Goal: Task Accomplishment & Management: Manage account settings

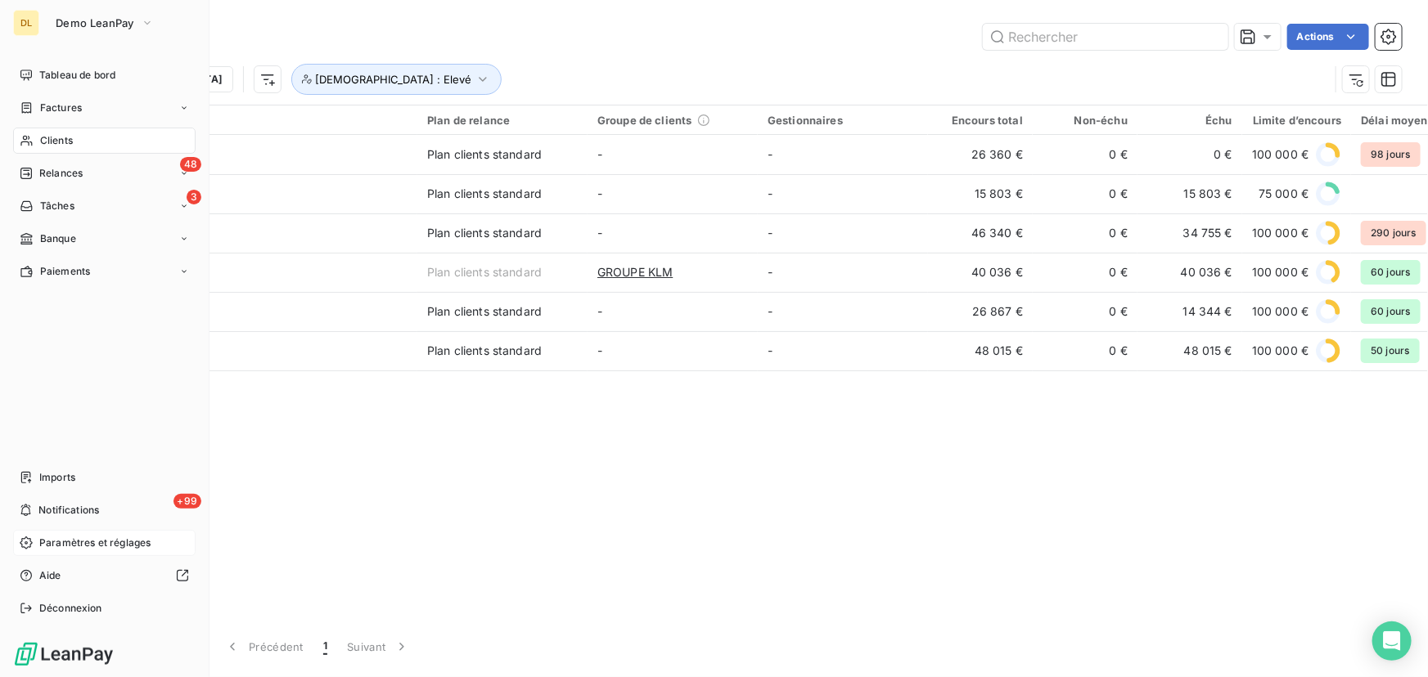
click at [20, 541] on icon at bounding box center [26, 543] width 13 height 13
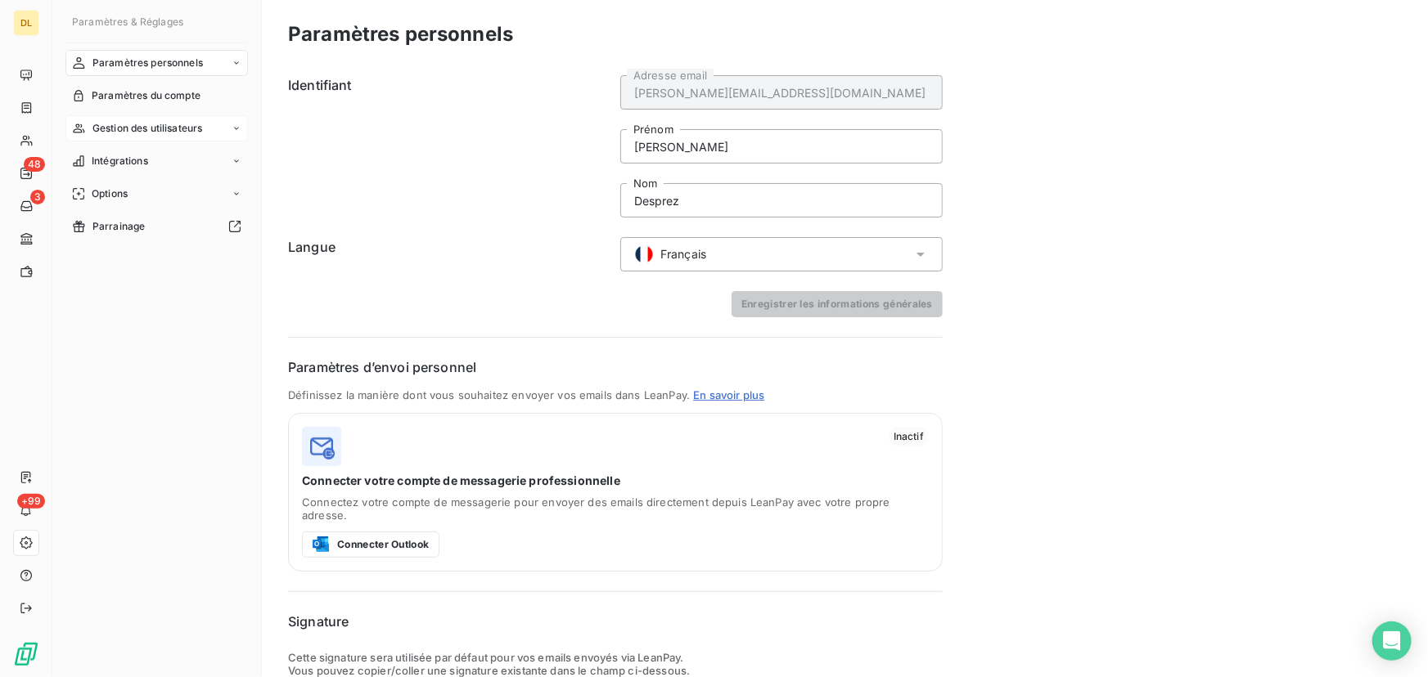
click at [179, 126] on span "Gestion des utilisateurs" at bounding box center [147, 128] width 110 height 15
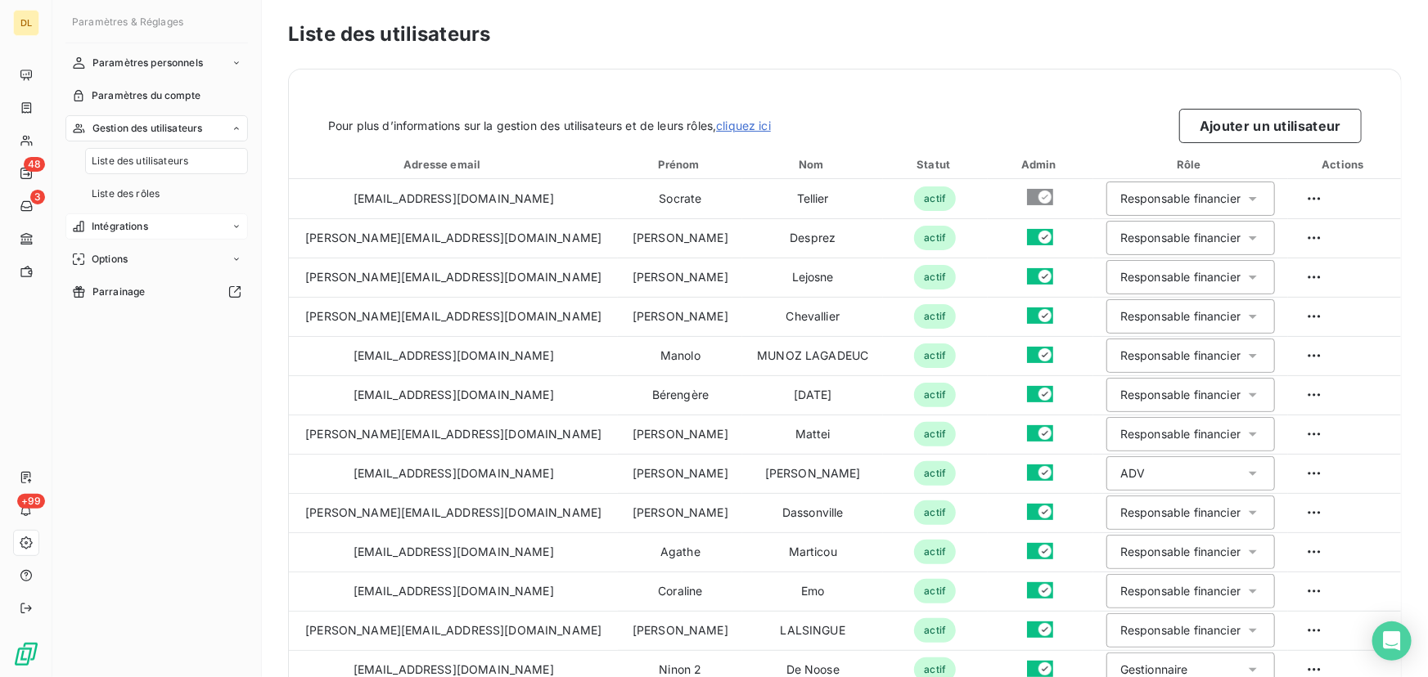
click at [153, 237] on div "Intégrations" at bounding box center [156, 227] width 182 height 26
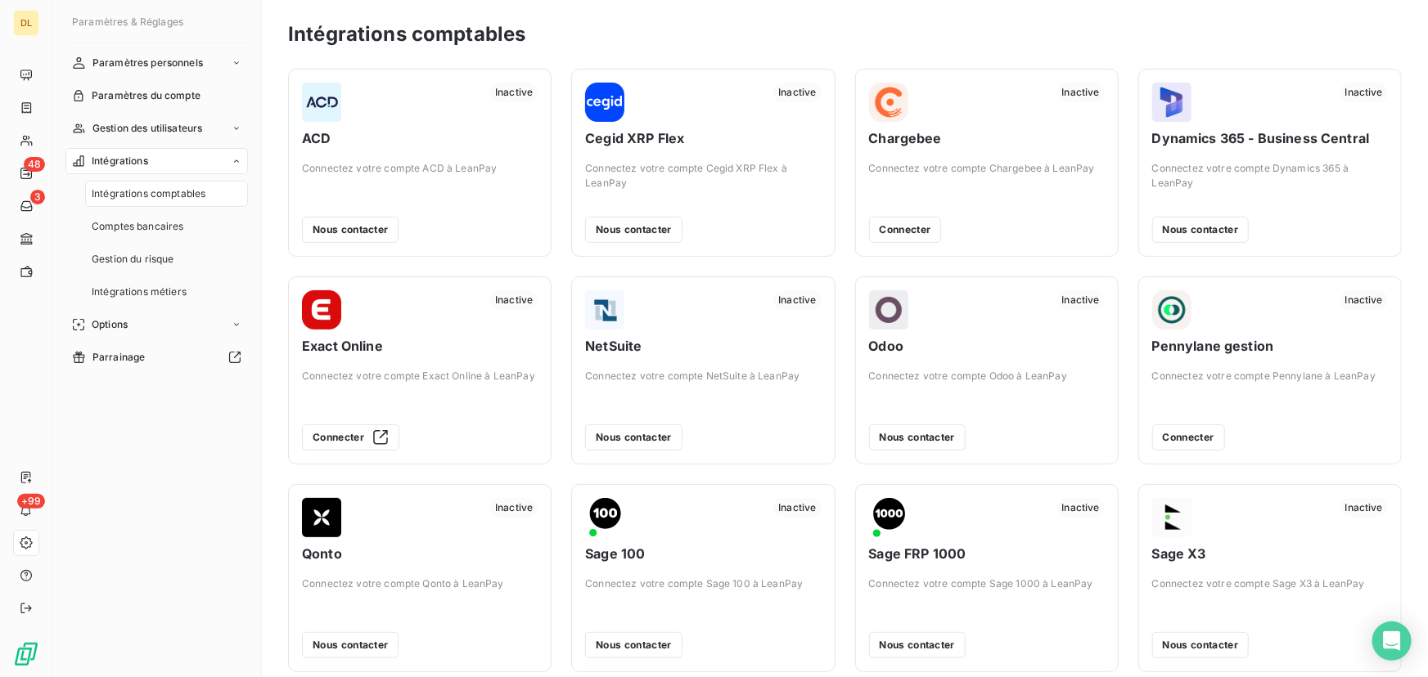
click at [172, 161] on div "Intégrations" at bounding box center [156, 161] width 182 height 26
click at [139, 198] on div "Options" at bounding box center [156, 194] width 182 height 26
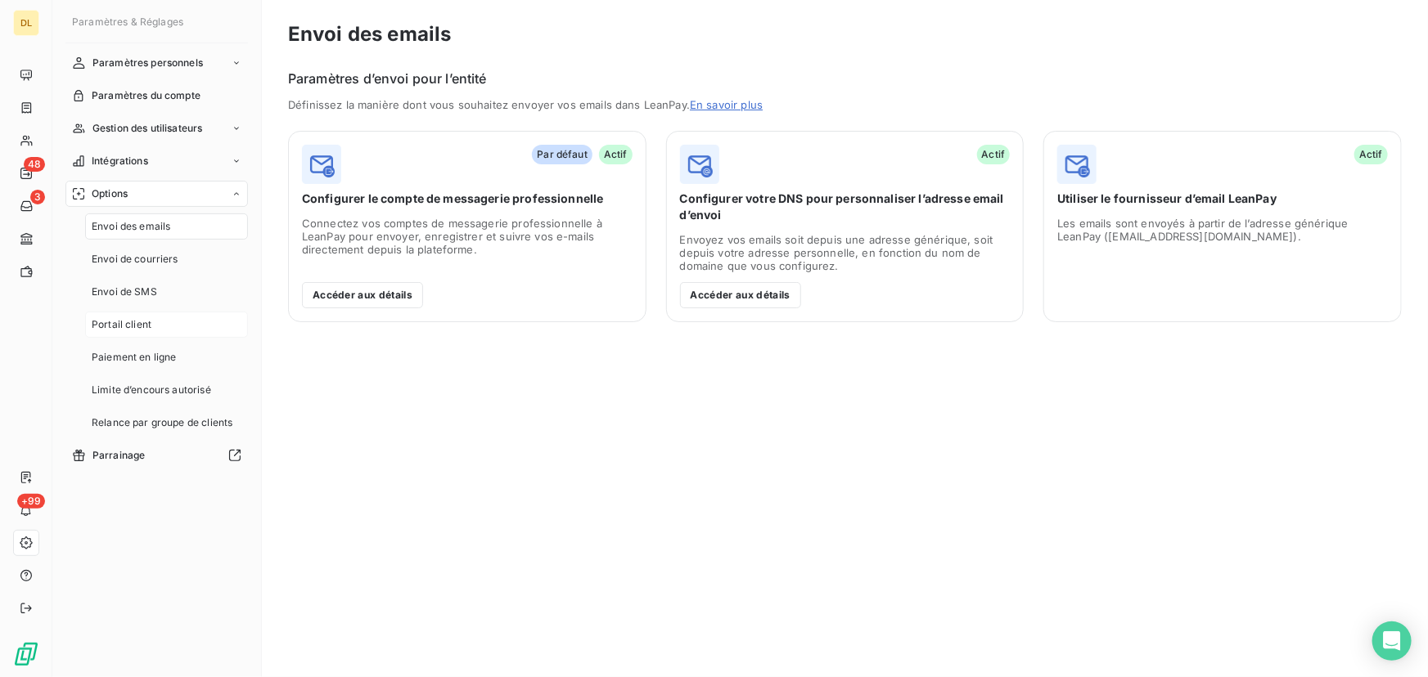
click at [126, 335] on div "Portail client" at bounding box center [166, 325] width 163 height 26
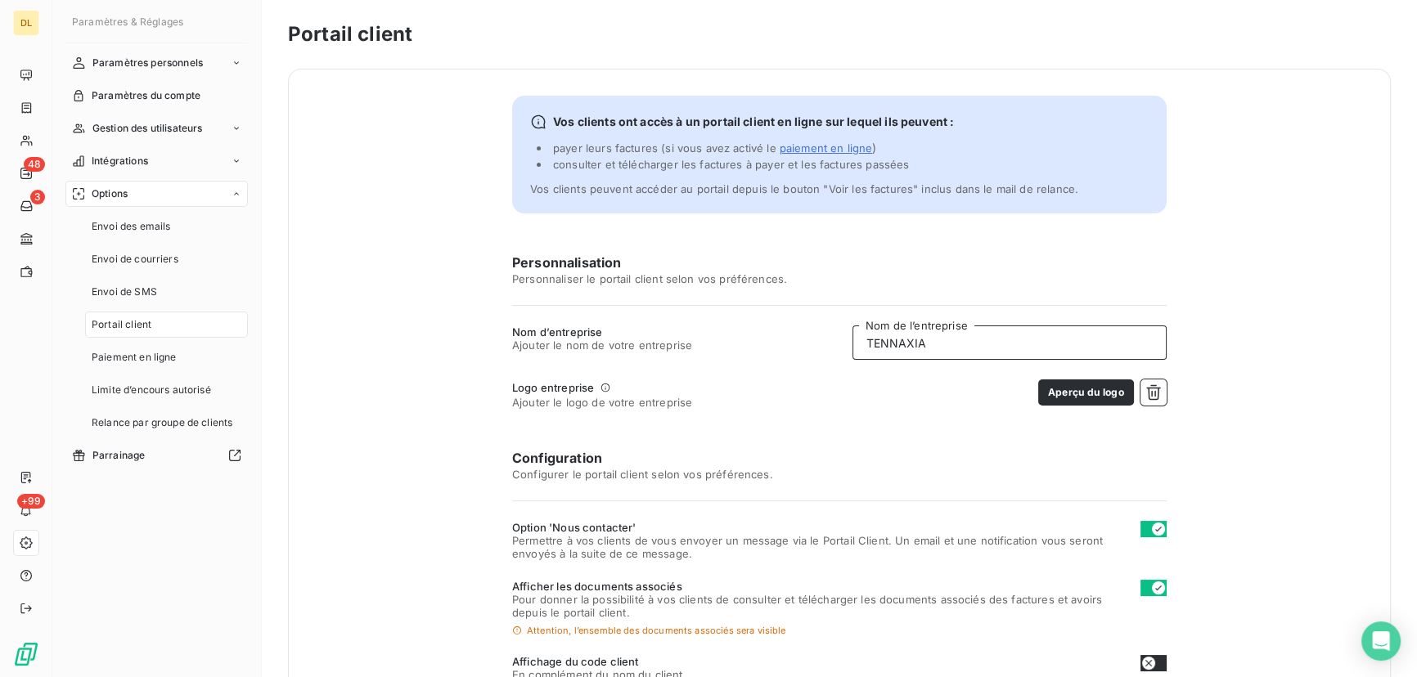
click at [917, 351] on input "TENNAXIA" at bounding box center [1009, 343] width 314 height 34
type input "APICORP"
click at [1153, 378] on div "Personnalisation Personnaliser le portail client selon vos préférences. Nom d’e…" at bounding box center [839, 609] width 654 height 712
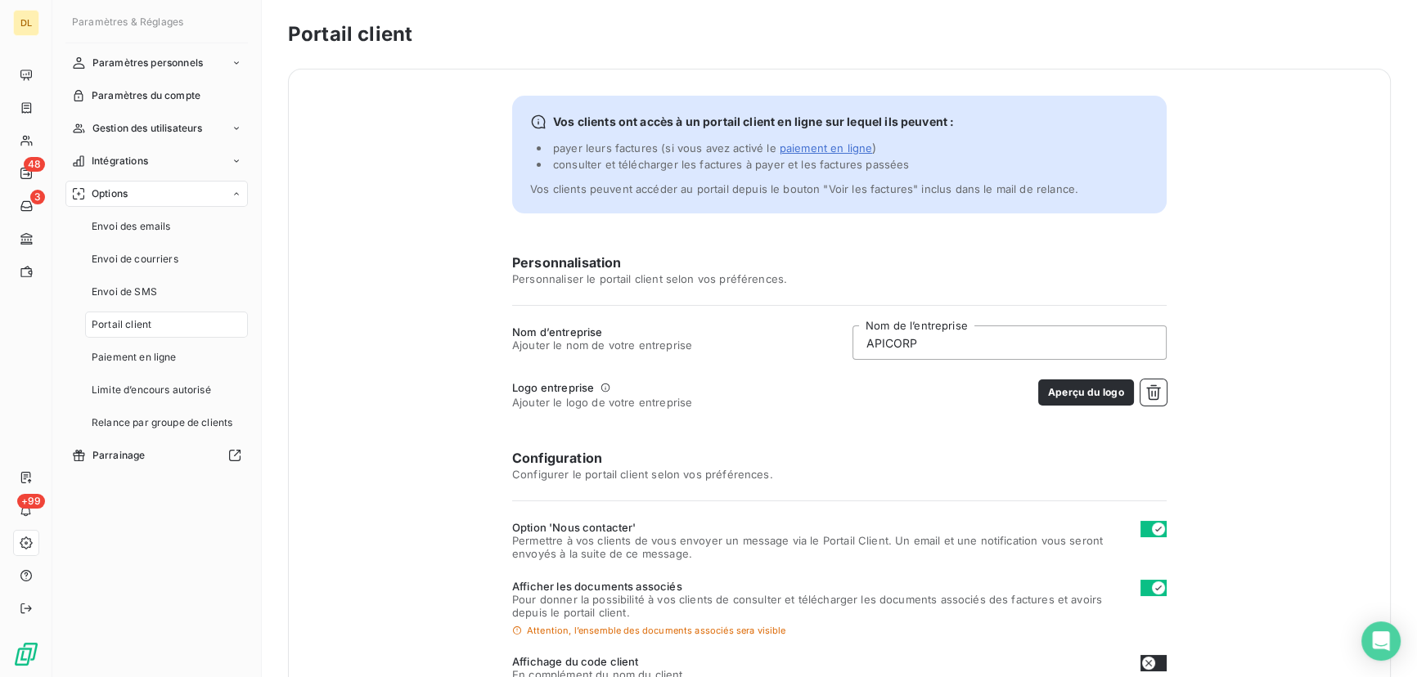
click at [1132, 401] on div "Aperçu du logo" at bounding box center [1102, 394] width 128 height 29
click at [1145, 395] on icon "button" at bounding box center [1153, 392] width 16 height 16
click at [1110, 389] on button "Choisir un fichier" at bounding box center [1114, 393] width 105 height 26
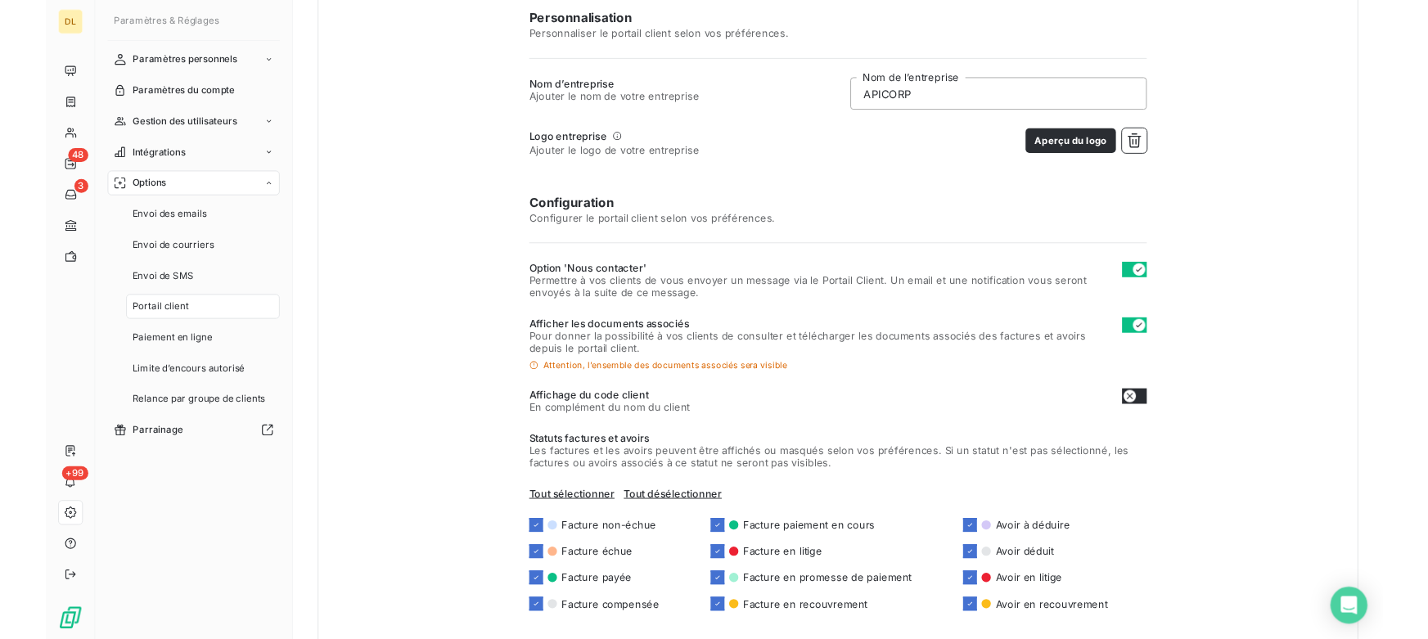
scroll to position [333, 0]
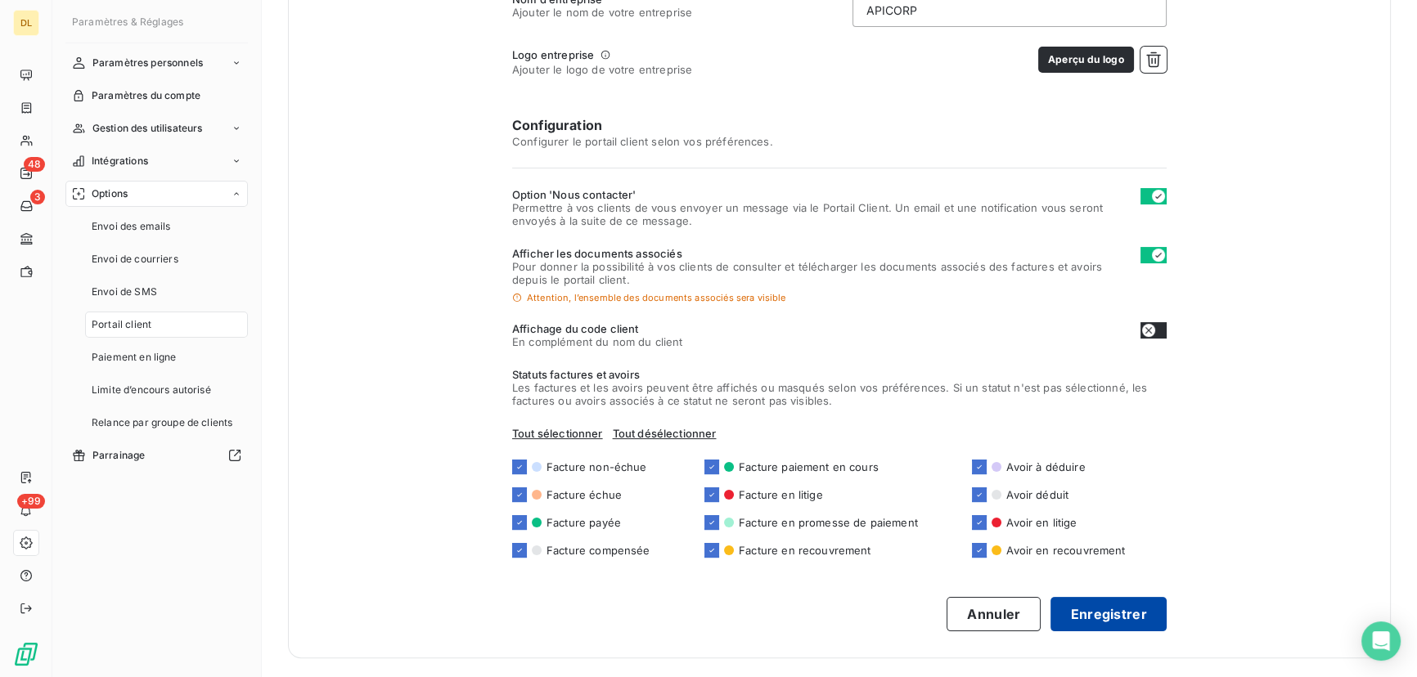
click at [1143, 618] on button "Enregistrer" at bounding box center [1108, 614] width 116 height 34
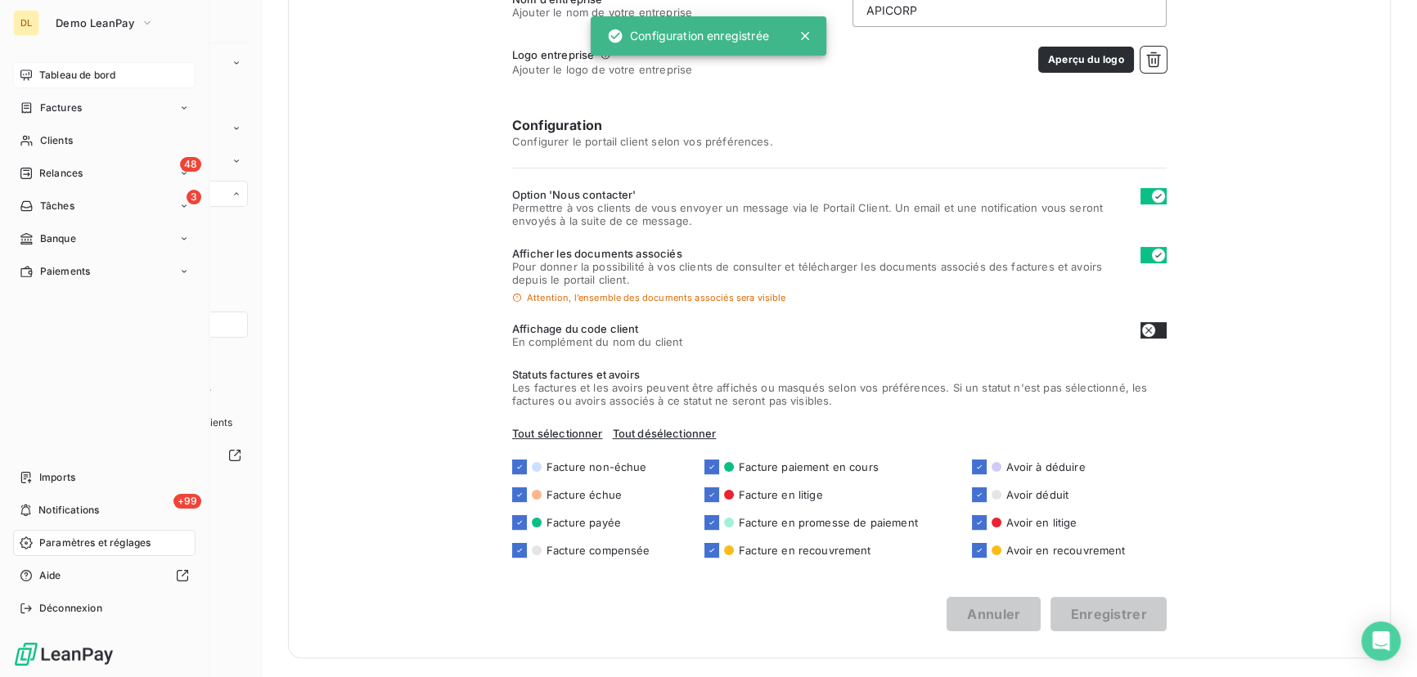
click at [22, 70] on icon at bounding box center [25, 75] width 11 height 11
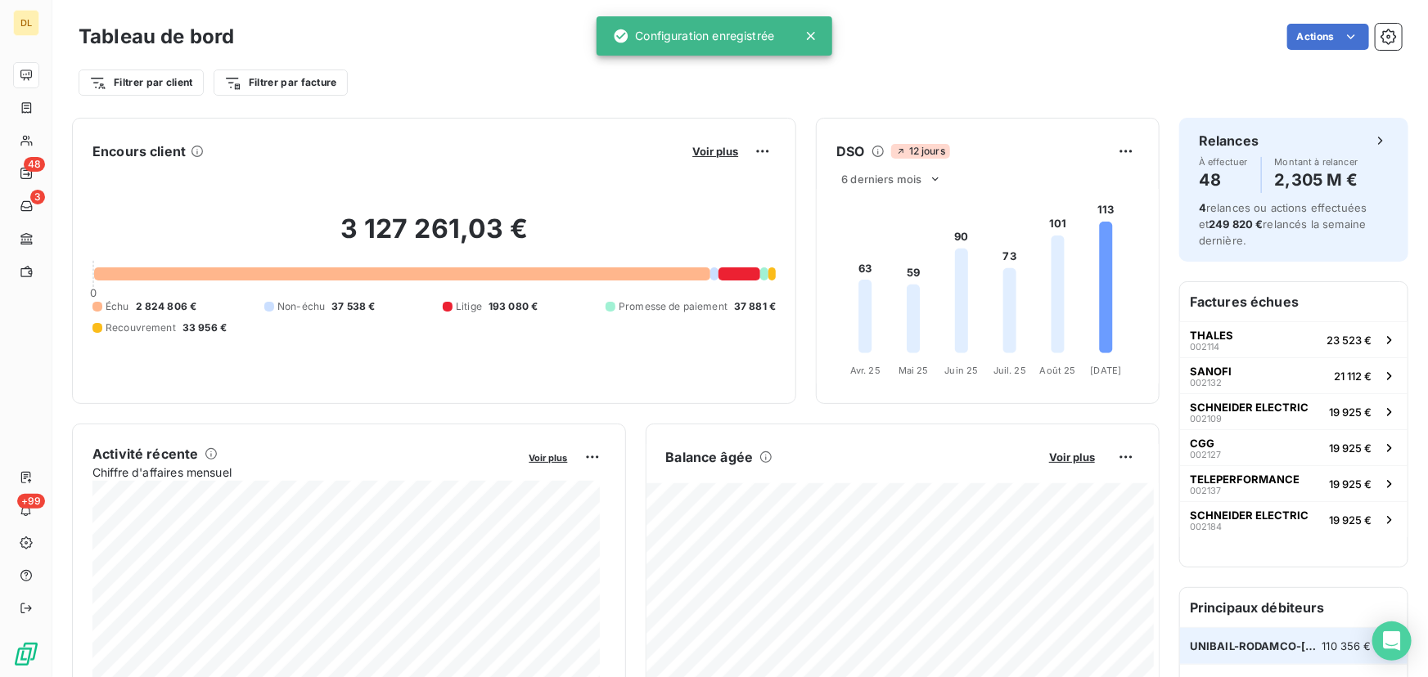
click at [1283, 638] on div "UNIBAIL-RODAMCO-[GEOGRAPHIC_DATA] 110 356 €" at bounding box center [1293, 646] width 227 height 36
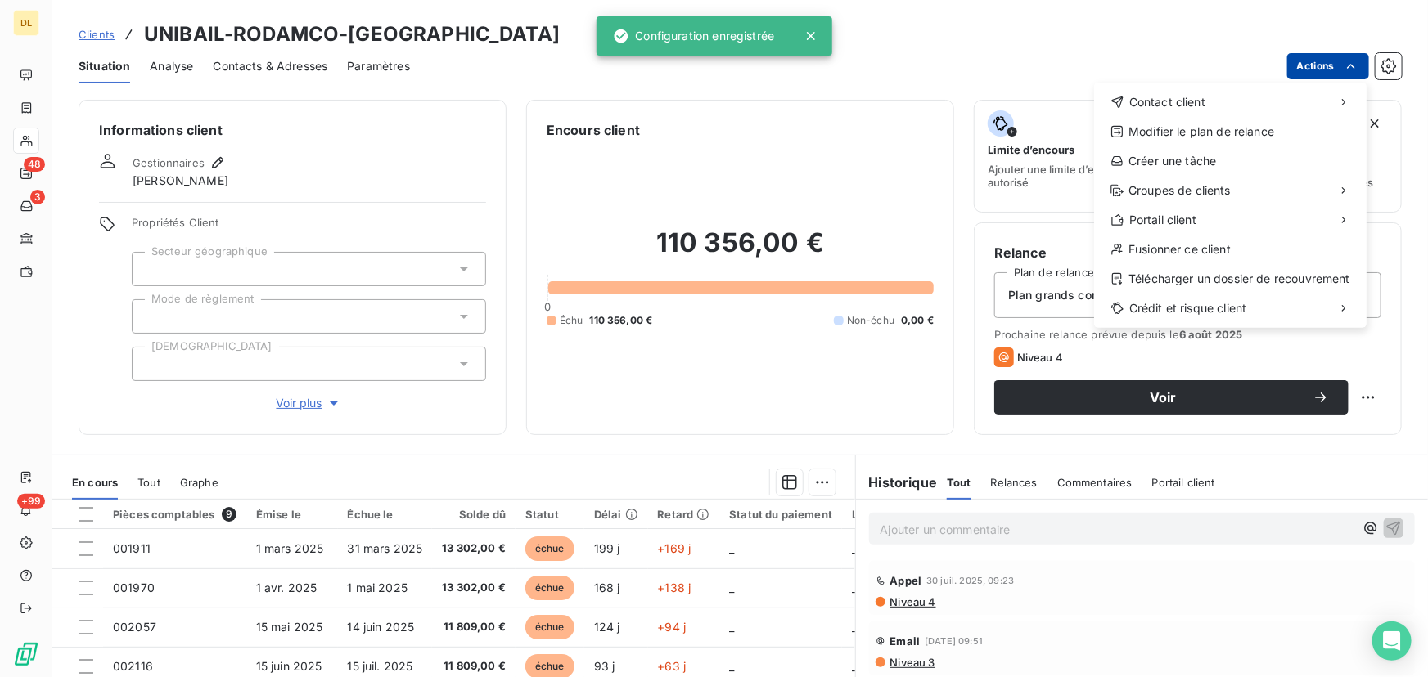
click at [1330, 62] on html "DL 48 3 +99 Clients UNIBAIL-RODAMCO-WESTFIELD Situation Analyse Contacts & Adre…" at bounding box center [714, 338] width 1428 height 677
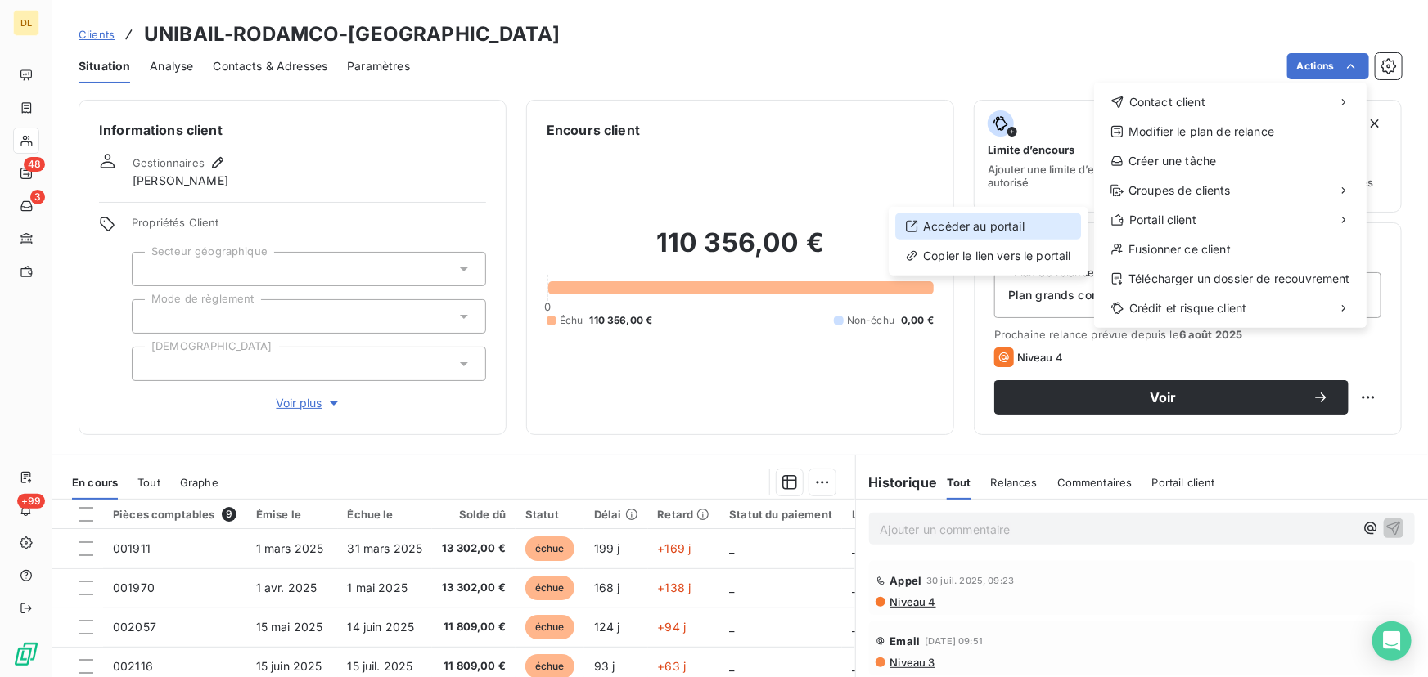
click at [994, 222] on div "Accéder au portail" at bounding box center [988, 227] width 186 height 26
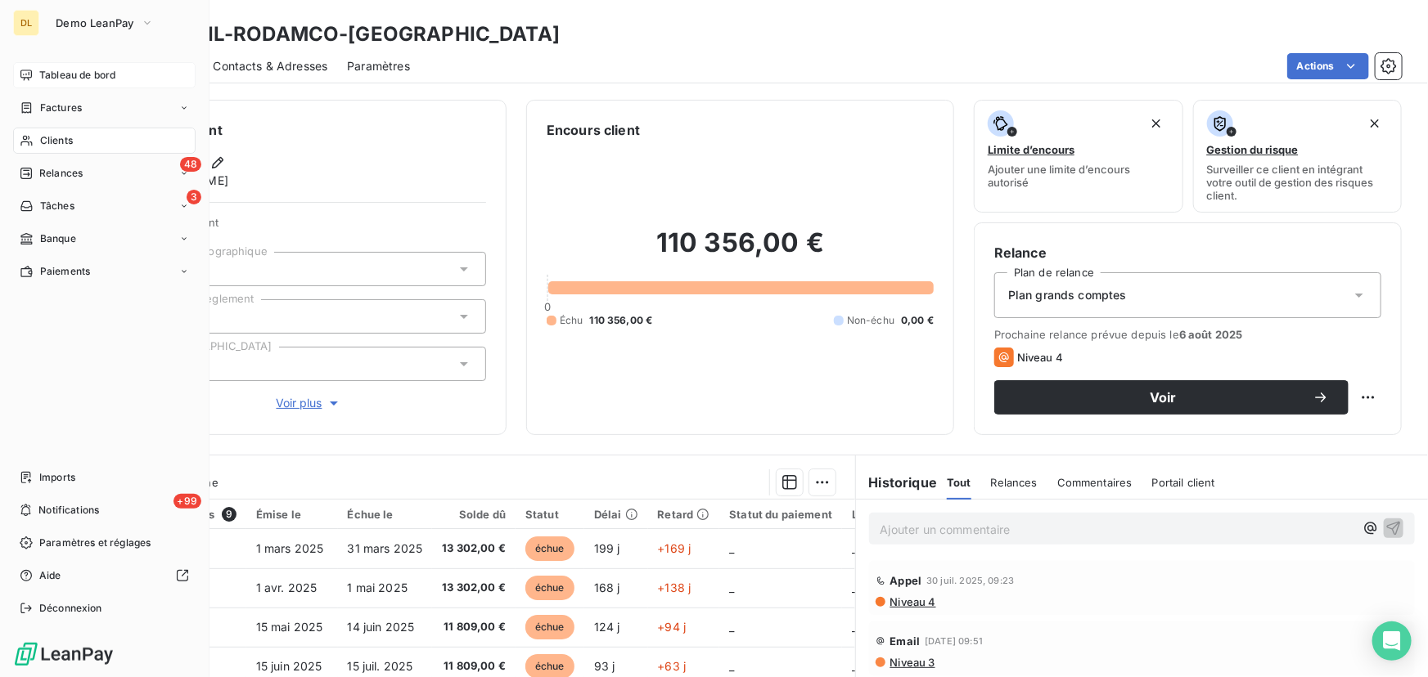
click at [33, 83] on div "Tableau de bord" at bounding box center [104, 75] width 182 height 26
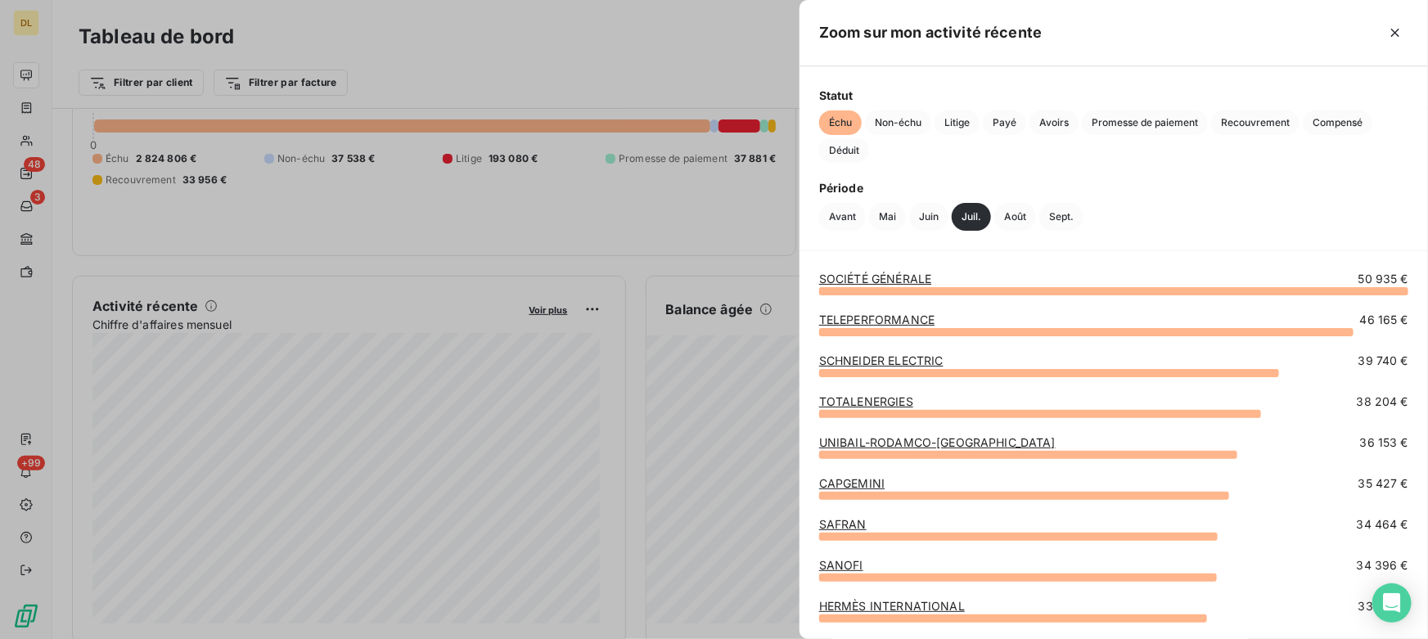
click at [851, 272] on link "SOCIÉTÉ GÉNÉRALE" at bounding box center [875, 279] width 112 height 14
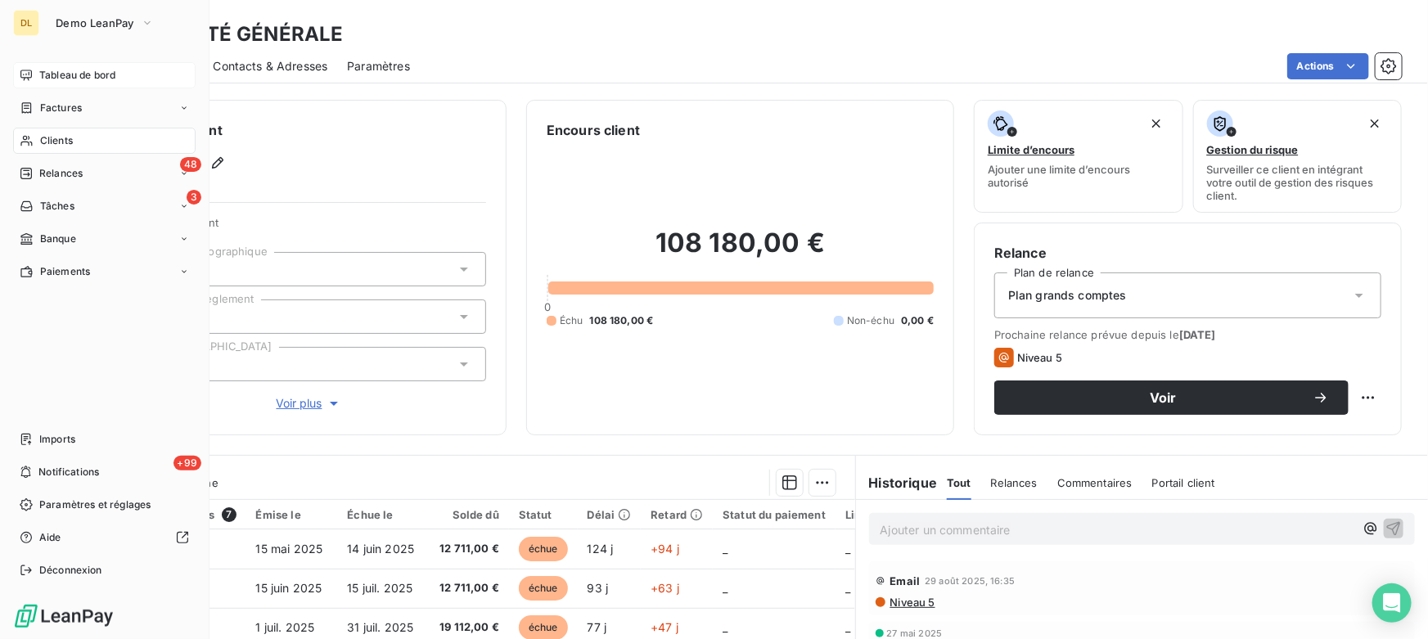
click at [32, 70] on icon at bounding box center [26, 75] width 13 height 13
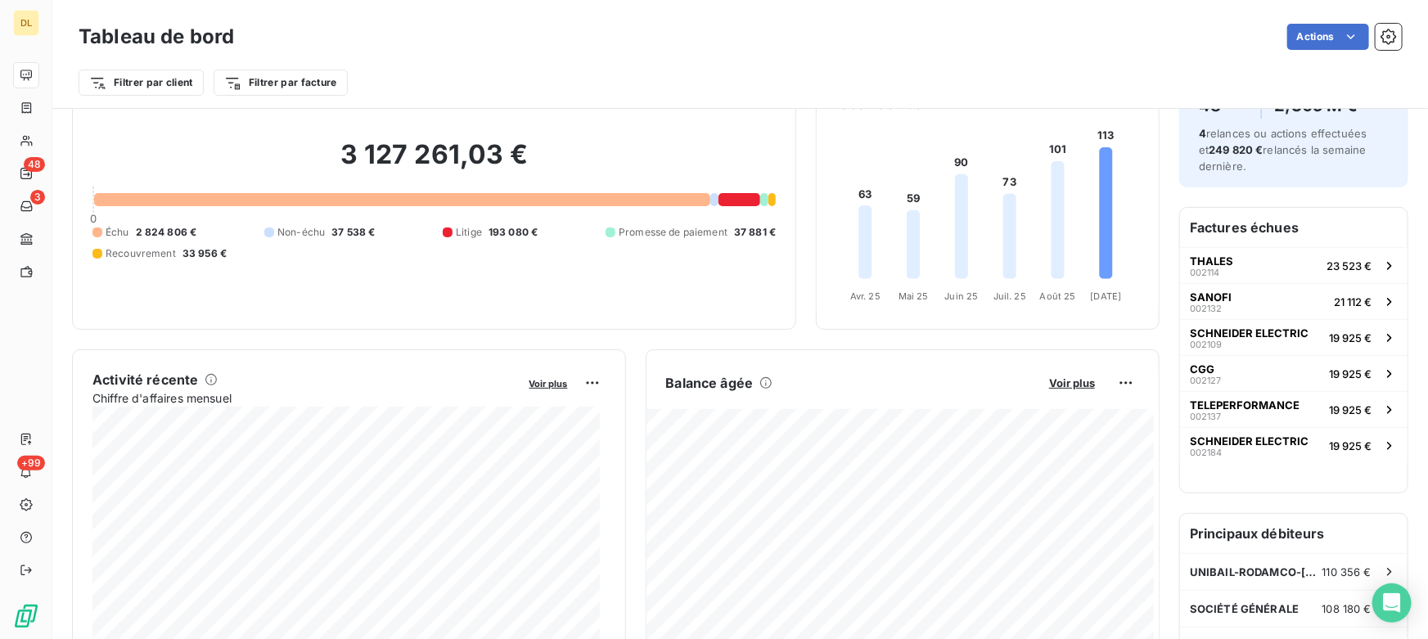
scroll to position [150, 0]
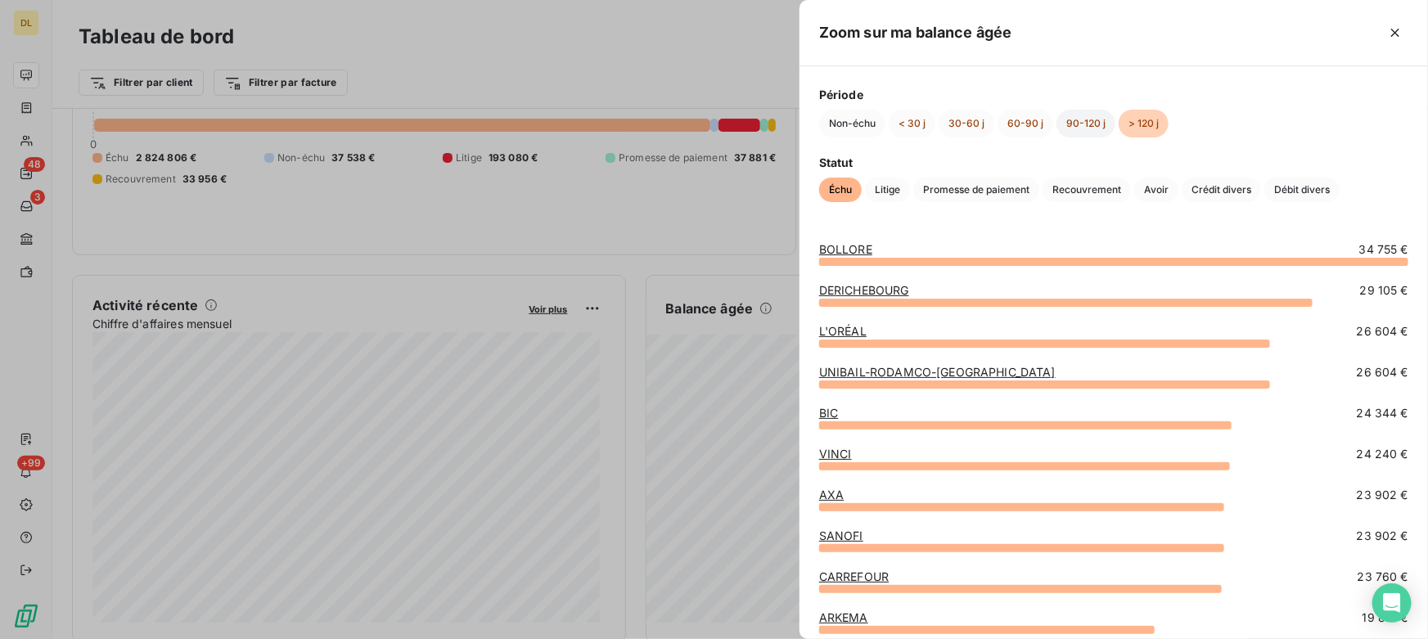
click at [1073, 115] on button "90-120 j" at bounding box center [1085, 124] width 59 height 28
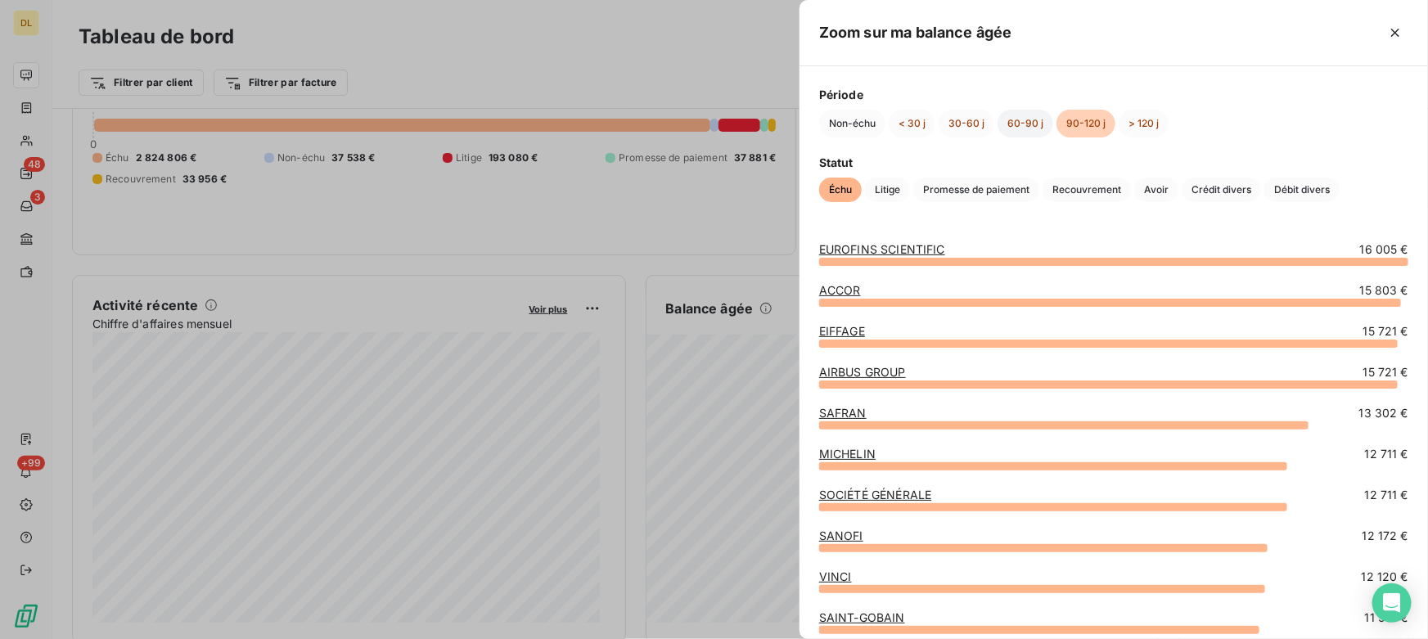
click at [1010, 132] on button "60-90 j" at bounding box center [1025, 124] width 56 height 28
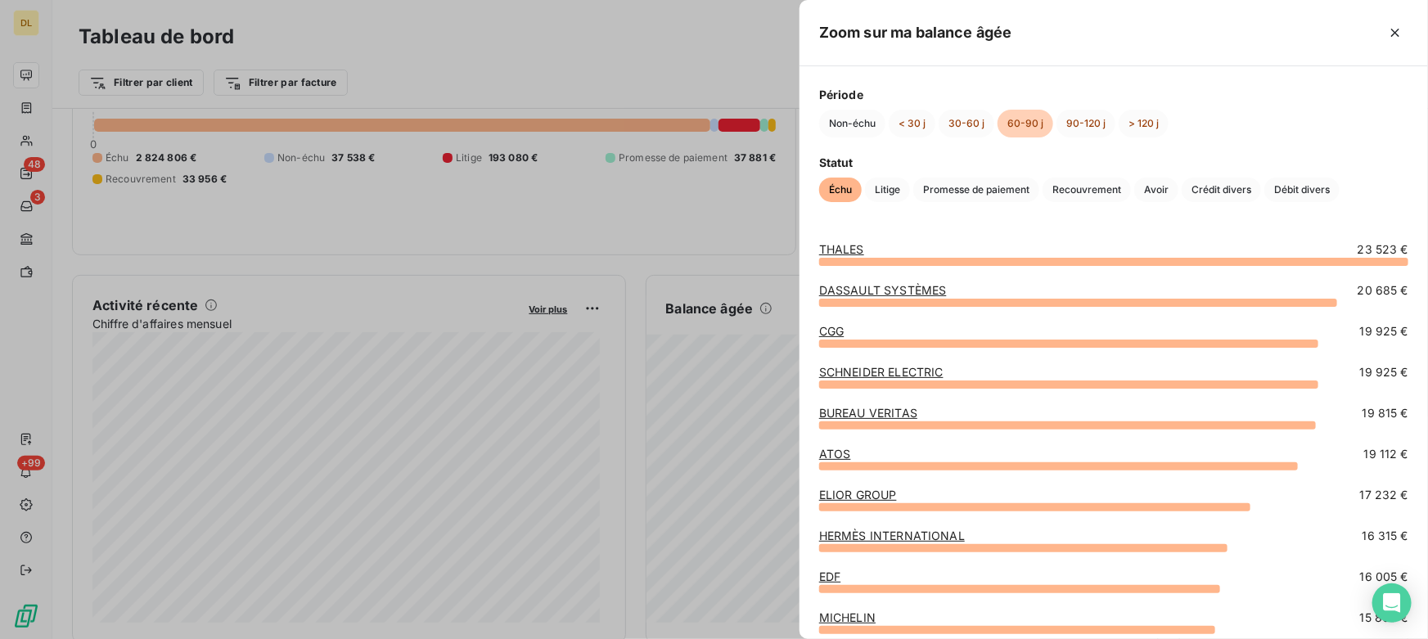
click at [718, 204] on div at bounding box center [714, 319] width 1428 height 639
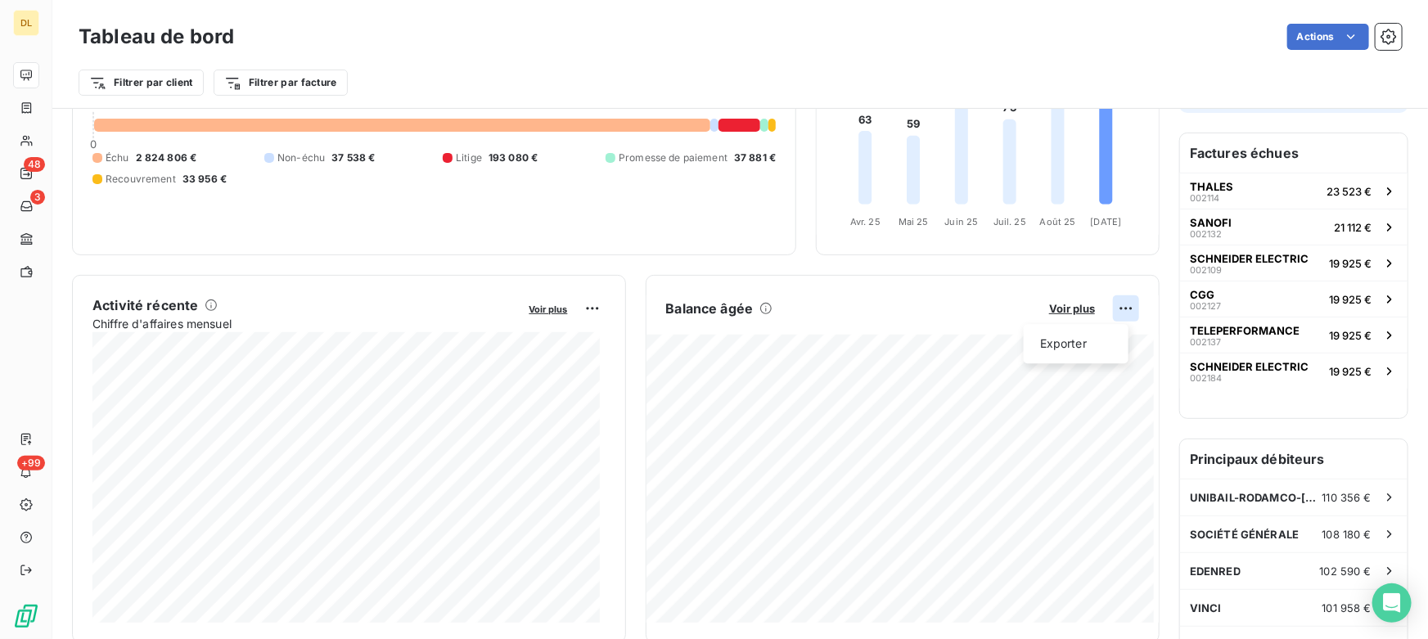
click at [1106, 307] on html "DL 48 3 +99 Tableau de bord Actions Filtrer par client Filtrer par facture Enco…" at bounding box center [714, 319] width 1428 height 639
click at [1005, 276] on html "DL 48 3 +99 Tableau de bord Actions Filtrer par client Filtrer par facture Enco…" at bounding box center [714, 319] width 1428 height 639
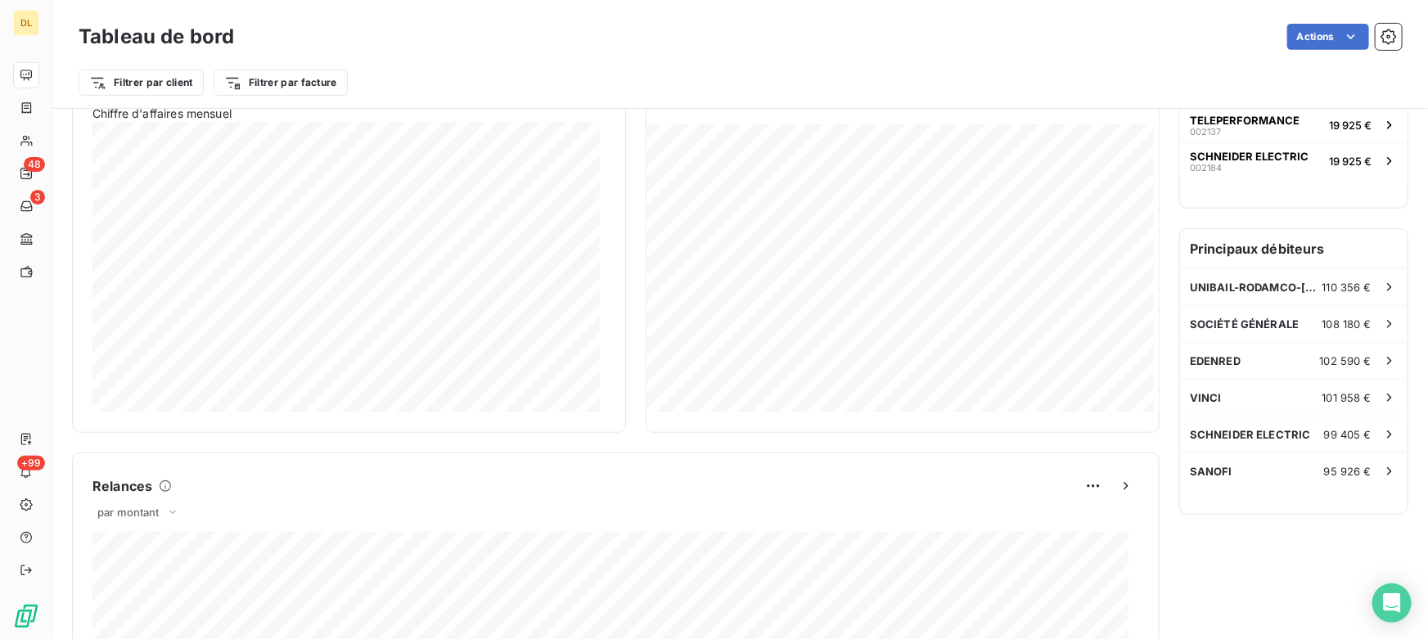
scroll to position [0, 0]
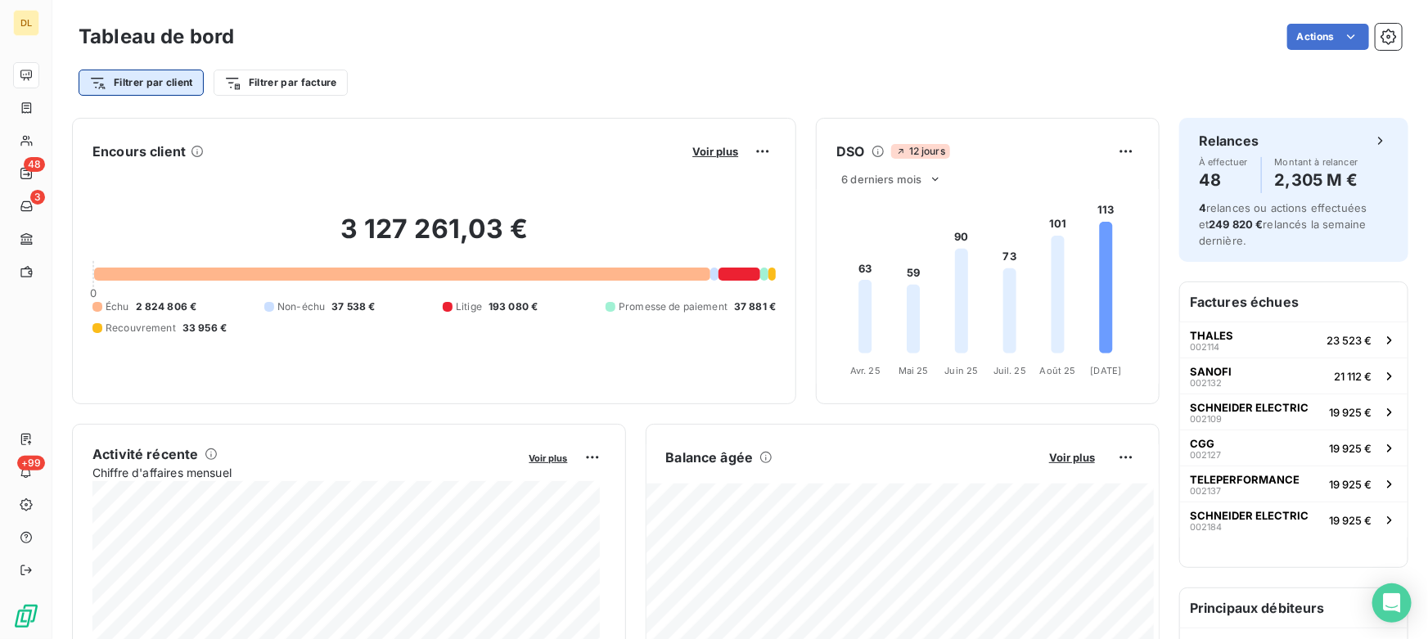
click at [145, 81] on html "DL 48 3 +99 Tableau de bord Actions Filtrer par client Filtrer par facture Enco…" at bounding box center [714, 319] width 1428 height 639
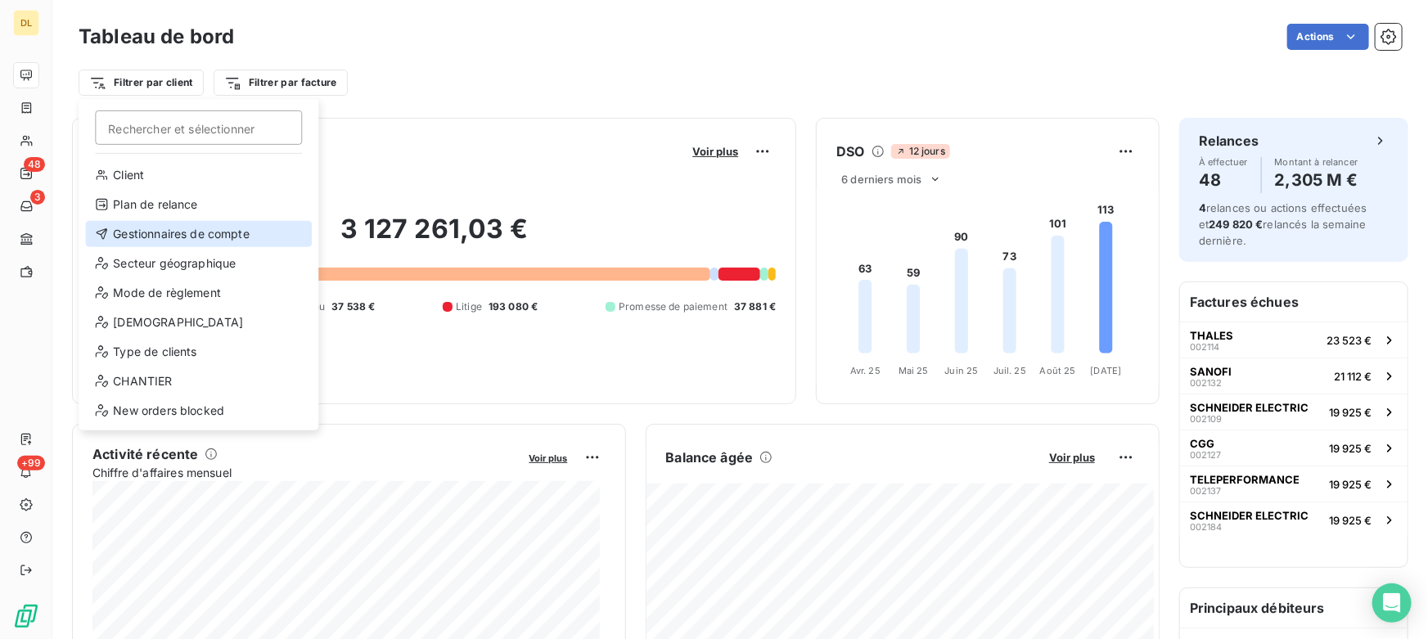
click at [145, 231] on div "Gestionnaires de compte" at bounding box center [198, 234] width 227 height 26
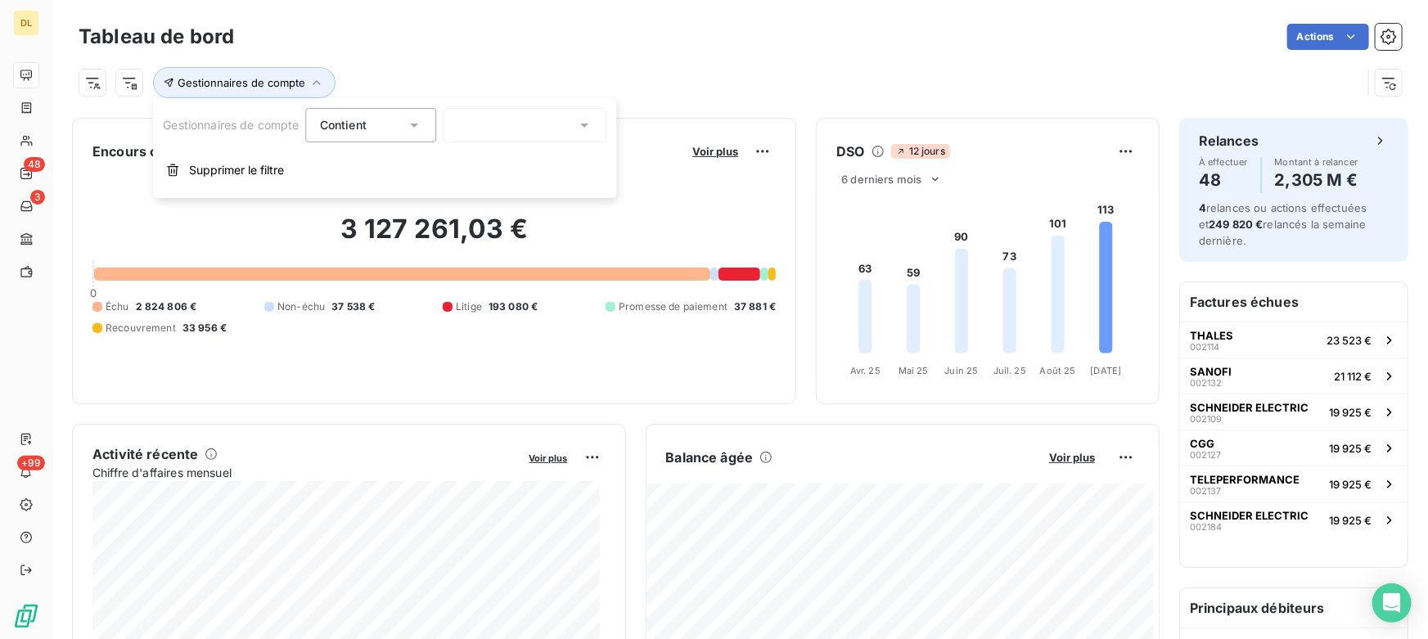
click at [528, 128] on div at bounding box center [525, 125] width 164 height 34
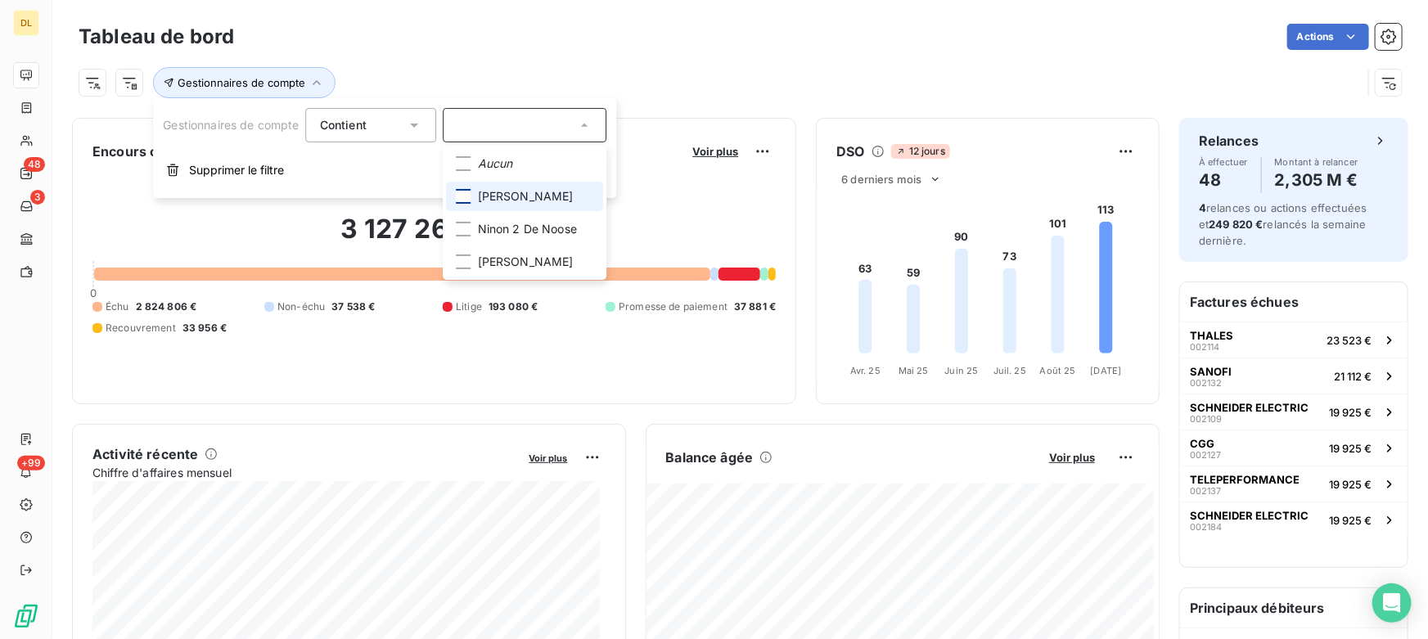
click at [465, 195] on div at bounding box center [463, 196] width 15 height 15
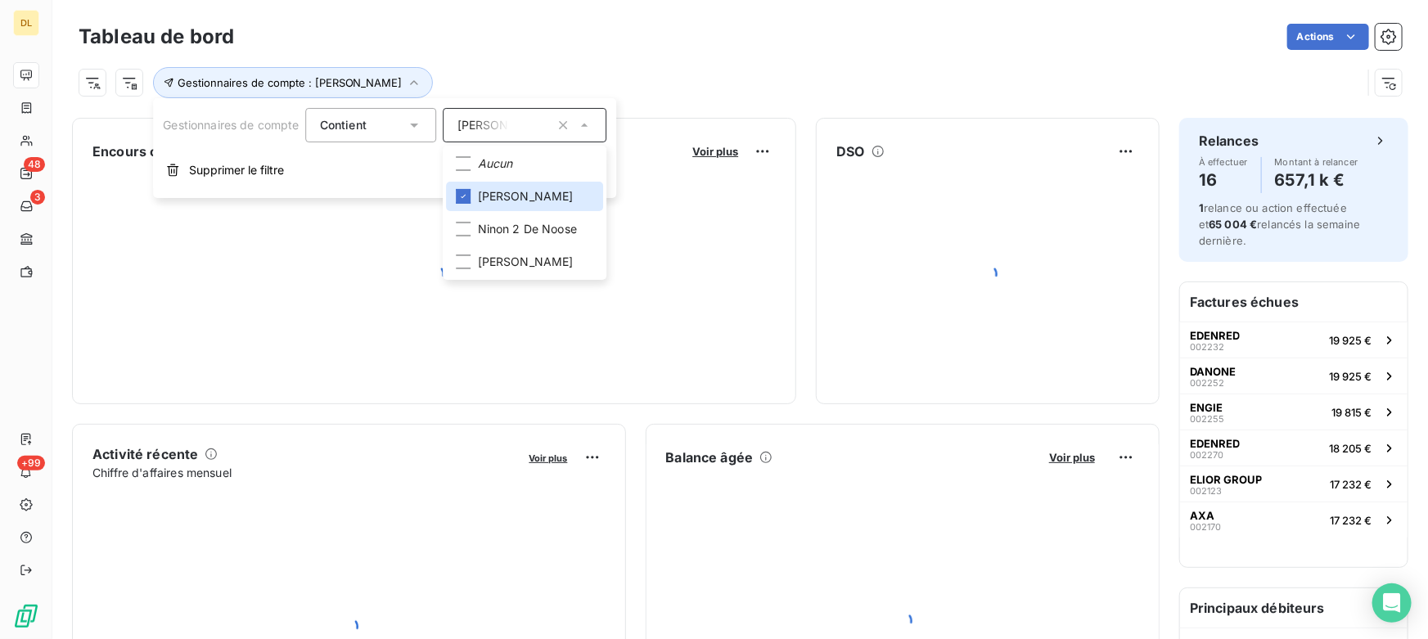
click at [674, 71] on div "Gestionnaires de compte : [PERSON_NAME]" at bounding box center [720, 82] width 1283 height 31
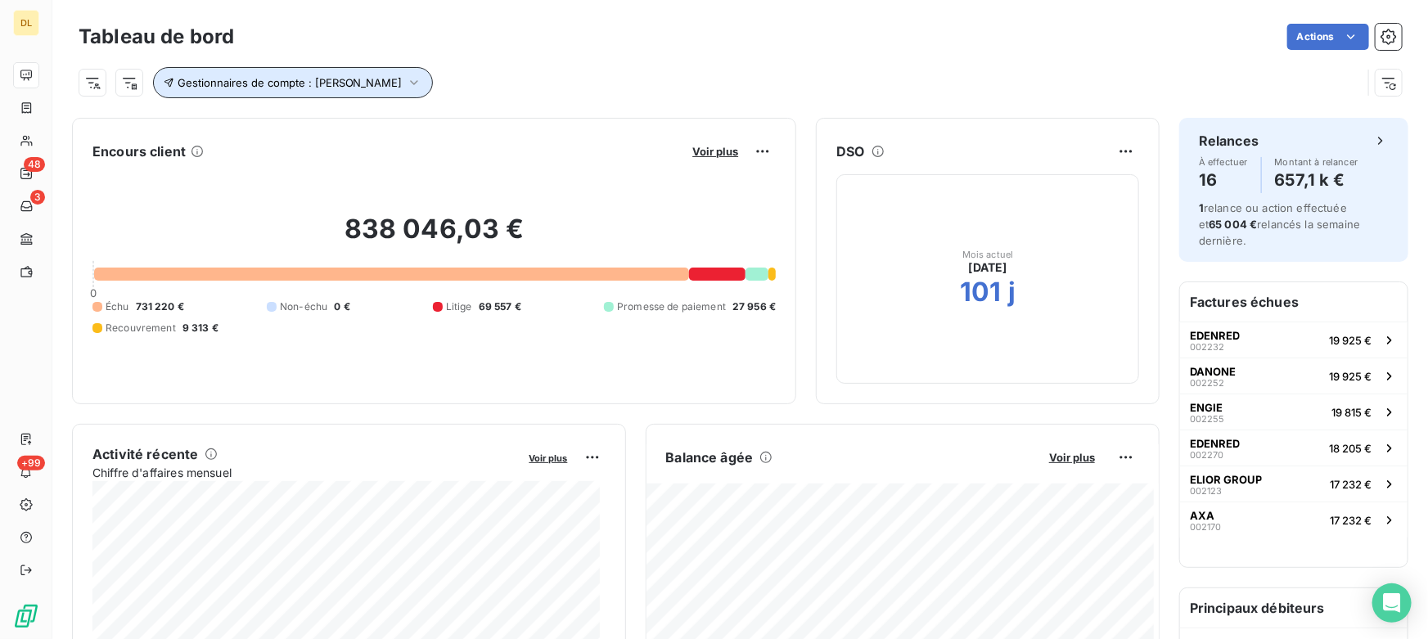
click at [288, 74] on button "Gestionnaires de compte : [PERSON_NAME]" at bounding box center [293, 82] width 280 height 31
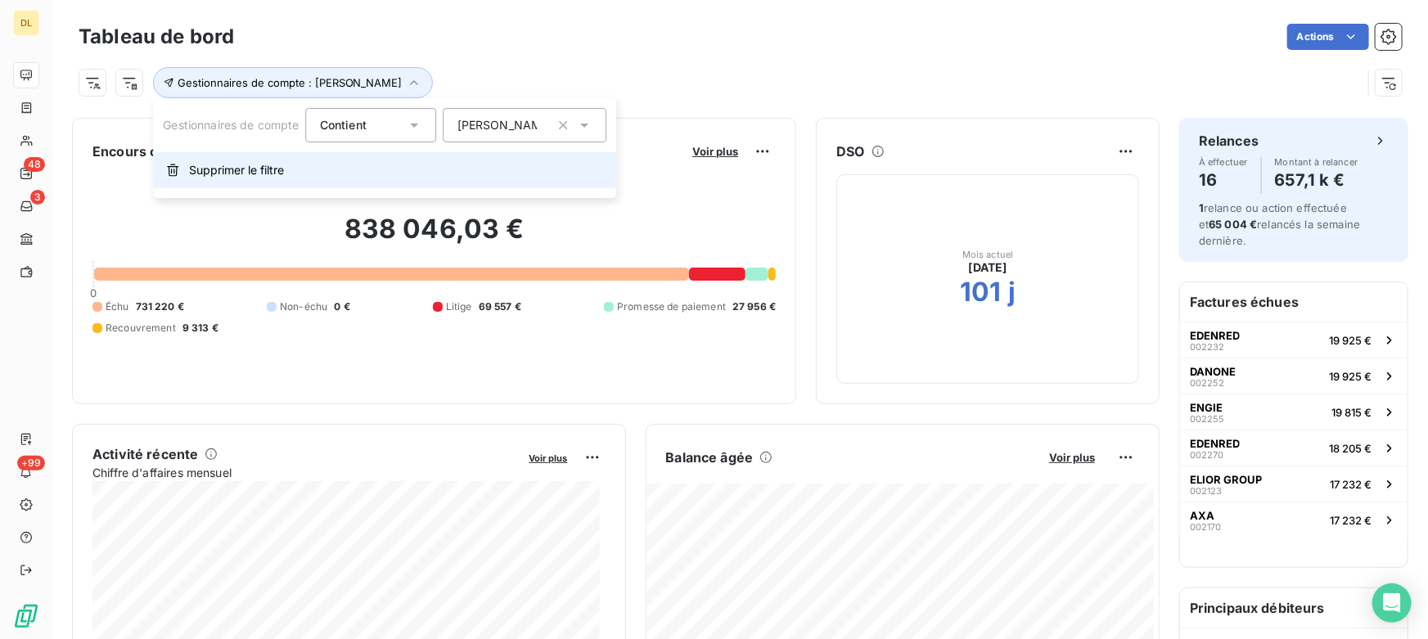
click at [257, 168] on span "Supprimer le filtre" at bounding box center [236, 170] width 95 height 16
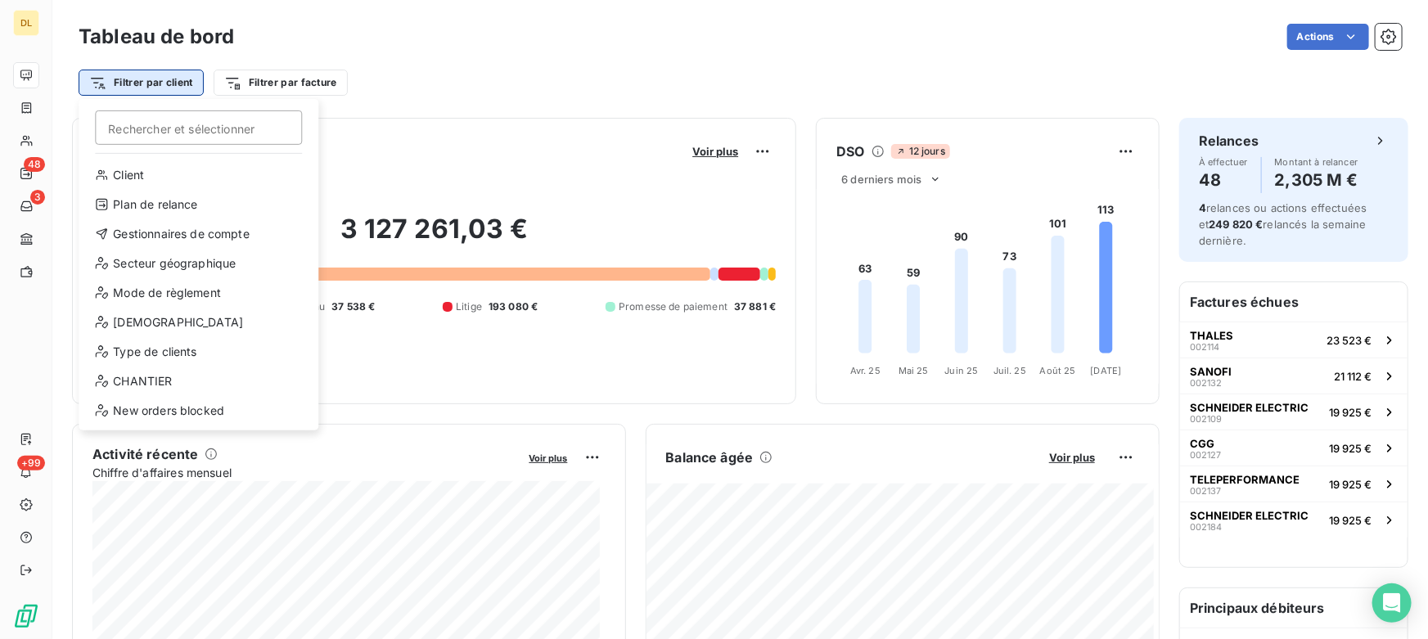
click at [137, 80] on html "DL 48 3 +99 Tableau de bord Actions Filtrer par client Rechercher et sélectionn…" at bounding box center [714, 319] width 1428 height 639
click at [165, 272] on div "Secteur géographique" at bounding box center [198, 263] width 227 height 26
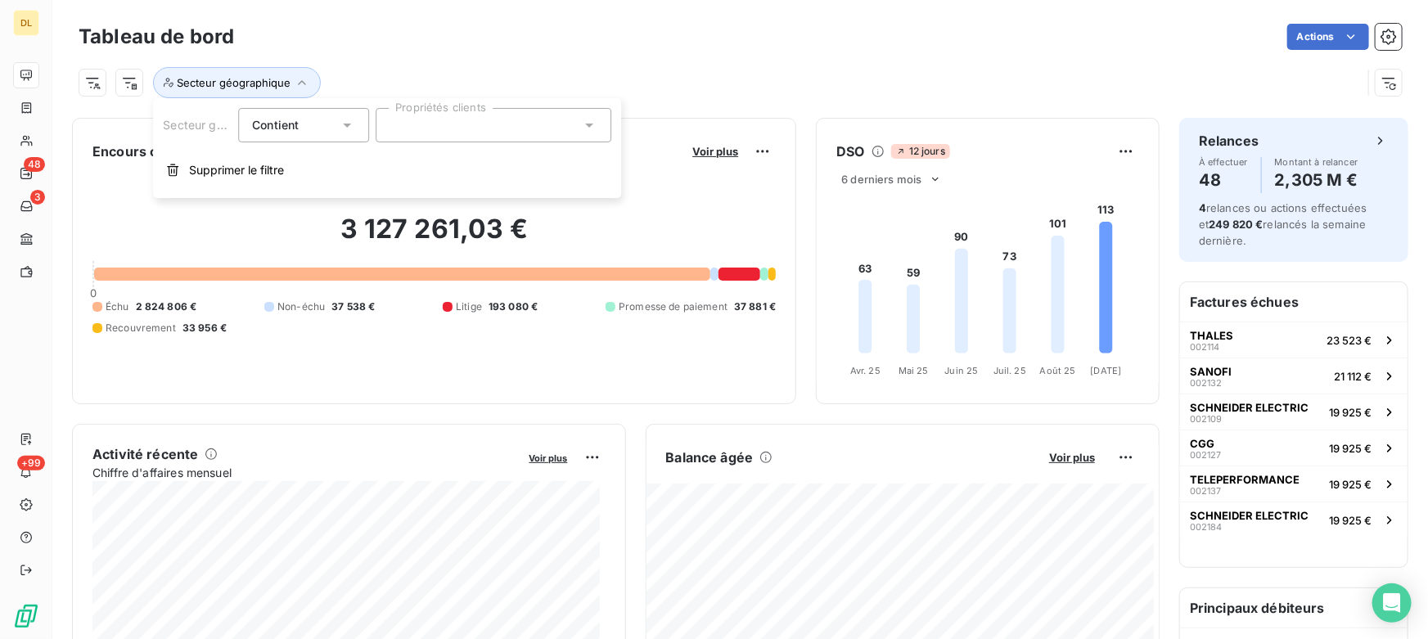
click at [424, 123] on div at bounding box center [493, 125] width 236 height 34
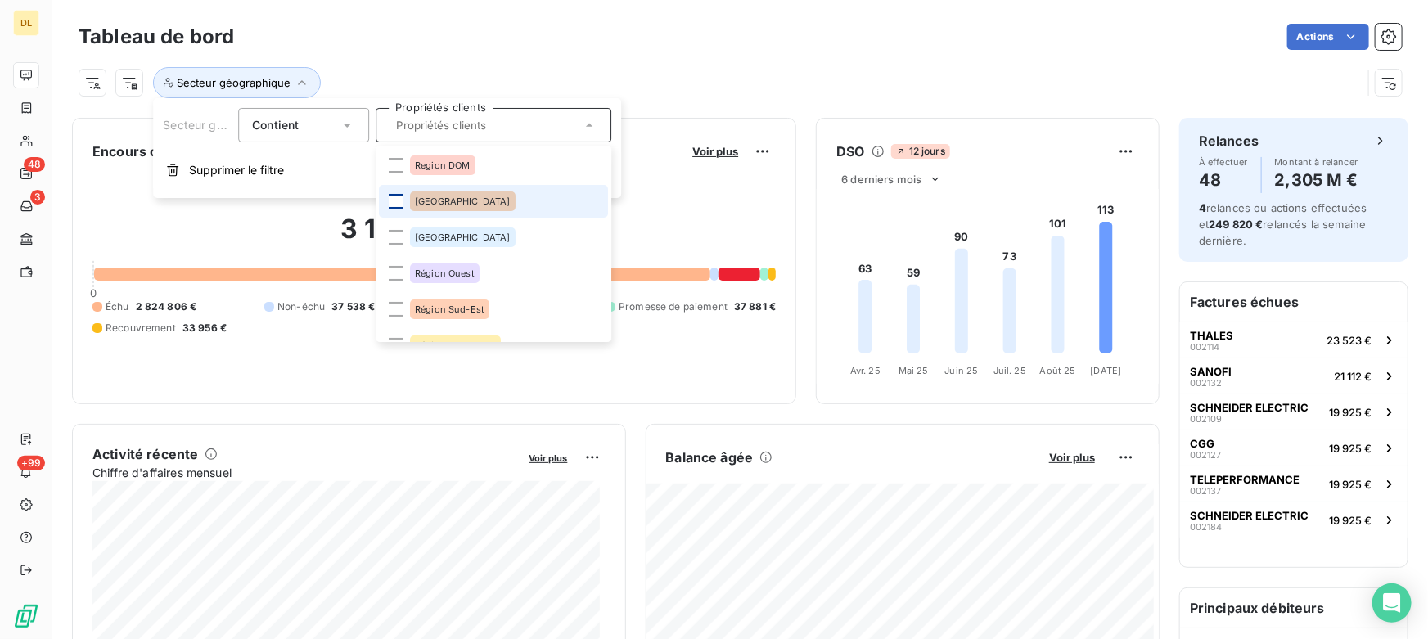
click at [394, 203] on div at bounding box center [396, 201] width 15 height 15
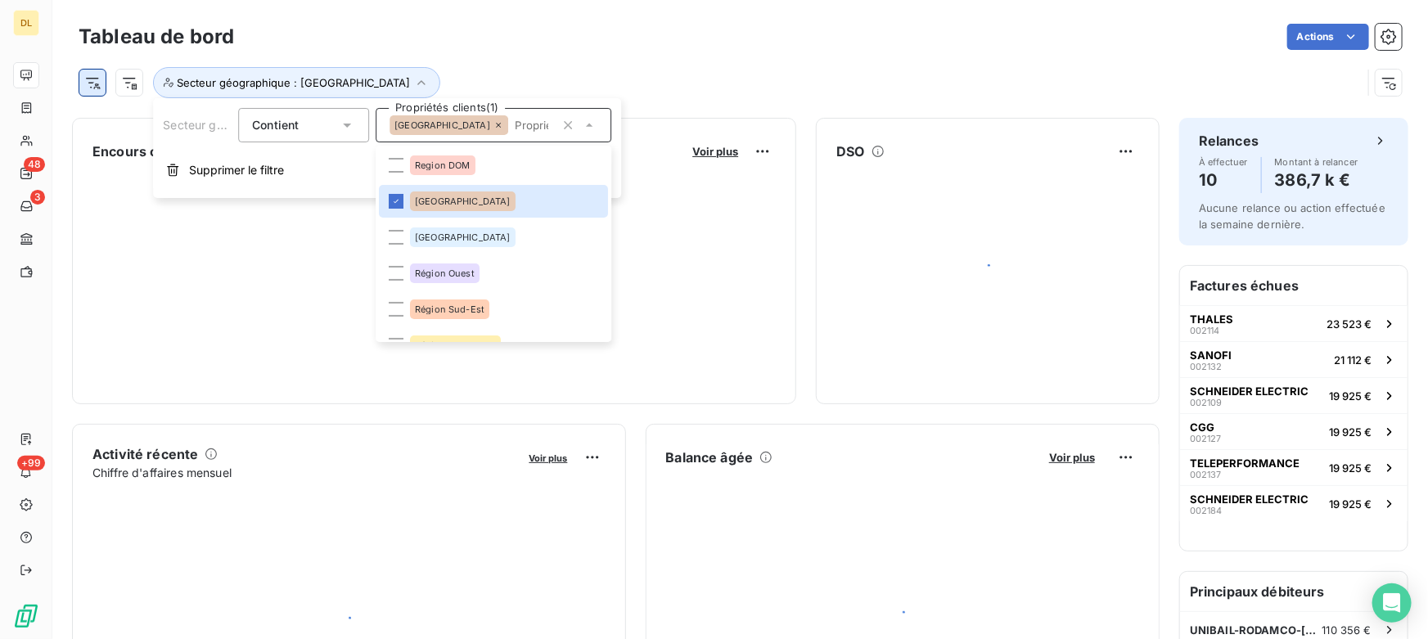
click at [96, 86] on html "DL 48 3 +99 Tableau de bord Actions Secteur géographique : Région Est Encours c…" at bounding box center [714, 319] width 1428 height 639
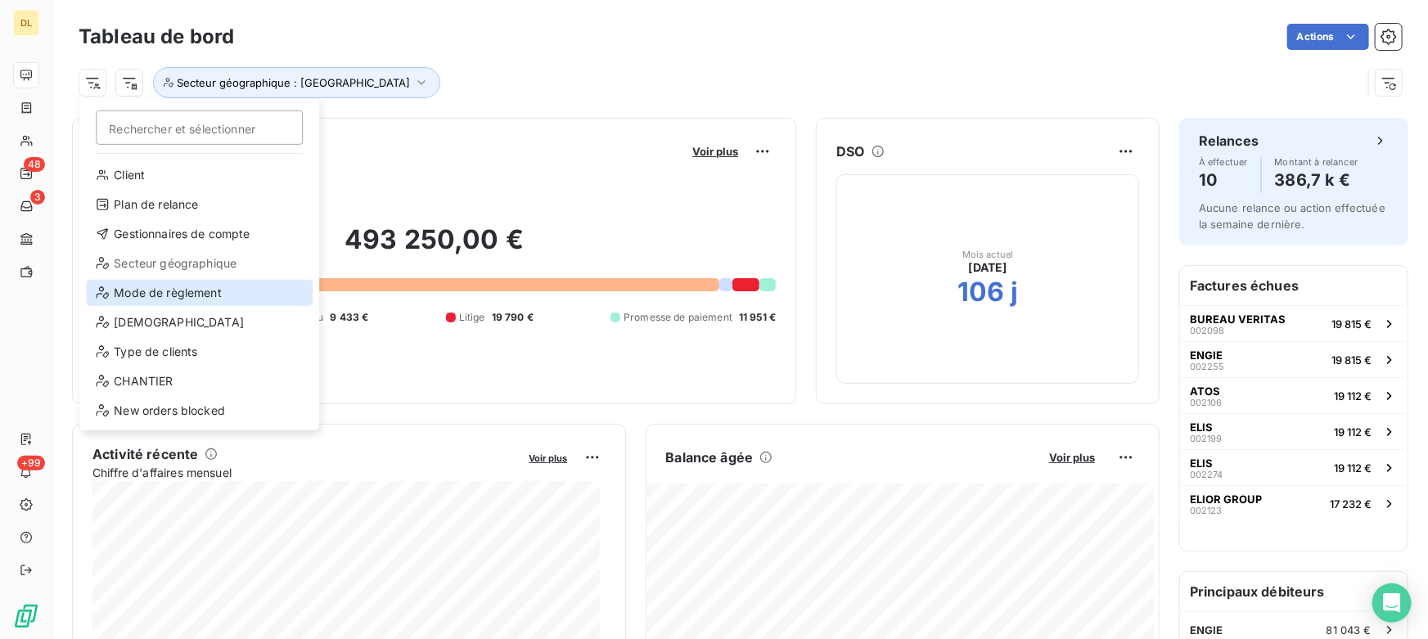
click at [178, 300] on div "Mode de règlement" at bounding box center [199, 293] width 227 height 26
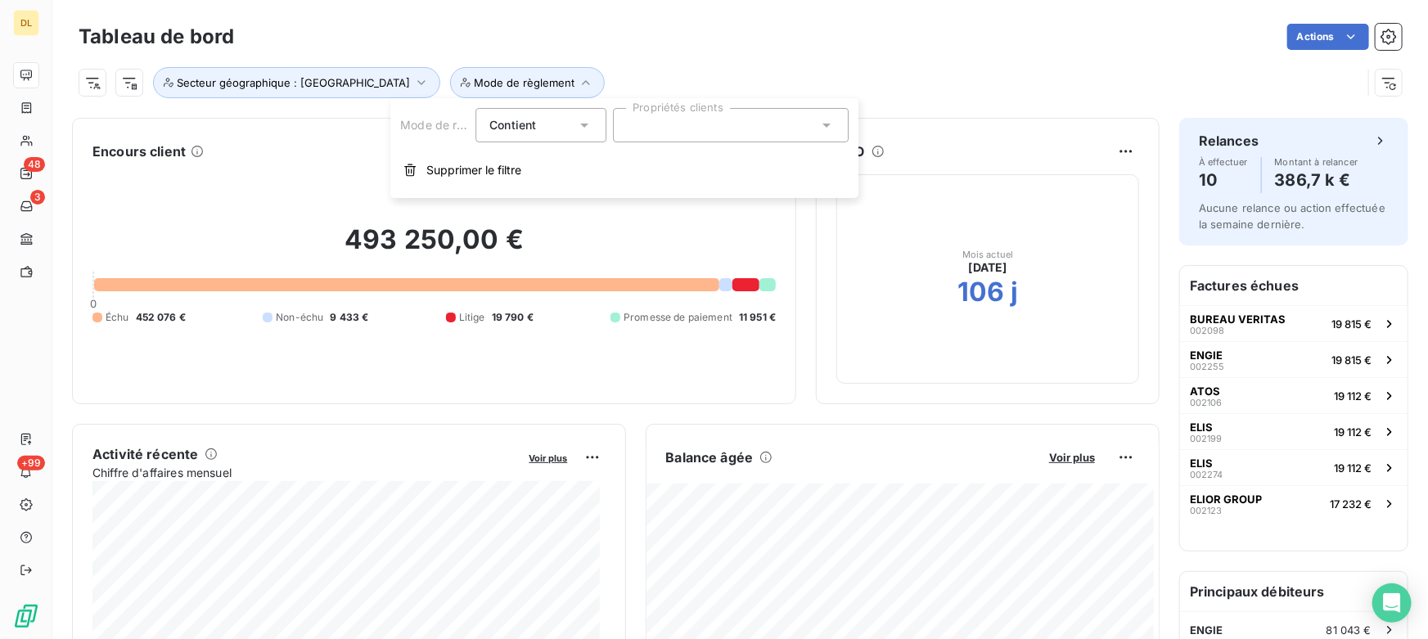
click at [667, 110] on div at bounding box center [731, 125] width 236 height 34
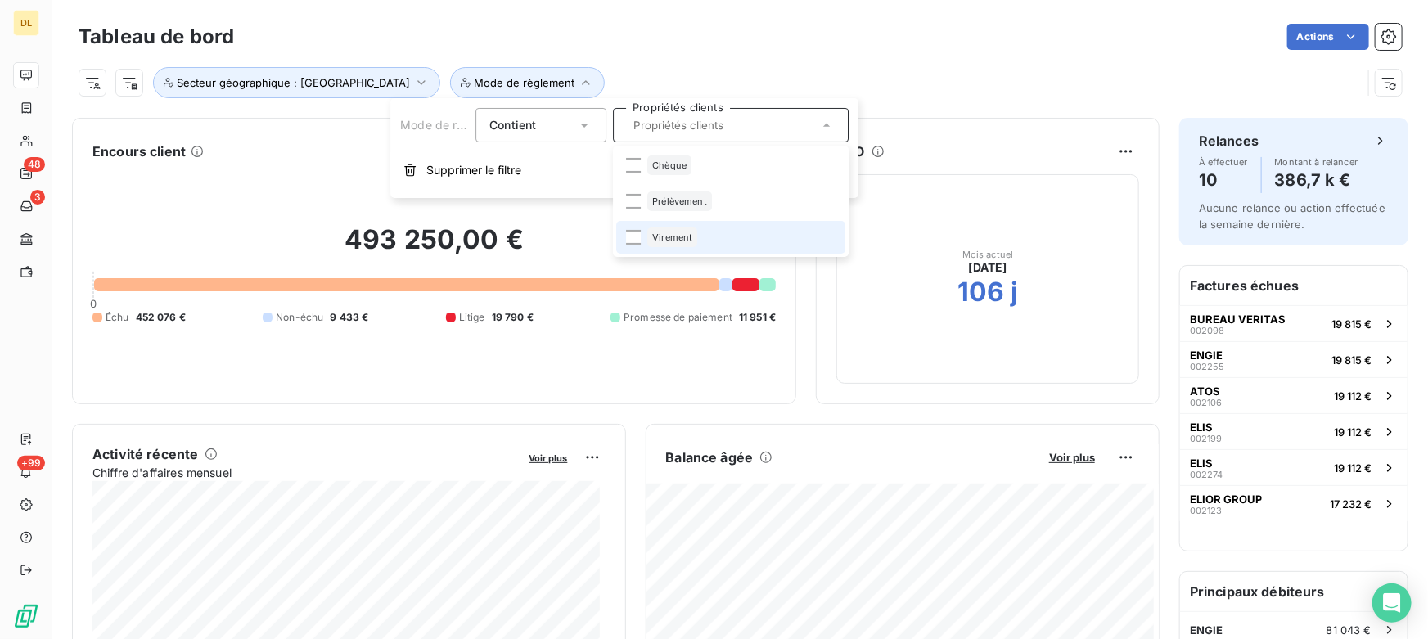
drag, startPoint x: 678, startPoint y: 202, endPoint x: 680, endPoint y: 227, distance: 25.4
click at [680, 227] on ul "Chèque Prélèvement Virement" at bounding box center [731, 201] width 236 height 111
click at [677, 229] on div "Virement" at bounding box center [672, 237] width 50 height 20
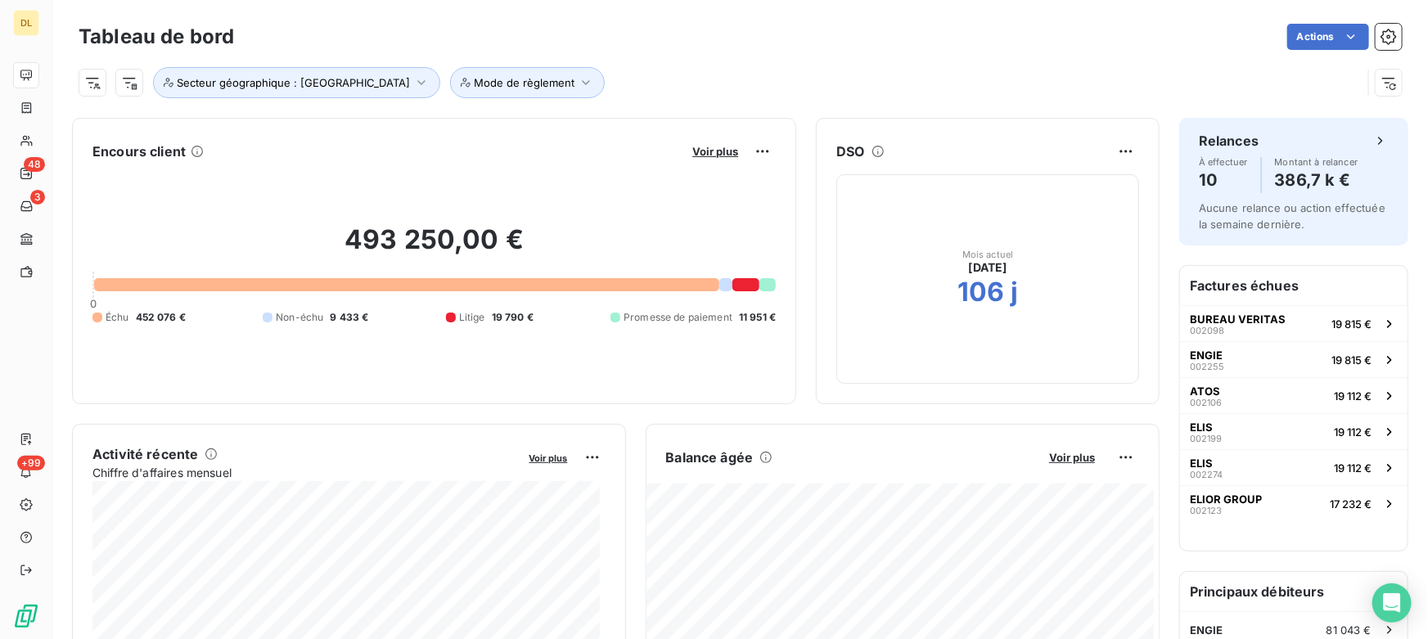
click at [859, 37] on div "Actions" at bounding box center [828, 37] width 1148 height 26
click at [319, 82] on span "Secteur géographique : [GEOGRAPHIC_DATA]" at bounding box center [293, 82] width 233 height 13
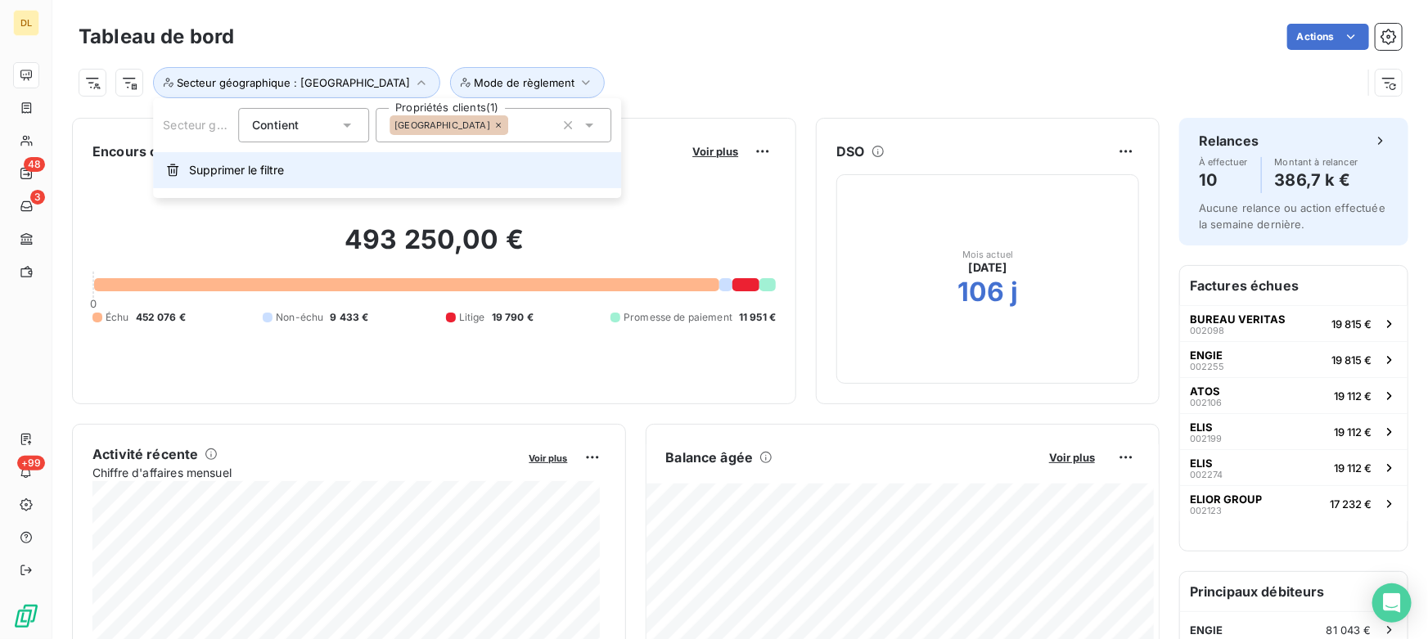
click at [289, 164] on button "Supprimer le filtre" at bounding box center [387, 170] width 468 height 36
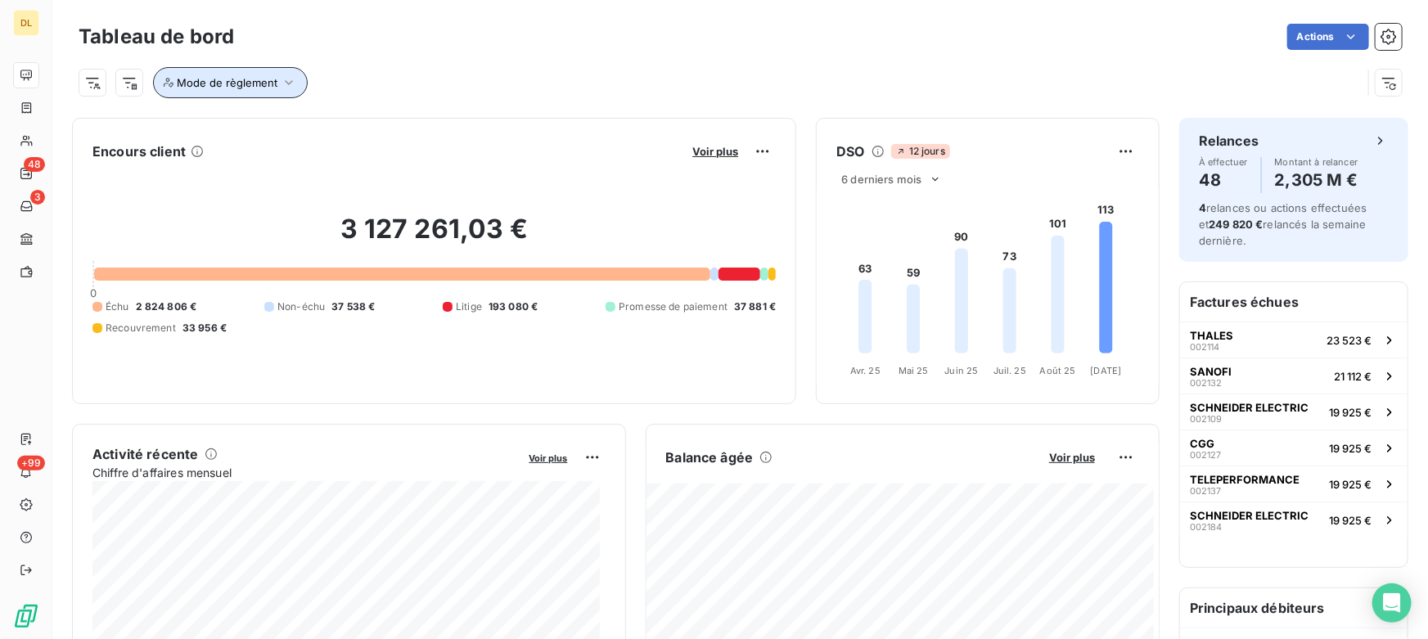
click at [286, 86] on icon "button" at bounding box center [289, 82] width 16 height 16
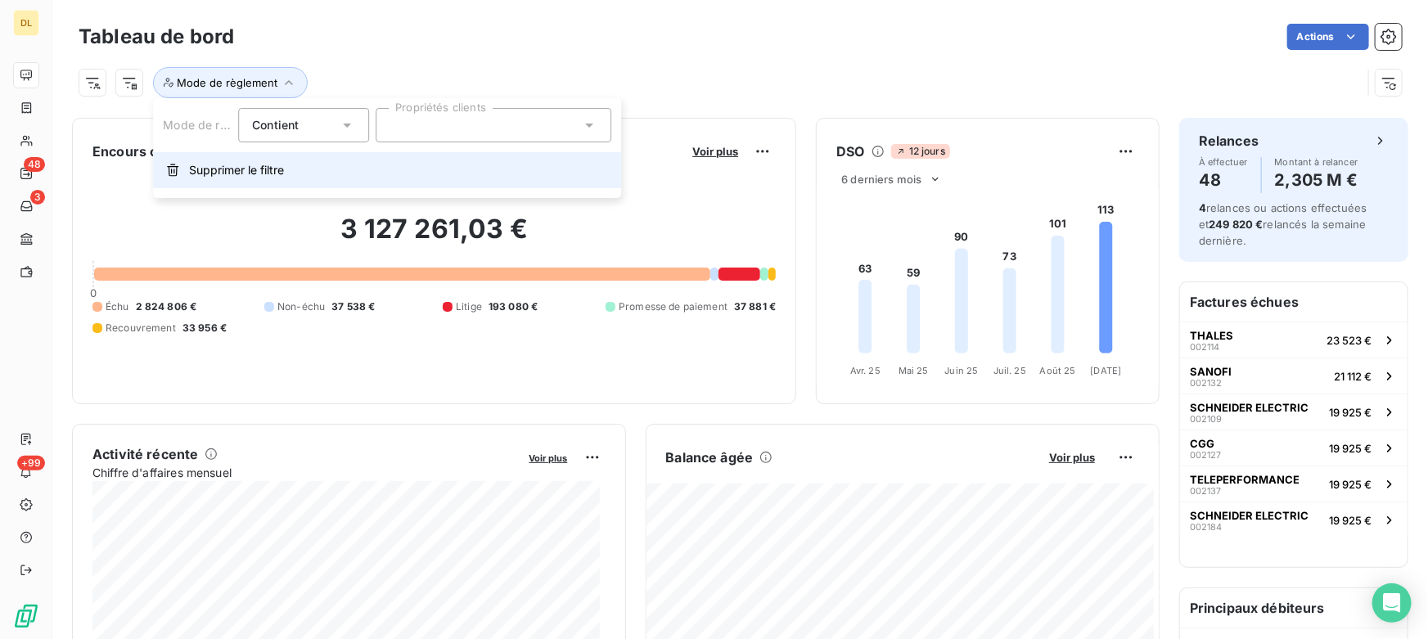
click at [242, 164] on span "Supprimer le filtre" at bounding box center [236, 170] width 95 height 16
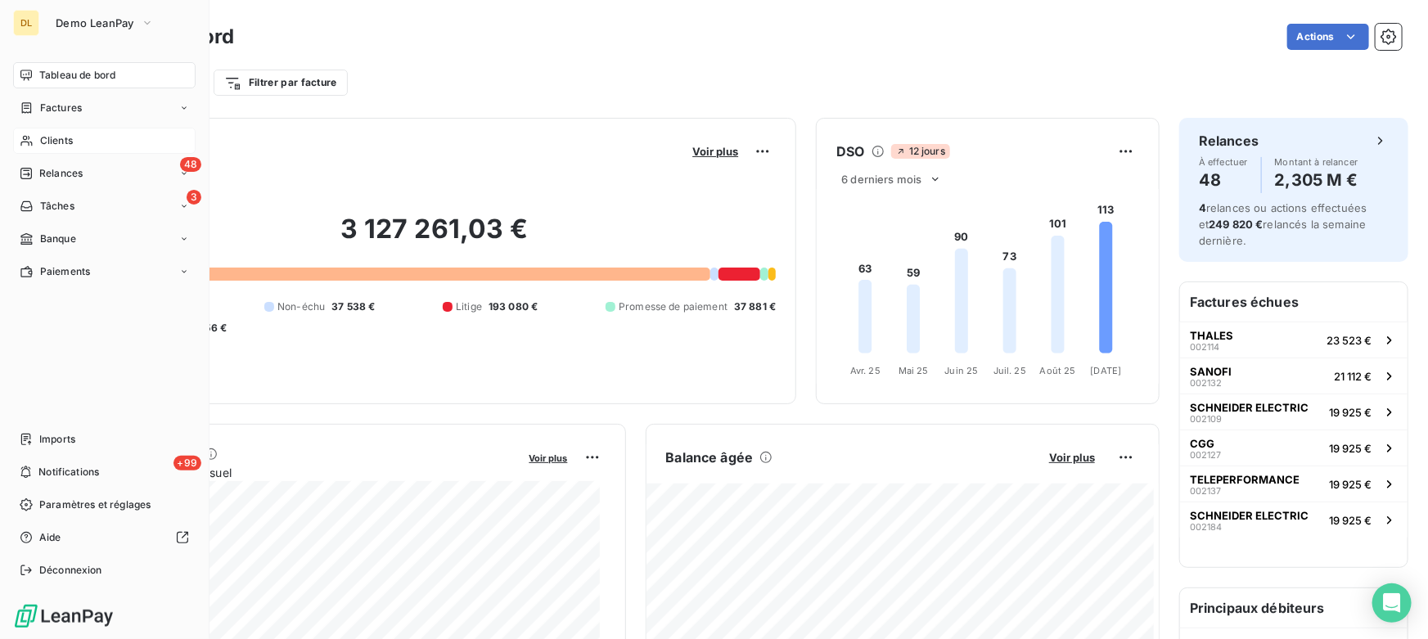
click at [62, 145] on span "Clients" at bounding box center [56, 140] width 33 height 15
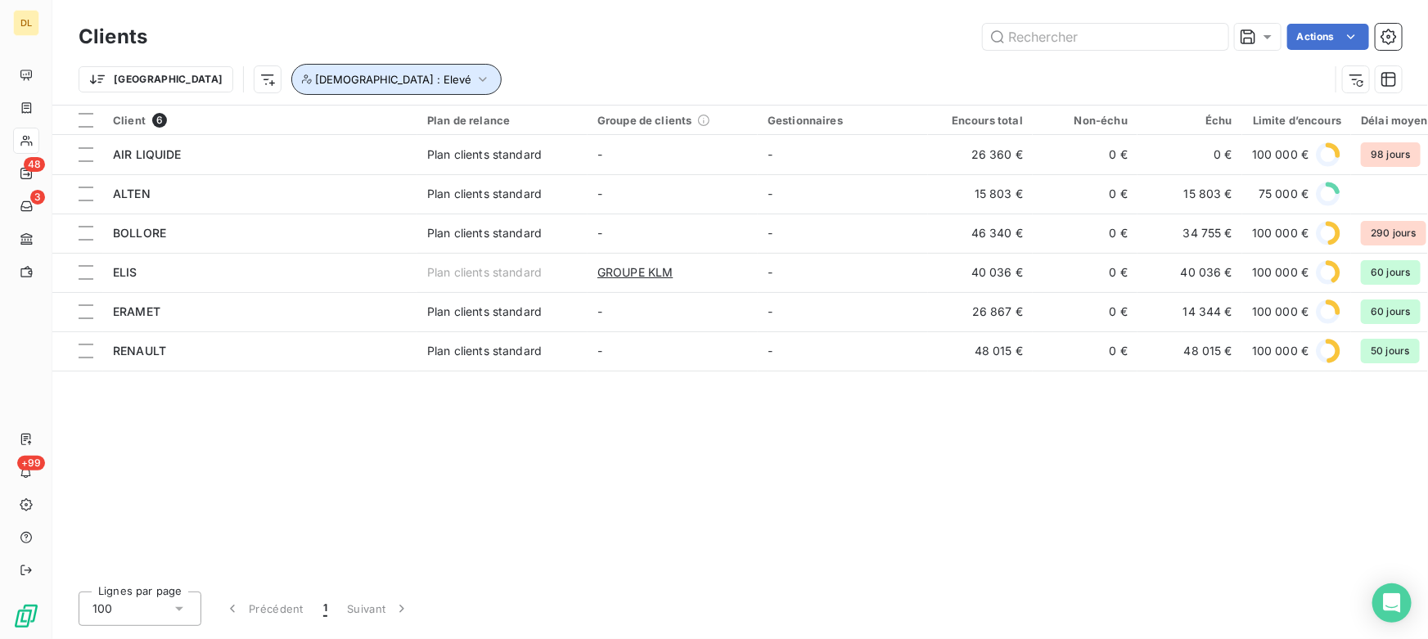
click at [315, 74] on span "[DEMOGRAPHIC_DATA] : Elevé" at bounding box center [393, 79] width 156 height 13
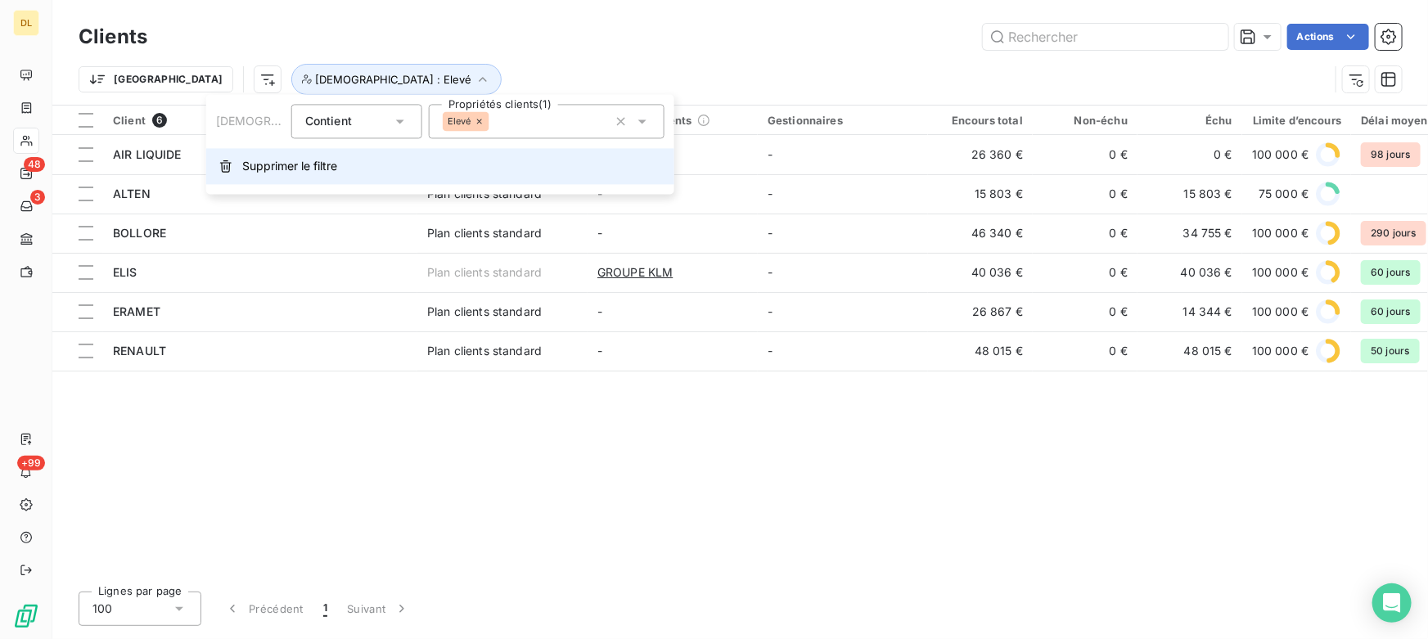
click at [249, 164] on span "Supprimer le filtre" at bounding box center [289, 166] width 95 height 16
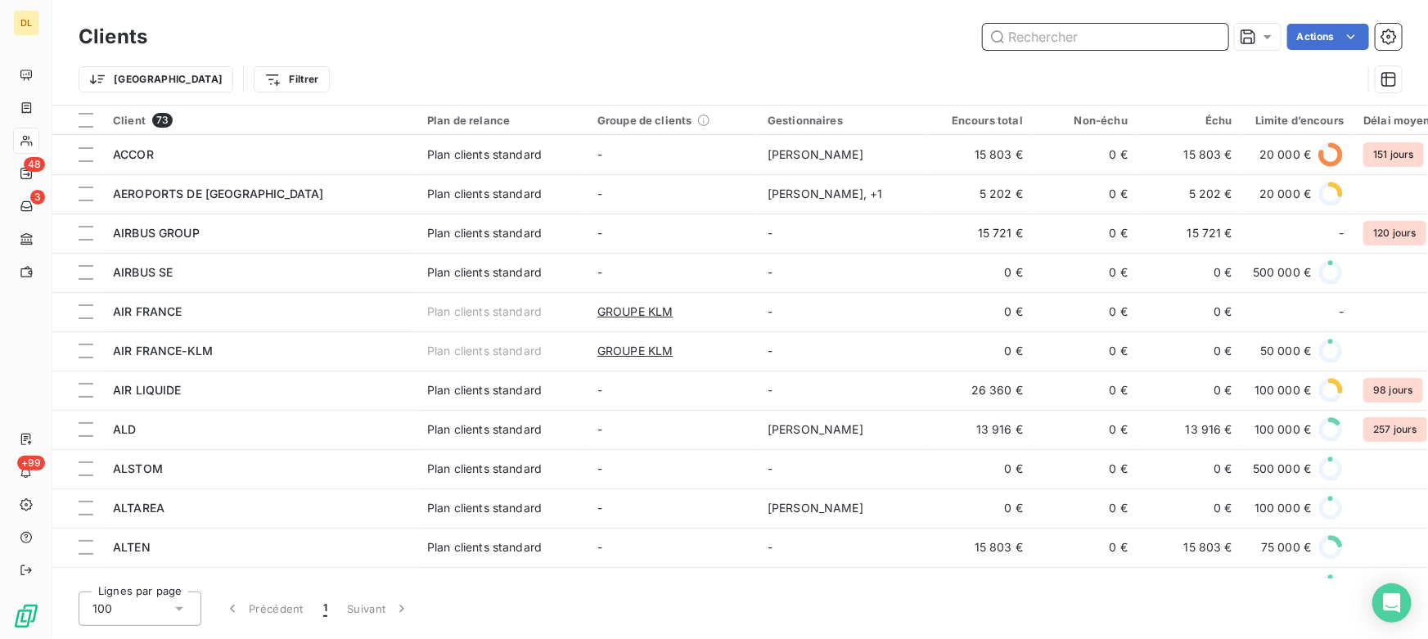
click at [1088, 34] on input "text" at bounding box center [1105, 37] width 245 height 26
click at [510, 66] on div "Trier Filtrer" at bounding box center [720, 79] width 1283 height 31
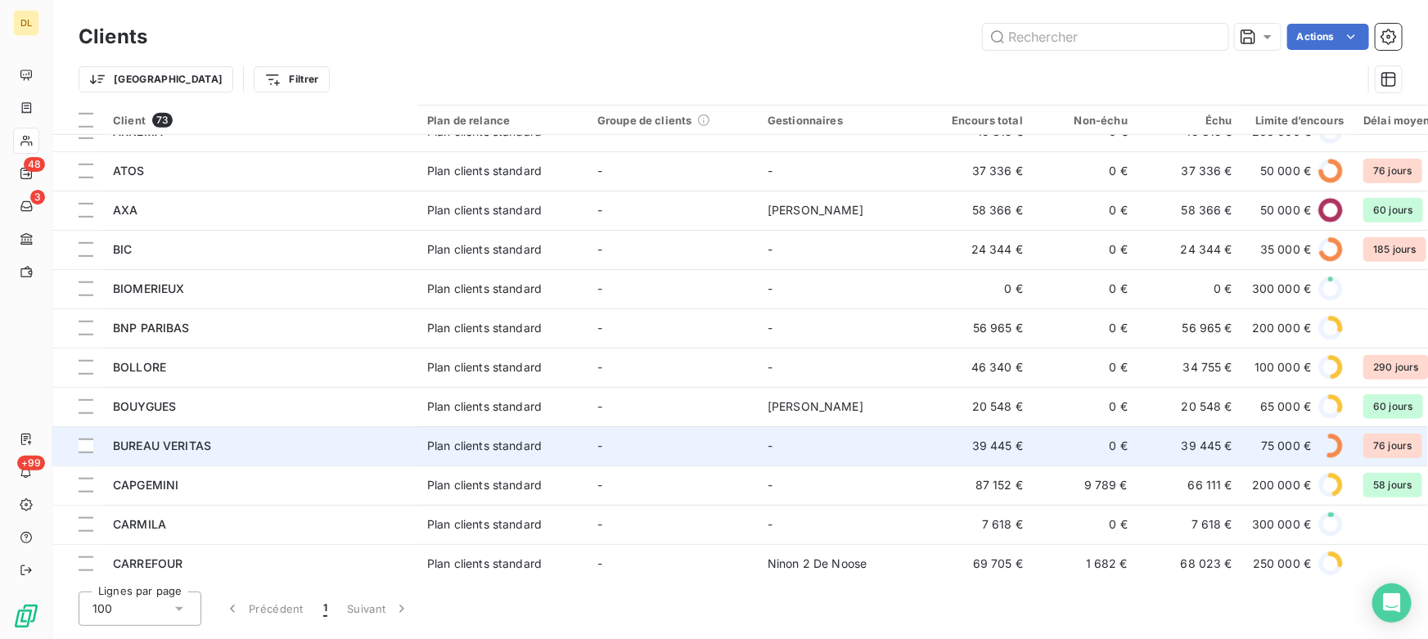
scroll to position [744, 0]
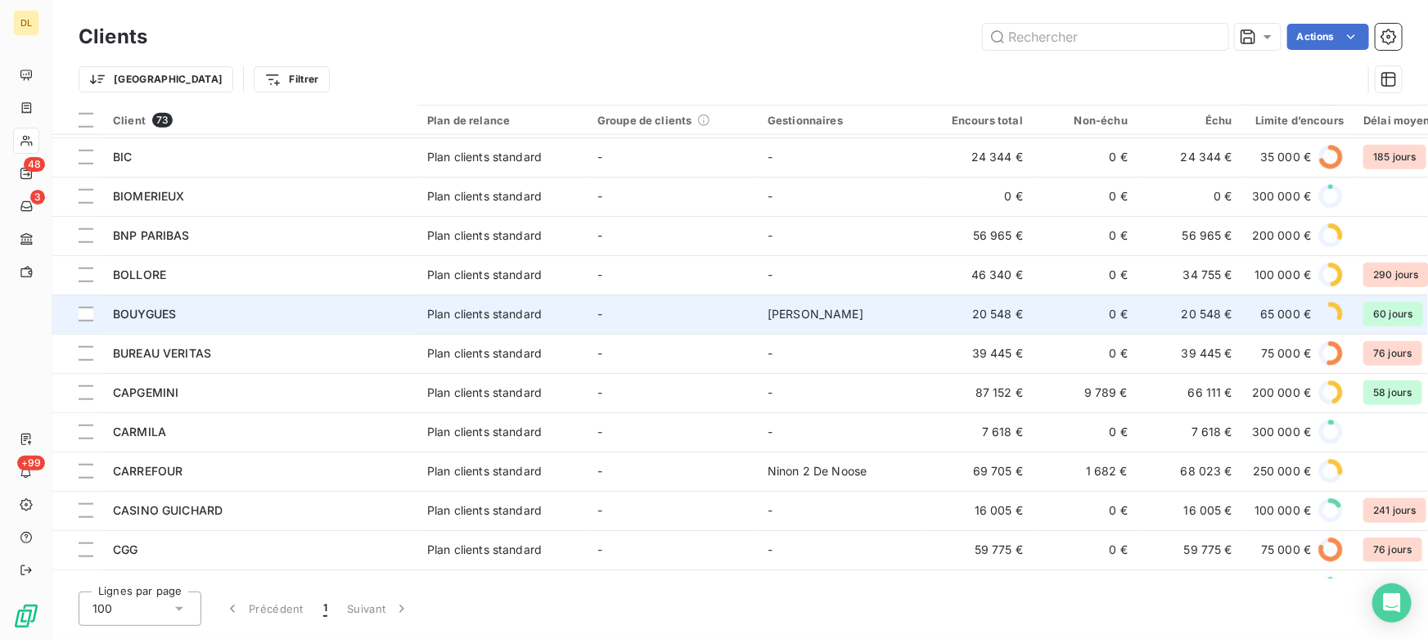
click at [194, 313] on div "BOUYGUES" at bounding box center [260, 314] width 295 height 16
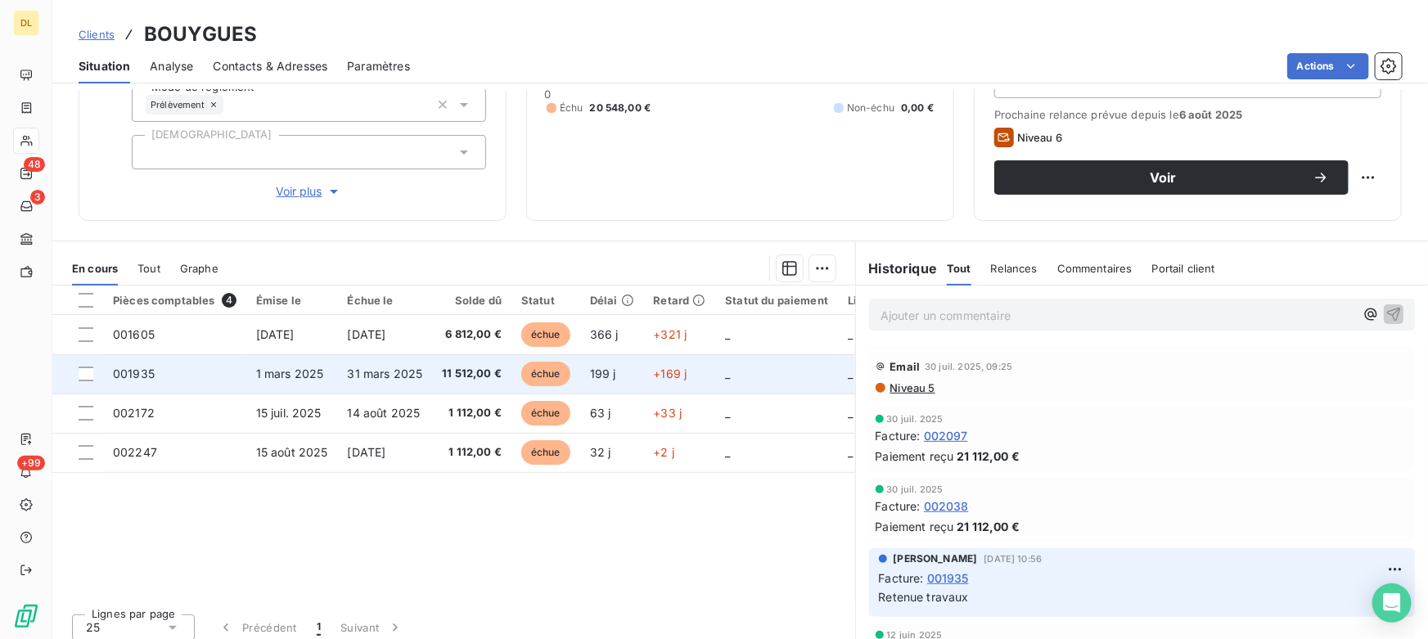
scroll to position [222, 0]
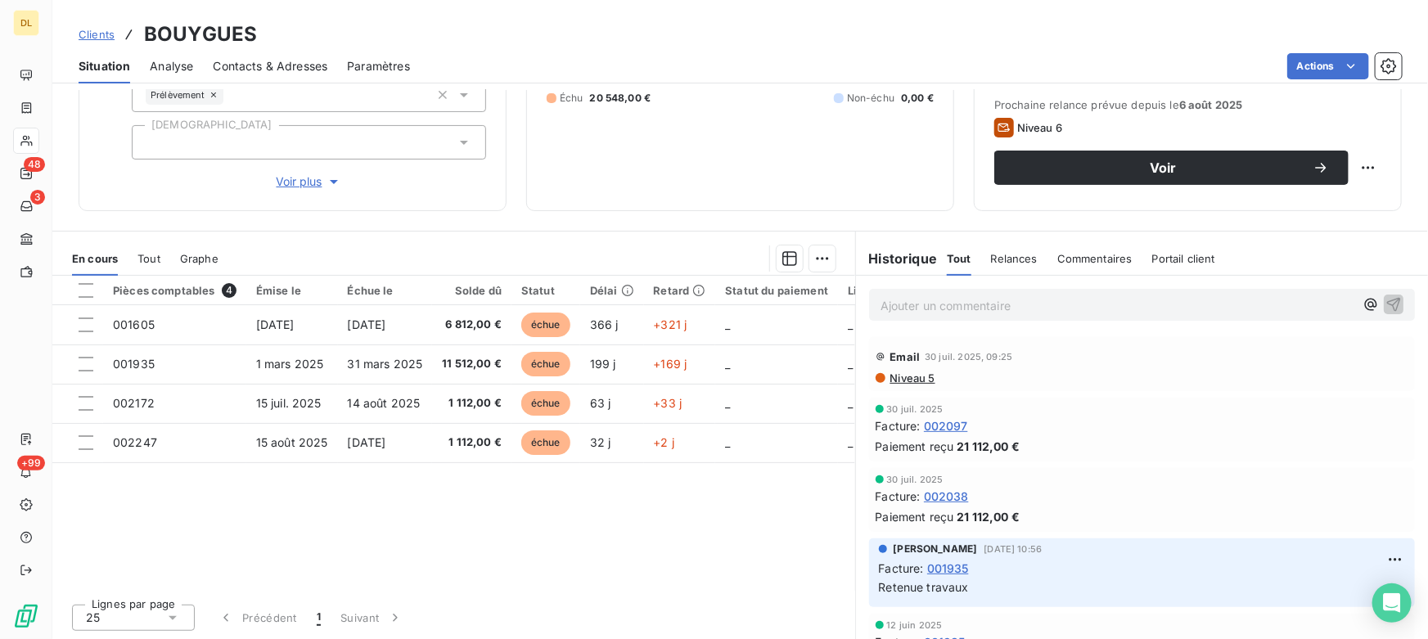
click at [146, 255] on span "Tout" at bounding box center [148, 258] width 23 height 13
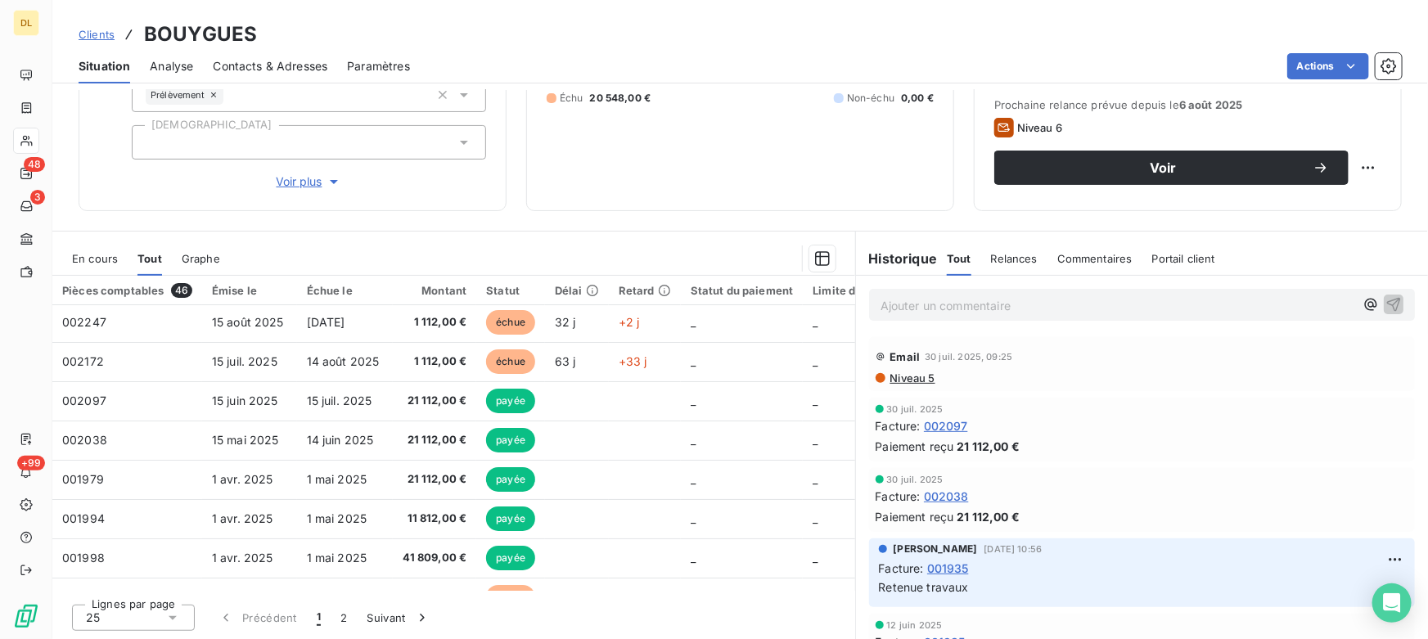
scroll to position [0, 0]
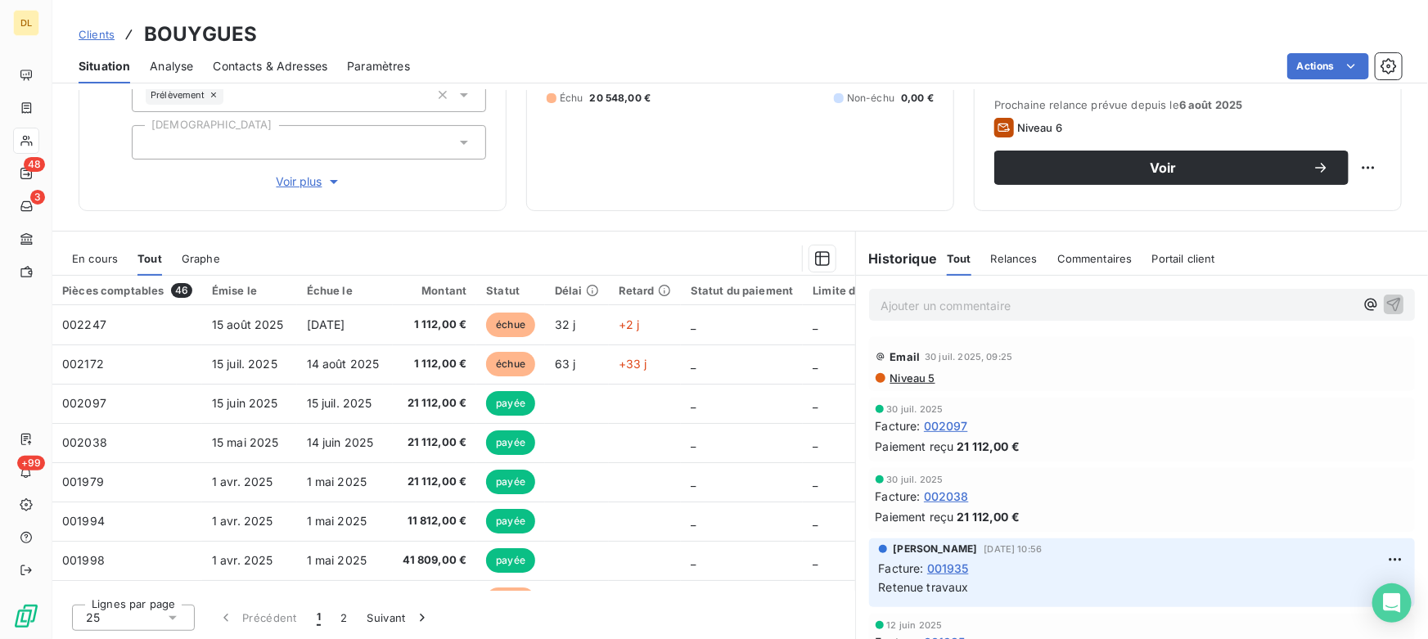
click at [901, 304] on p "Ajouter un commentaire ﻿" at bounding box center [1117, 305] width 474 height 20
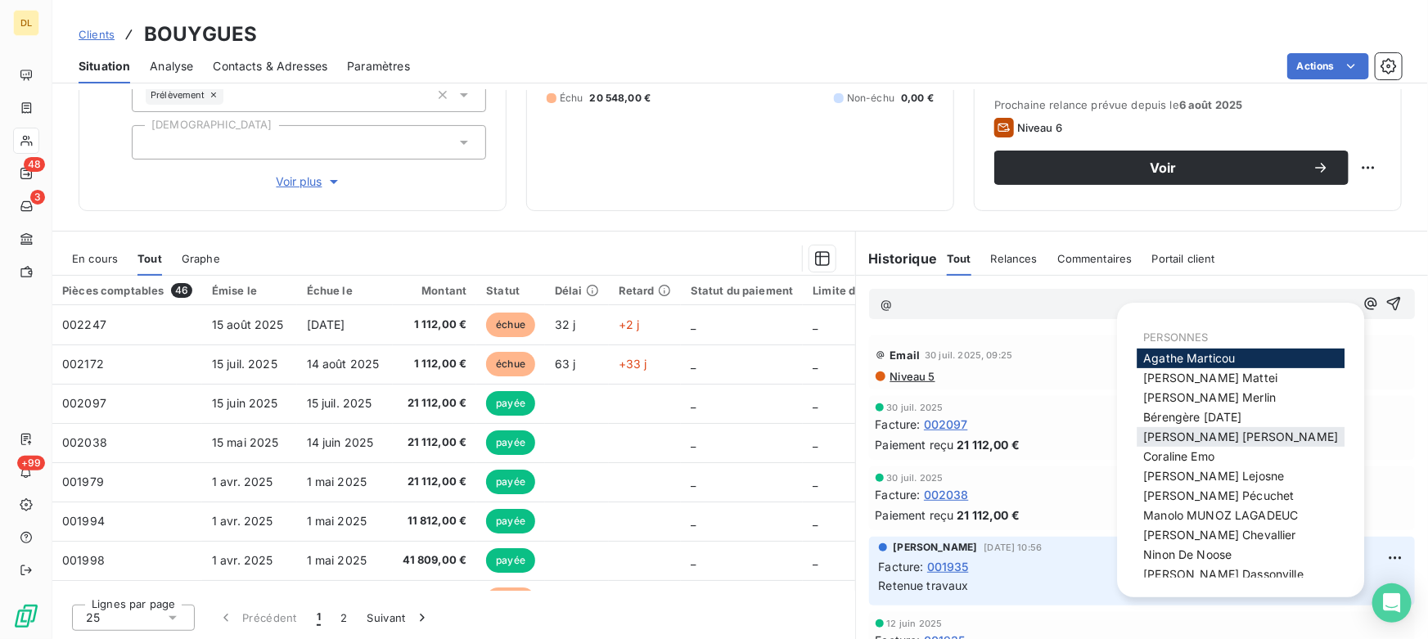
click at [1189, 434] on span "[PERSON_NAME]" at bounding box center [1240, 436] width 195 height 14
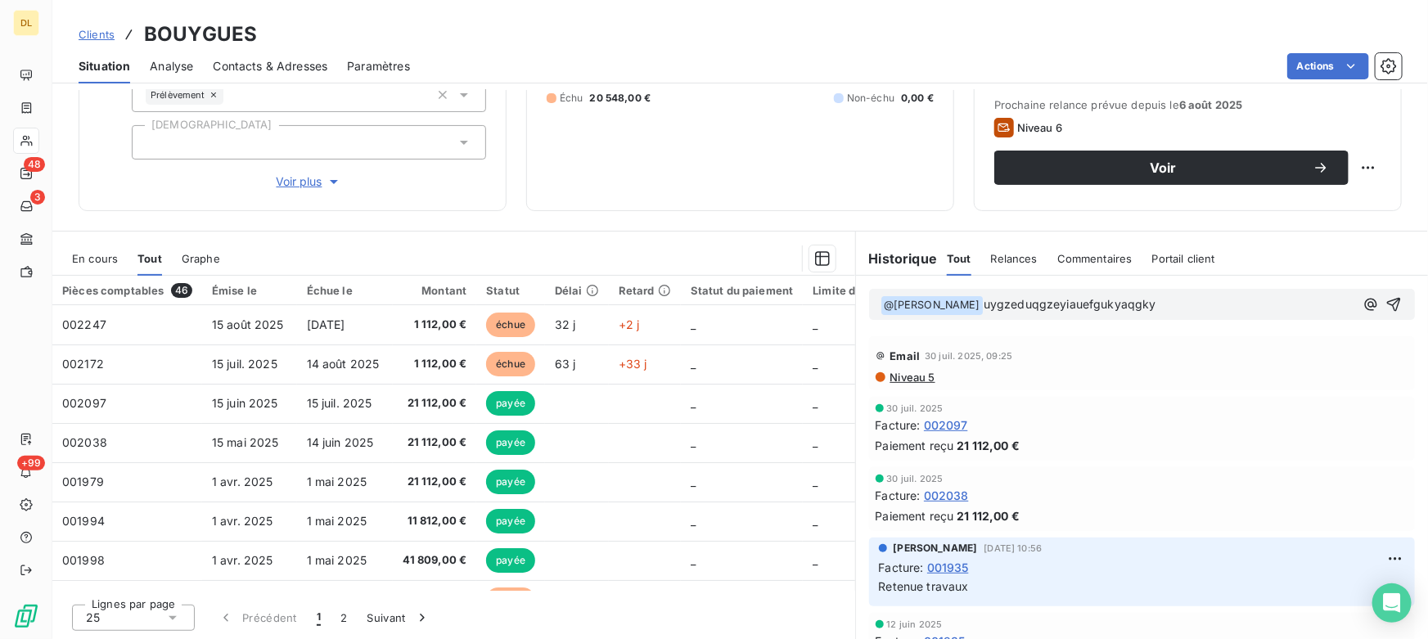
click at [1036, 308] on span "uygzeduqgzeyiauefgukyaqgky" at bounding box center [1069, 304] width 173 height 14
click at [95, 263] on span "En cours" at bounding box center [95, 258] width 46 height 13
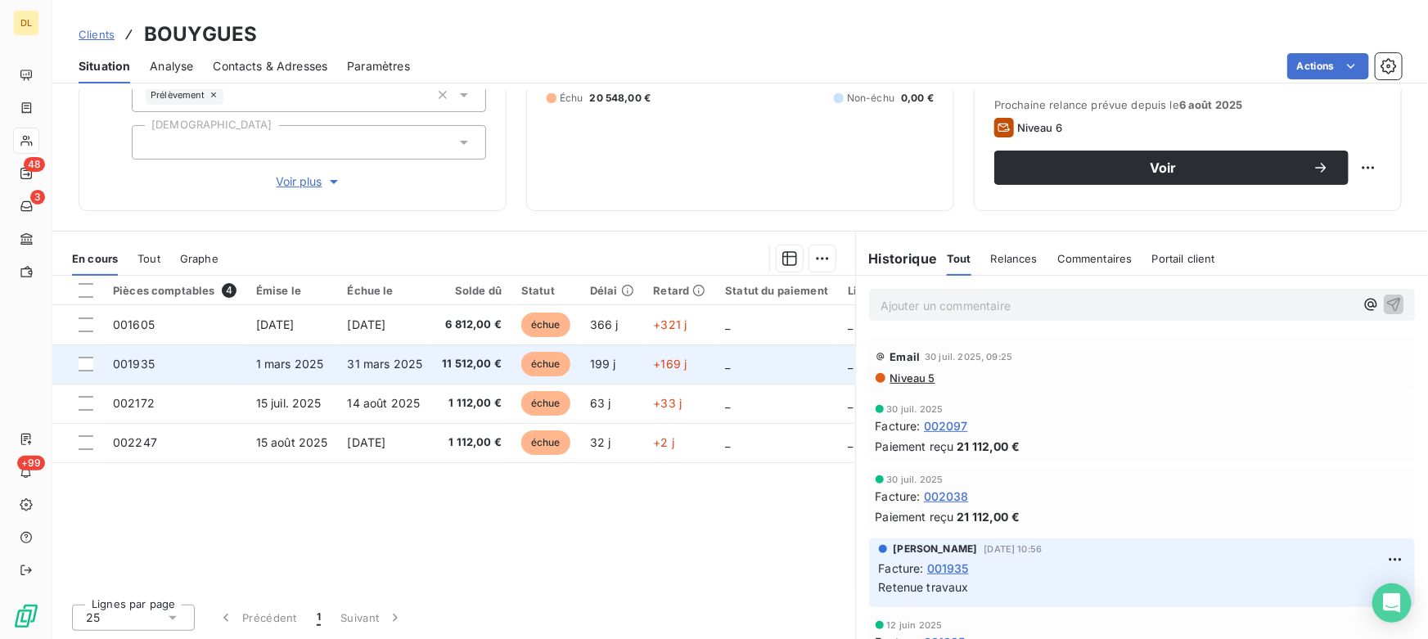
click at [147, 361] on span "001935" at bounding box center [134, 364] width 42 height 14
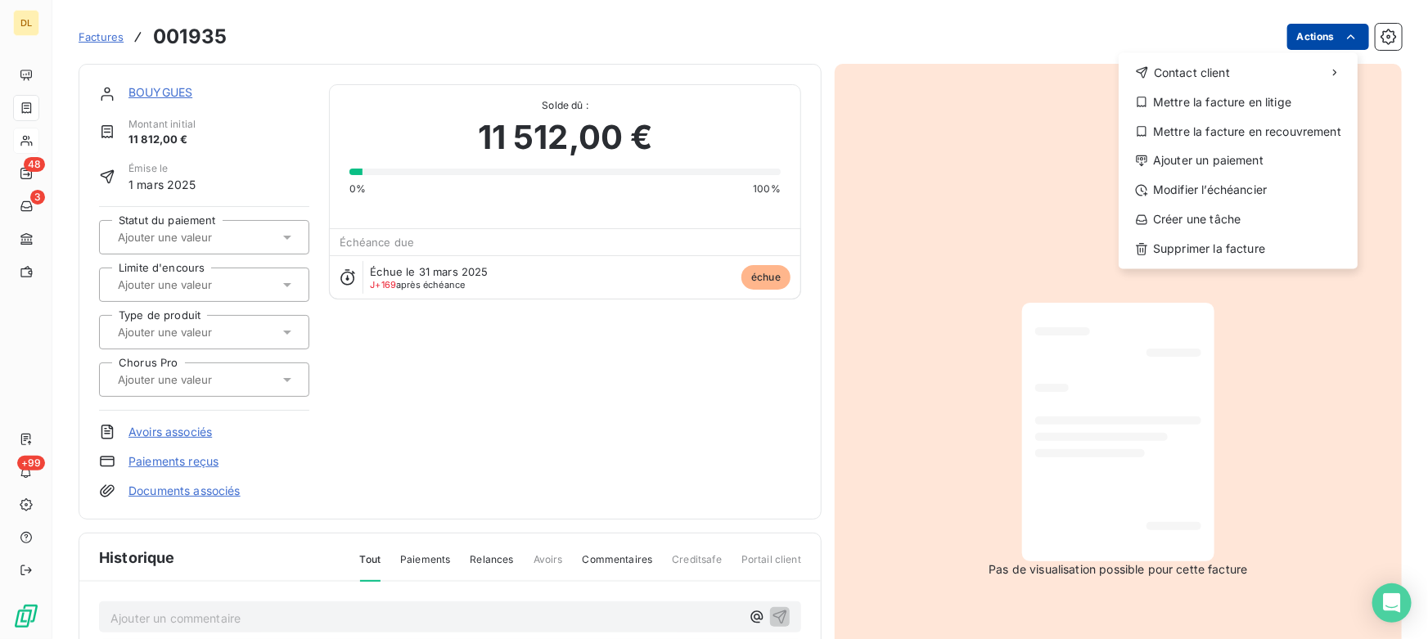
click at [1296, 39] on html "DL 48 3 +99 Factures 001935 Actions Contact client Mettre la facture en litige …" at bounding box center [714, 319] width 1428 height 639
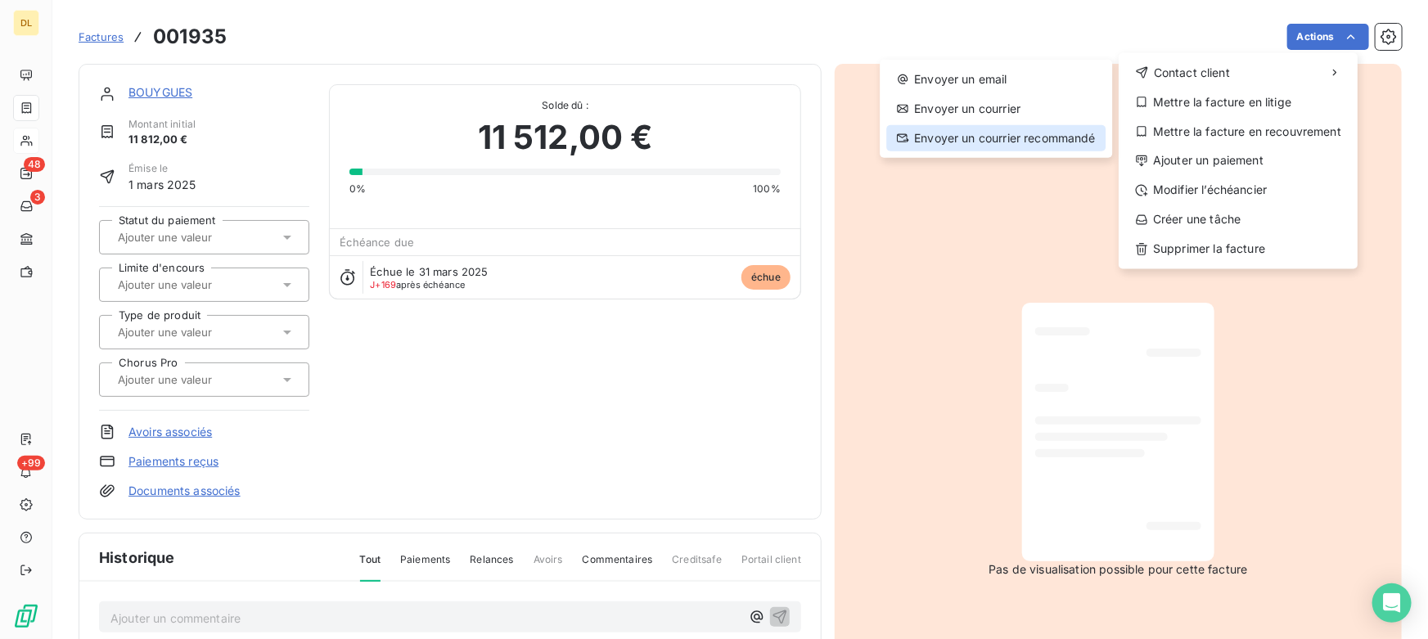
click at [1006, 135] on div "Envoyer un courrier recommandé" at bounding box center [995, 138] width 219 height 26
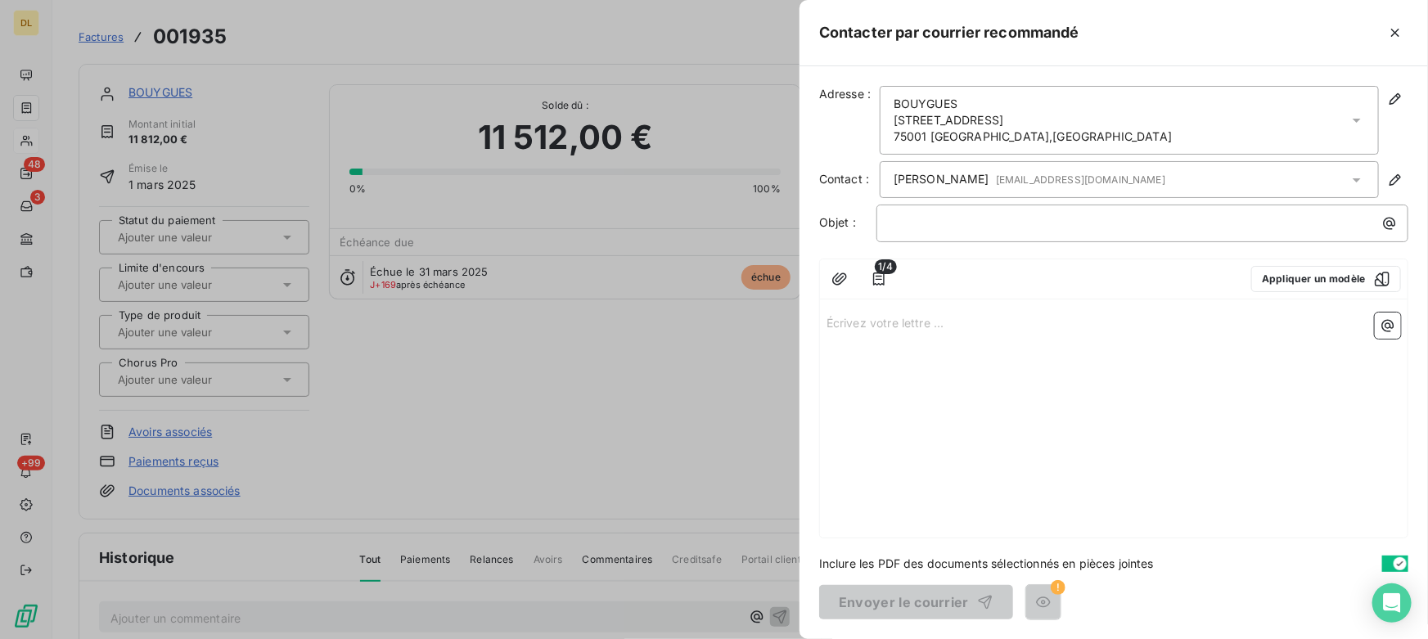
click at [910, 458] on div "Écrivez votre lettre ... ﻿" at bounding box center [1113, 422] width 587 height 232
click at [1399, 30] on icon "button" at bounding box center [1395, 33] width 16 height 16
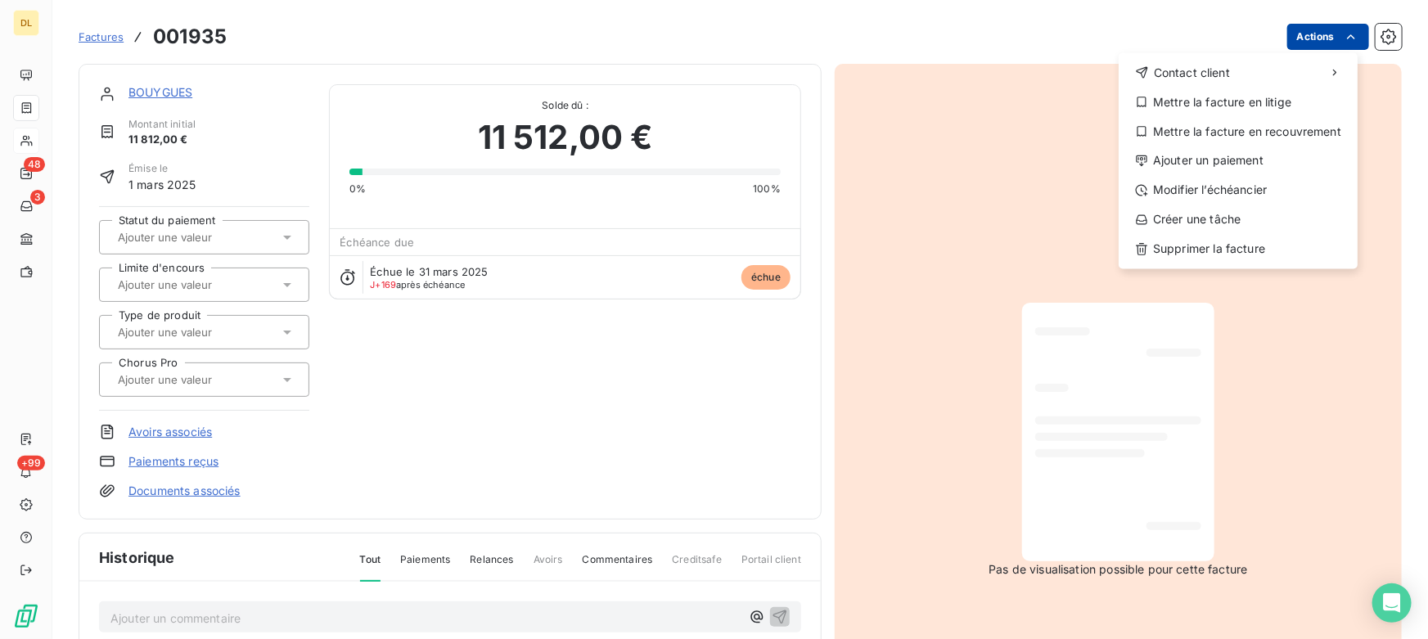
click at [1305, 36] on html "DL 48 3 +99 Factures 001935 Actions Contact client Mettre la facture en litige …" at bounding box center [714, 319] width 1428 height 639
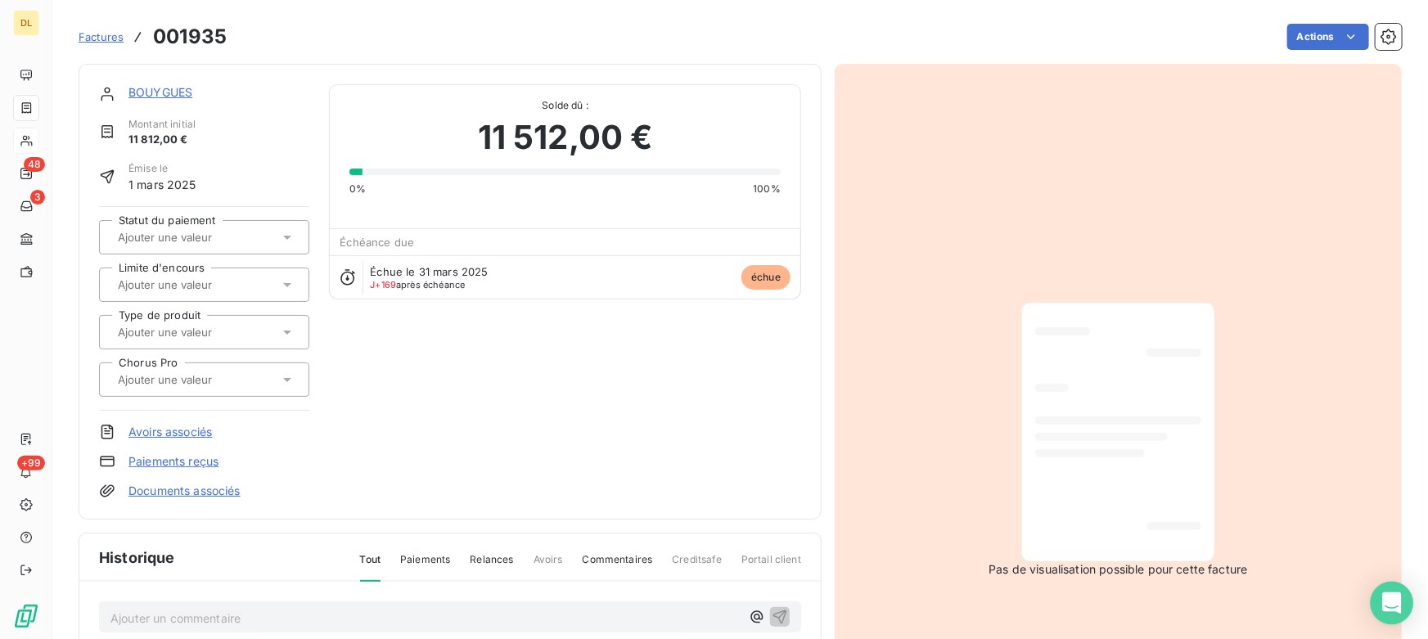
click at [1395, 602] on html "DL 48 3 +99 Factures 001935 Actions BOUYGUES Montant initial 11 812,00 € Émise …" at bounding box center [714, 319] width 1428 height 639
click at [1391, 598] on icon "Open Intercom Messenger" at bounding box center [1391, 602] width 19 height 21
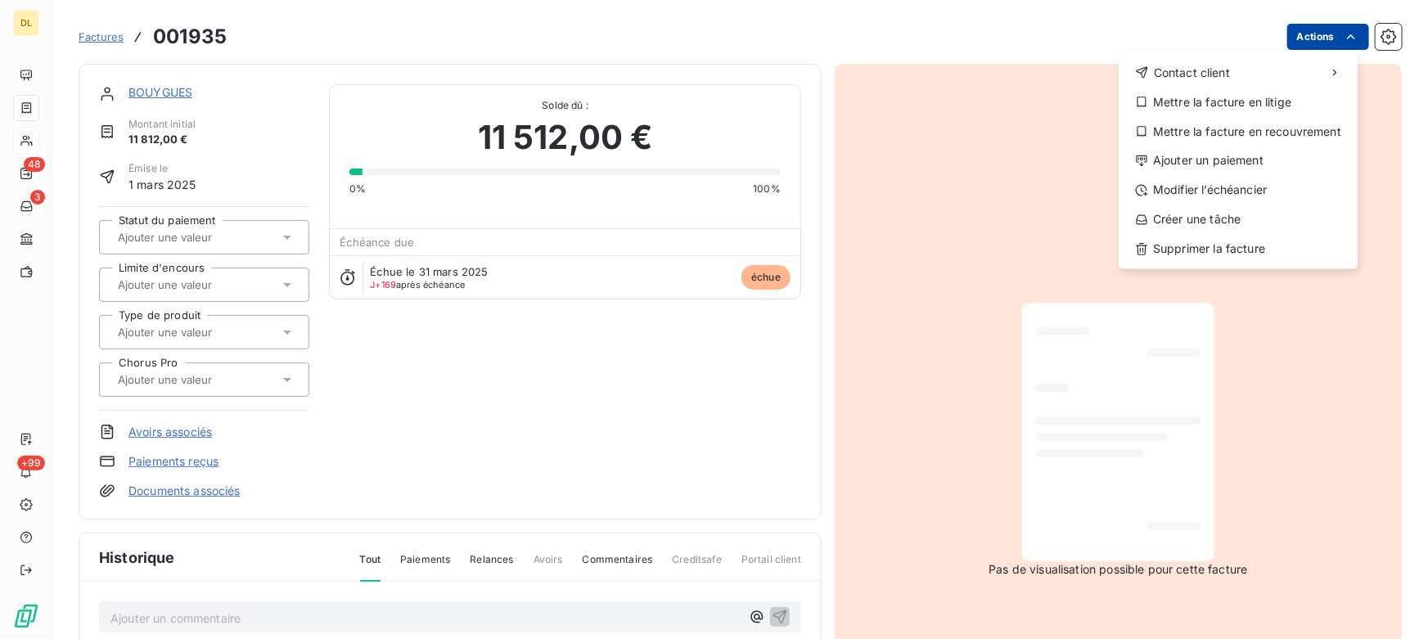
click at [1302, 41] on html "DL 48 3 +99 Factures 001935 Actions Contact client Mettre la facture en litige …" at bounding box center [714, 319] width 1428 height 639
click at [1203, 160] on div "Ajouter un paiement" at bounding box center [1238, 161] width 226 height 26
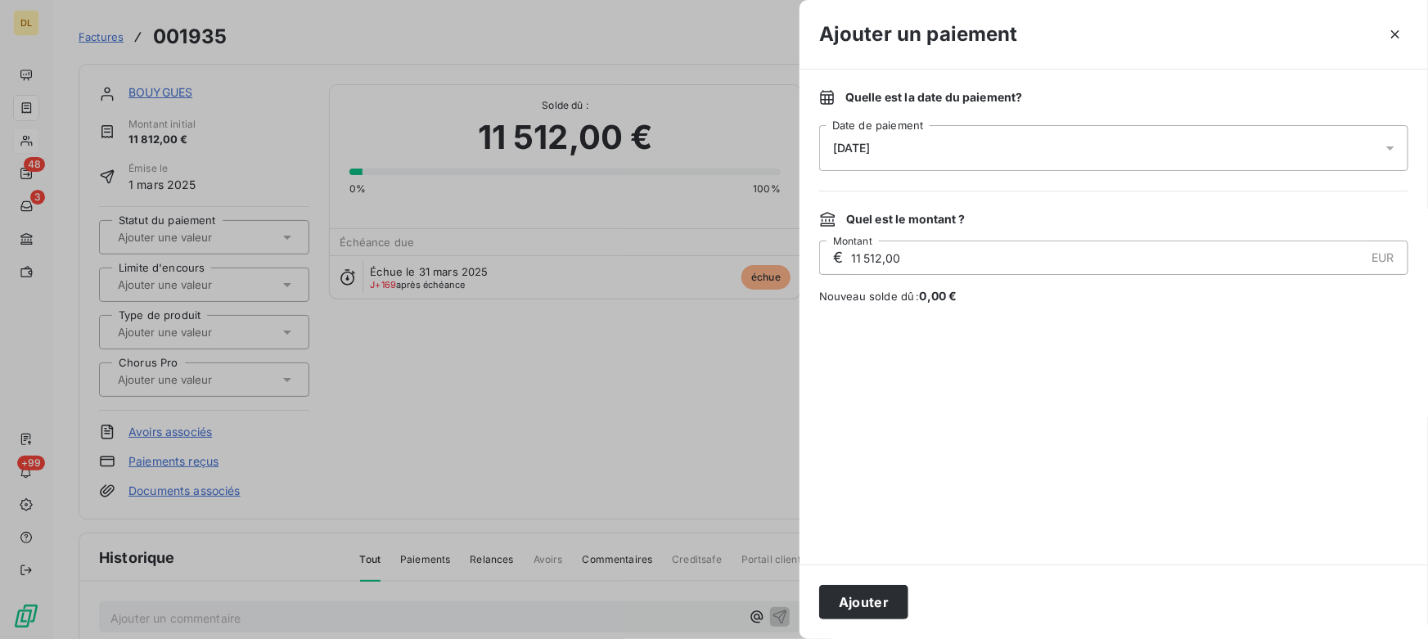
click at [955, 389] on div at bounding box center [1113, 434] width 589 height 221
click at [870, 151] on span "[DATE]" at bounding box center [852, 148] width 38 height 13
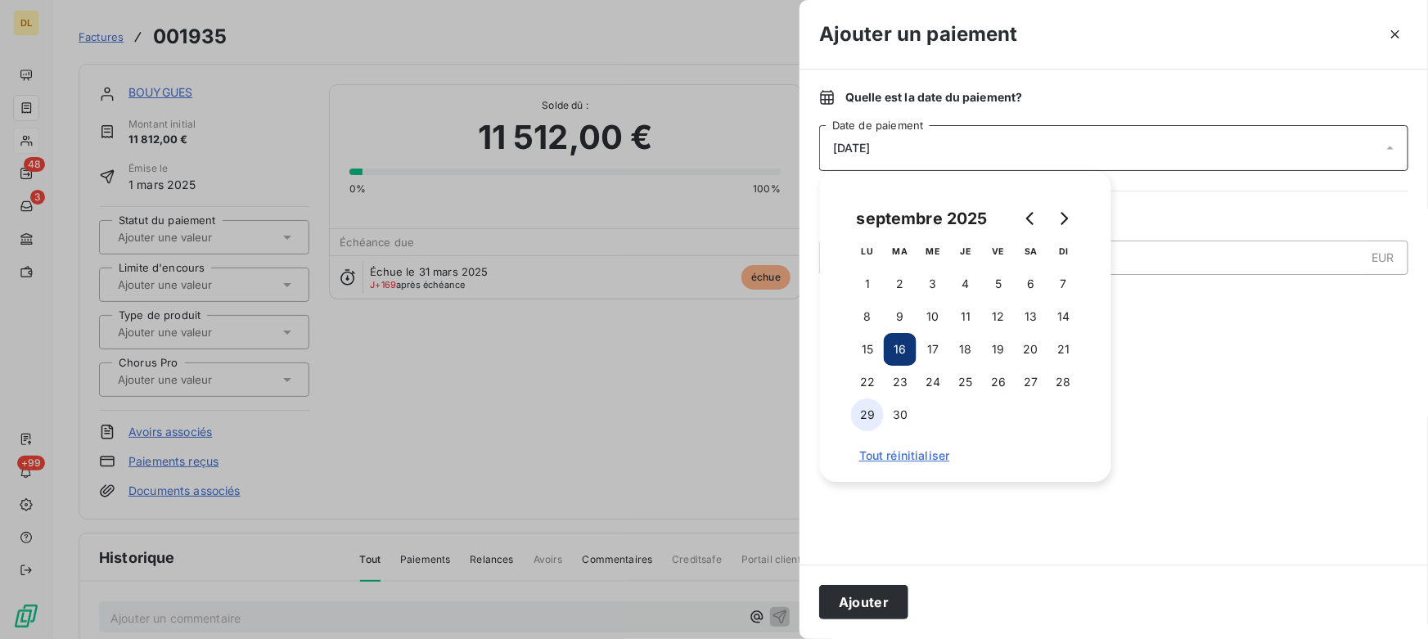
click at [867, 410] on button "29" at bounding box center [867, 414] width 33 height 33
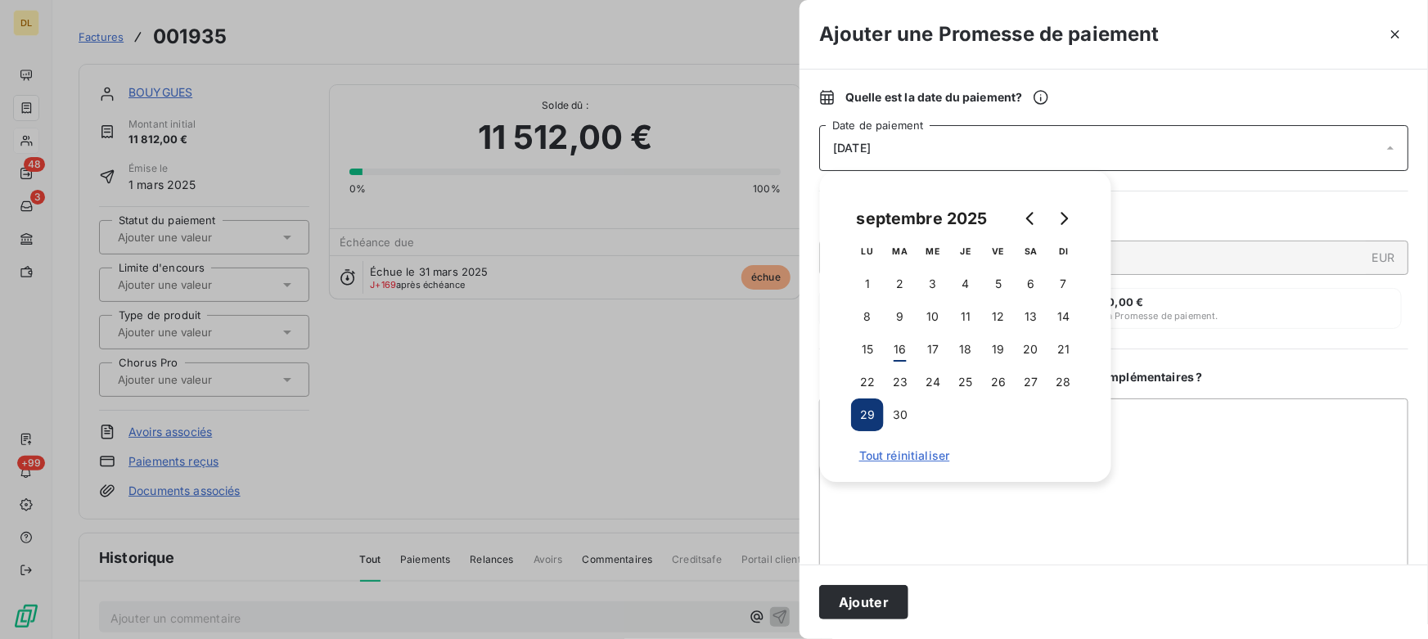
click at [1259, 191] on div "Quelle est la date du paiement ? [DATE] Date de paiement Quel est le montant ? …" at bounding box center [1113, 317] width 628 height 495
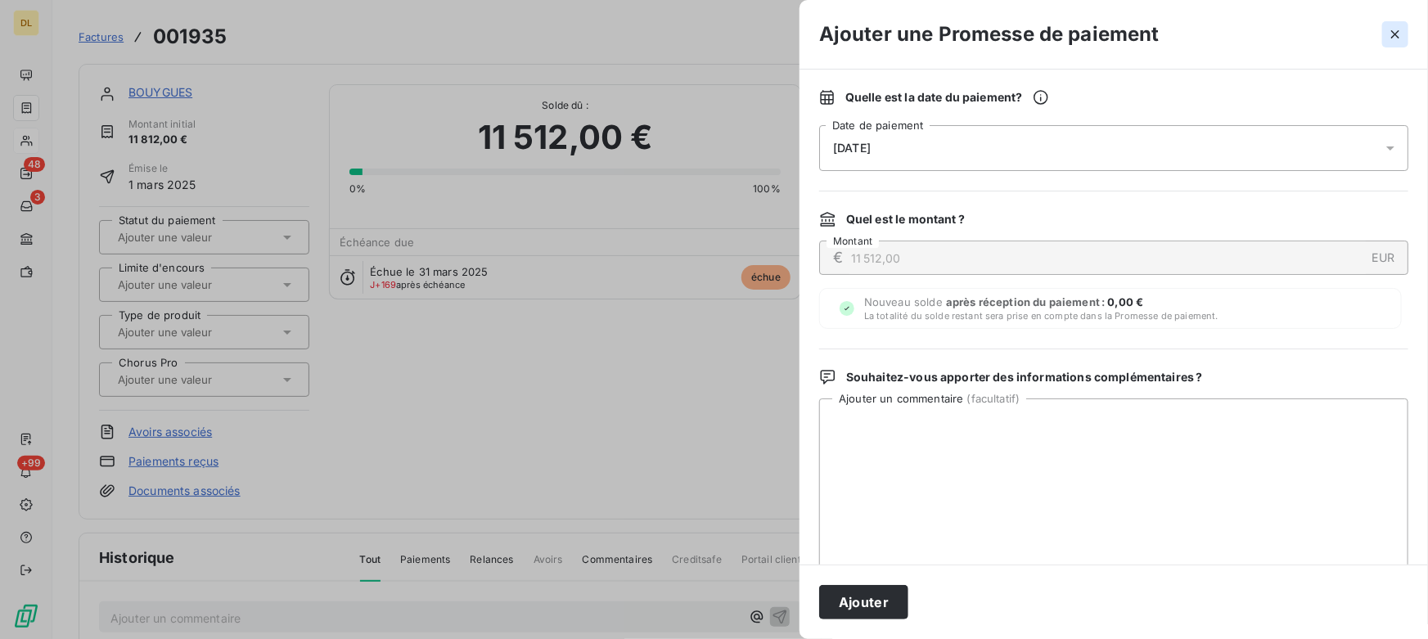
click at [1389, 34] on icon "button" at bounding box center [1395, 34] width 16 height 16
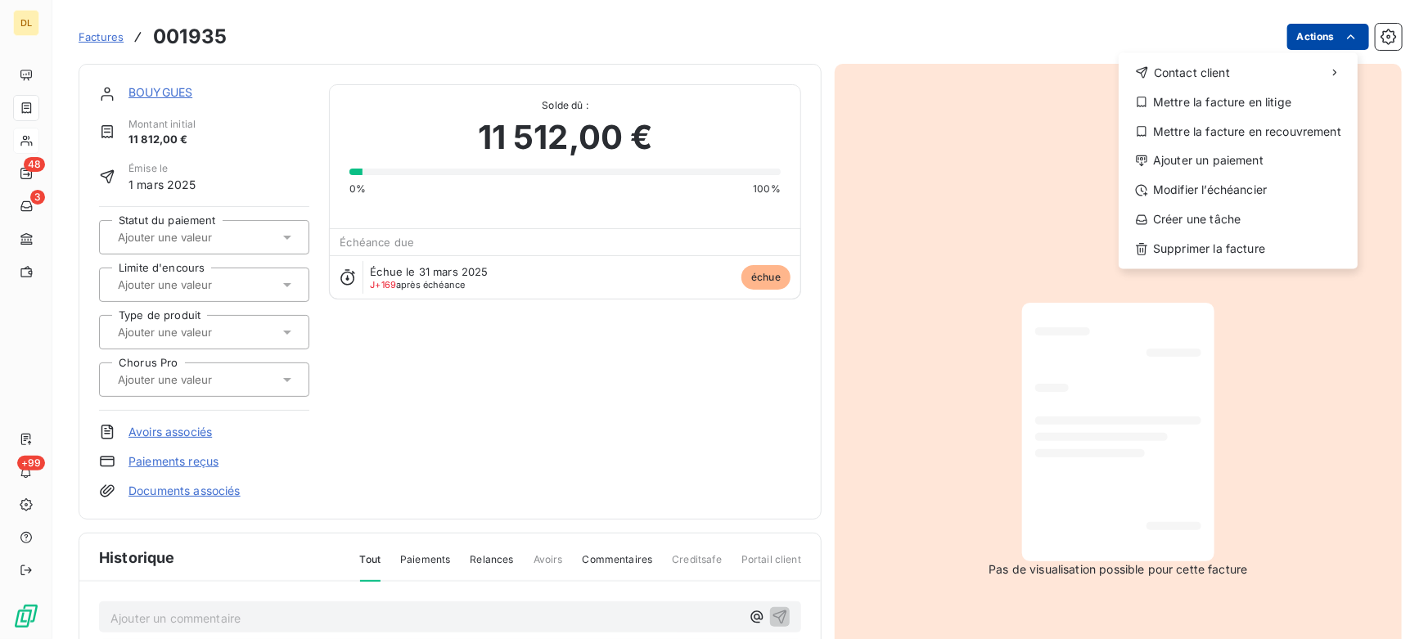
click at [1317, 31] on html "DL 48 3 +99 Factures 001935 Actions Contact client Mettre la facture en litige …" at bounding box center [714, 319] width 1428 height 639
click at [1202, 192] on div "Modifier l’échéancier" at bounding box center [1238, 191] width 226 height 26
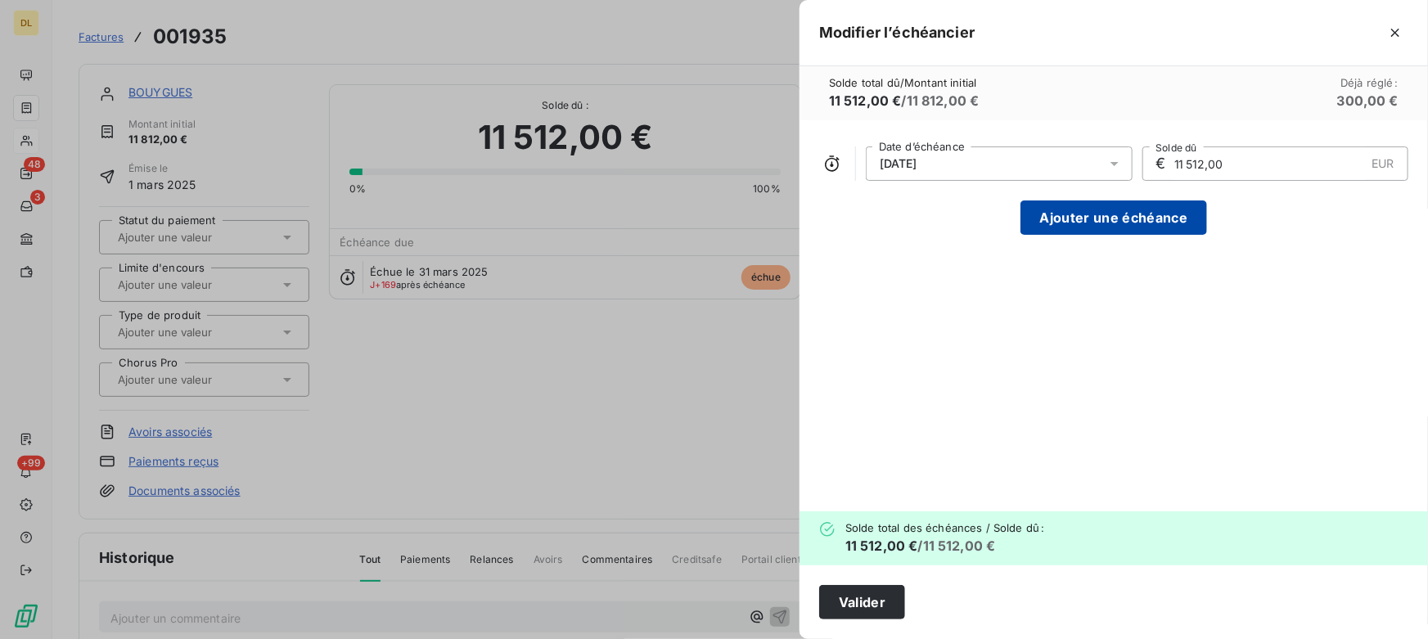
click at [1095, 221] on button "Ajouter une échéance" at bounding box center [1113, 217] width 187 height 34
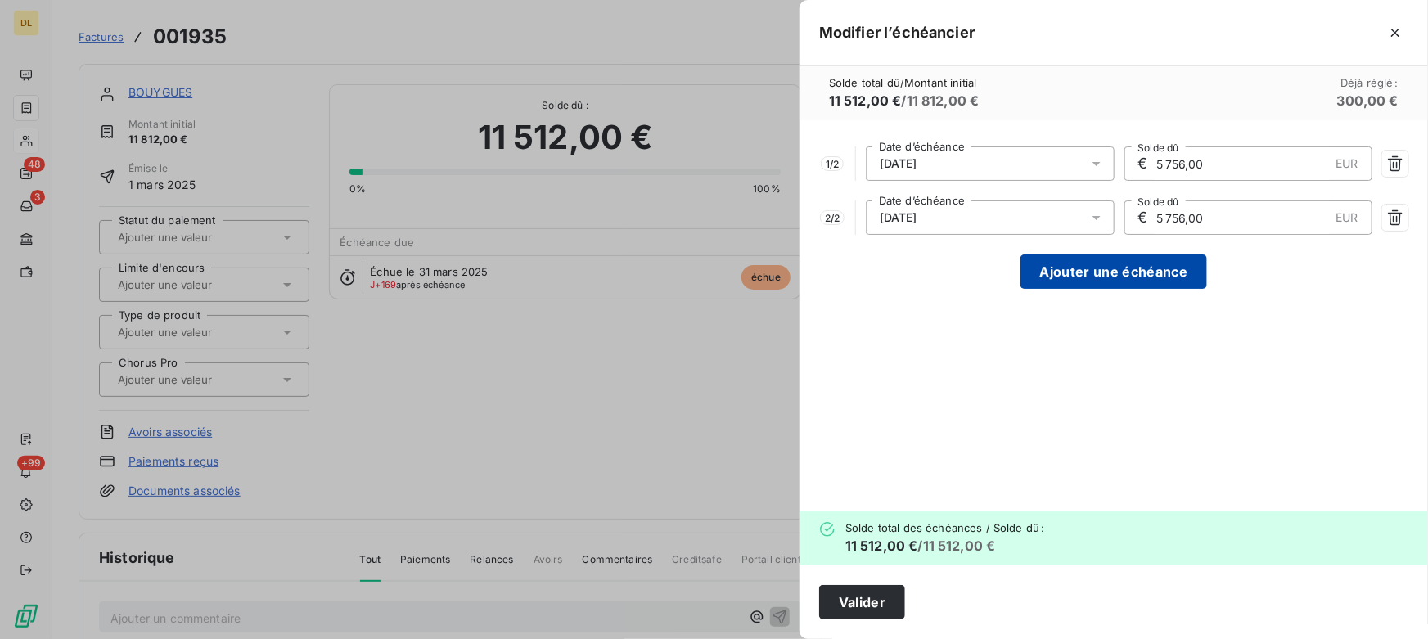
click at [1055, 272] on button "Ajouter une échéance" at bounding box center [1113, 271] width 187 height 34
type input "3 837,33"
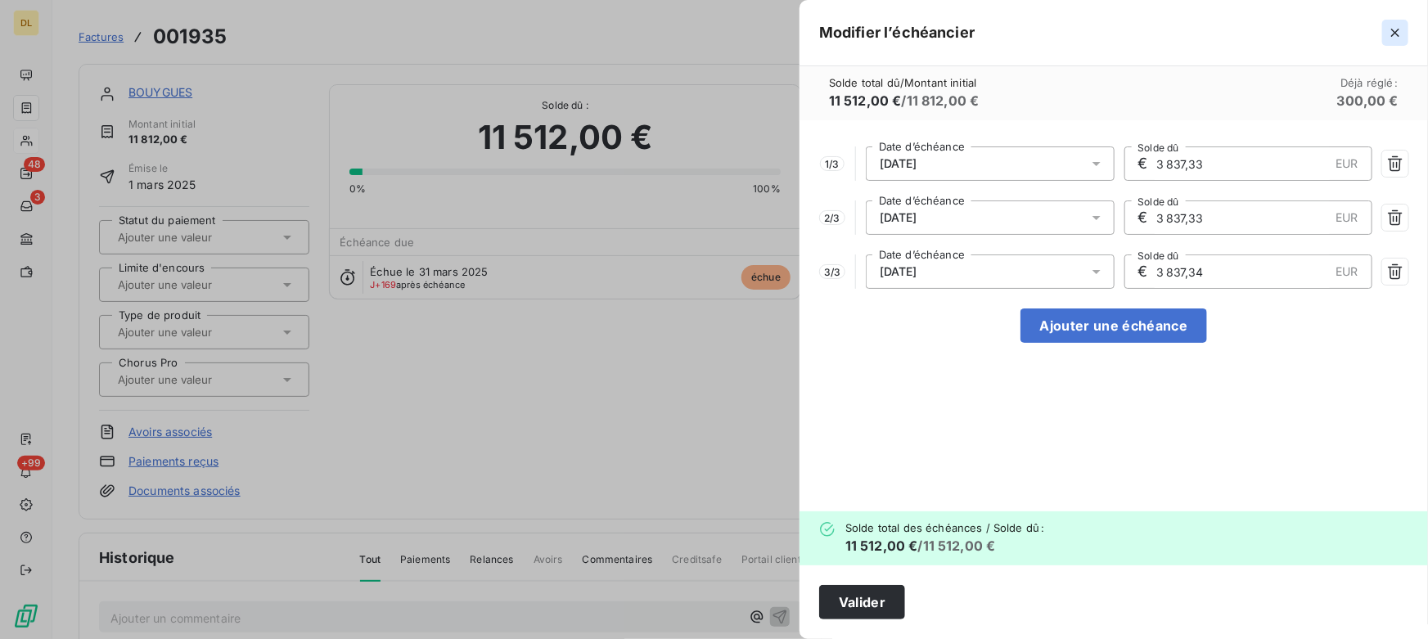
click at [1399, 29] on icon "button" at bounding box center [1395, 33] width 16 height 16
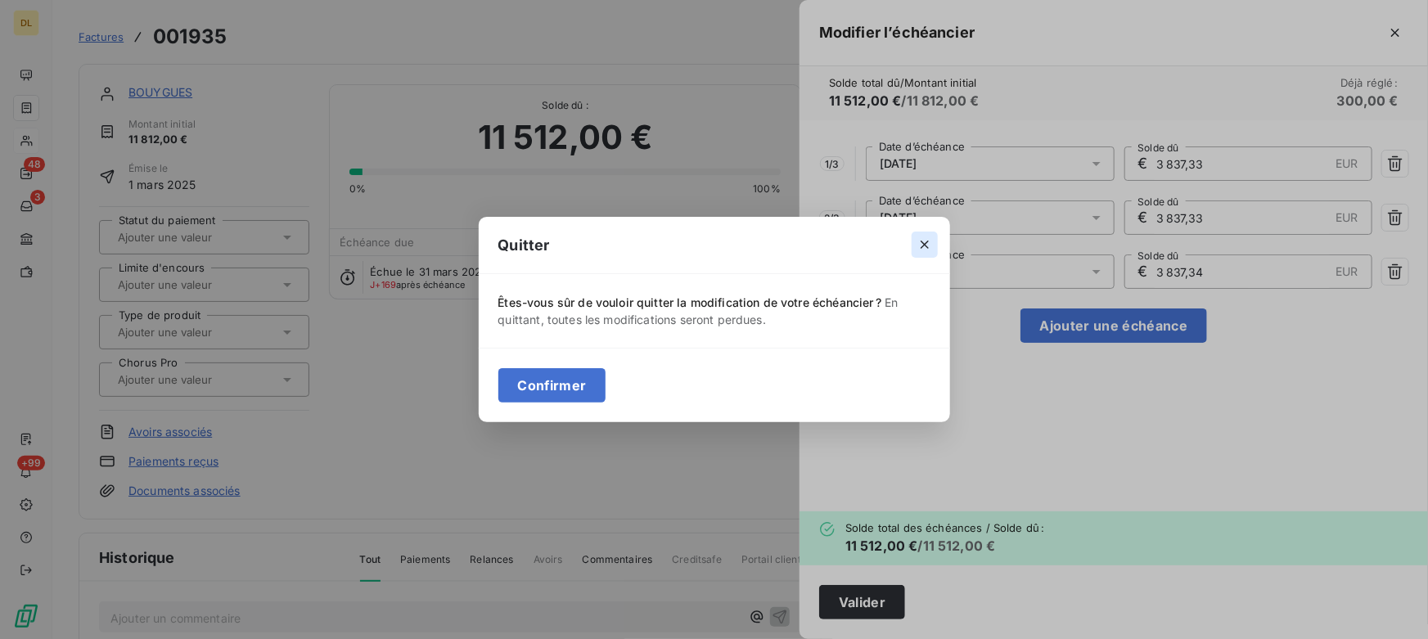
click at [923, 245] on icon "button" at bounding box center [924, 244] width 16 height 16
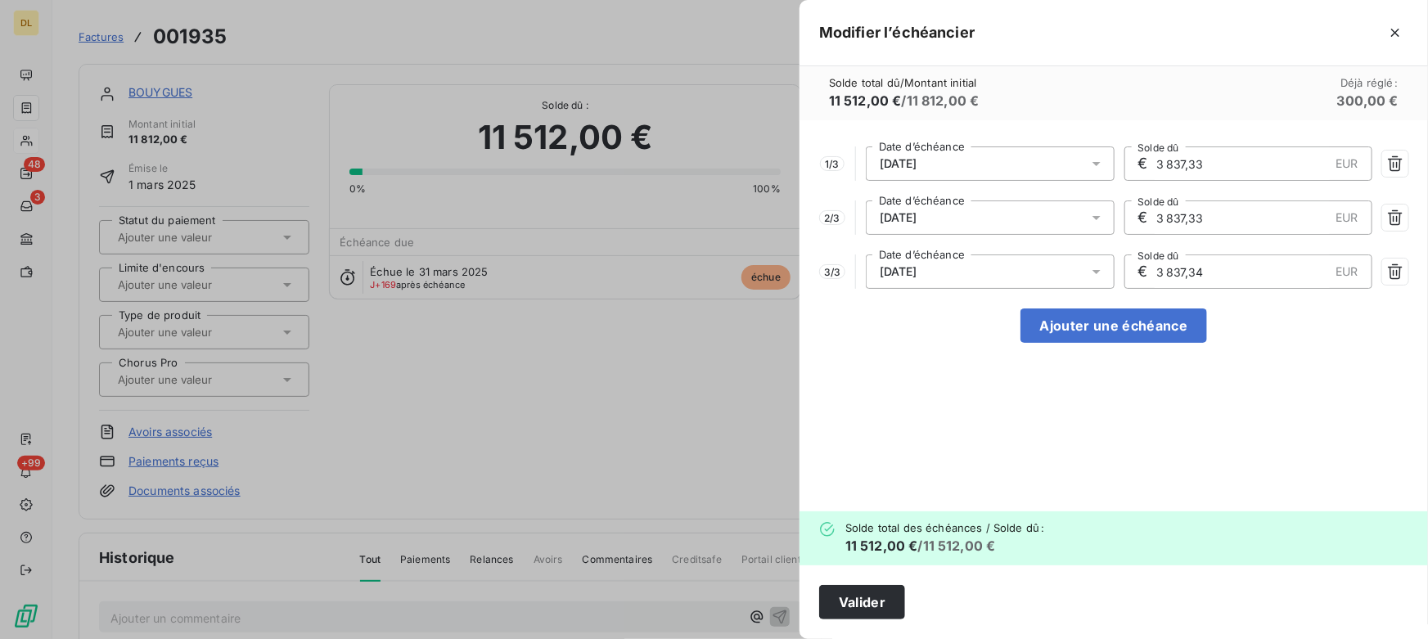
click at [897, 420] on div "1 / 3 [DATE] Date d’échéance € 3 837,33 EUR Solde dû 2 / 3 [DATE] Date d’échéan…" at bounding box center [1113, 315] width 628 height 391
click at [1397, 31] on icon "button" at bounding box center [1395, 33] width 8 height 8
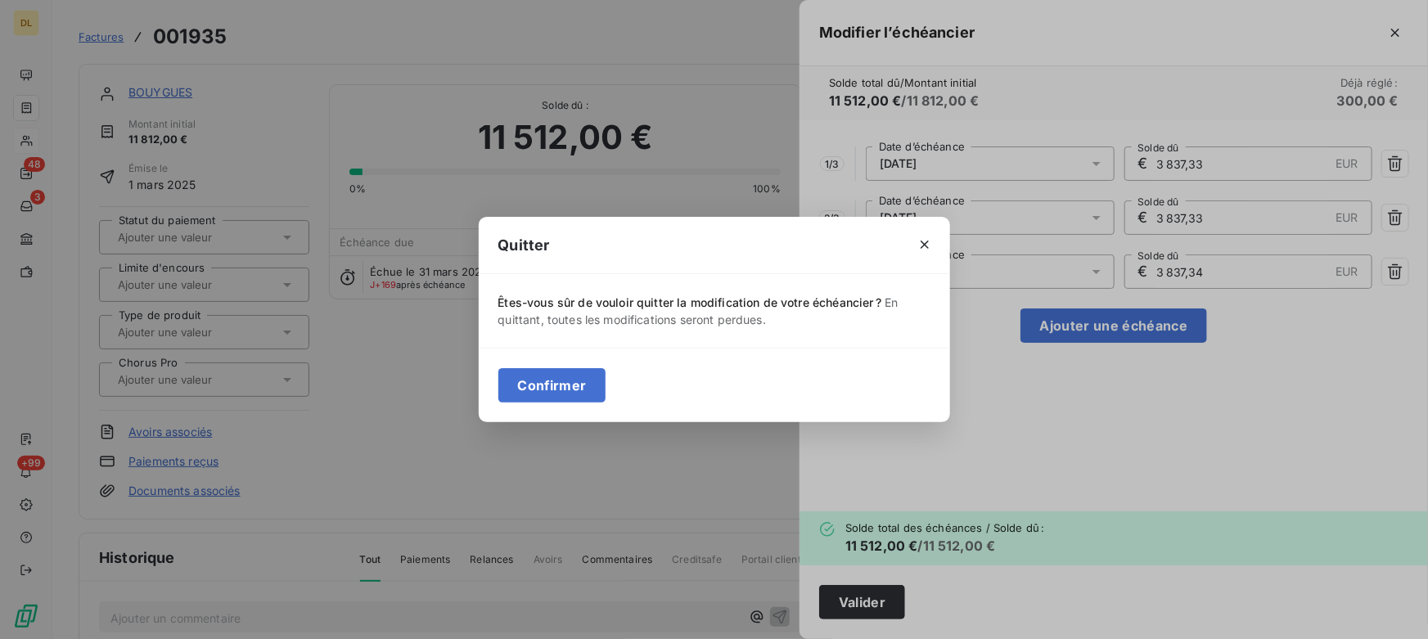
click at [542, 375] on button "Confirmer" at bounding box center [552, 385] width 108 height 34
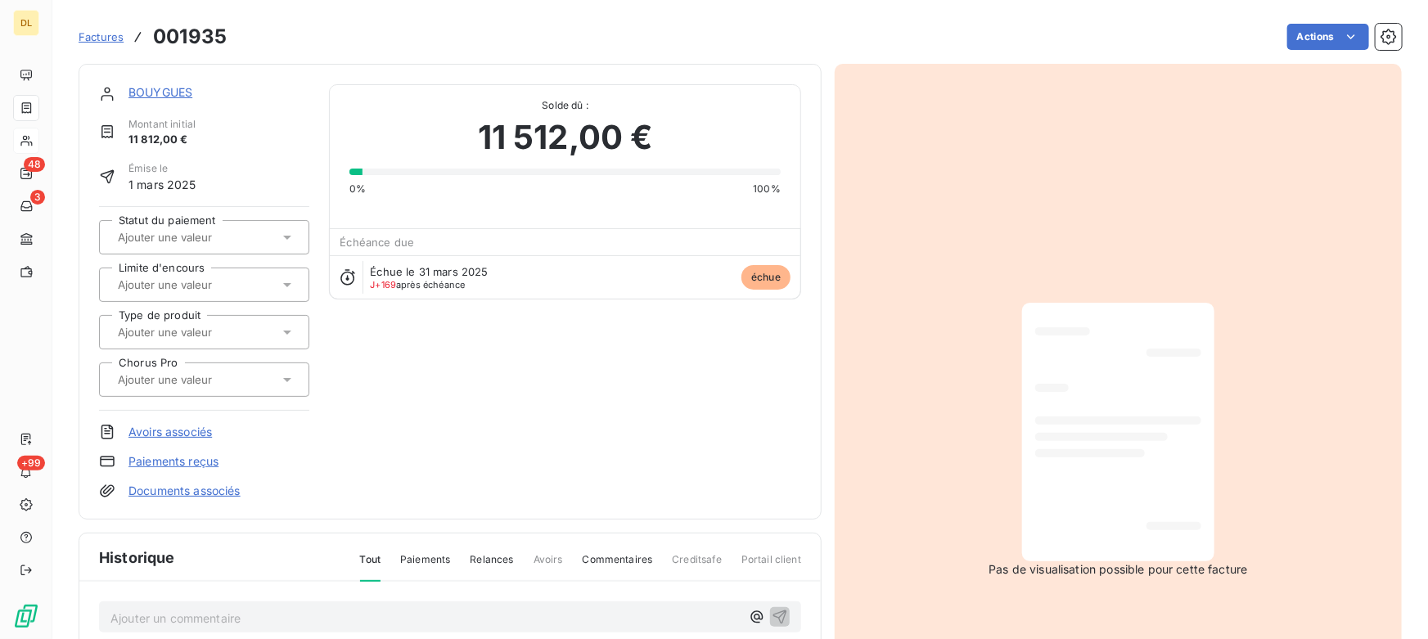
click at [155, 92] on link "BOUYGUES" at bounding box center [160, 92] width 64 height 14
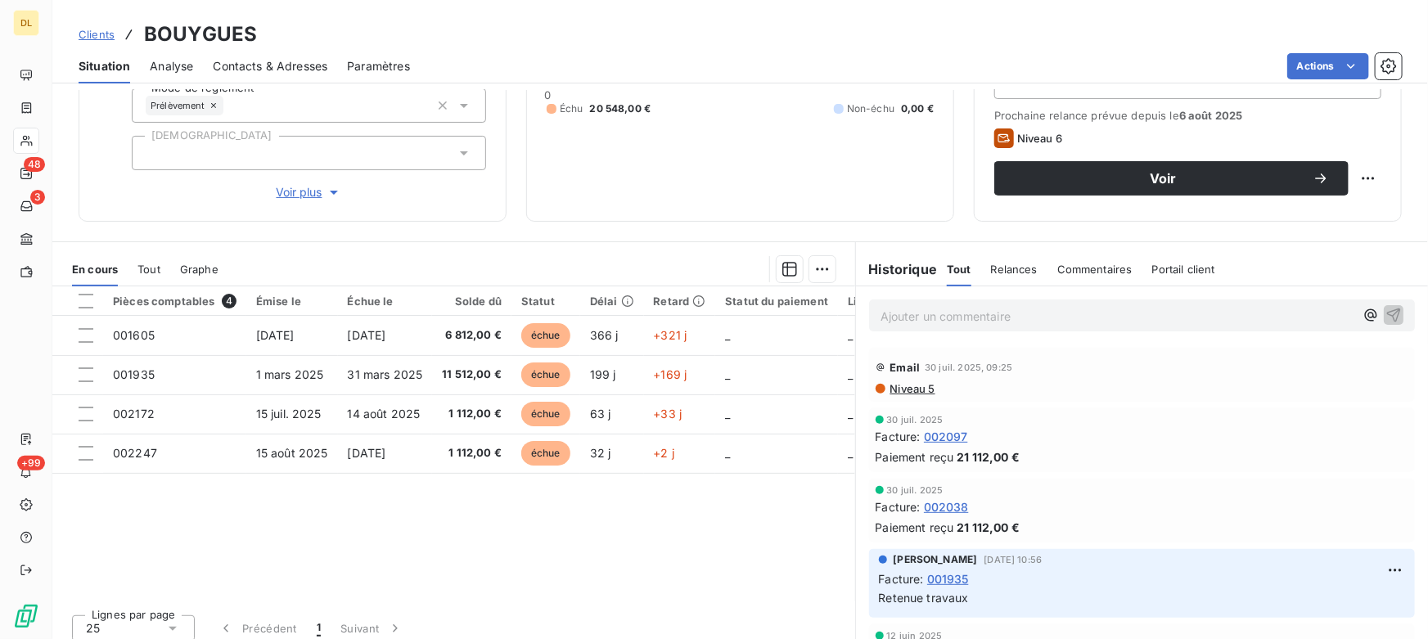
scroll to position [222, 0]
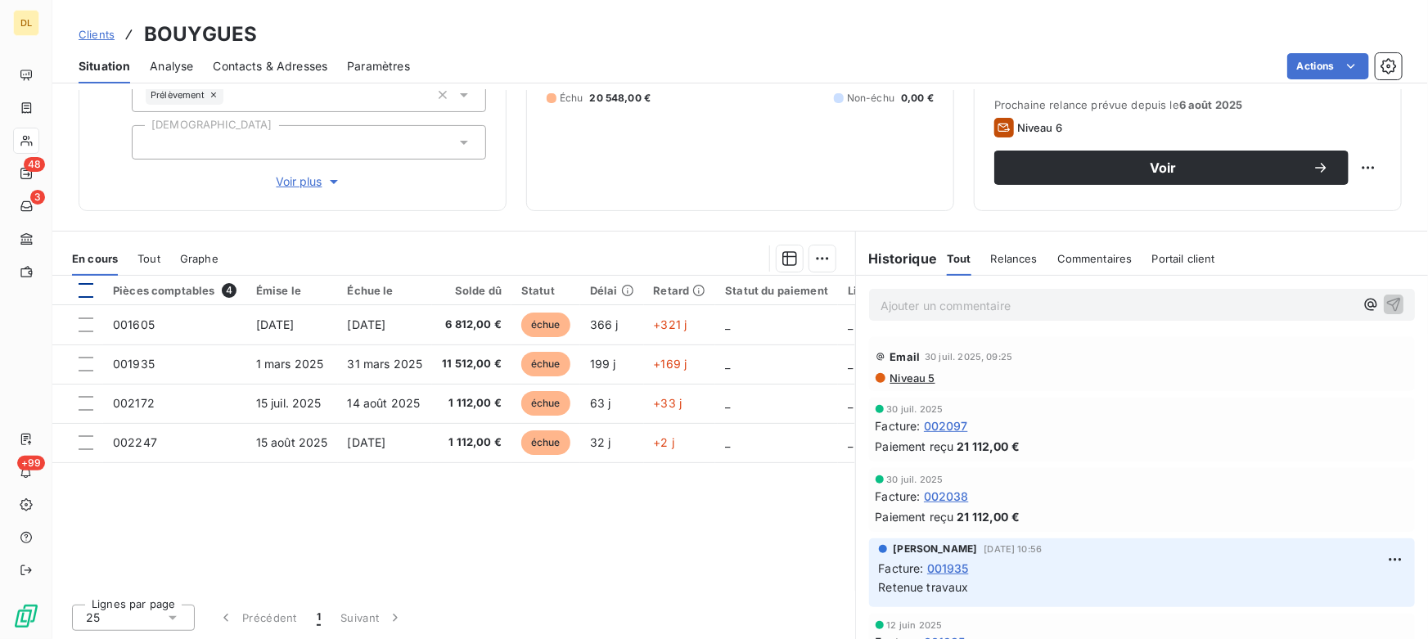
click at [88, 286] on div at bounding box center [86, 290] width 15 height 15
click at [820, 256] on html "DL 48 3 +99 Clients BOUYGUES Situation Analyse Contacts & Adresses Paramètres A…" at bounding box center [714, 319] width 1428 height 639
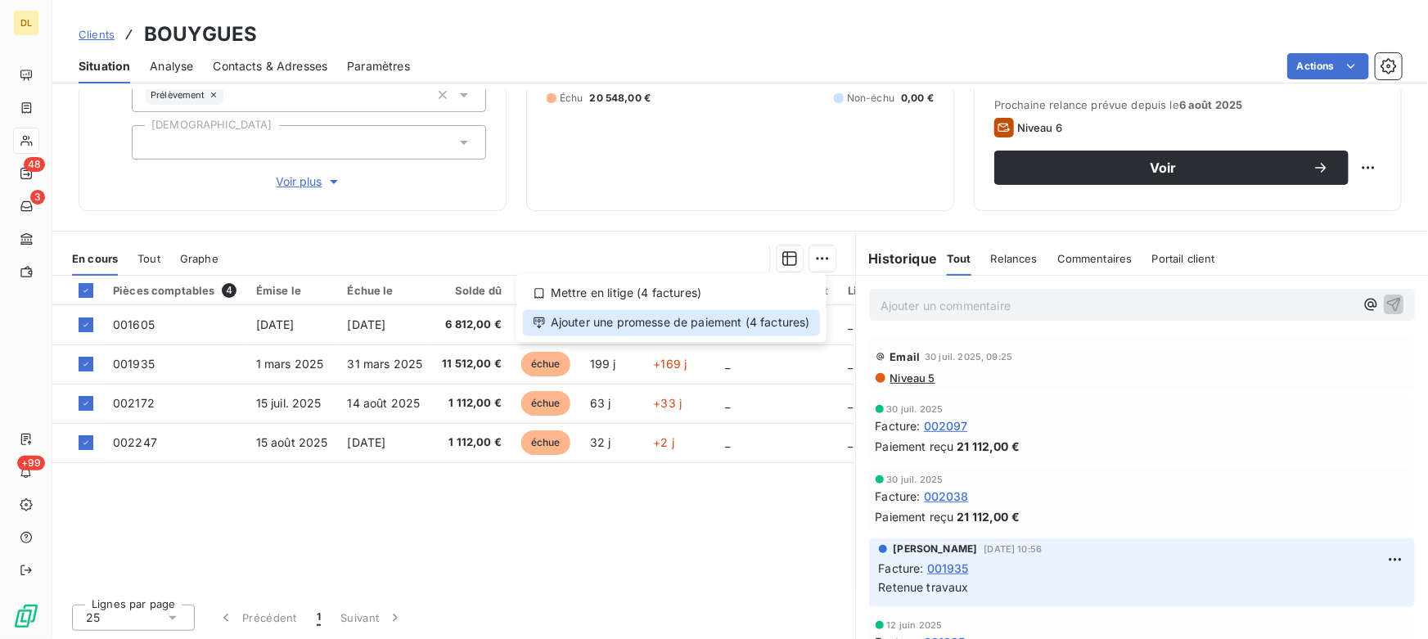
click at [635, 320] on div "Ajouter une promesse de paiement (4 factures)" at bounding box center [671, 323] width 297 height 26
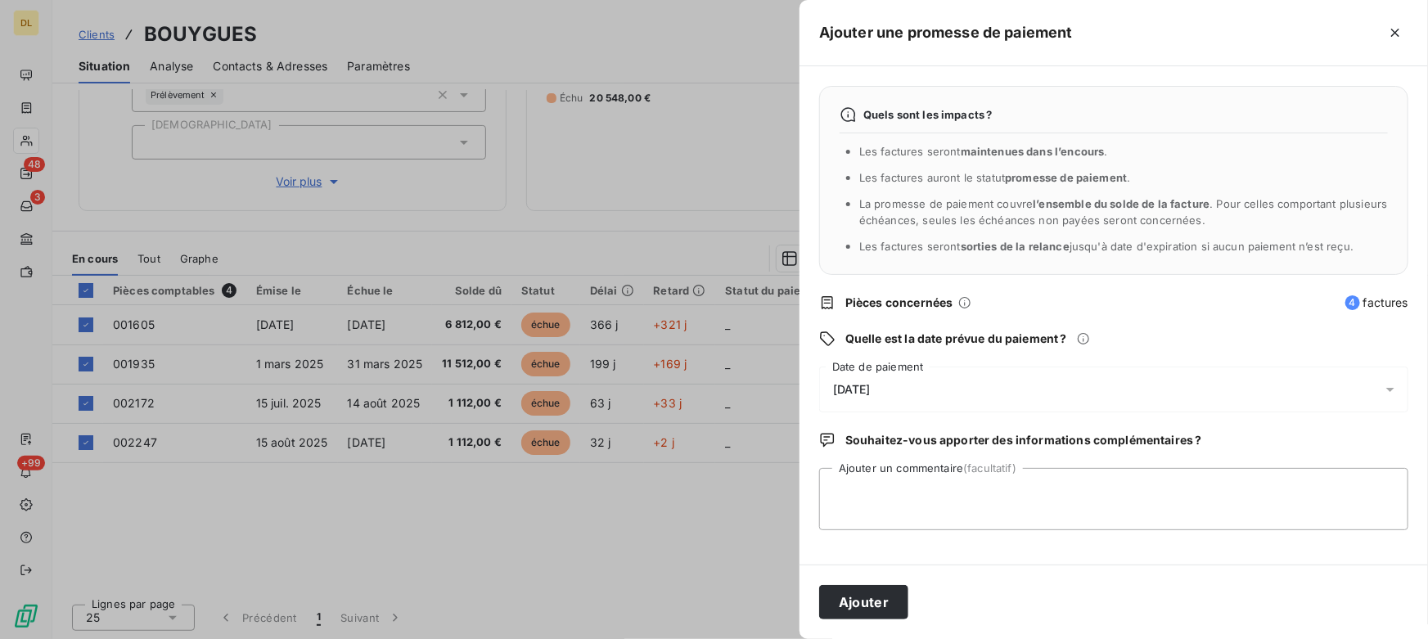
click at [677, 223] on div at bounding box center [714, 319] width 1428 height 639
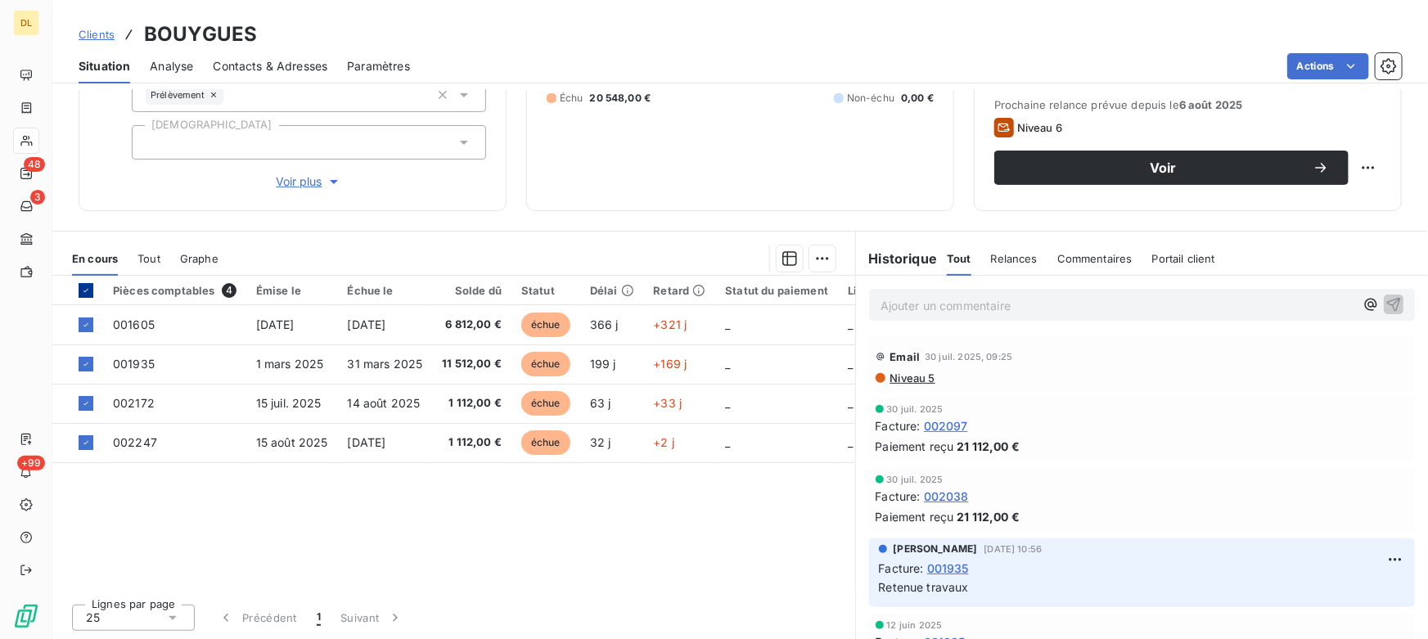
click at [86, 283] on div at bounding box center [86, 290] width 15 height 15
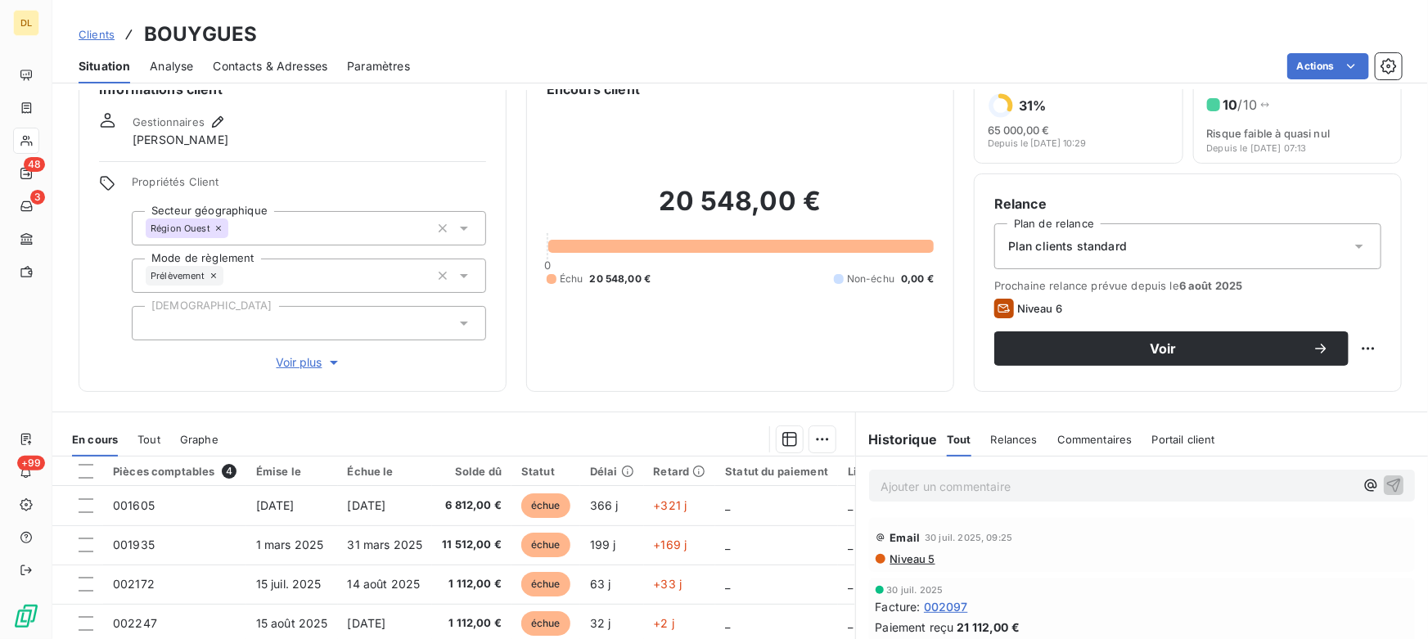
scroll to position [0, 0]
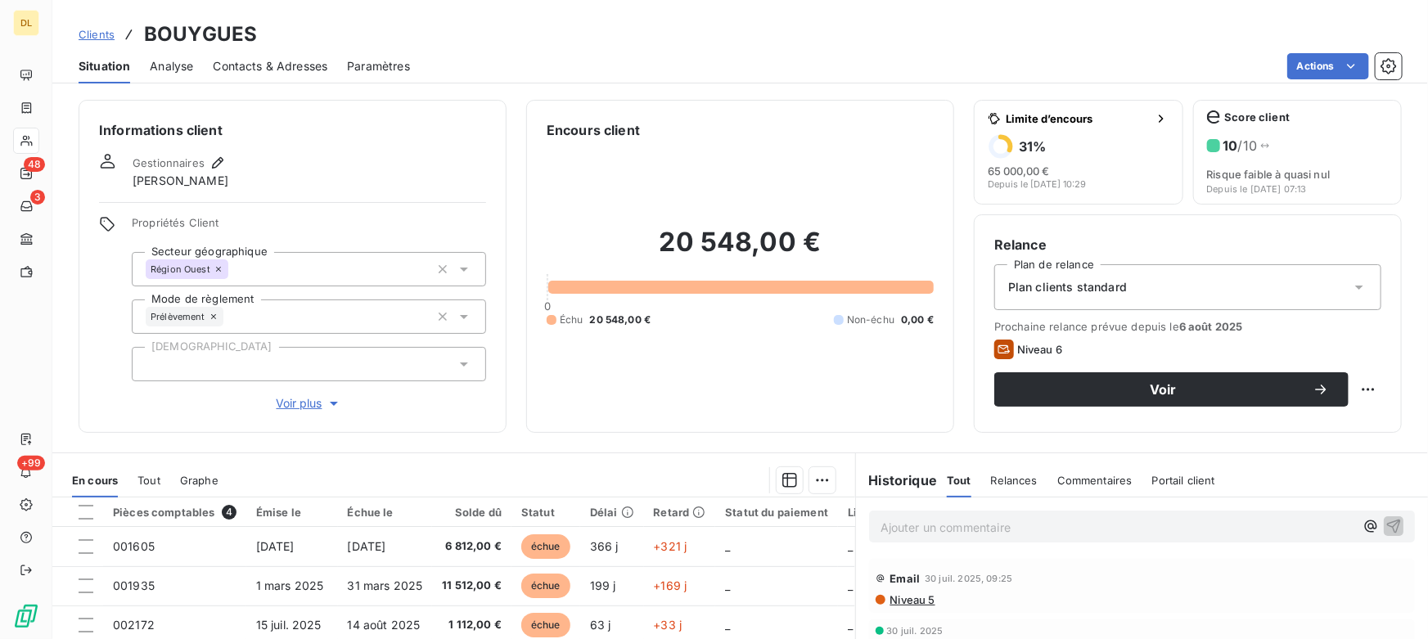
click at [173, 63] on span "Analyse" at bounding box center [171, 66] width 43 height 16
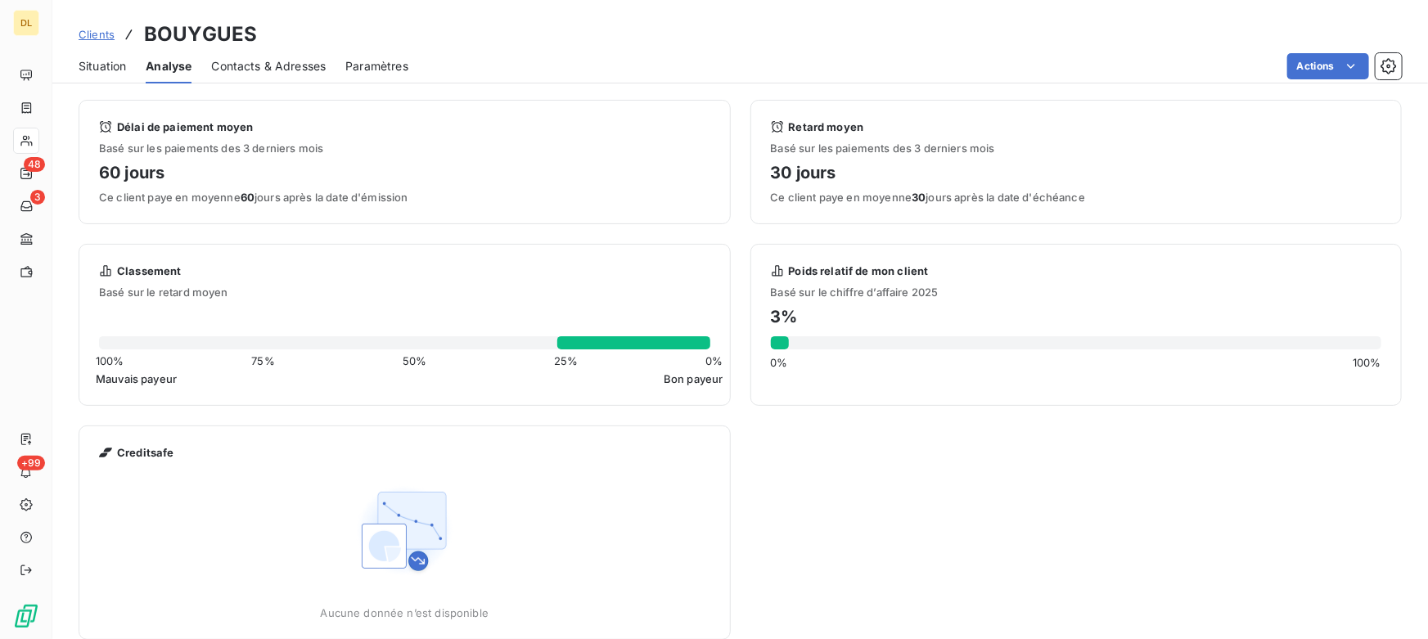
click at [270, 66] on span "Contacts & Adresses" at bounding box center [268, 66] width 115 height 16
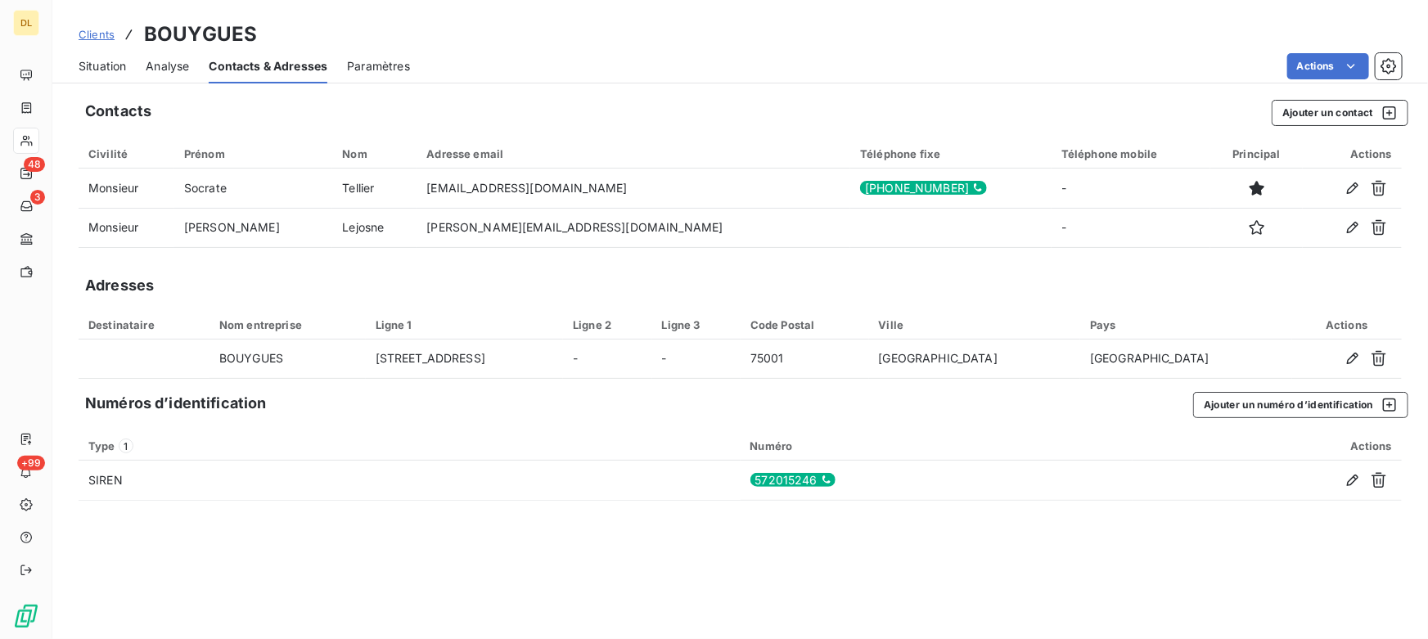
click at [674, 84] on div "Clients BOUYGUES Situation Analyse Contacts & Adresses Paramètres Actions Conta…" at bounding box center [739, 319] width 1375 height 639
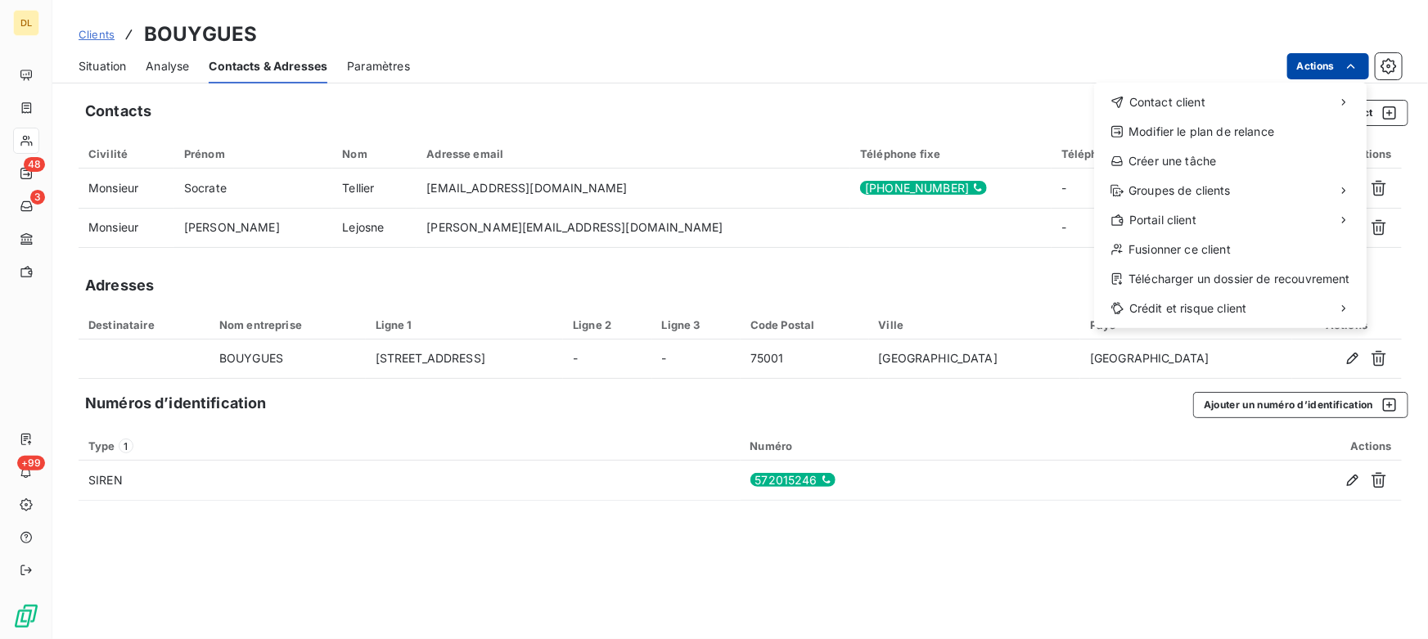
click at [1328, 65] on html "DL 48 3 +99 Clients BOUYGUES Situation Analyse Contacts & Adresses Paramètres A…" at bounding box center [714, 319] width 1428 height 639
click at [1193, 274] on div "Télécharger un dossier de recouvrement" at bounding box center [1229, 279] width 259 height 26
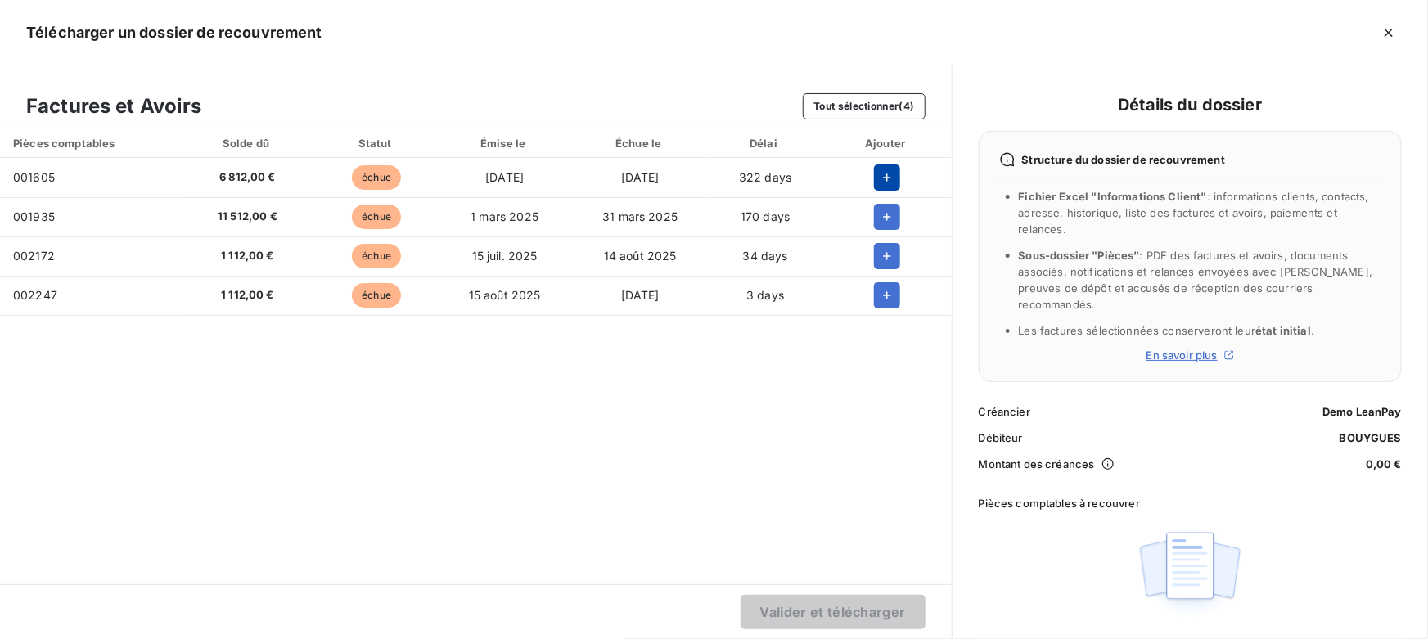
click at [875, 173] on button "button" at bounding box center [887, 177] width 26 height 26
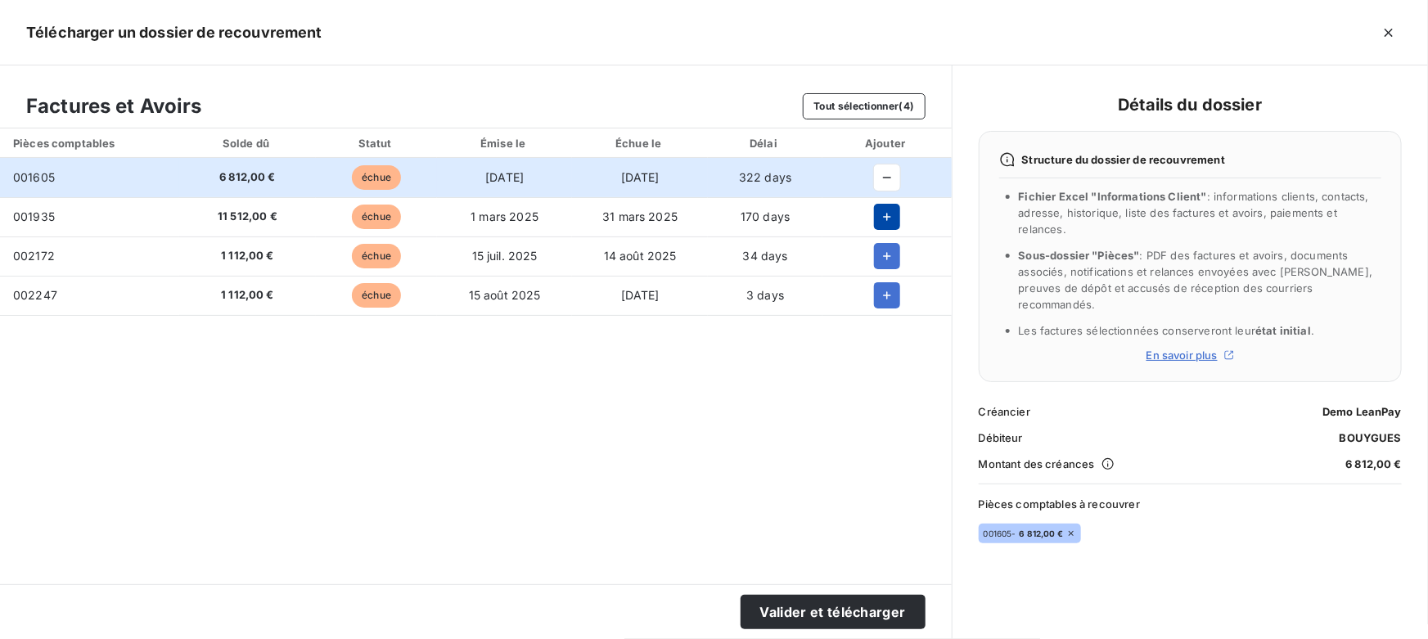
click at [888, 228] on button "button" at bounding box center [887, 217] width 26 height 26
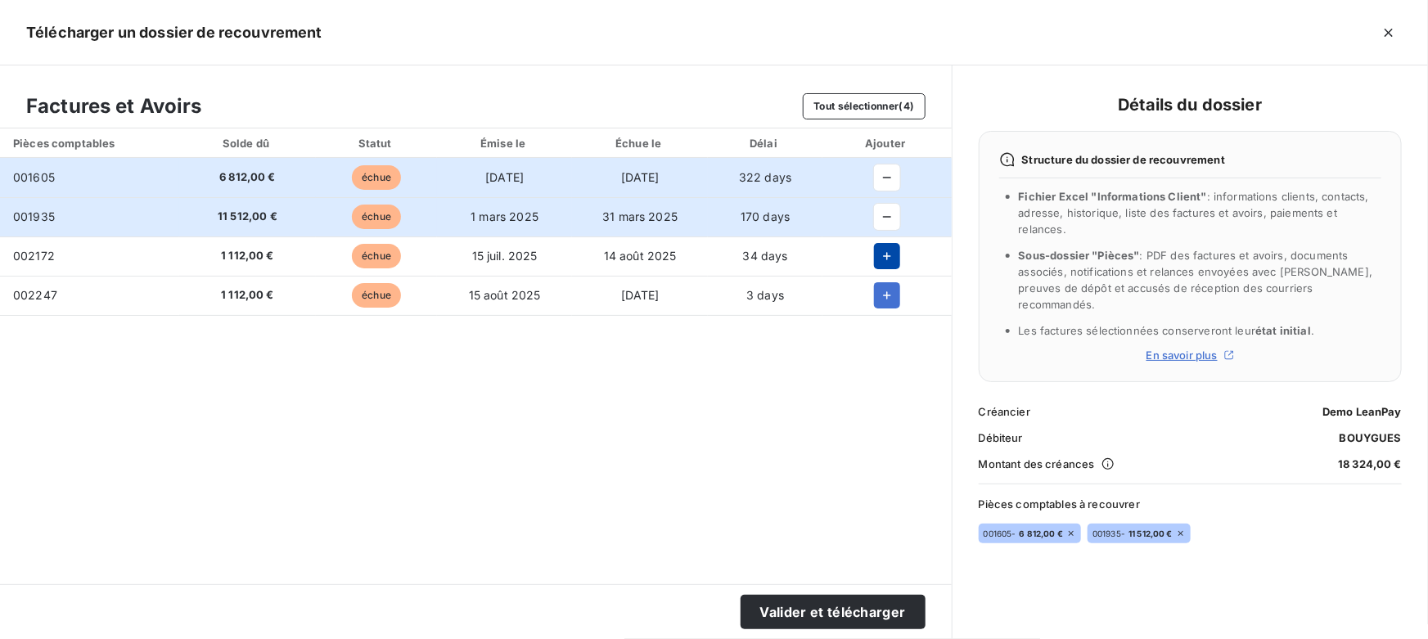
click at [880, 259] on icon "button" at bounding box center [887, 256] width 16 height 16
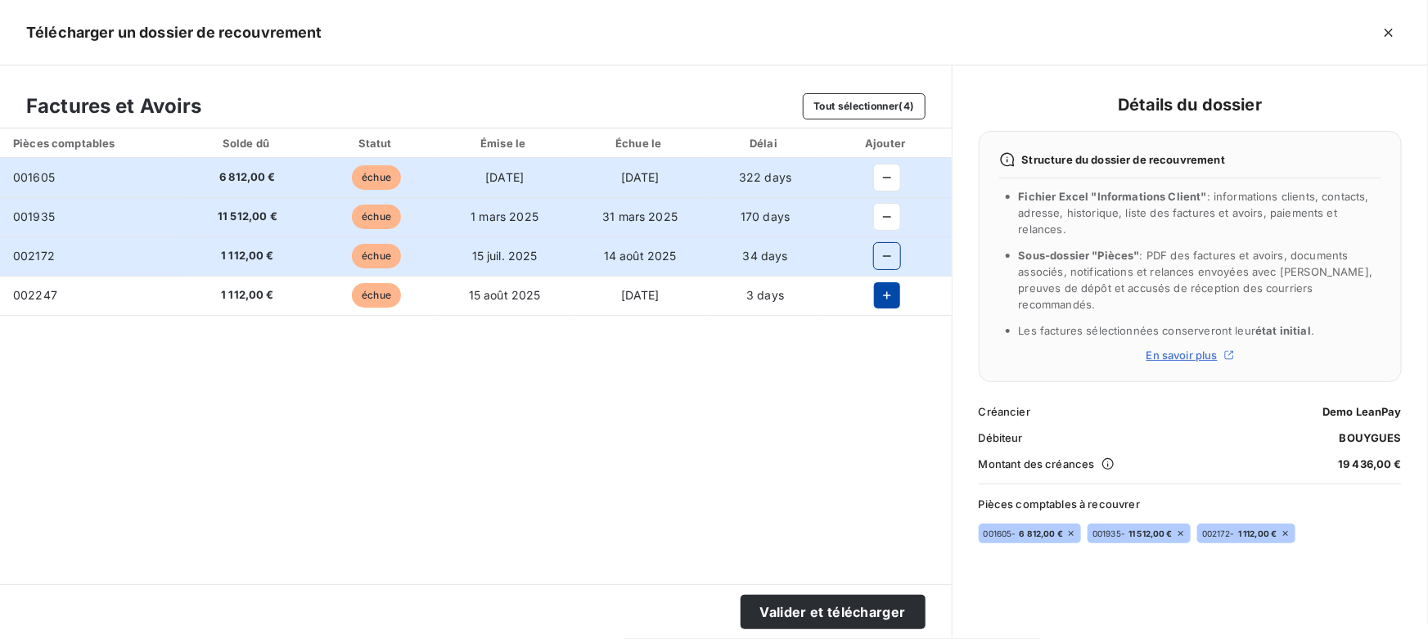
click at [882, 289] on icon "button" at bounding box center [887, 295] width 16 height 16
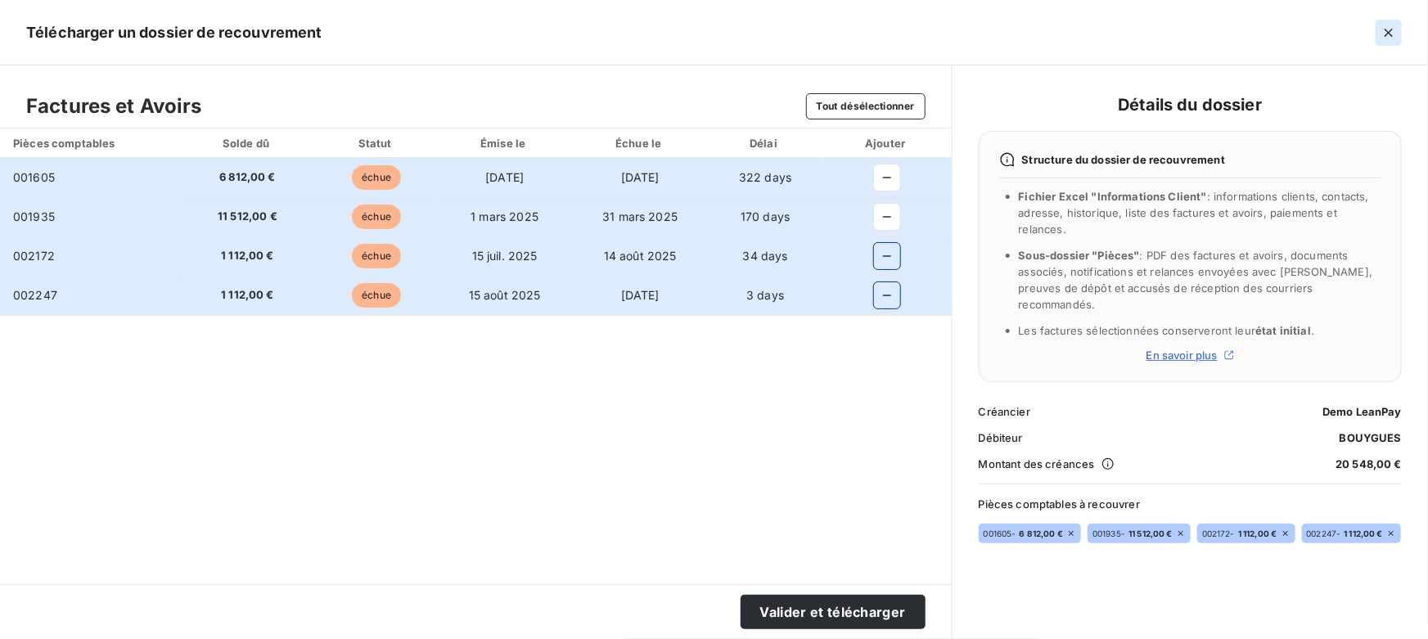
click at [1385, 30] on icon "button" at bounding box center [1388, 33] width 16 height 16
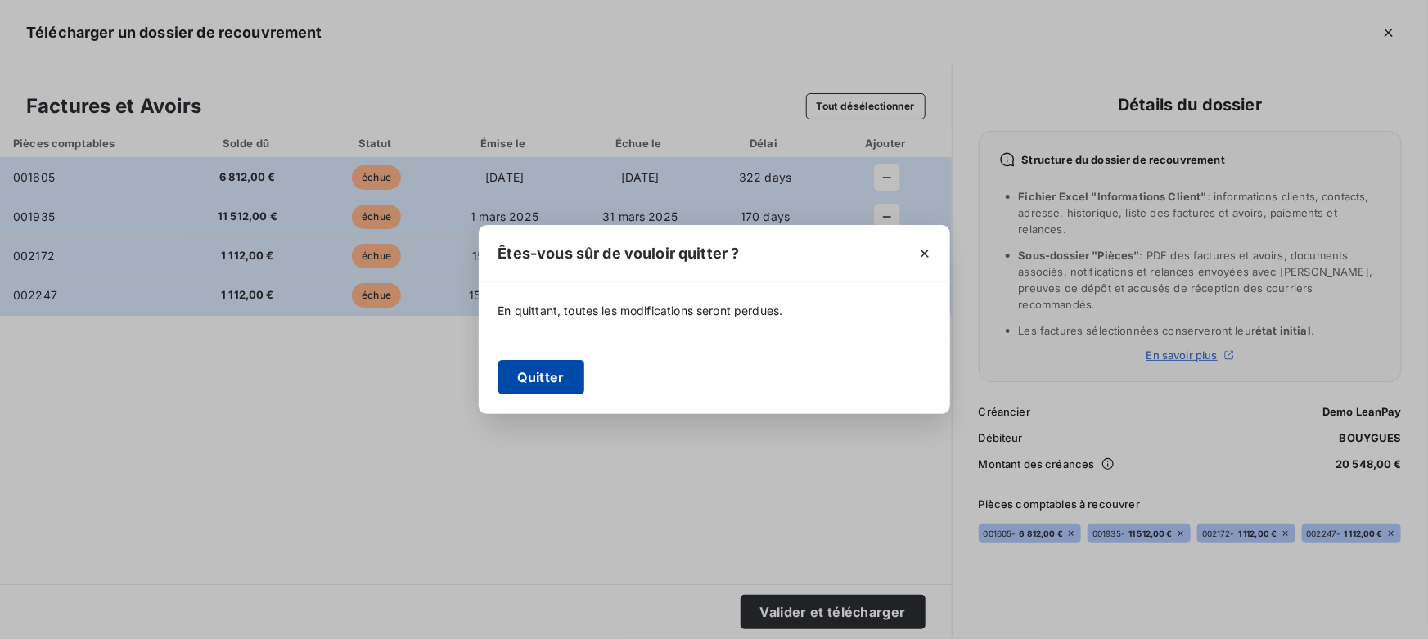
click at [526, 389] on button "Quitter" at bounding box center [541, 377] width 86 height 34
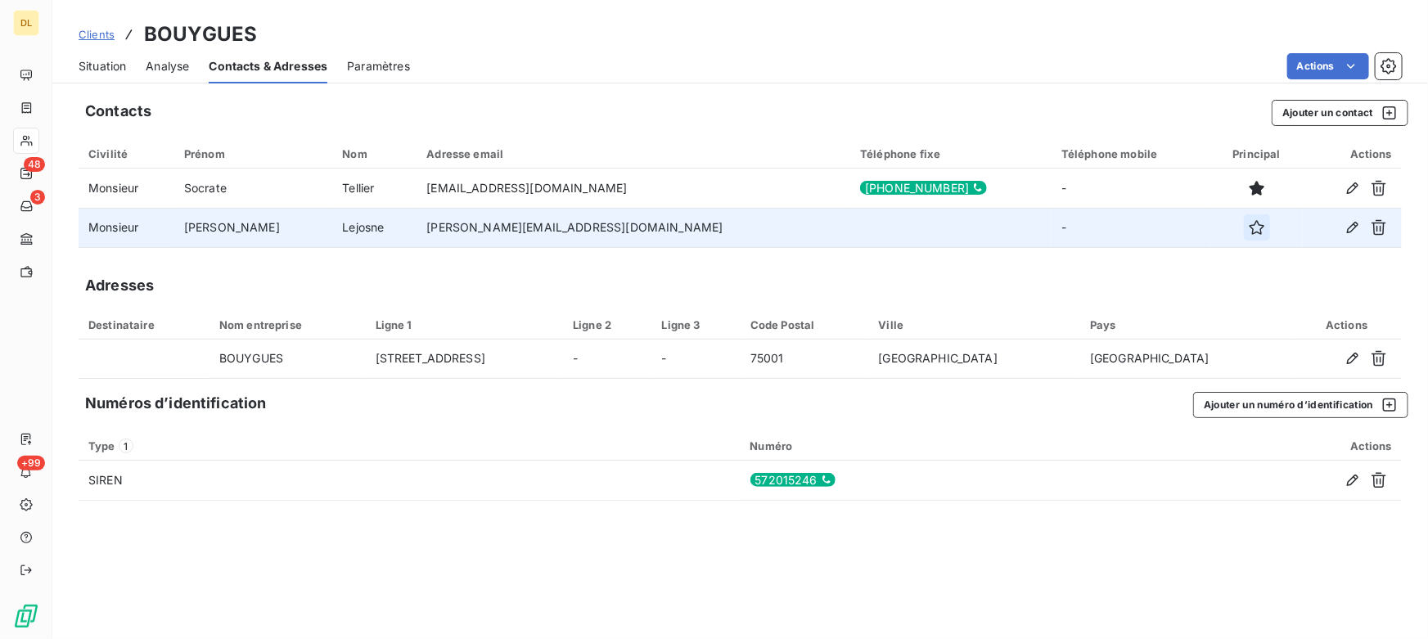
click at [1249, 232] on icon "button" at bounding box center [1256, 227] width 15 height 15
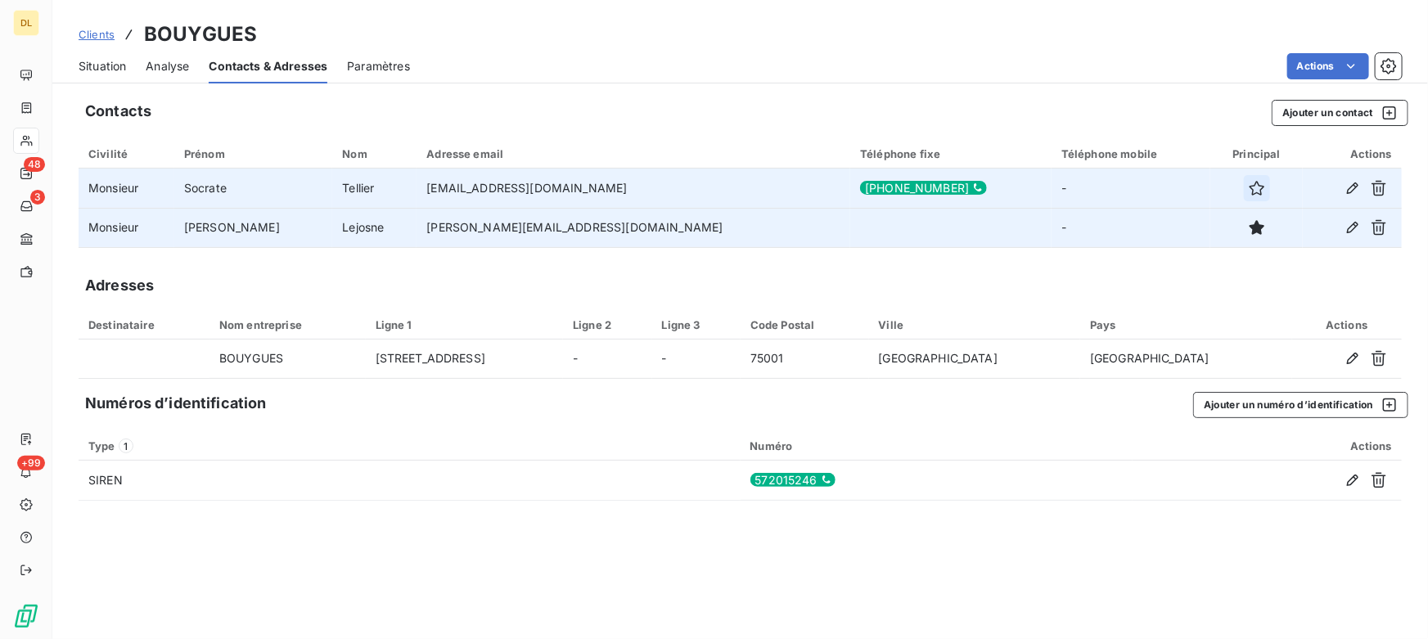
click at [1248, 187] on icon "button" at bounding box center [1256, 188] width 16 height 16
click at [1306, 110] on button "Ajouter un contact" at bounding box center [1339, 113] width 137 height 26
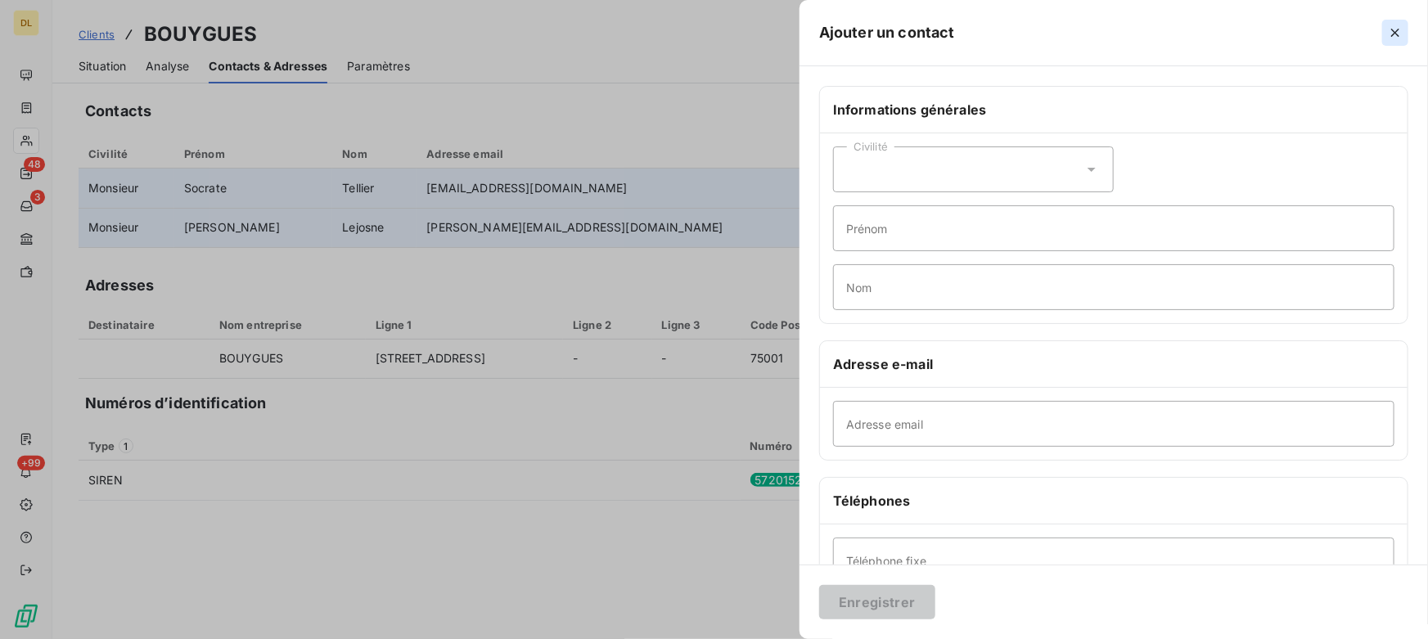
click at [1392, 31] on icon "button" at bounding box center [1395, 33] width 16 height 16
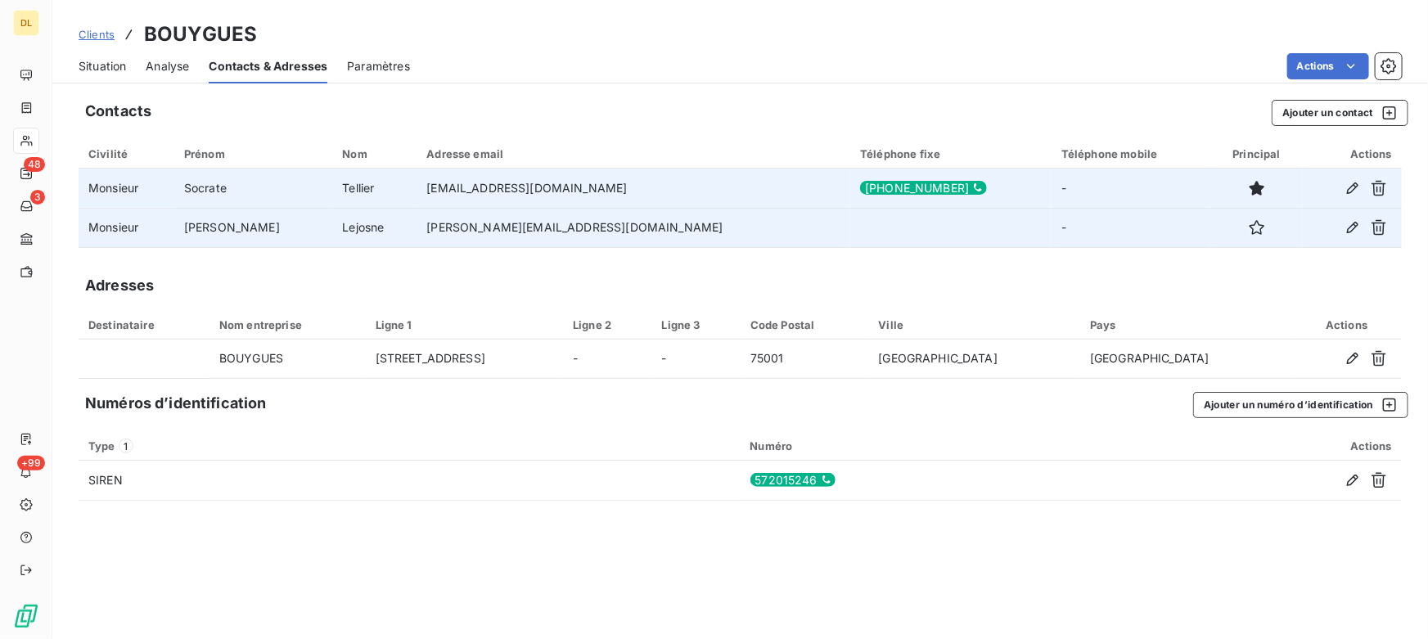
click at [466, 287] on div "Adresses" at bounding box center [740, 285] width 1323 height 23
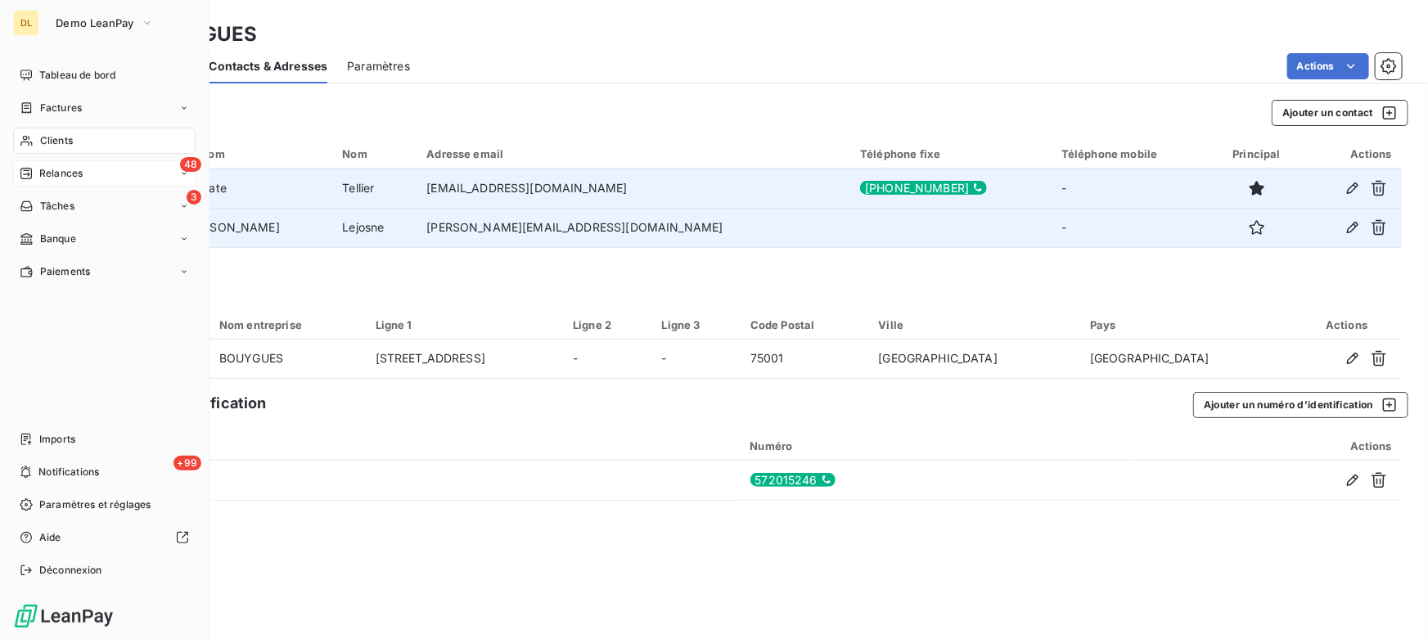
click at [48, 169] on span "Relances" at bounding box center [60, 173] width 43 height 15
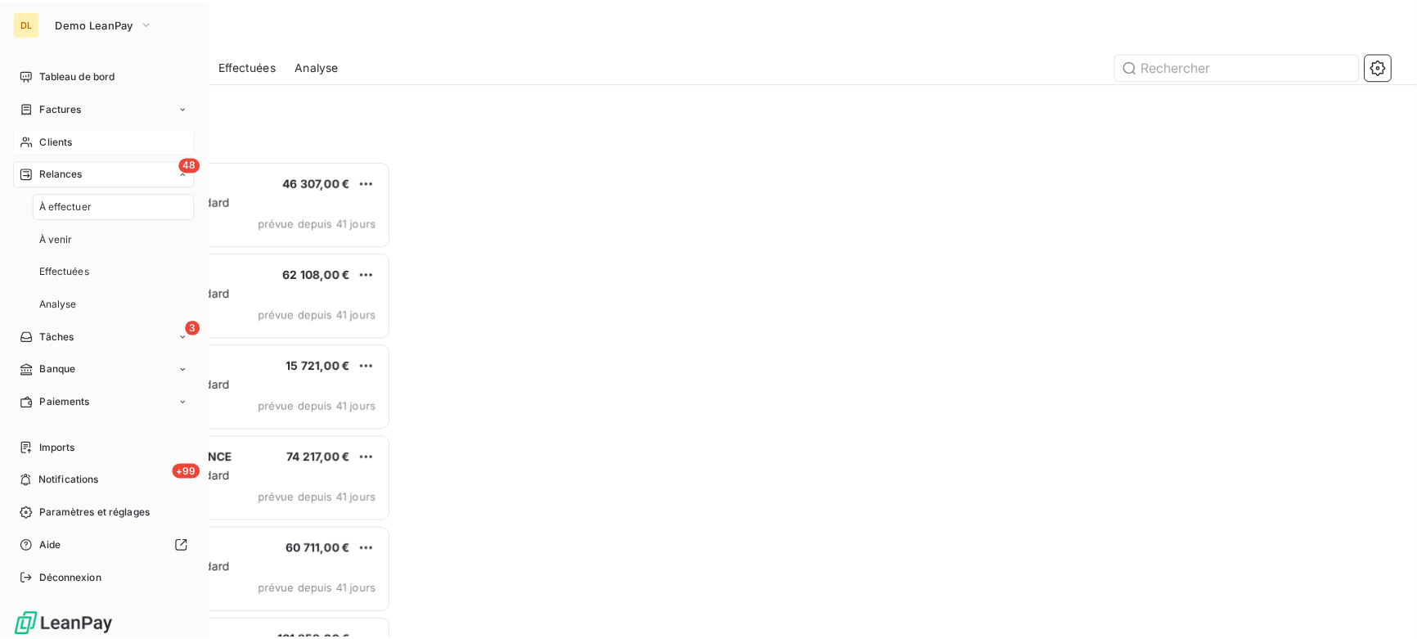
scroll to position [467, 304]
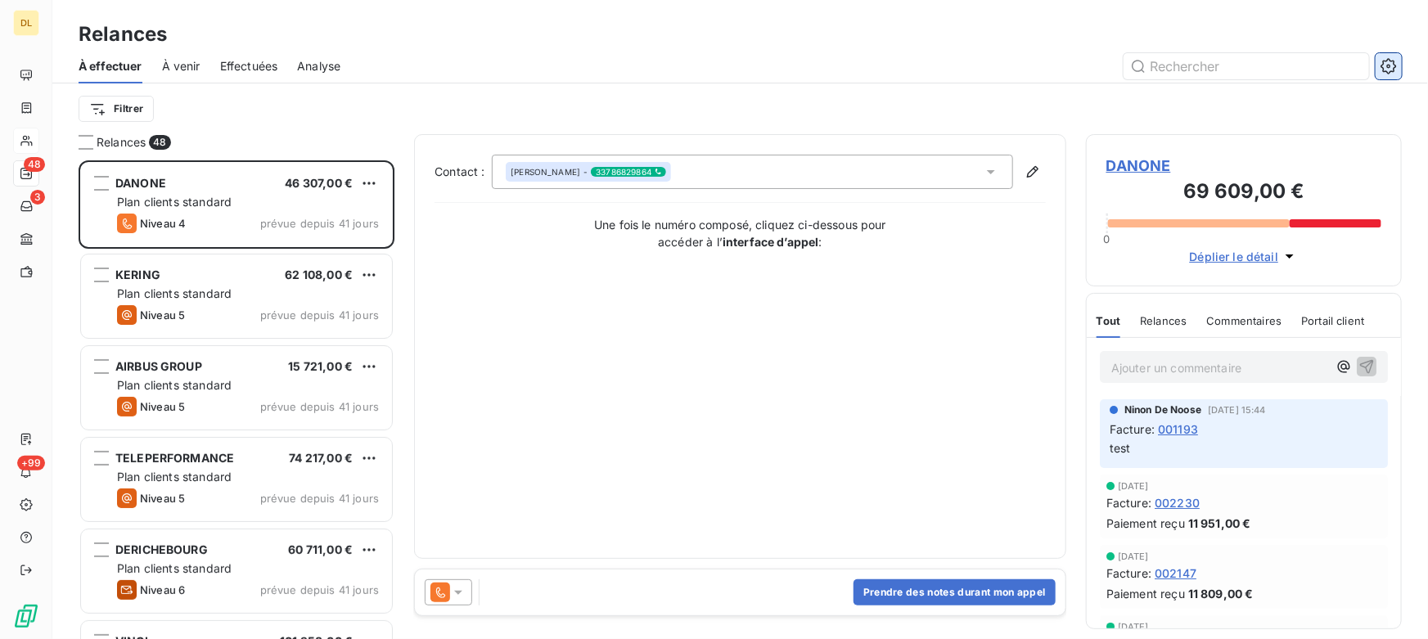
click at [1391, 65] on icon "button" at bounding box center [1388, 66] width 16 height 16
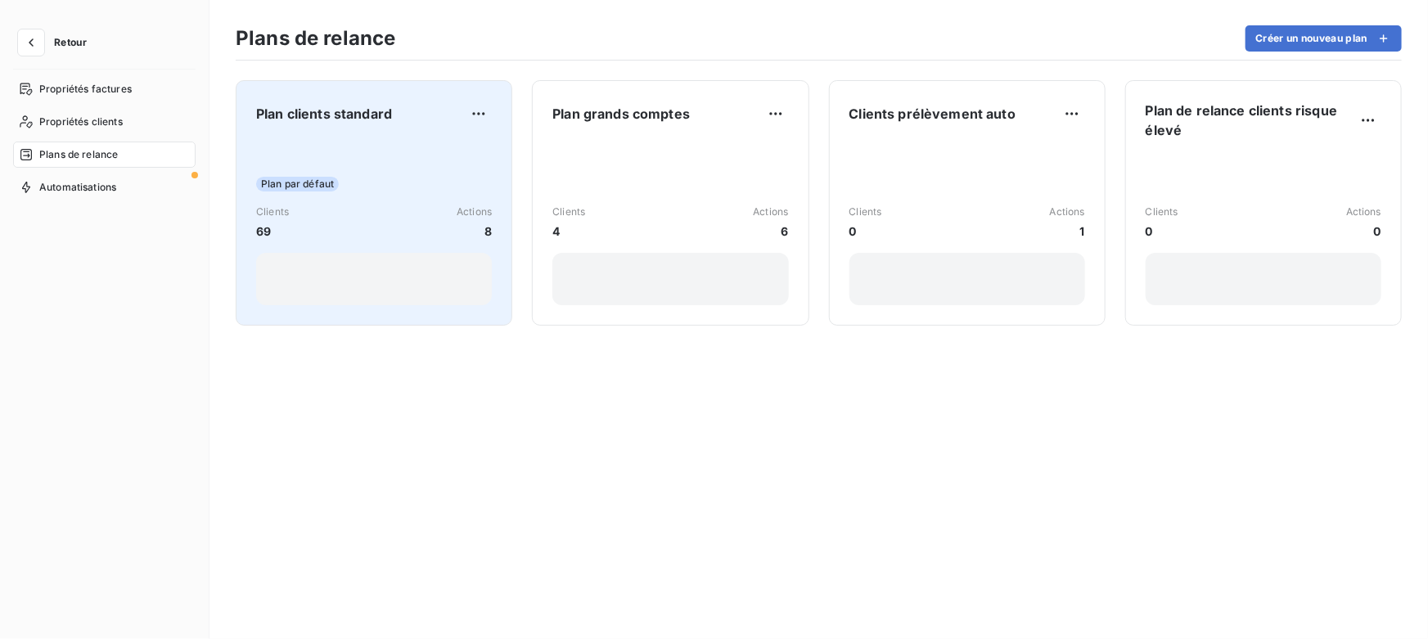
click at [352, 211] on div "Clients 69 Actions 8" at bounding box center [374, 222] width 236 height 35
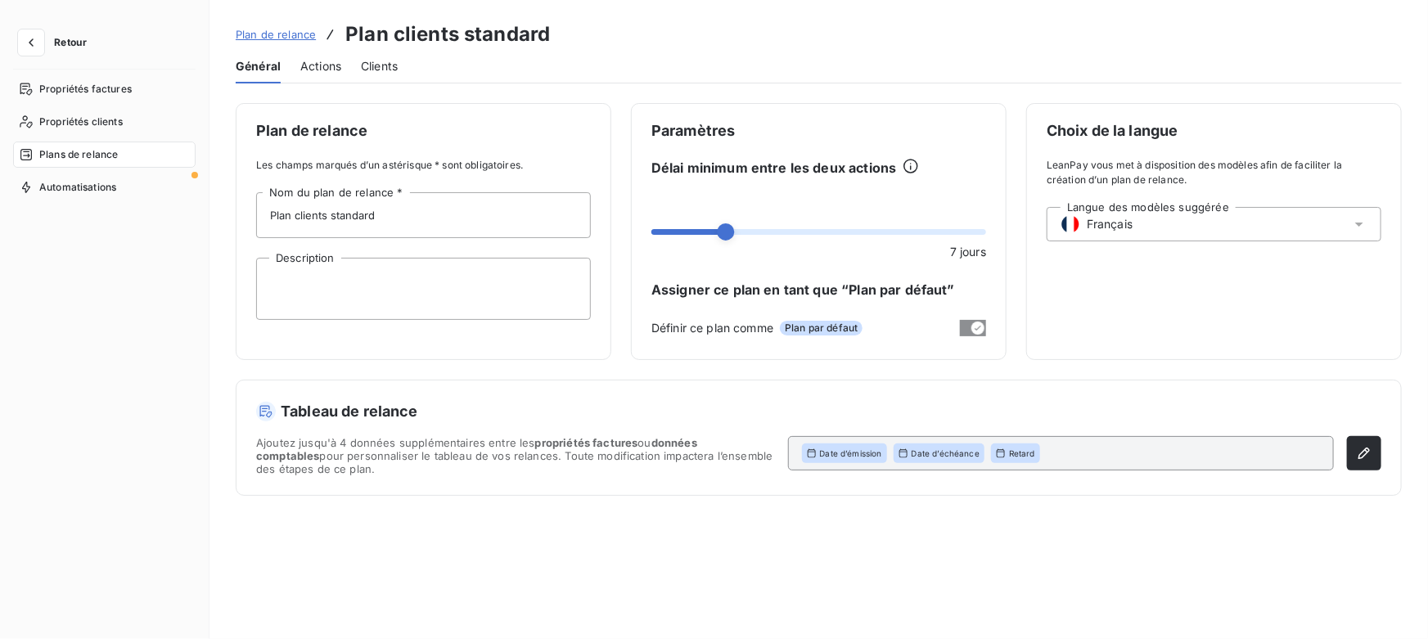
click at [322, 70] on span "Actions" at bounding box center [320, 66] width 41 height 16
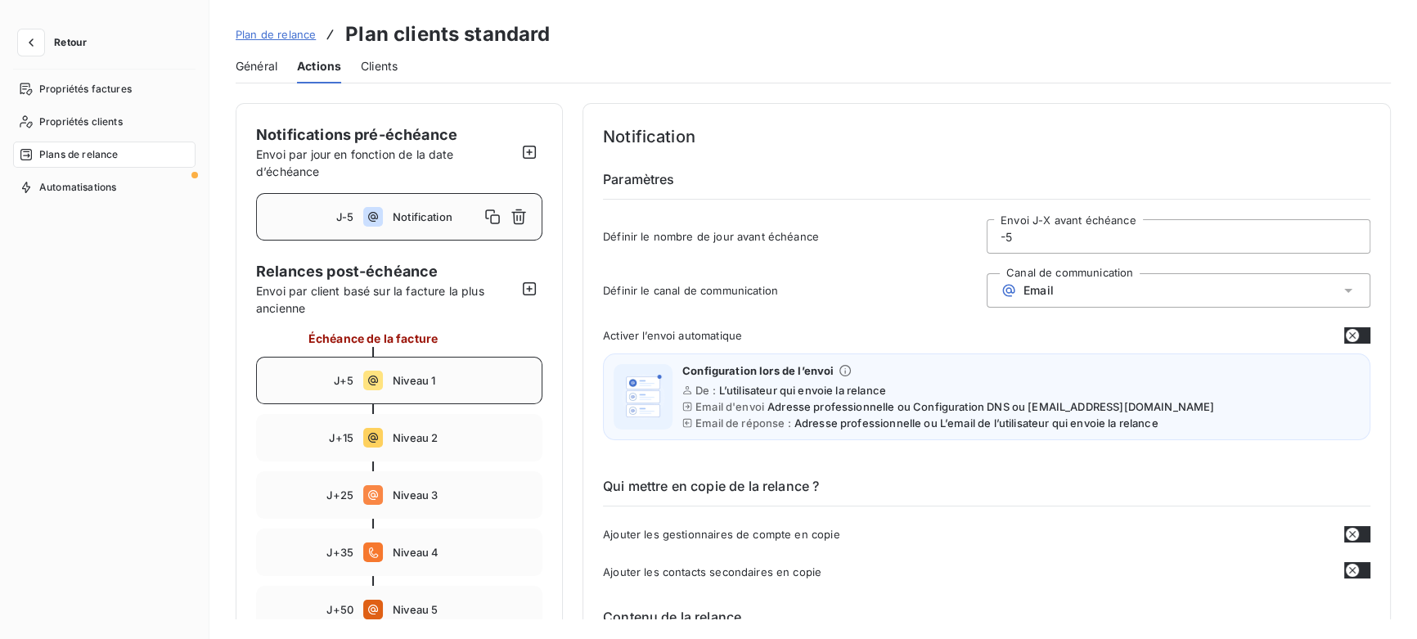
click at [398, 376] on span "Niveau 1" at bounding box center [462, 380] width 139 height 13
drag, startPoint x: 1055, startPoint y: 235, endPoint x: 931, endPoint y: 241, distance: 123.7
click at [931, 241] on div "Définir le nombre de jour après échéance 5 Envoi J+X après échéance" at bounding box center [986, 241] width 767 height 44
click at [1088, 234] on input "5" at bounding box center [1178, 236] width 382 height 33
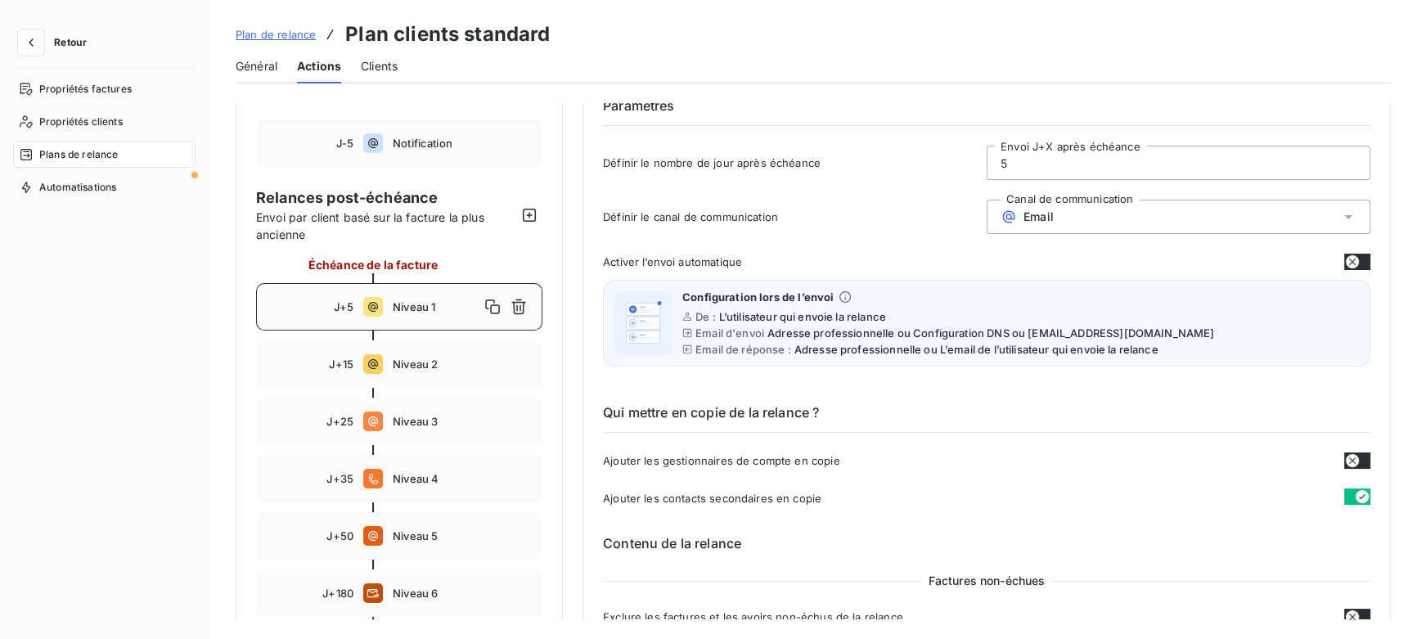
click at [1023, 214] on span "Email" at bounding box center [1038, 216] width 30 height 13
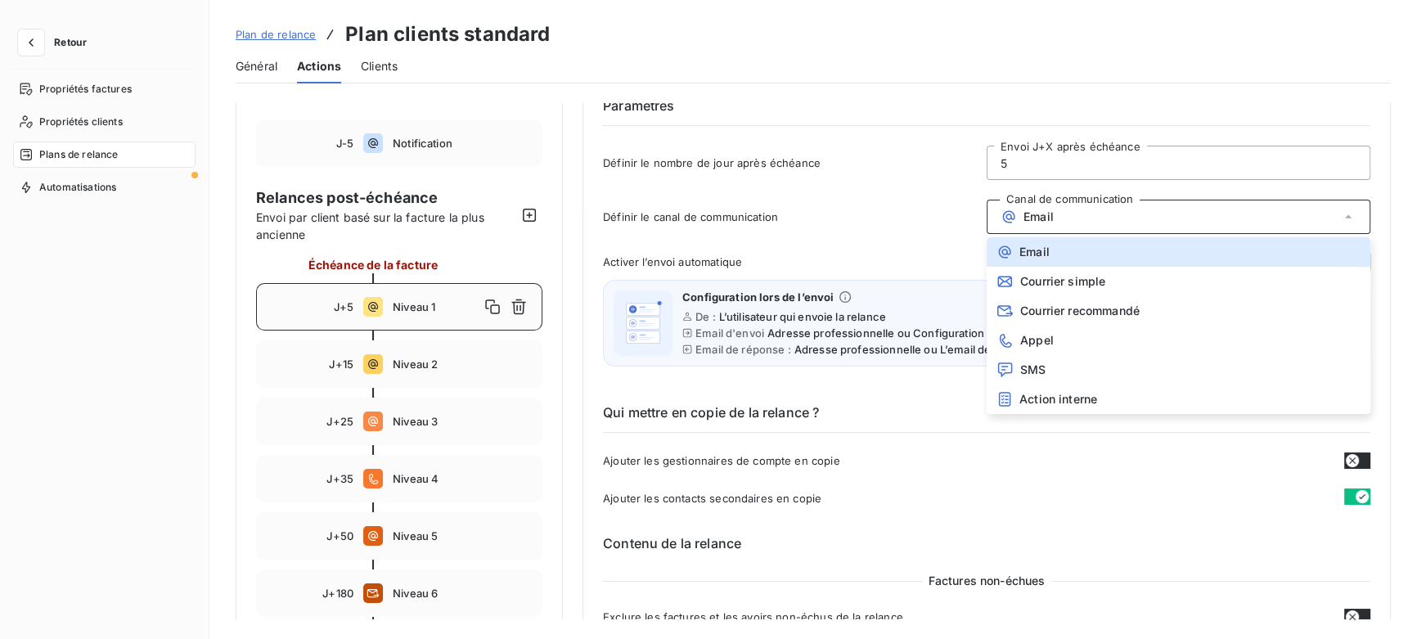
click at [1064, 216] on div "Email" at bounding box center [1179, 217] width 384 height 34
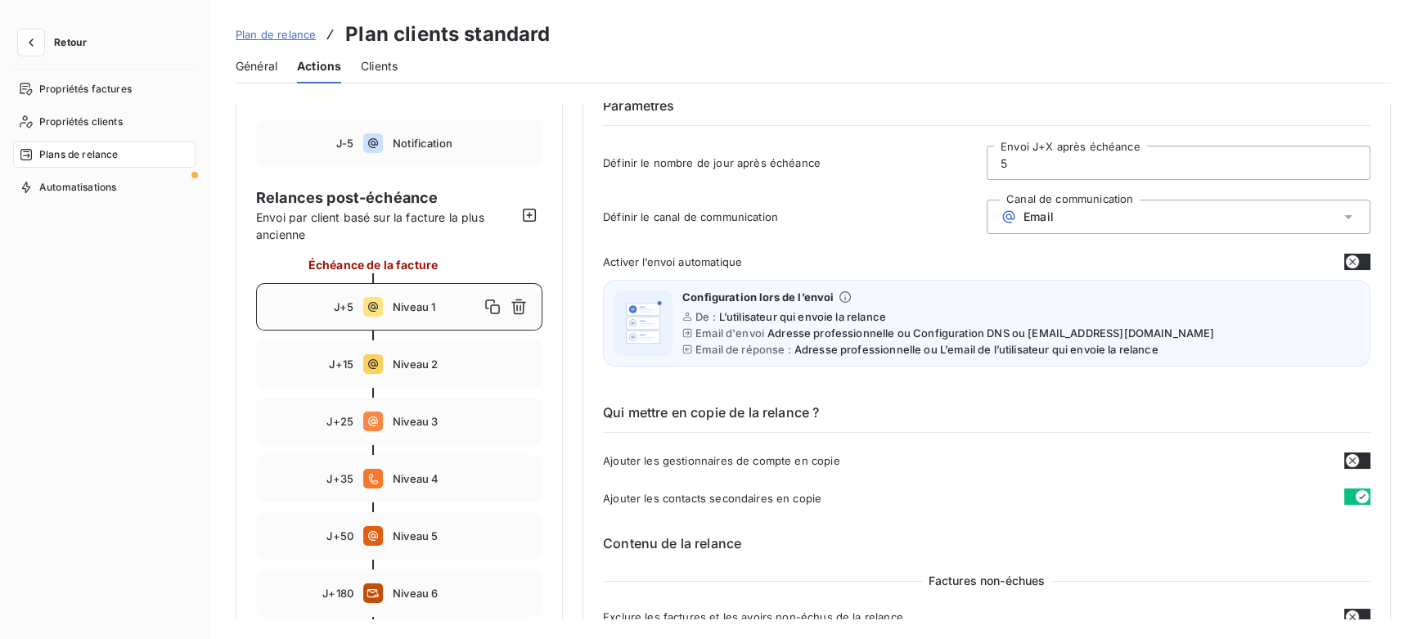
click at [1350, 260] on icon "button" at bounding box center [1352, 261] width 13 height 13
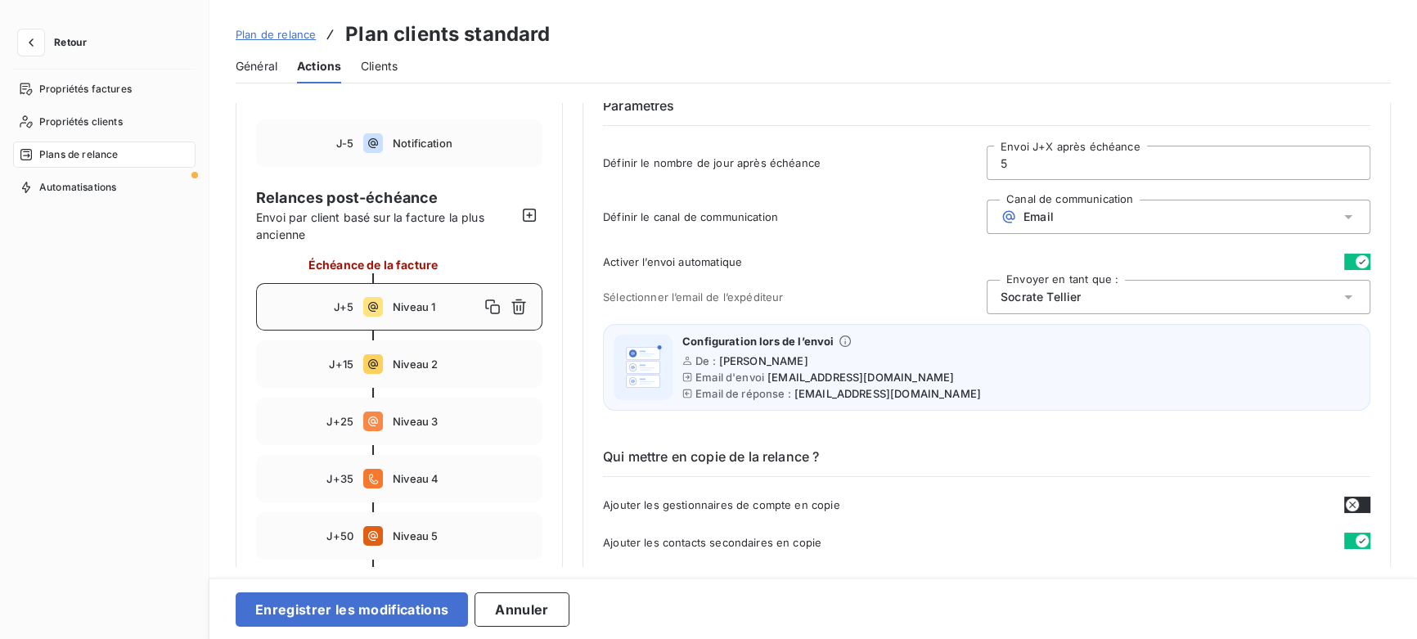
click at [1356, 260] on icon "button" at bounding box center [1362, 261] width 13 height 13
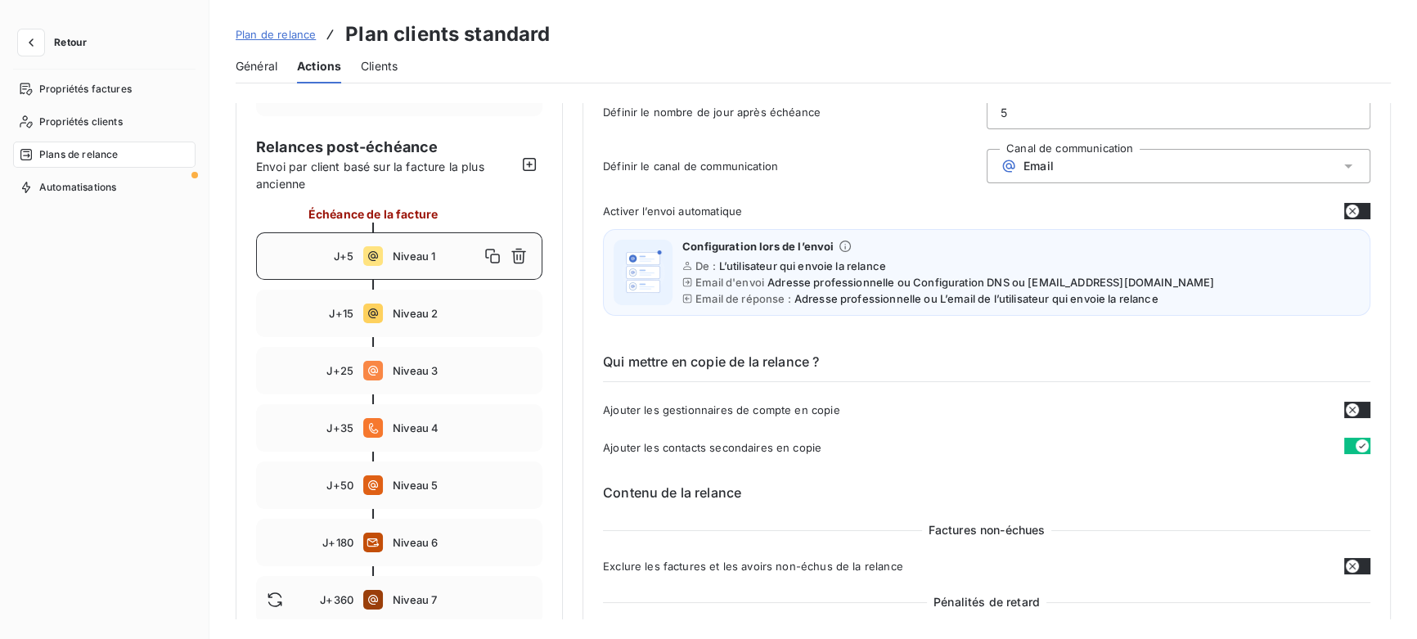
scroll to position [223, 0]
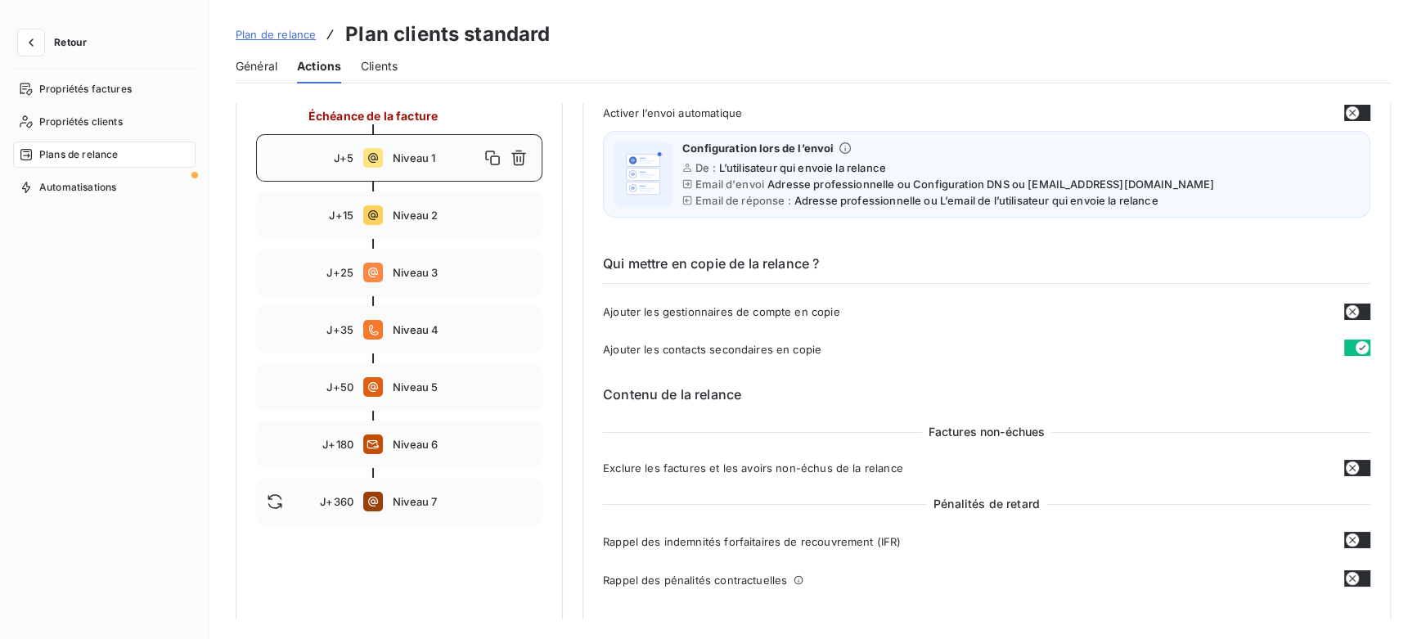
click at [1350, 311] on icon "button" at bounding box center [1352, 311] width 13 height 13
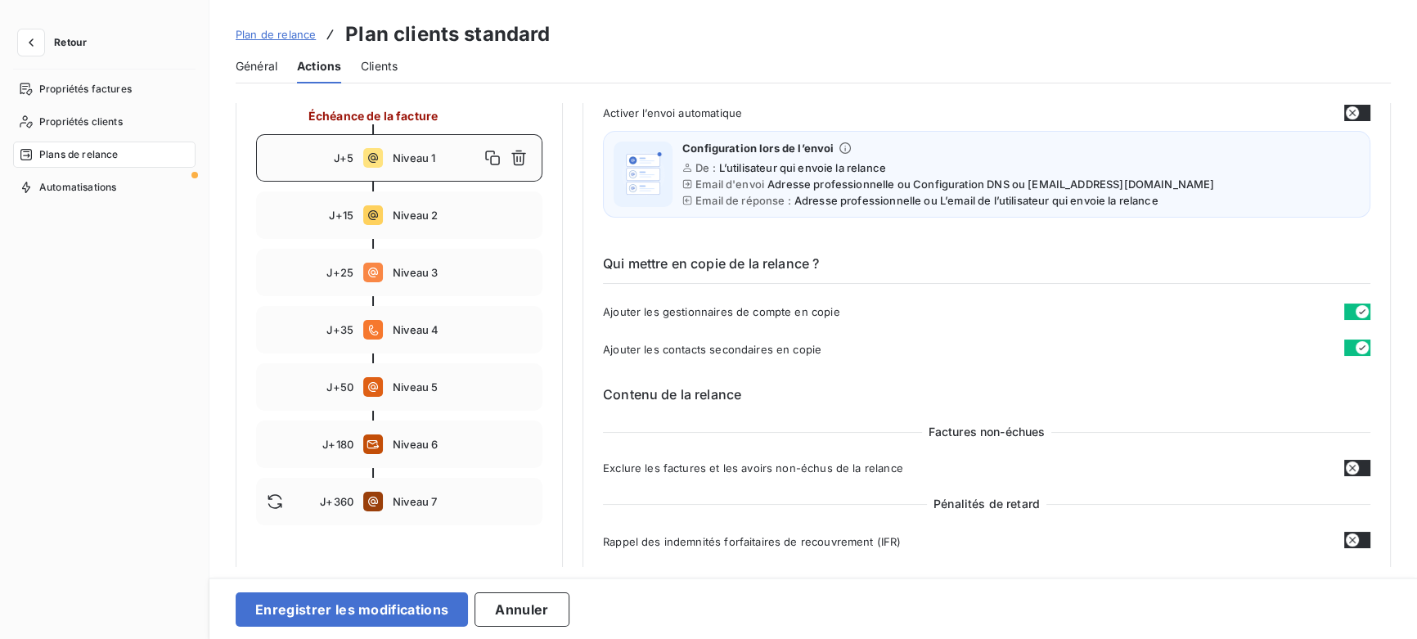
click at [1356, 311] on icon "button" at bounding box center [1362, 311] width 13 height 13
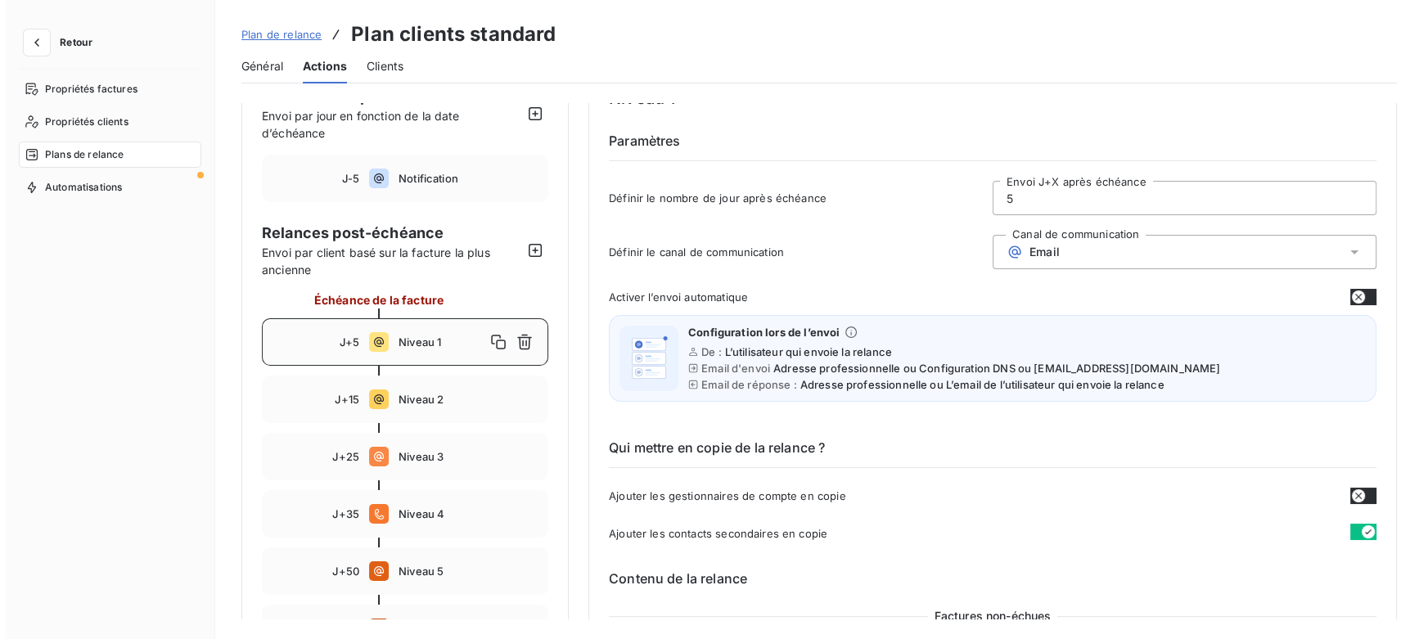
scroll to position [74, 0]
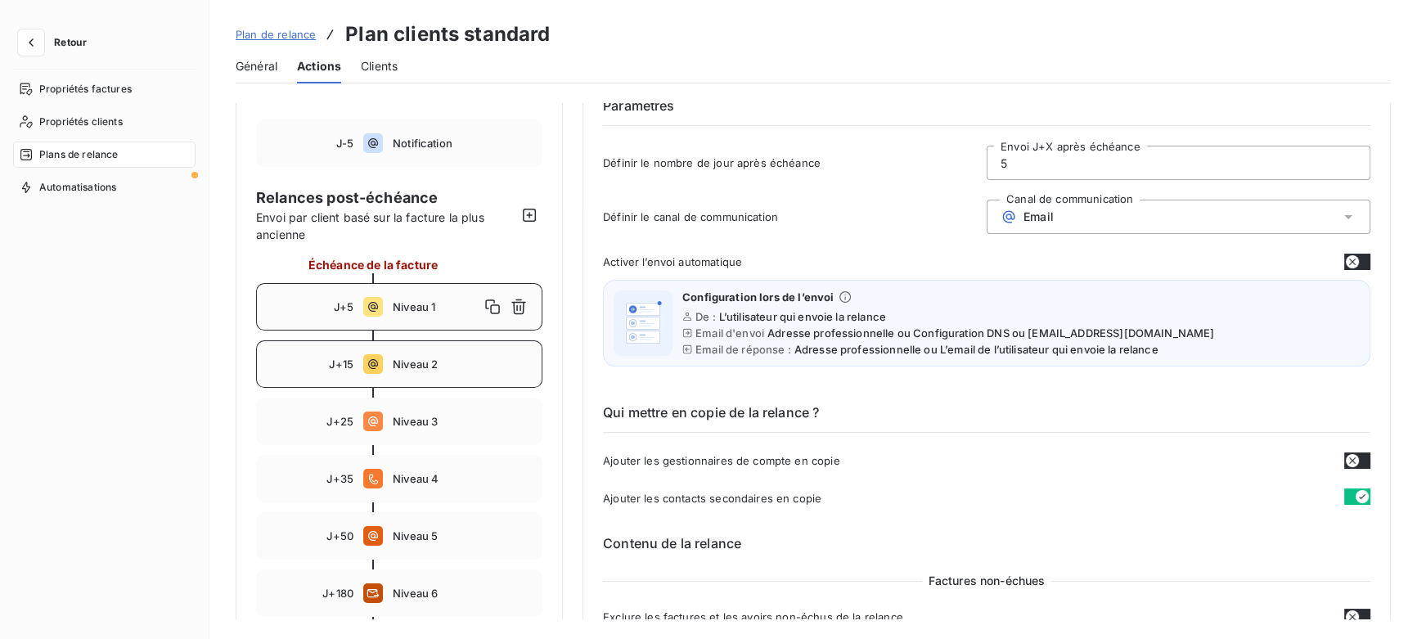
click at [406, 363] on span "Niveau 2" at bounding box center [462, 364] width 139 height 13
click at [418, 415] on span "Niveau 3" at bounding box center [462, 421] width 139 height 13
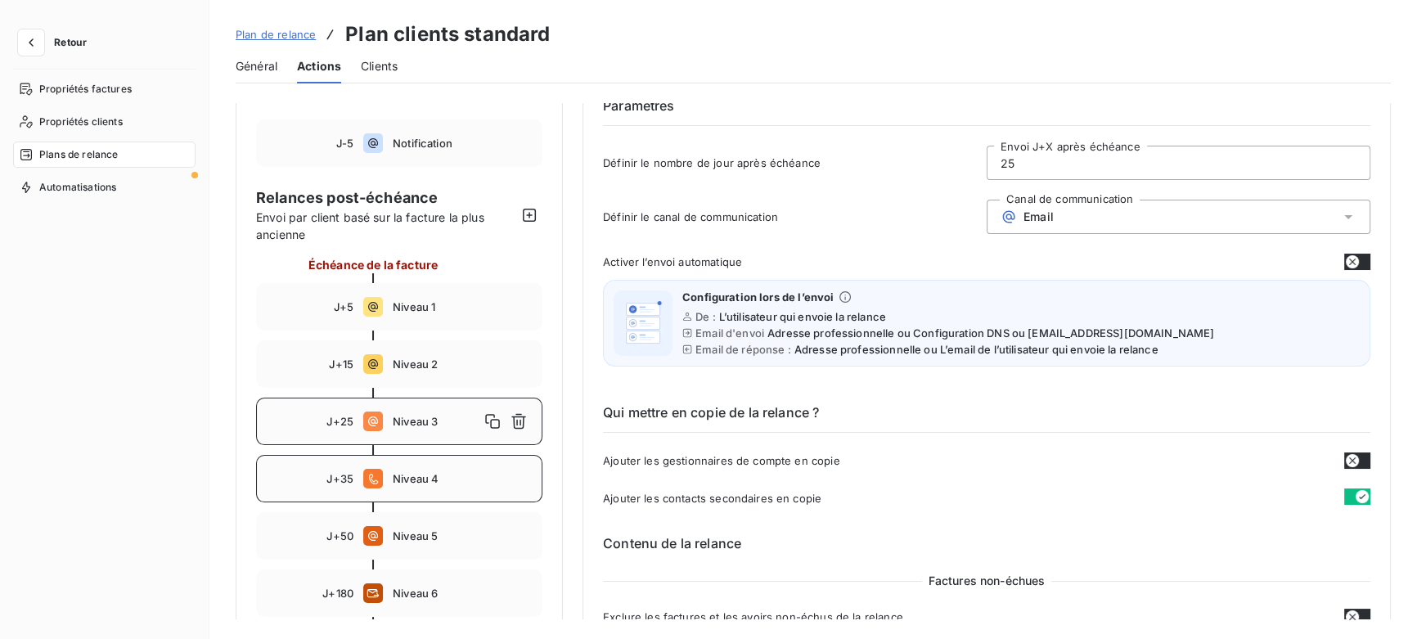
click at [435, 482] on span "Niveau 4" at bounding box center [462, 478] width 139 height 13
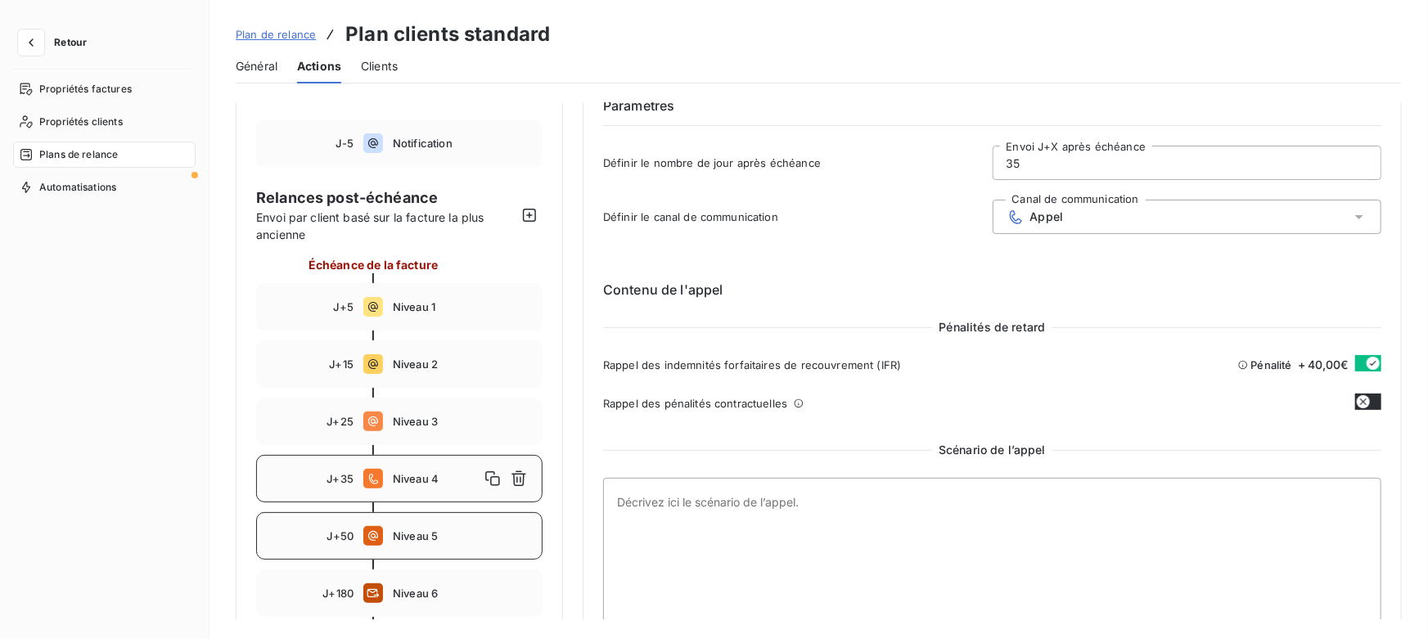
click at [430, 537] on span "Niveau 5" at bounding box center [462, 535] width 139 height 13
type input "50"
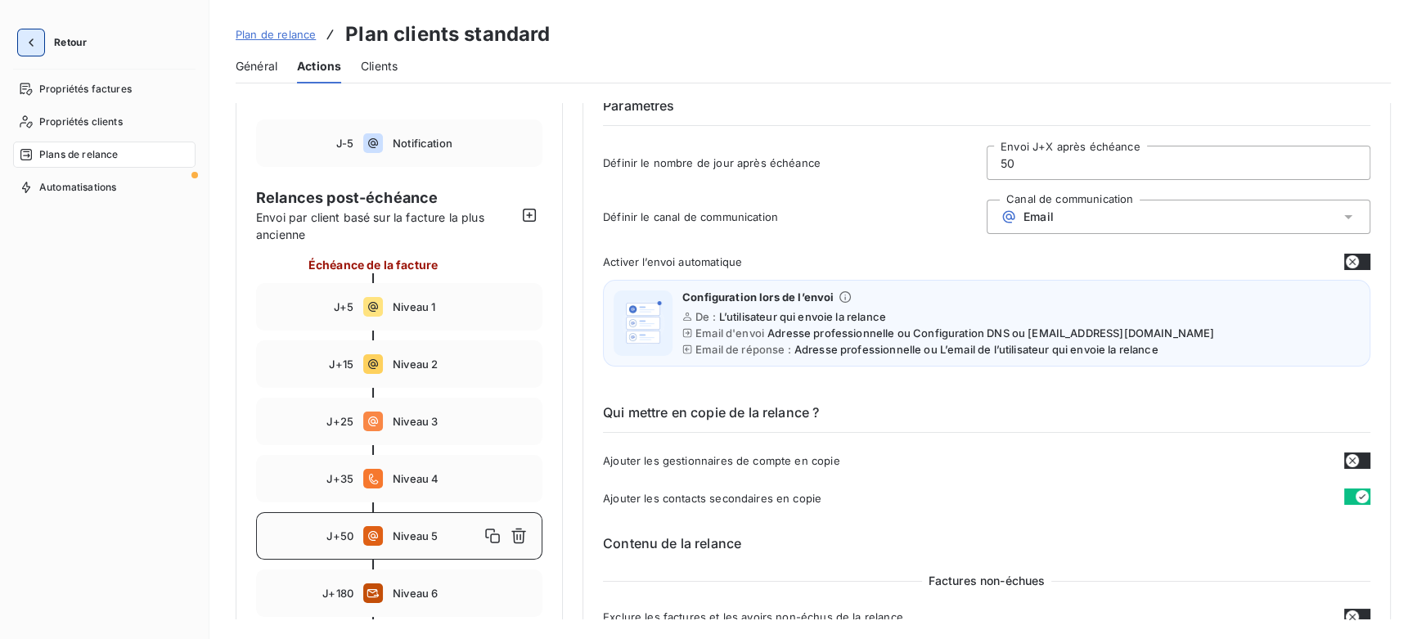
click at [30, 38] on icon "button" at bounding box center [31, 42] width 16 height 16
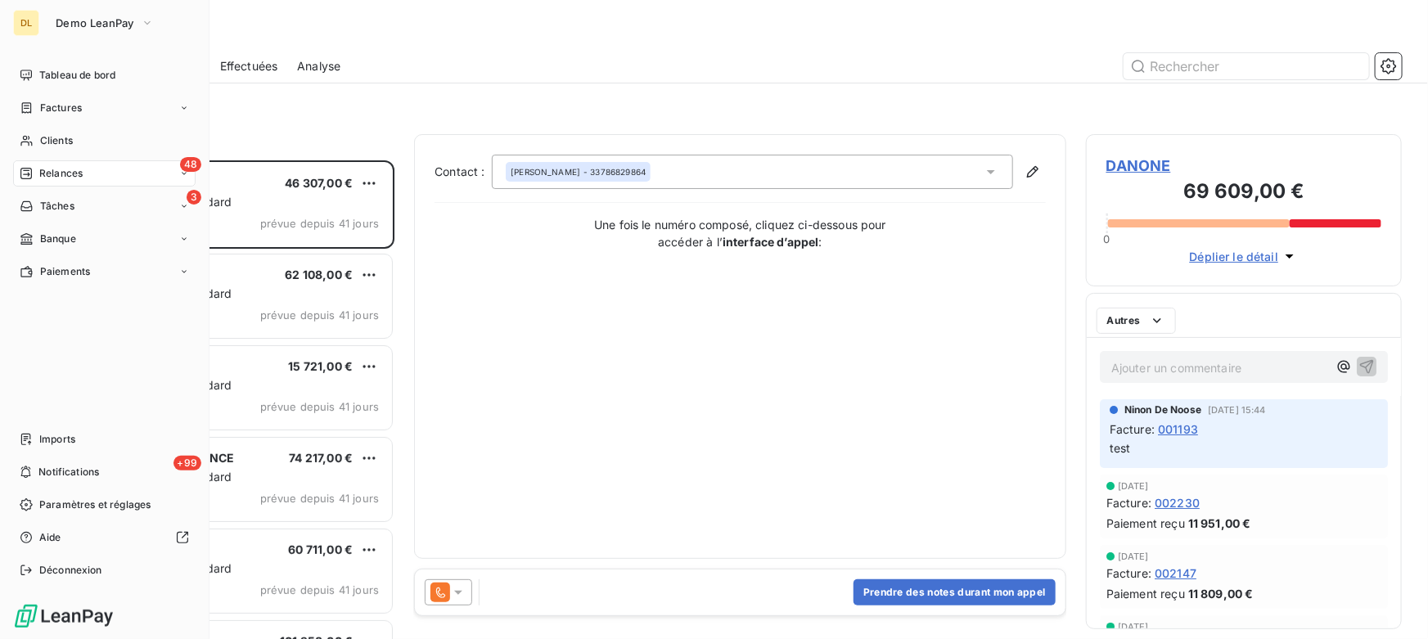
scroll to position [467, 304]
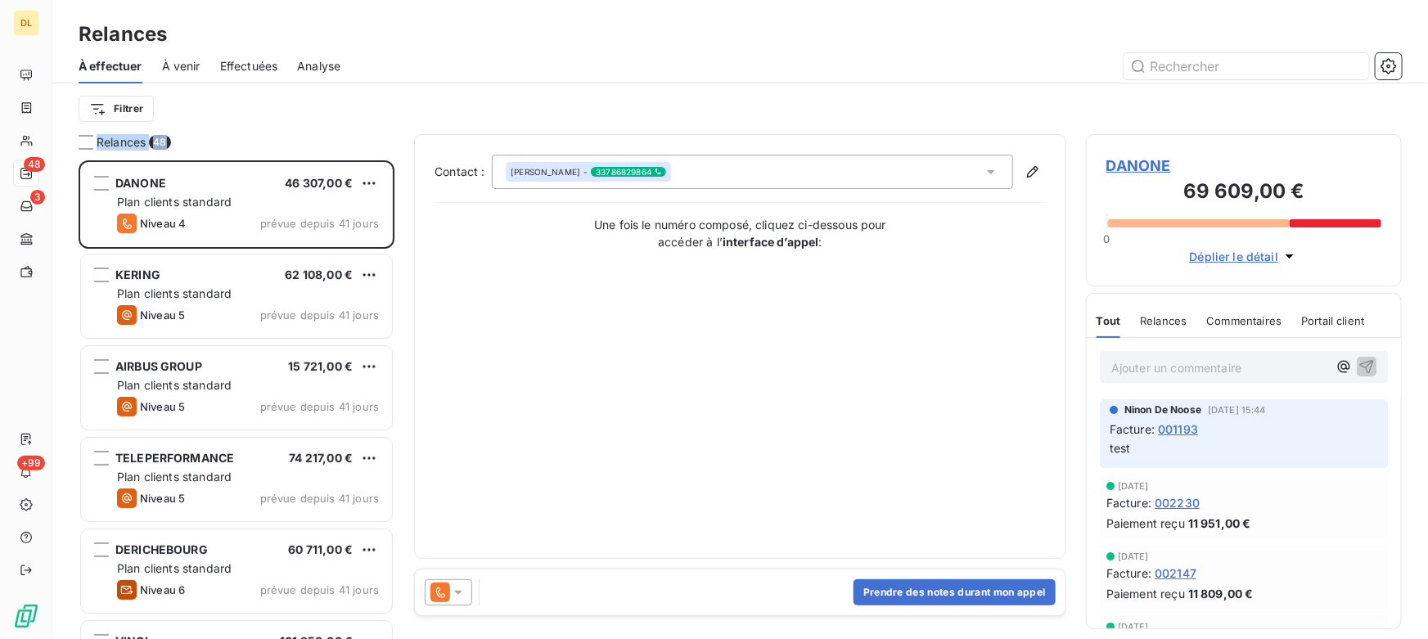
drag, startPoint x: 96, startPoint y: 138, endPoint x: 185, endPoint y: 134, distance: 89.3
click at [185, 134] on div "Relances 48" at bounding box center [237, 142] width 316 height 16
click at [201, 137] on div "Relances 48" at bounding box center [237, 142] width 316 height 16
click at [201, 134] on div "Relances 48" at bounding box center [237, 142] width 316 height 16
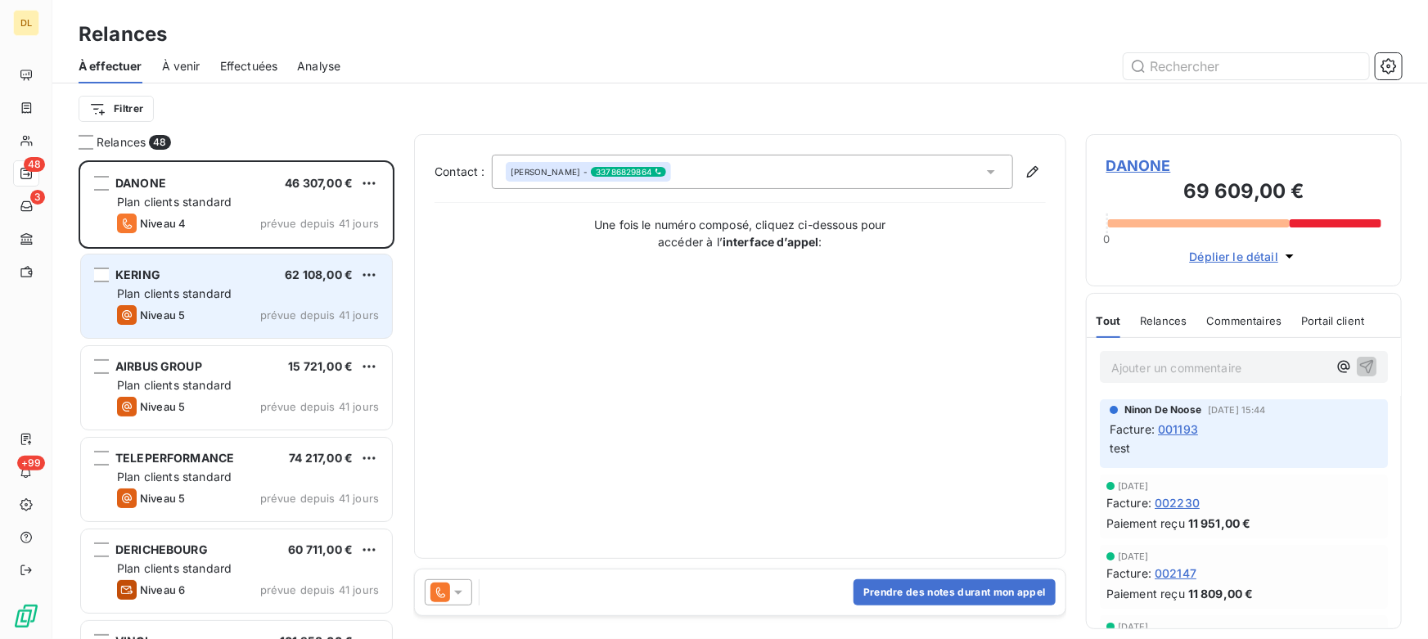
click at [172, 287] on span "Plan clients standard" at bounding box center [174, 293] width 115 height 14
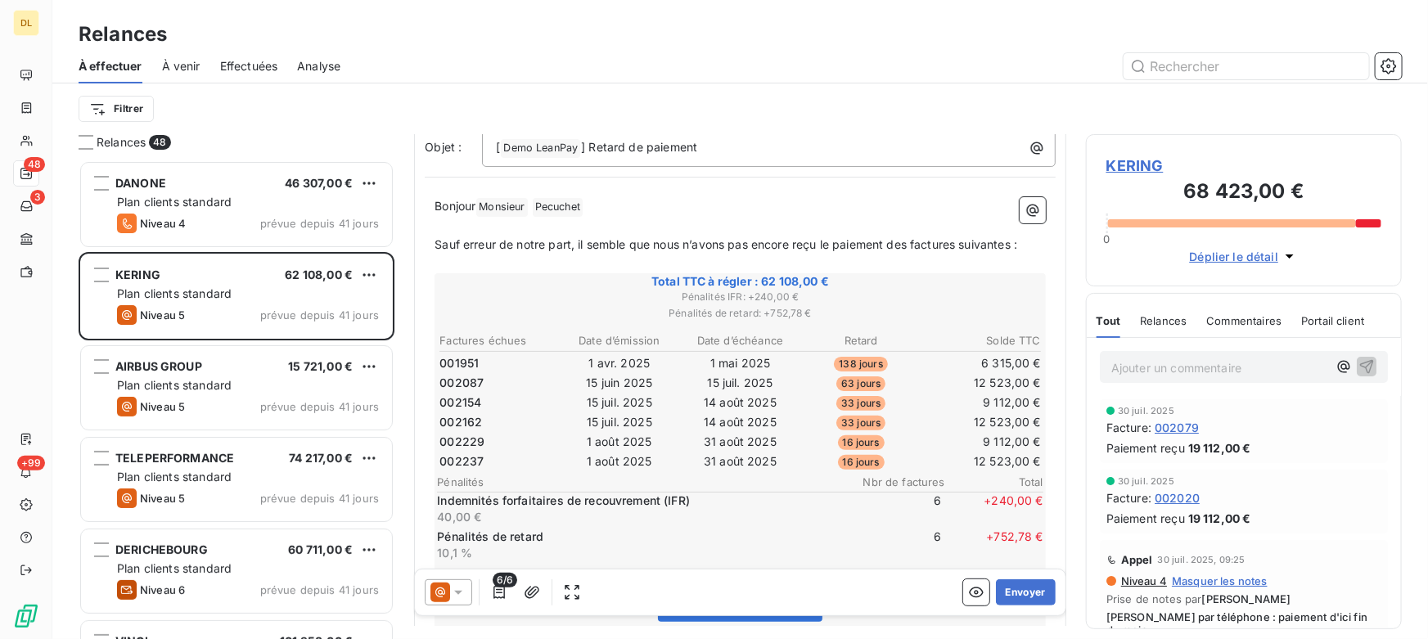
scroll to position [149, 0]
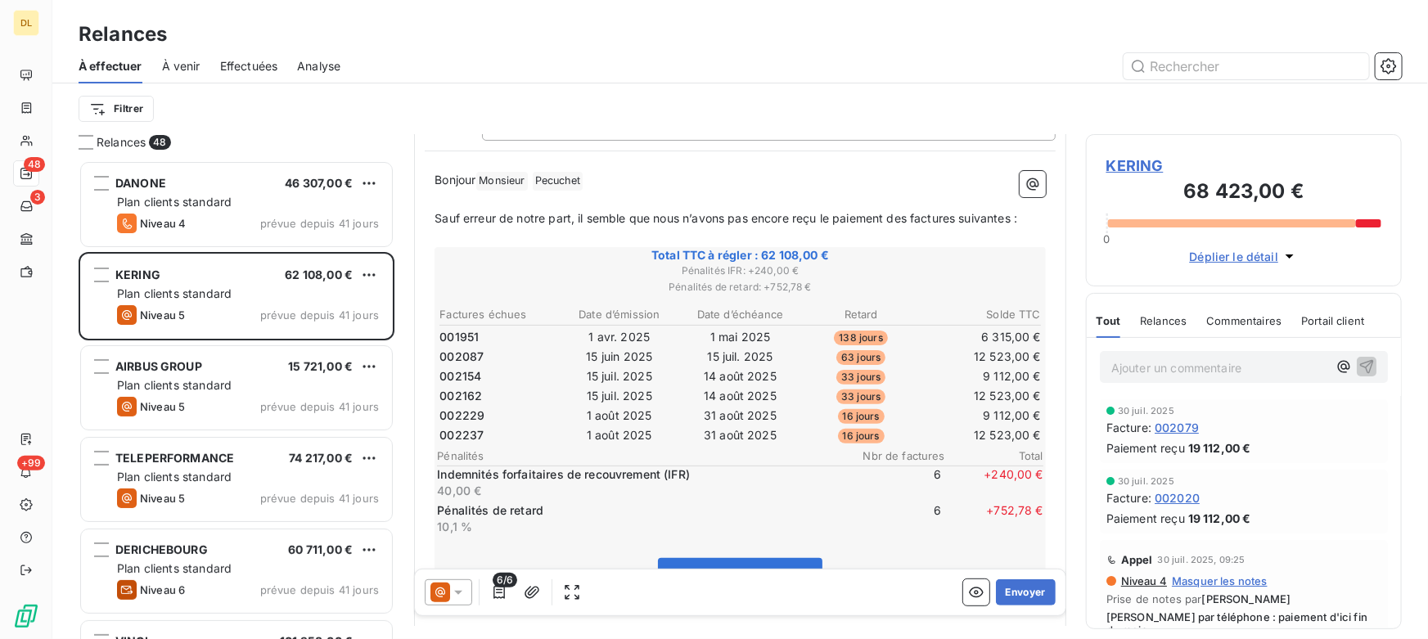
click at [461, 594] on icon at bounding box center [458, 592] width 16 height 16
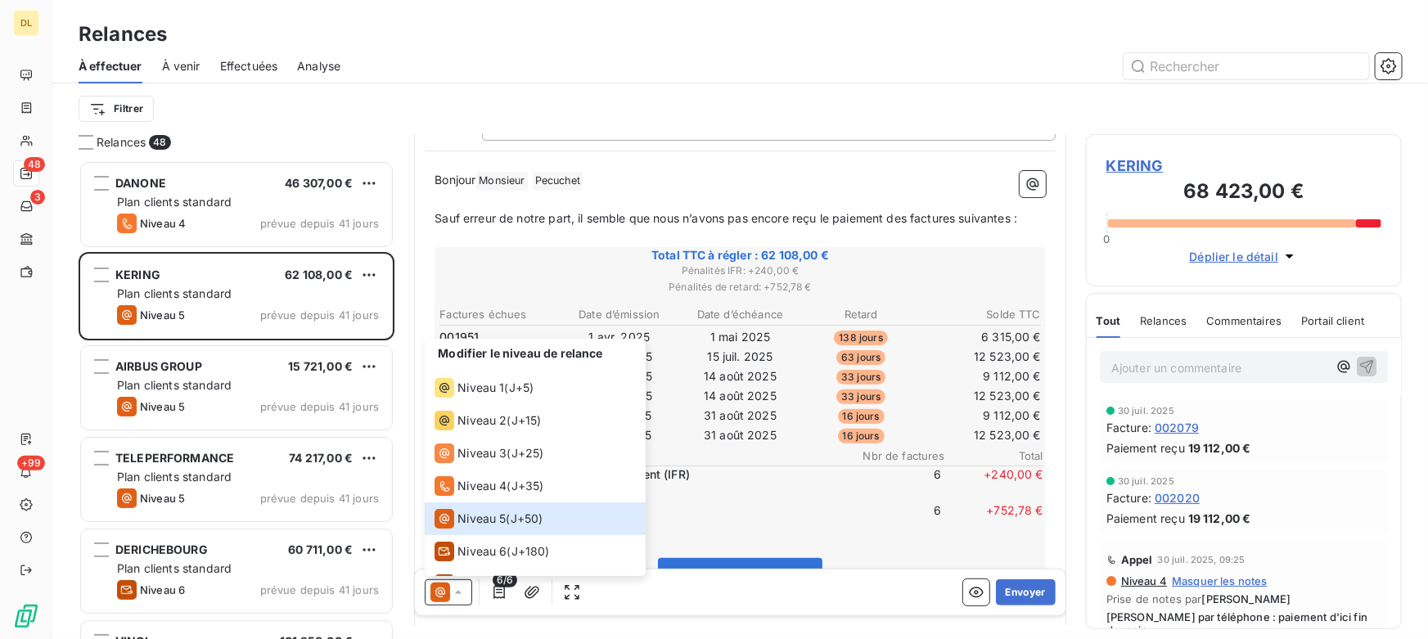
click at [658, 595] on div "Modifier le niveau de relance Niveau 1 ( J+5 ) Niveau 2 ( J+15 ) Niveau 3 ( J+2…" at bounding box center [740, 592] width 650 height 46
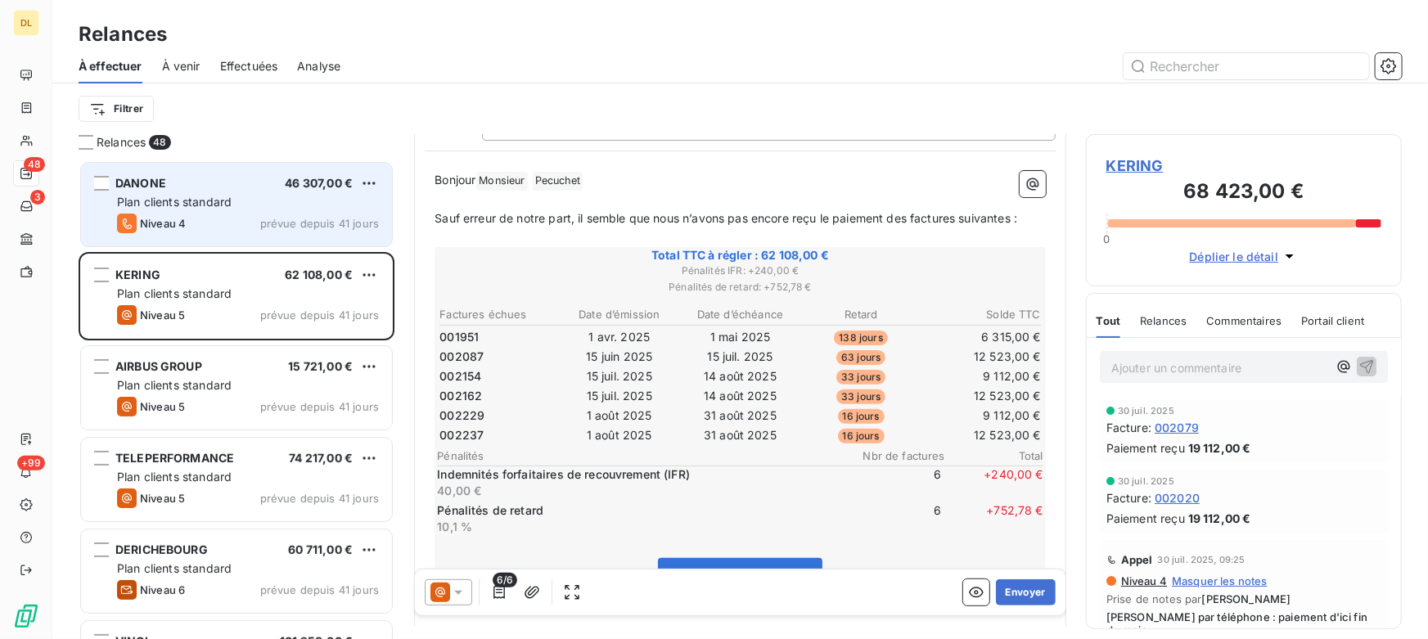
click at [204, 213] on div "DANONE 46 307,00 € Plan clients standard Niveau 4 prévue depuis 41 jours" at bounding box center [236, 204] width 311 height 83
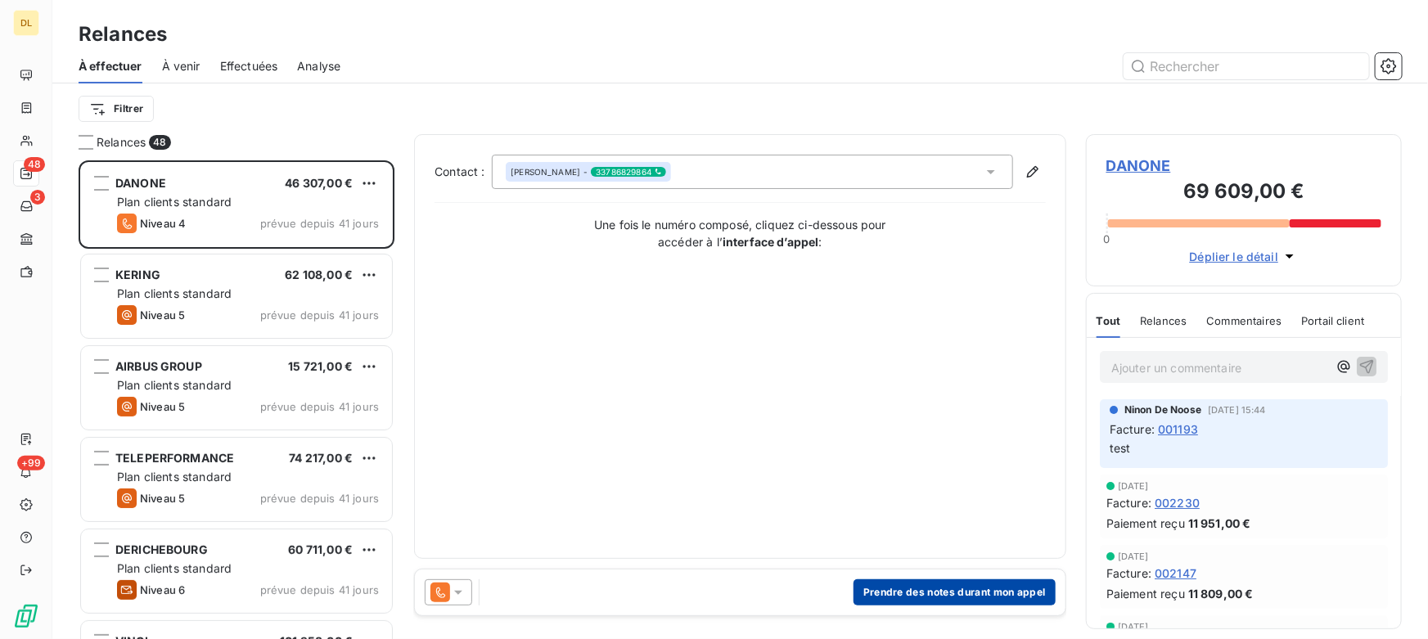
click at [912, 588] on button "Prendre des notes durant mon appel" at bounding box center [954, 592] width 202 height 26
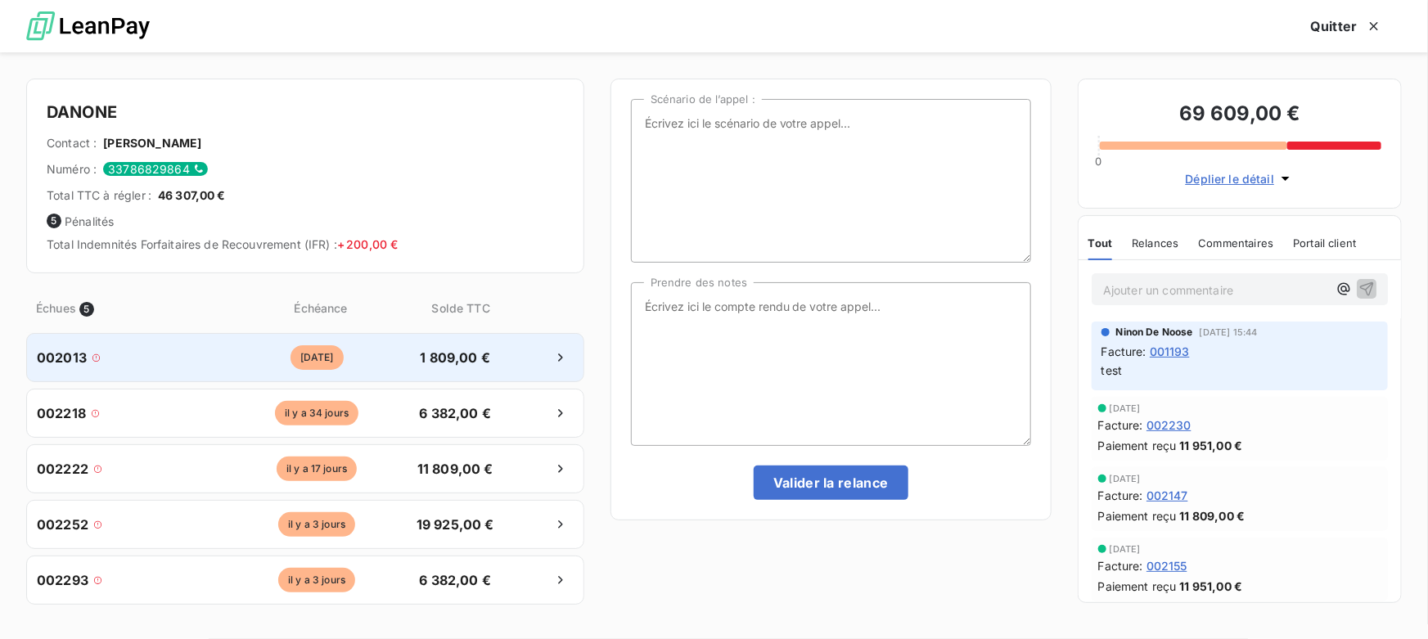
click at [310, 347] on span "[DATE]" at bounding box center [316, 357] width 53 height 25
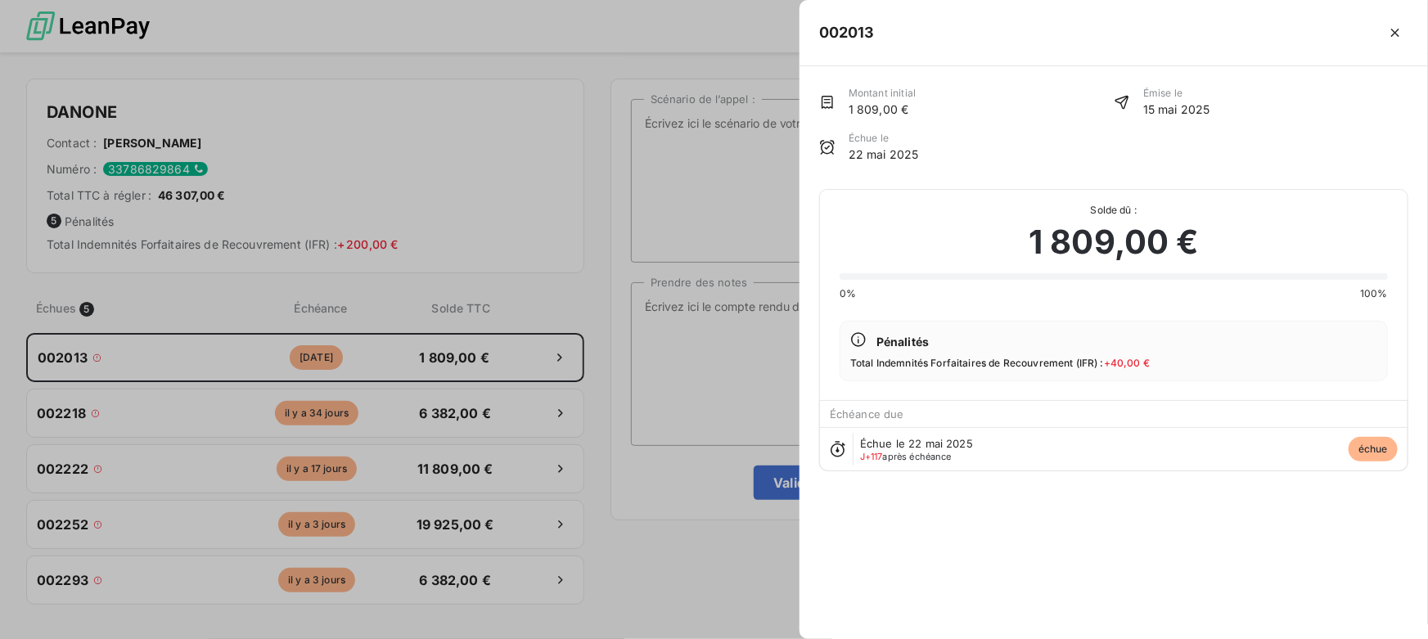
drag, startPoint x: 331, startPoint y: 184, endPoint x: 346, endPoint y: 199, distance: 21.4
click at [332, 187] on div at bounding box center [714, 319] width 1428 height 639
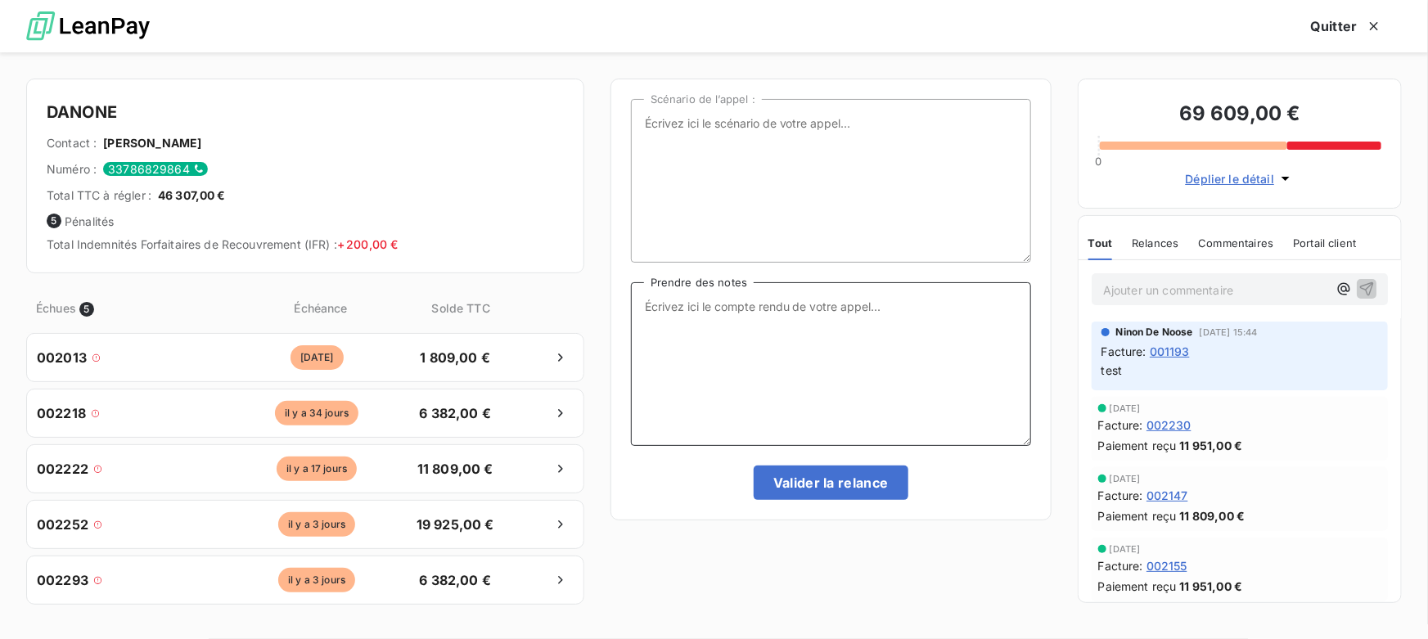
click at [789, 333] on textarea "Prendre des notes" at bounding box center [831, 364] width 400 height 164
click at [159, 168] on div "33786829864" at bounding box center [155, 169] width 105 height 14
click at [1351, 20] on button "Quitter" at bounding box center [1346, 26] width 110 height 34
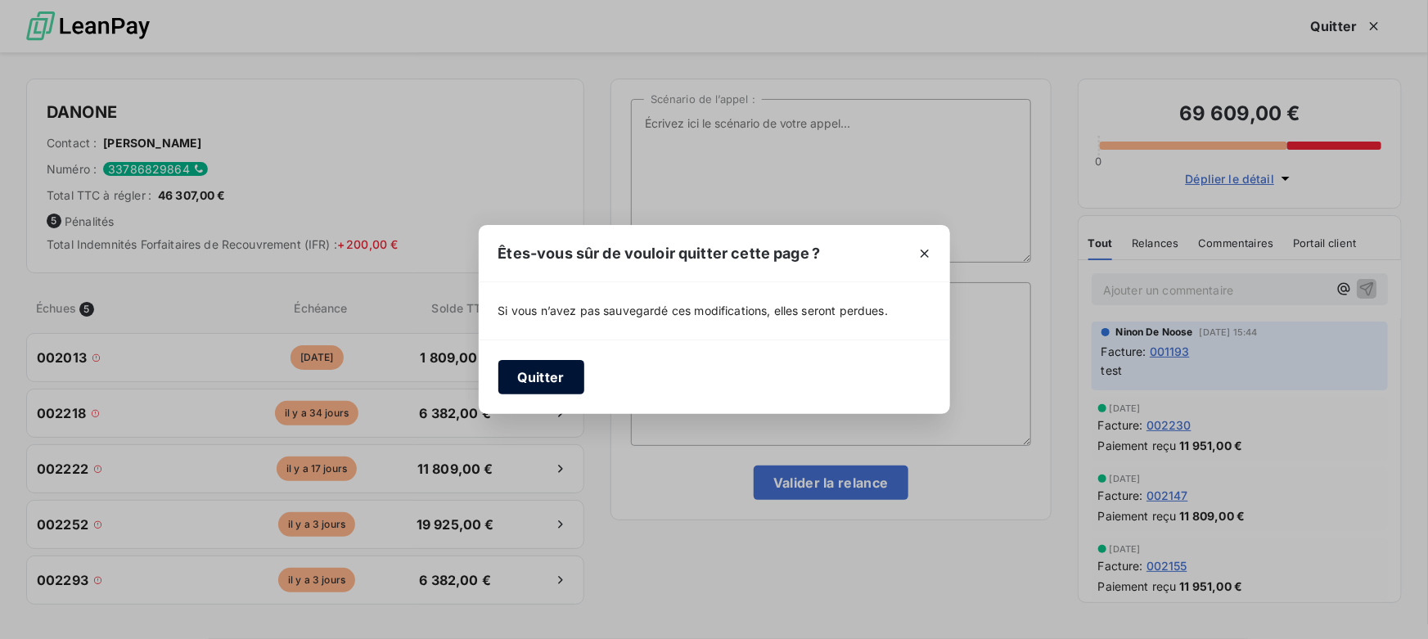
click at [541, 364] on button "Quitter" at bounding box center [541, 377] width 86 height 34
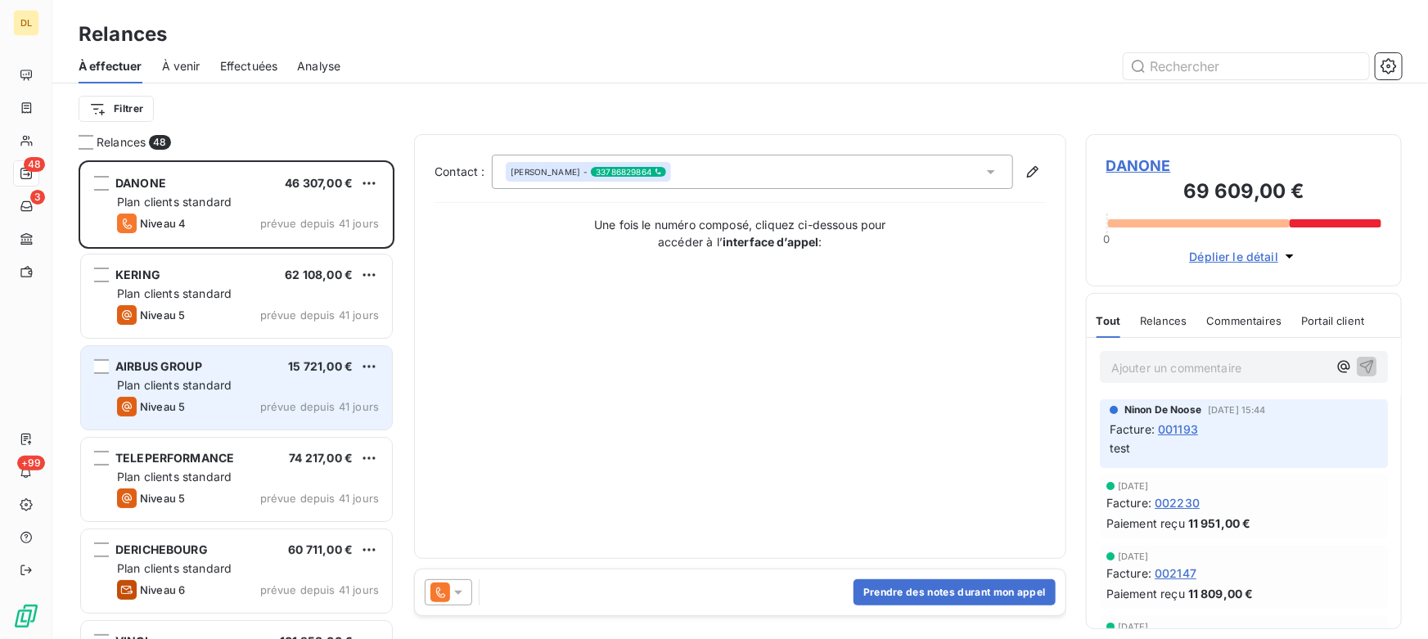
click at [225, 384] on span "Plan clients standard" at bounding box center [174, 385] width 115 height 14
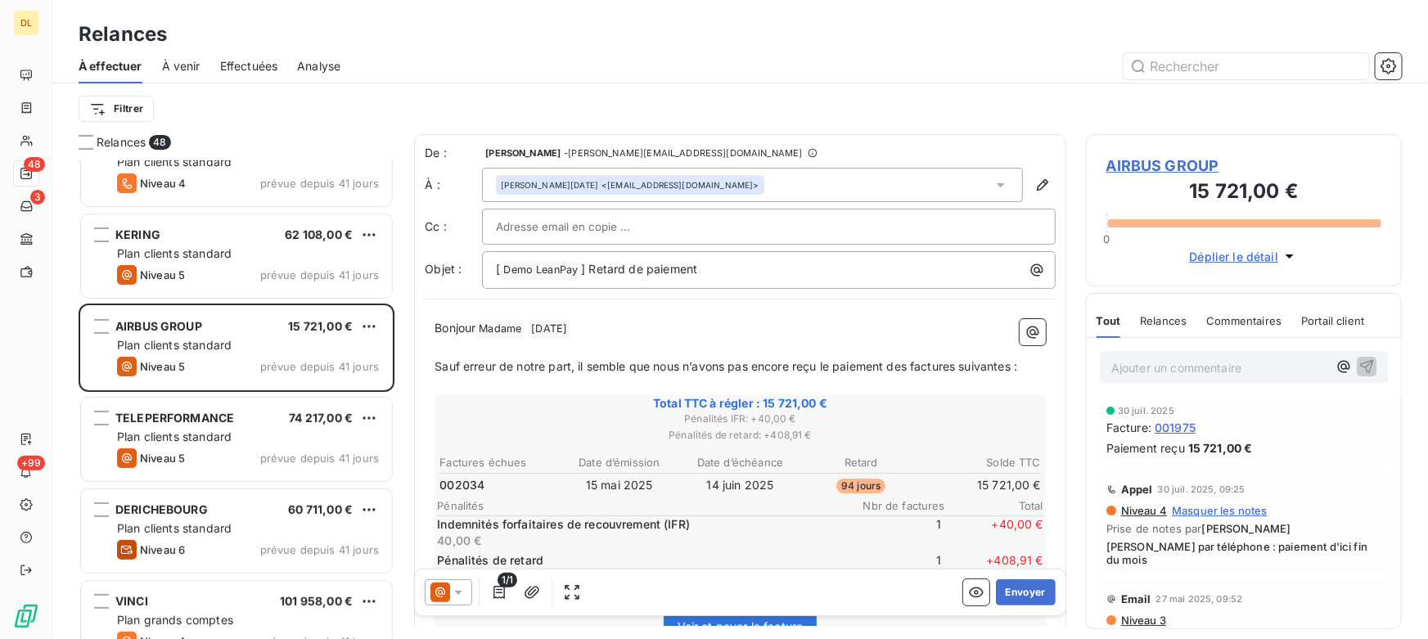
scroll to position [74, 0]
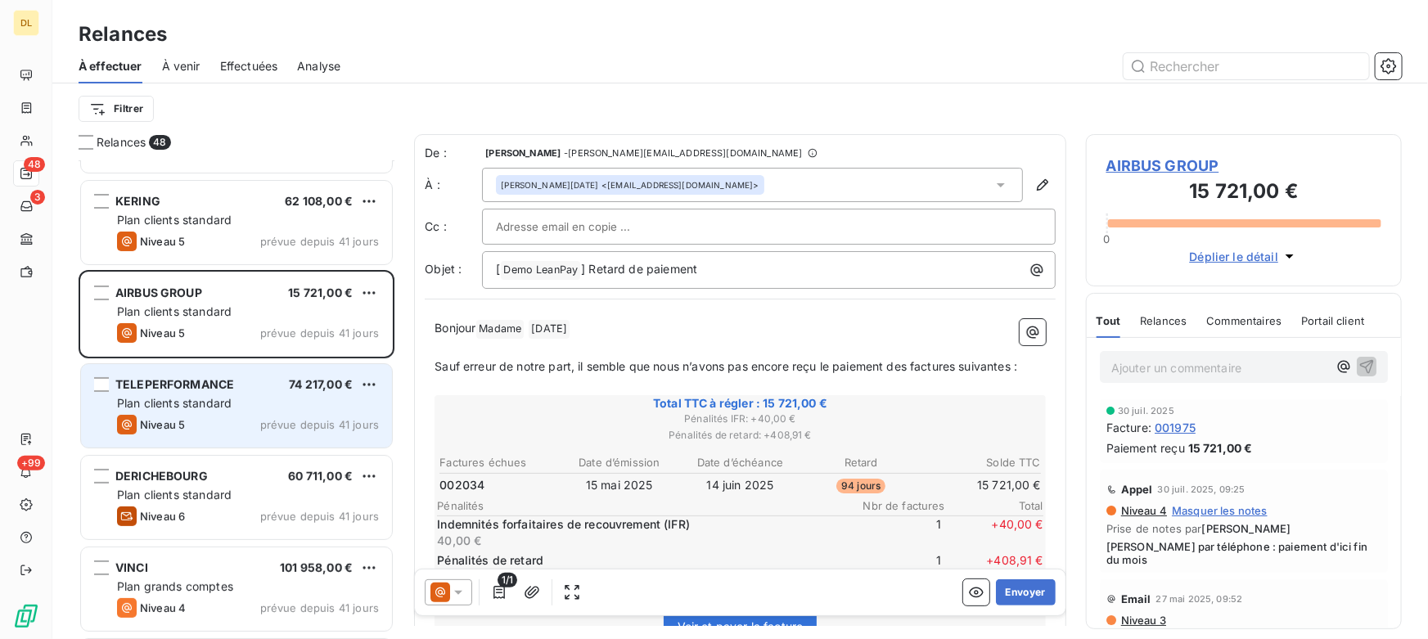
click at [253, 425] on div "Niveau 5 prévue depuis 41 jours" at bounding box center [248, 425] width 262 height 20
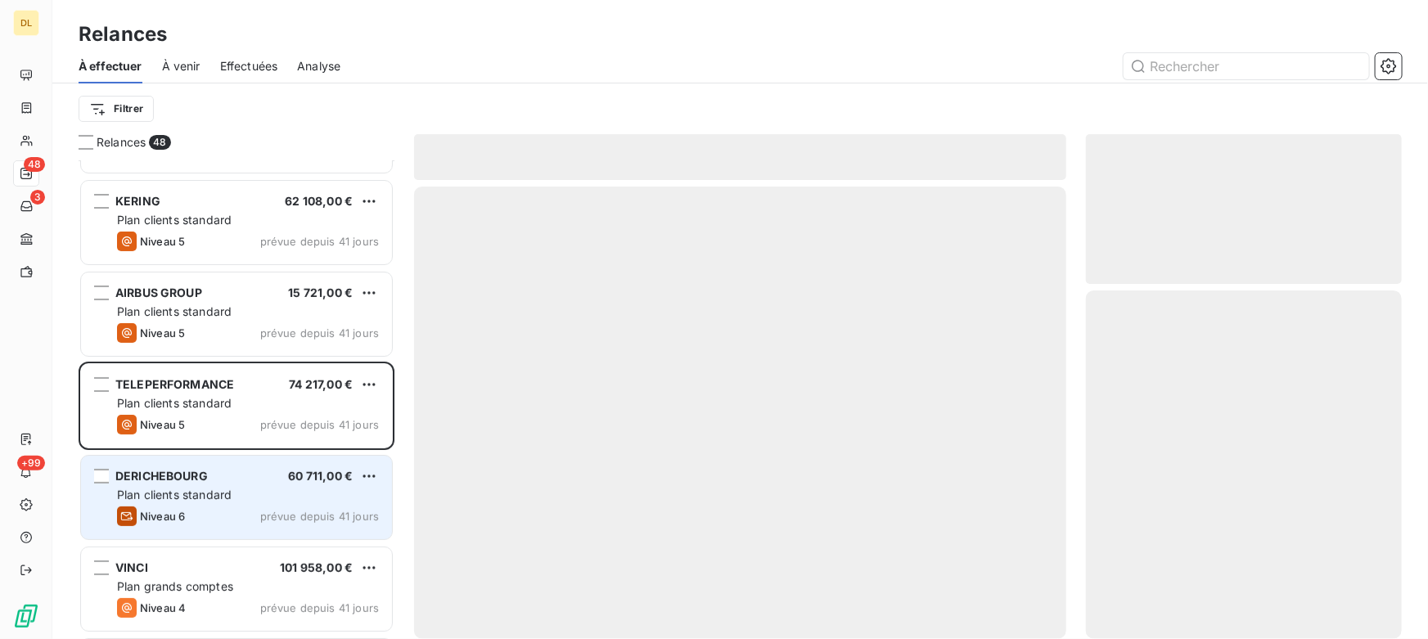
click at [206, 502] on div "DERICHEBOURG 60 711,00 € Plan clients standard Niveau 6 prévue depuis 41 jours" at bounding box center [236, 497] width 311 height 83
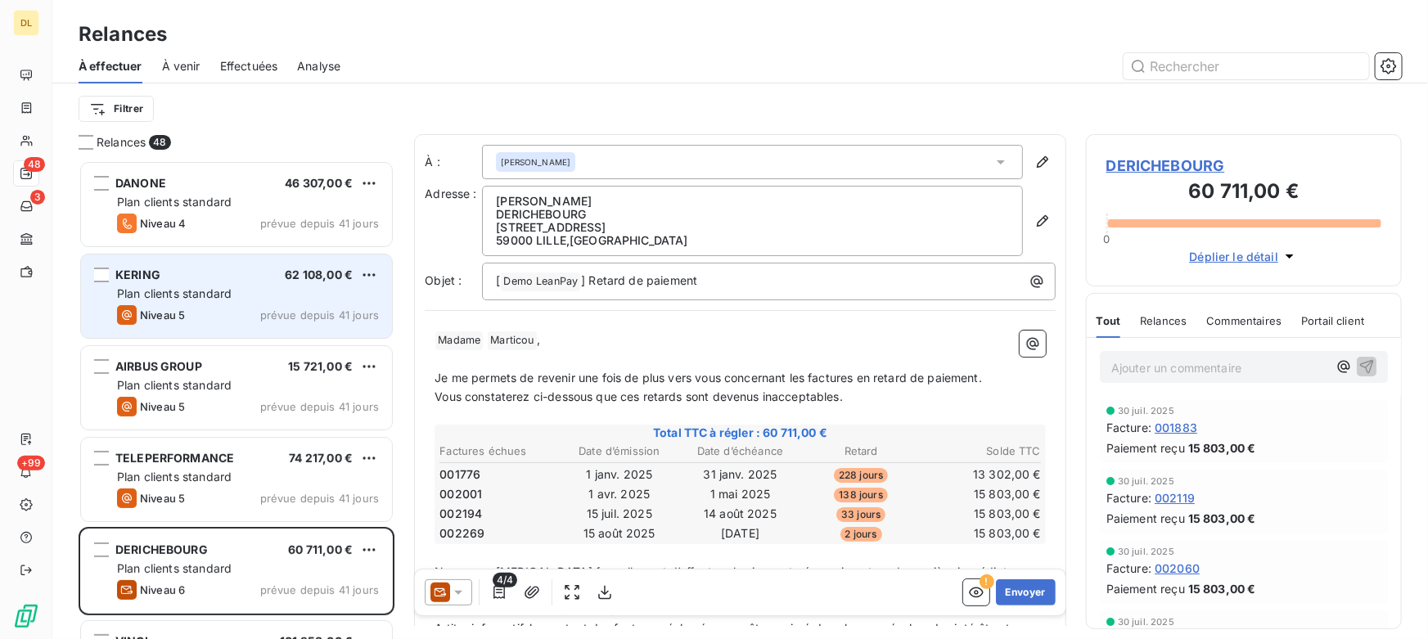
click at [219, 283] on div "KERING 62 108,00 € Plan clients standard Niveau 5 prévue depuis 41 jours" at bounding box center [236, 295] width 311 height 83
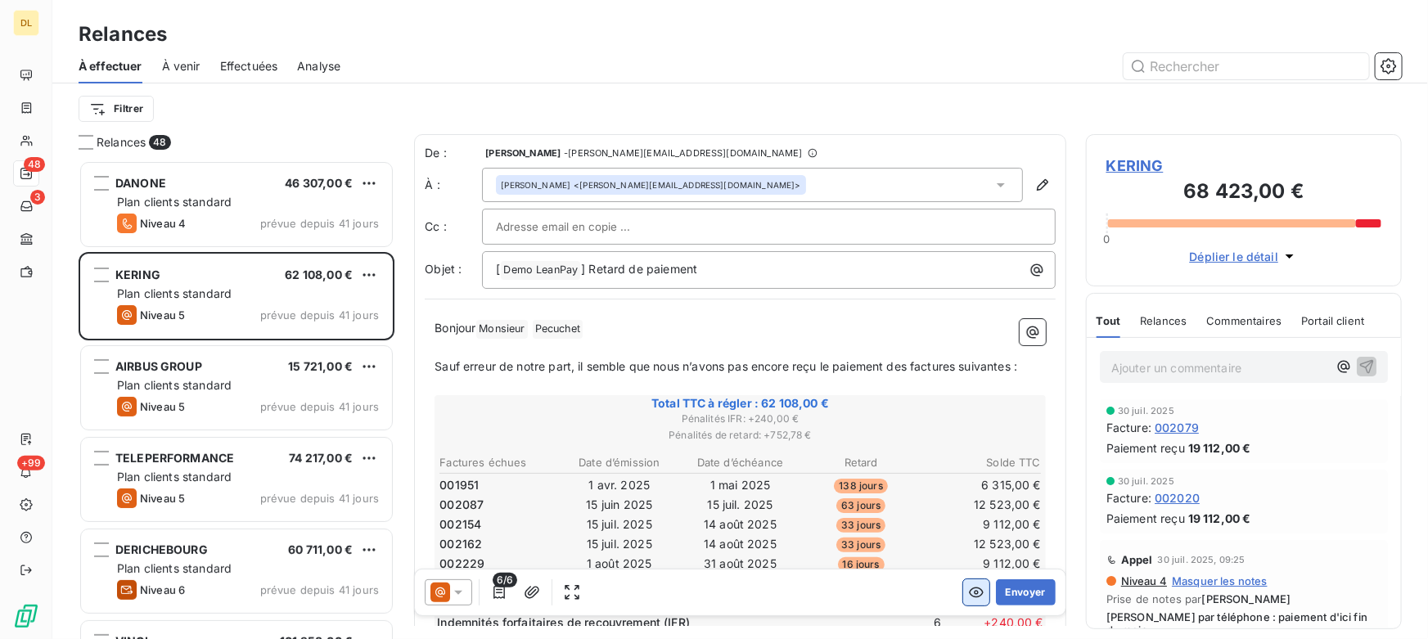
click at [963, 587] on button "button" at bounding box center [976, 592] width 26 height 26
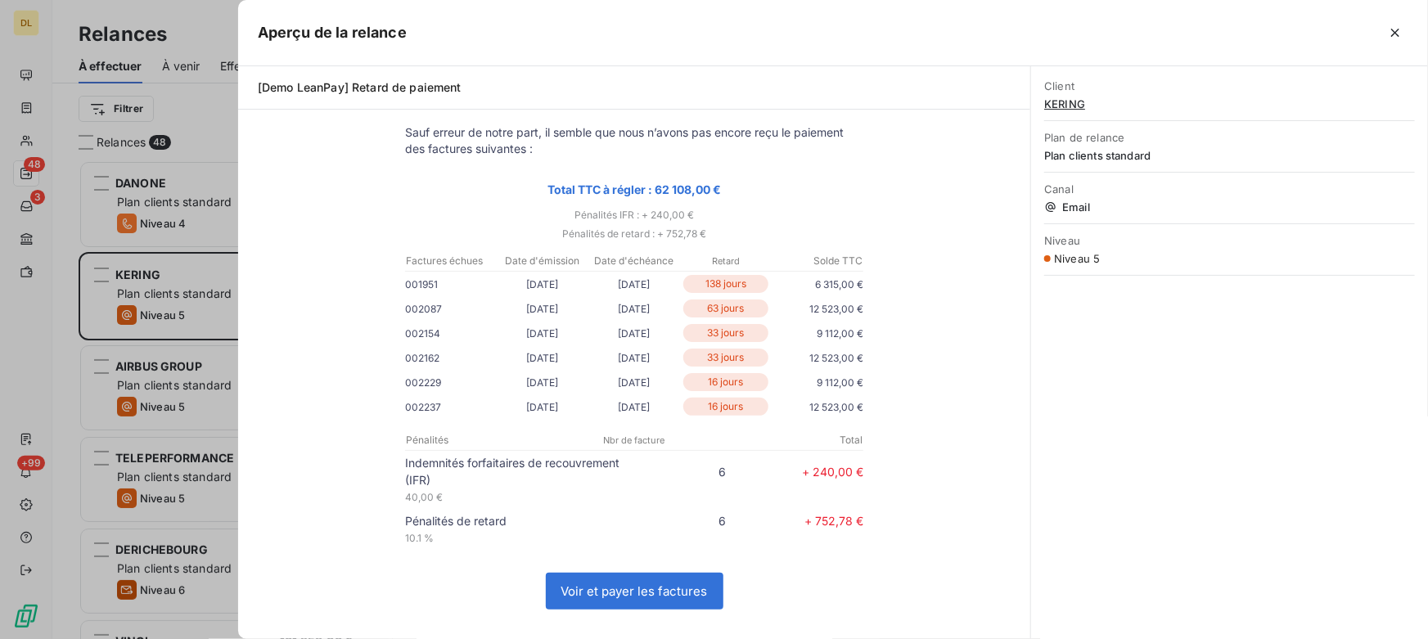
scroll to position [148, 0]
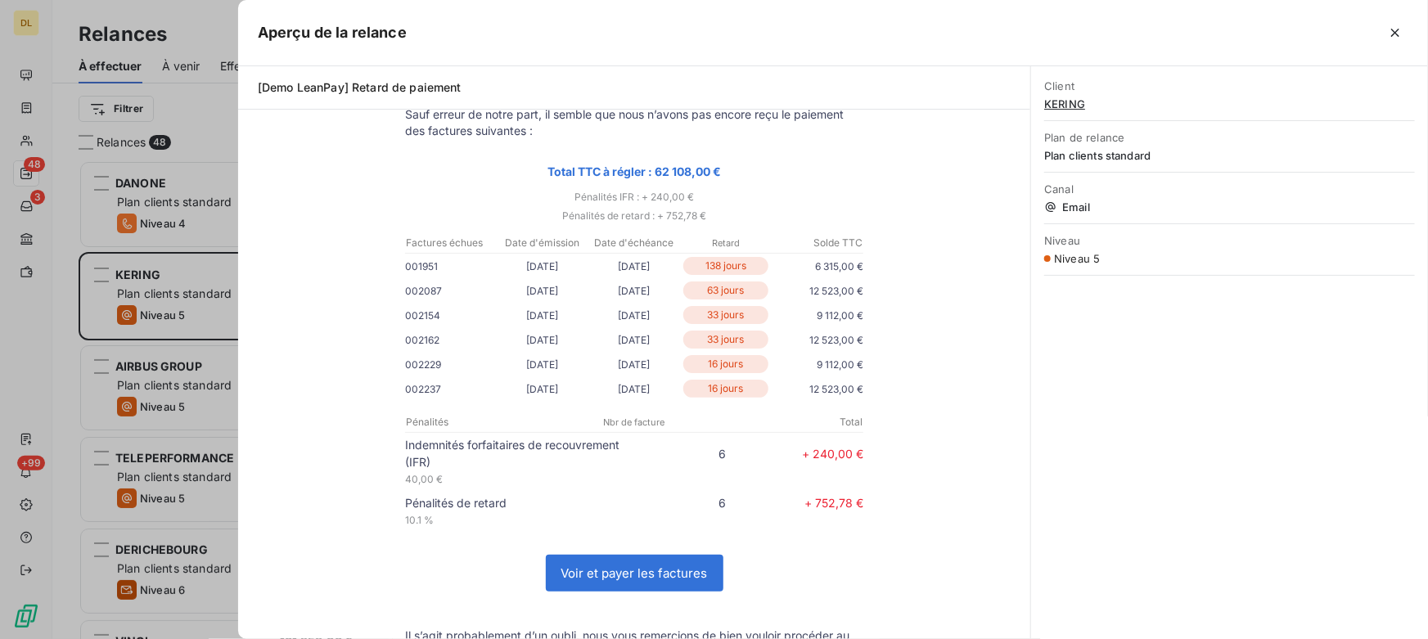
drag, startPoint x: 765, startPoint y: 241, endPoint x: 424, endPoint y: 239, distance: 341.1
click at [424, 239] on tr "Factures échues Date d'émission Date d'échéance Retard Solde TTC" at bounding box center [634, 243] width 458 height 16
click at [434, 244] on p "Factures échues" at bounding box center [451, 243] width 90 height 15
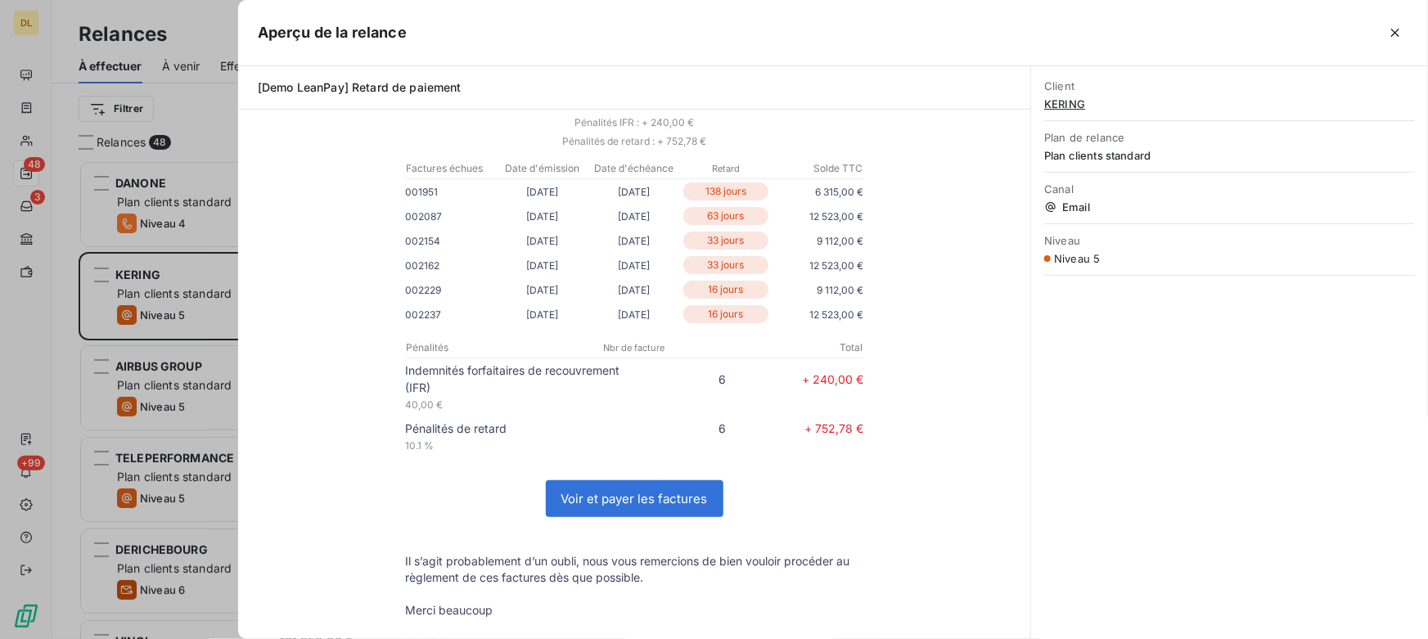
drag, startPoint x: 399, startPoint y: 440, endPoint x: 424, endPoint y: 443, distance: 24.8
click at [424, 443] on p "10.1 %" at bounding box center [519, 445] width 229 height 17
click at [483, 430] on p "Pénalités de retard" at bounding box center [519, 428] width 229 height 17
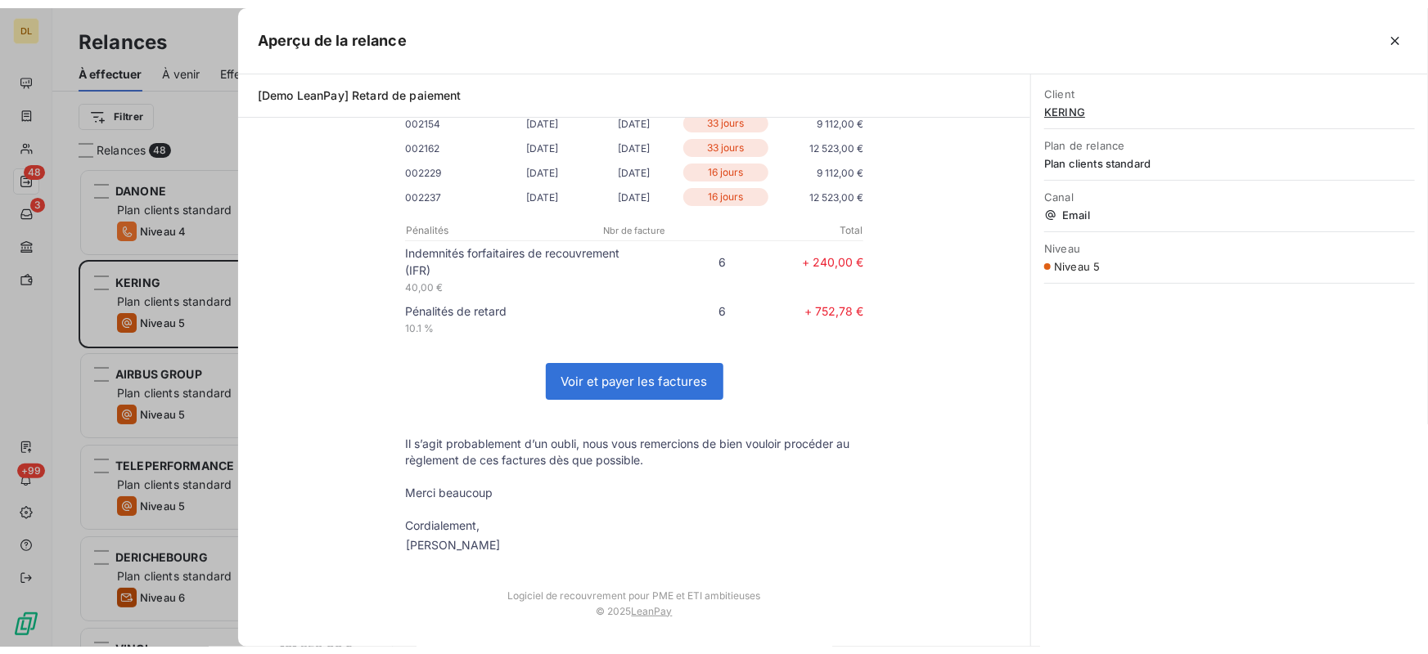
scroll to position [273, 0]
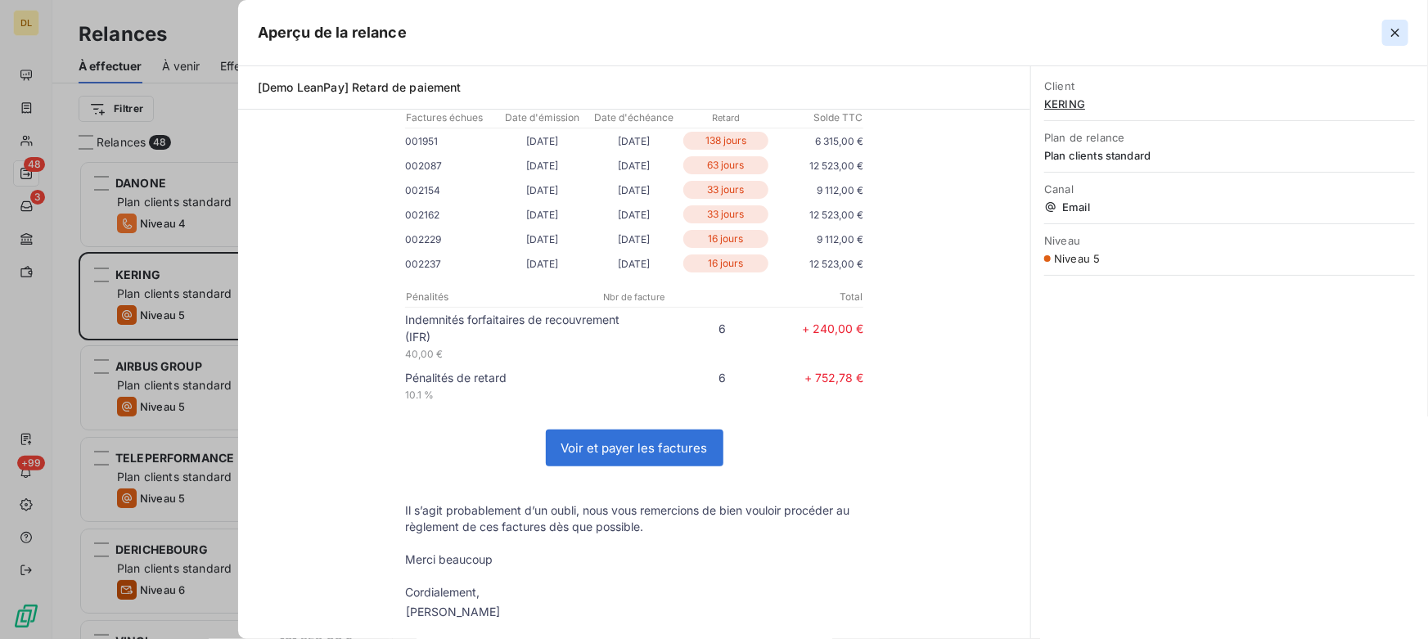
click at [1386, 33] on button "button" at bounding box center [1395, 33] width 26 height 26
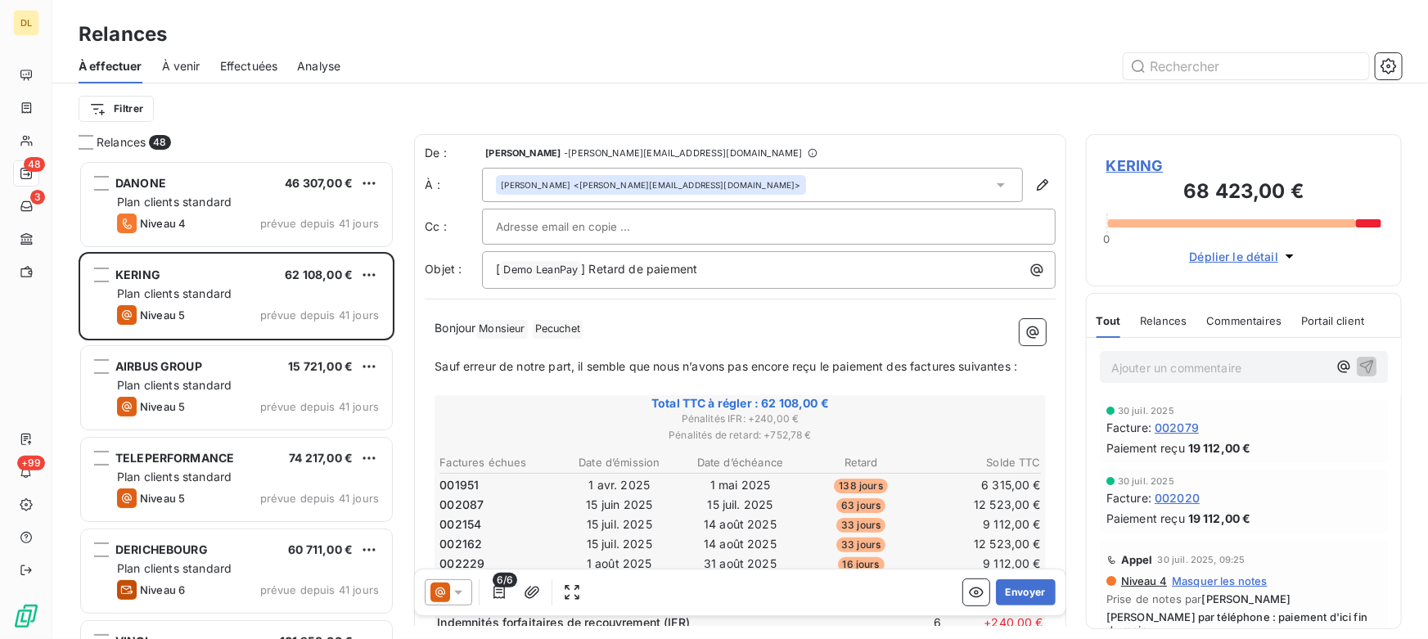
scroll to position [467, 304]
click at [185, 68] on span "À venir" at bounding box center [181, 66] width 38 height 16
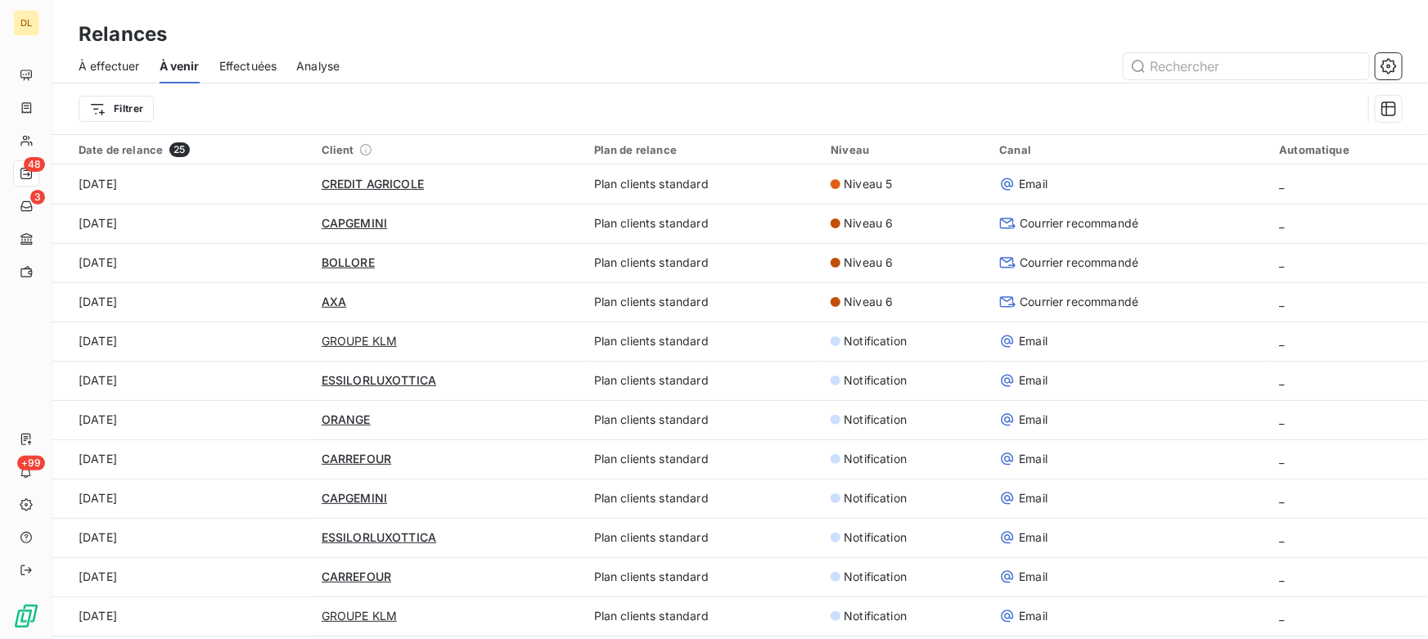
click at [224, 71] on span "Effectuées" at bounding box center [248, 66] width 58 height 16
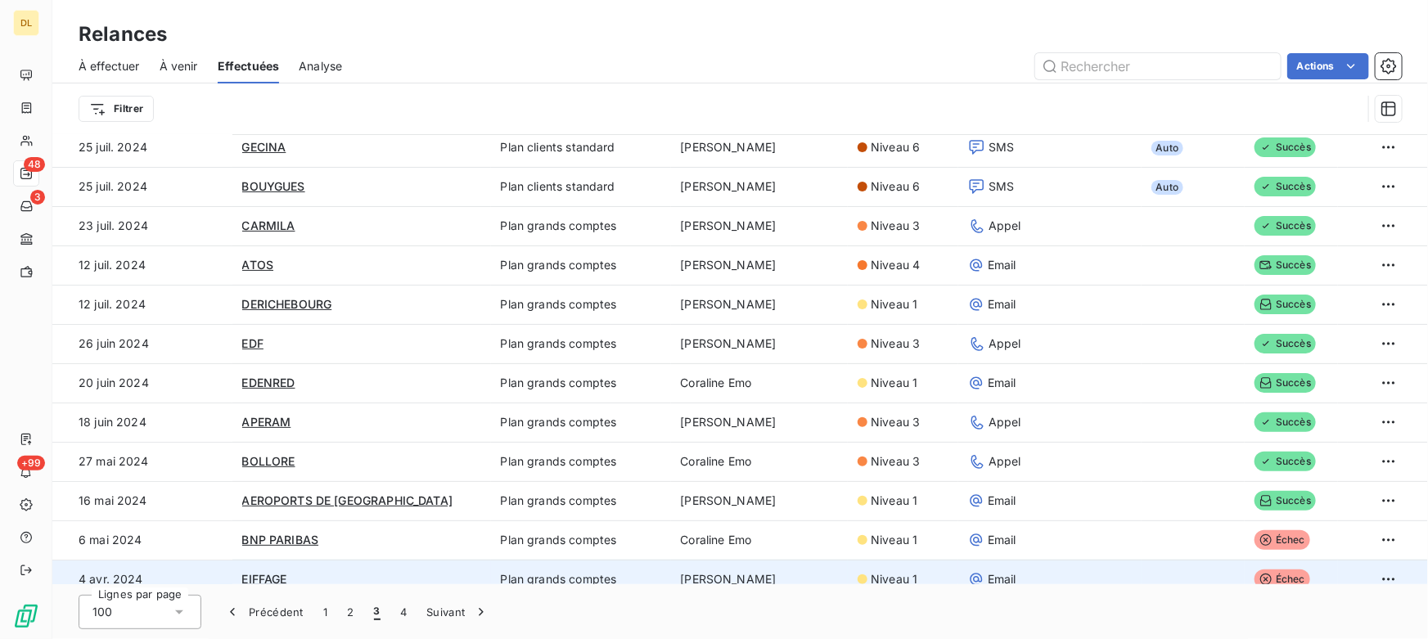
scroll to position [2262, 0]
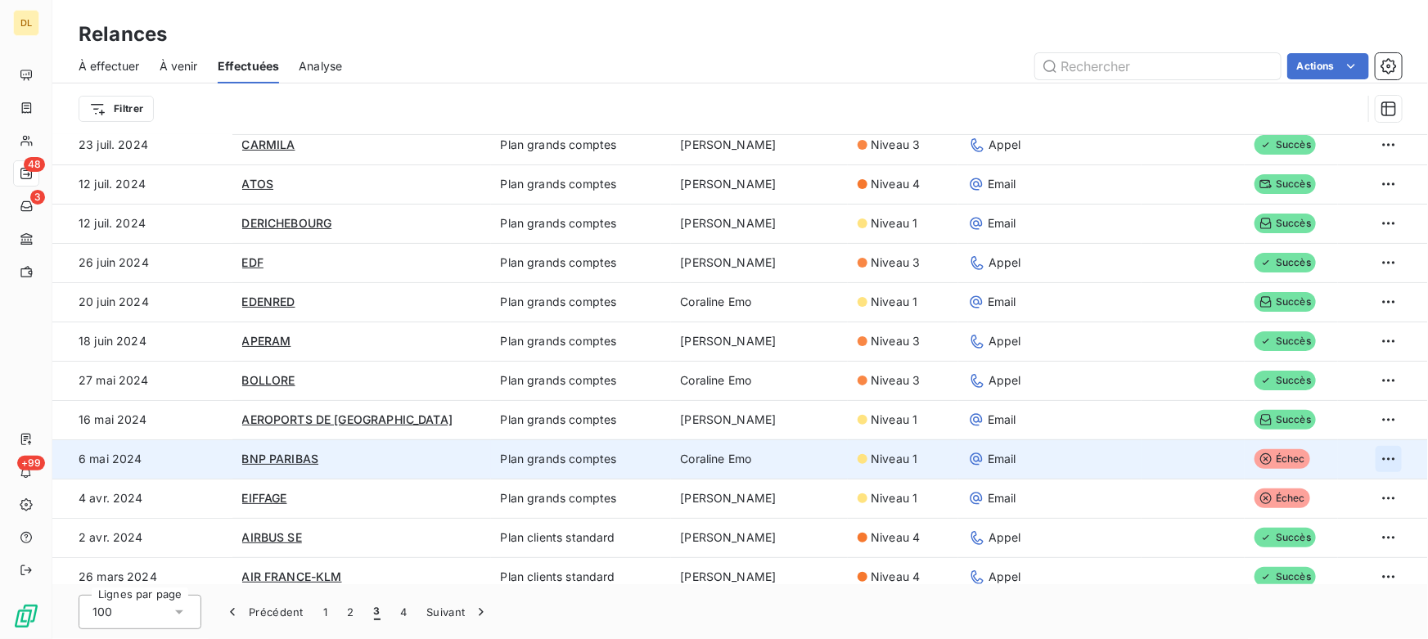
click at [1377, 456] on html "DL 48 3 +99 Relances À effectuer À venir Effectuées Analyse Actions Filtrer Dat…" at bounding box center [714, 319] width 1428 height 639
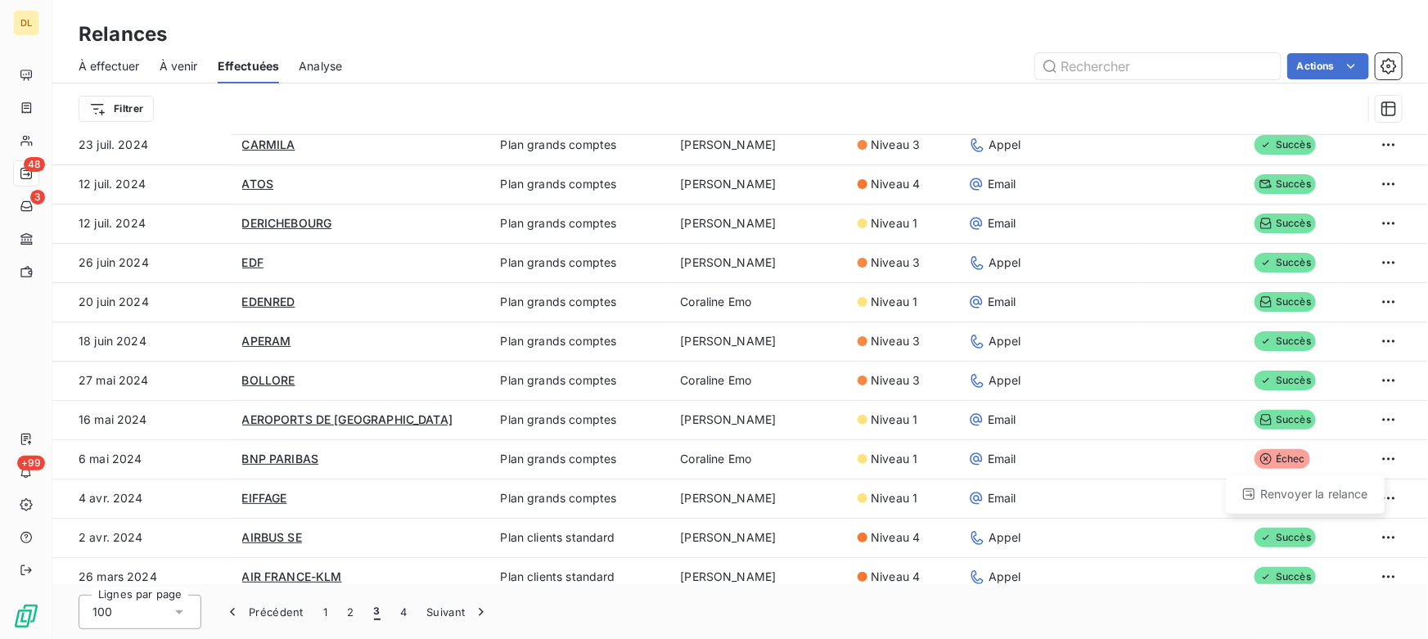
click at [1117, 446] on html "DL 48 3 +99 Relances À effectuer À venir Effectuées Analyse Actions Filtrer Dat…" at bounding box center [714, 319] width 1428 height 639
click at [326, 63] on span "Analyse" at bounding box center [320, 66] width 43 height 16
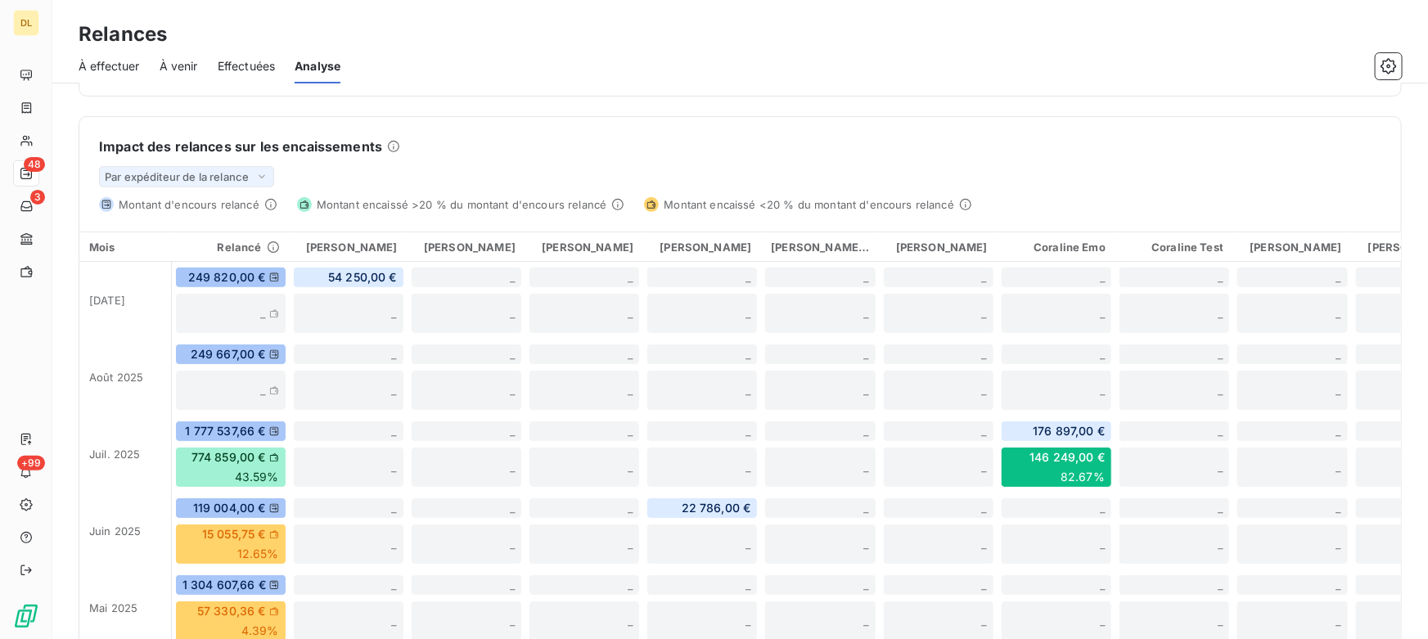
scroll to position [371, 0]
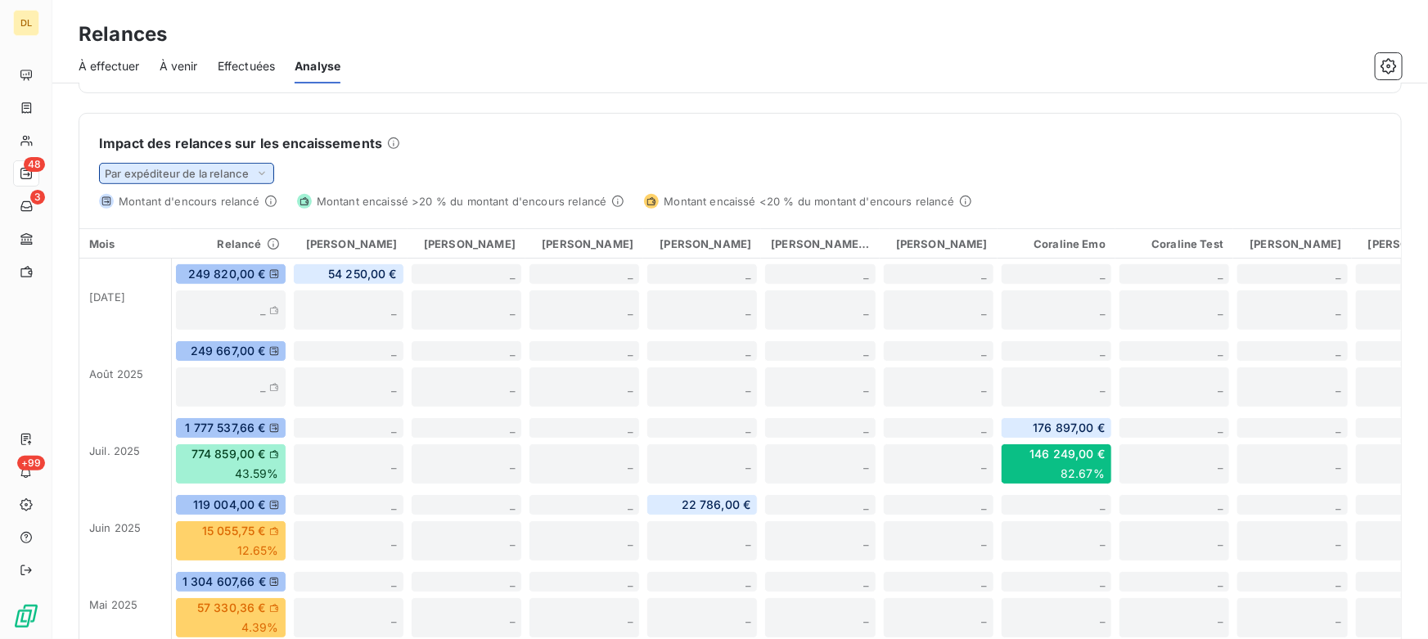
click at [223, 172] on span "Par expéditeur de la relance" at bounding box center [177, 173] width 144 height 13
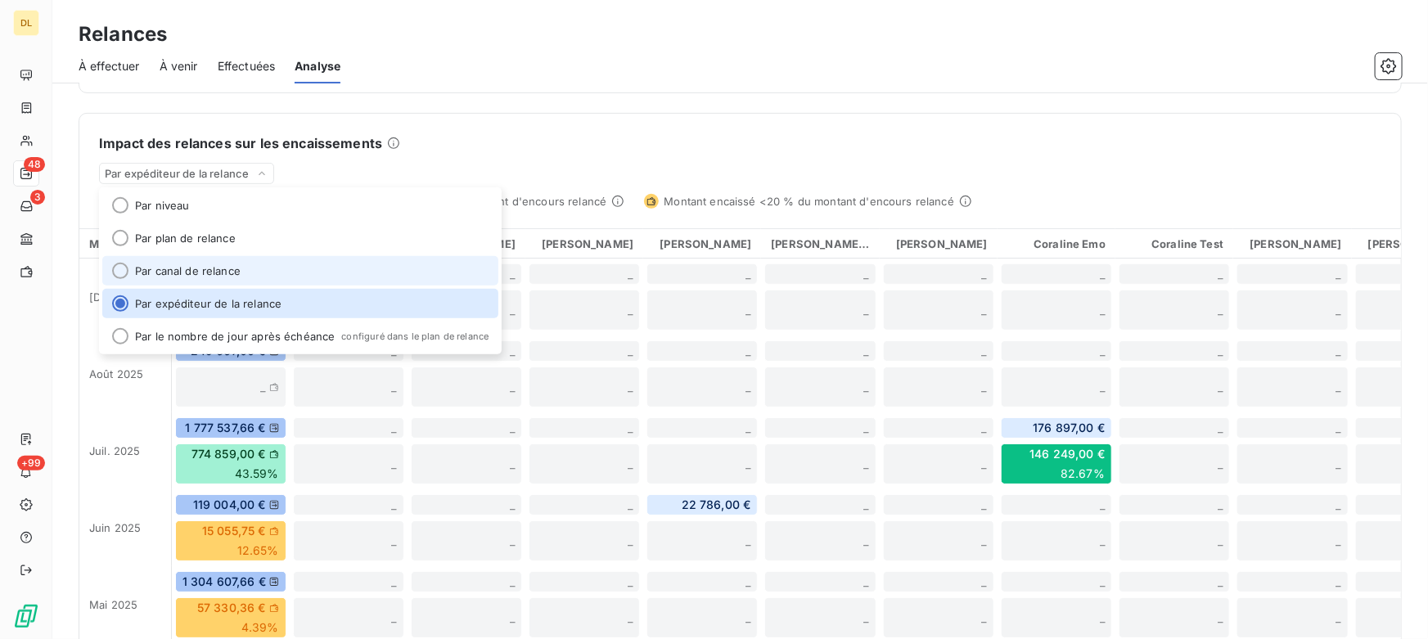
click at [193, 274] on li "Par canal de relance" at bounding box center [300, 270] width 396 height 29
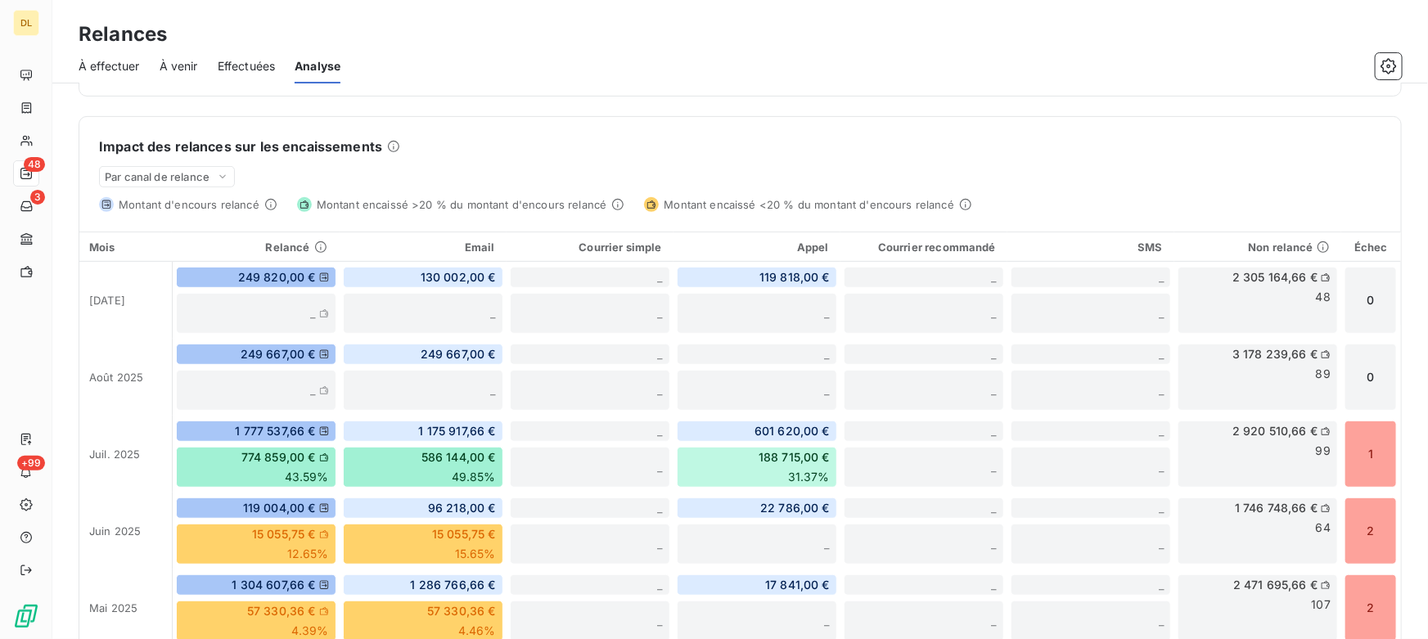
scroll to position [415, 0]
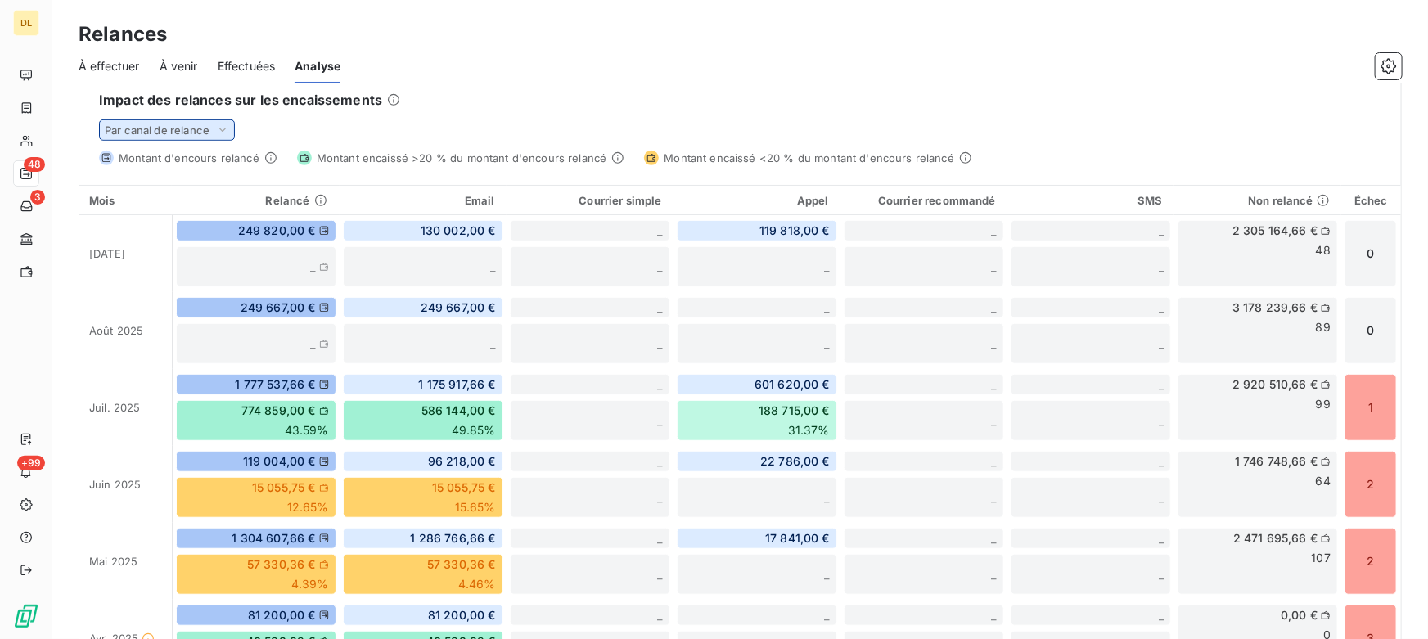
click at [133, 127] on span "Par canal de relance" at bounding box center [157, 130] width 105 height 13
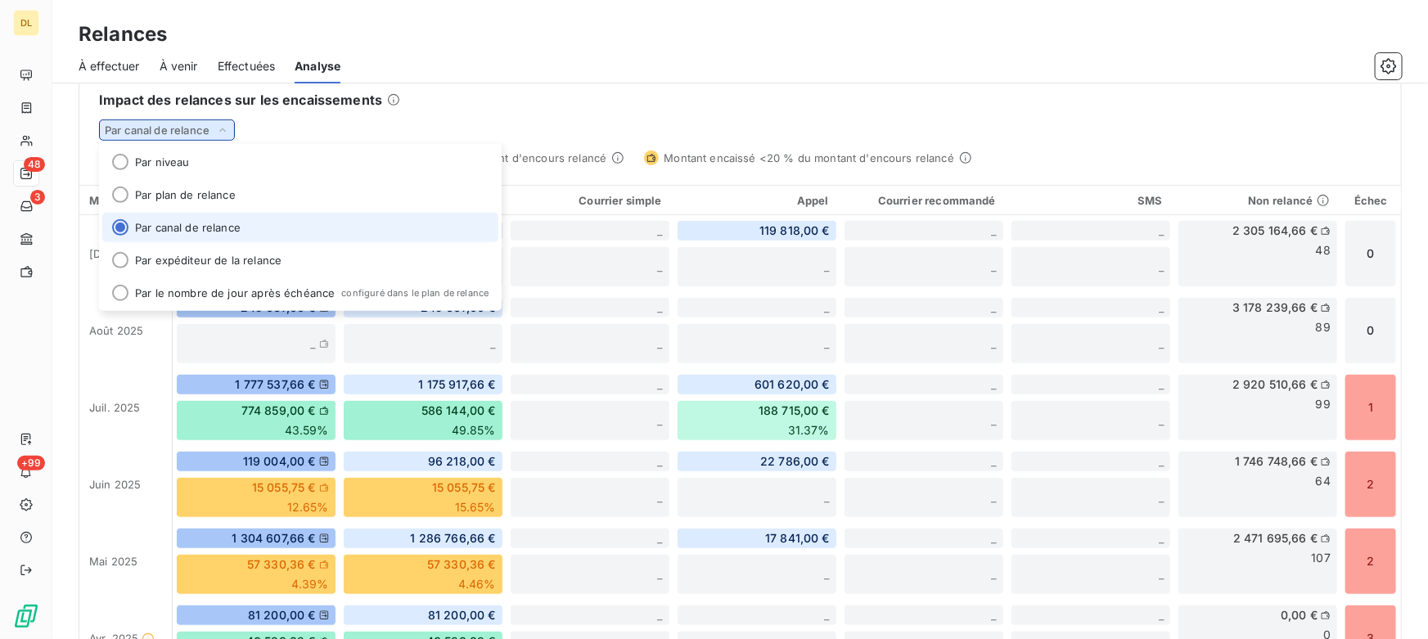
click at [133, 127] on span "Par canal de relance" at bounding box center [157, 130] width 105 height 13
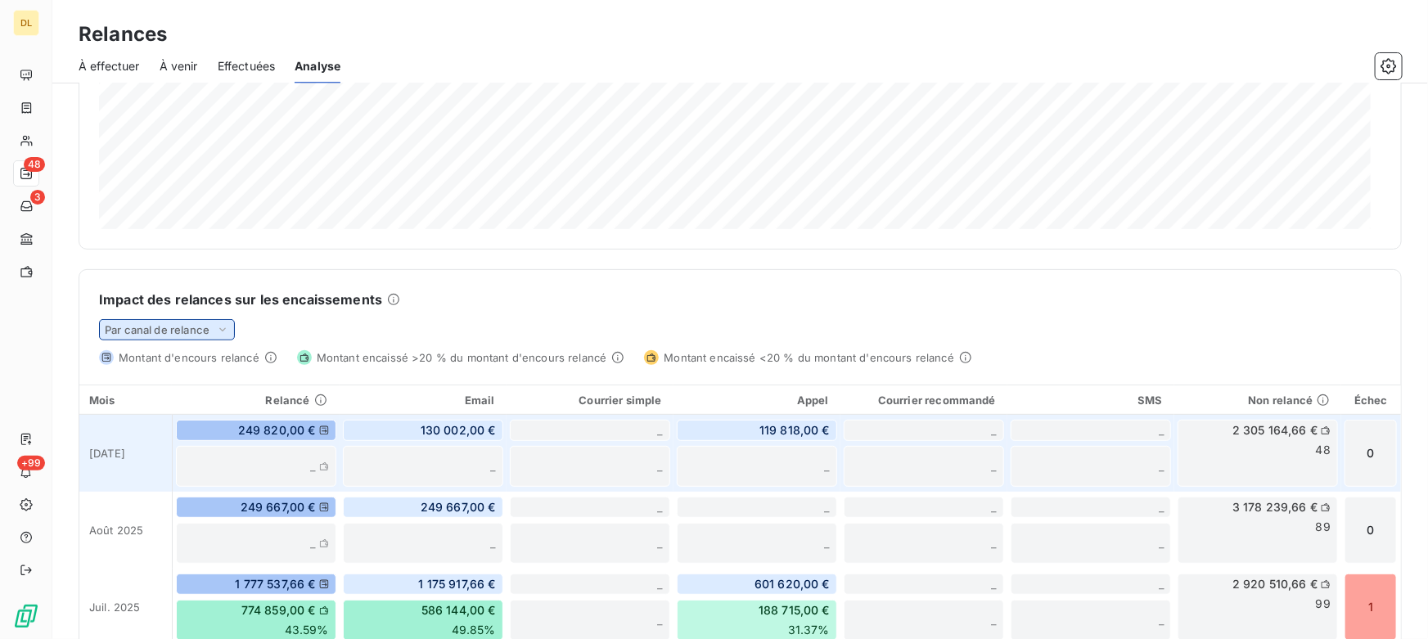
scroll to position [364, 0]
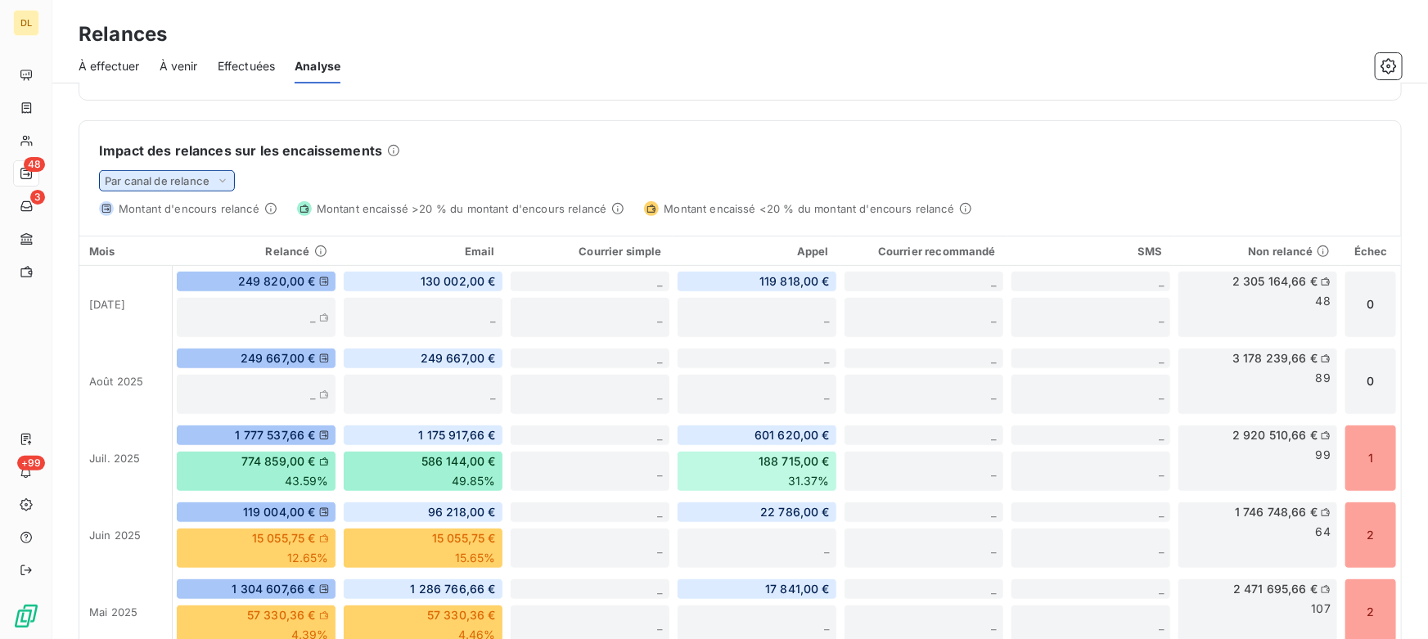
click at [133, 179] on span "Par canal de relance" at bounding box center [157, 180] width 105 height 13
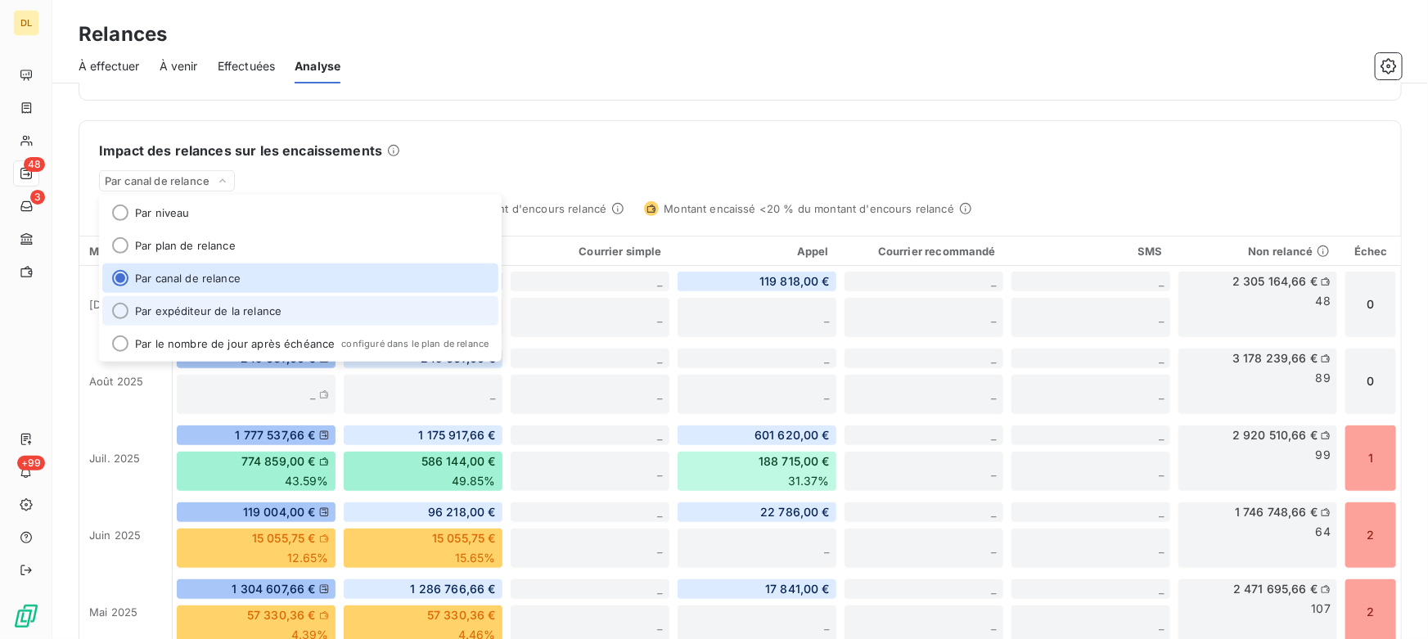
click at [214, 311] on li "Par expéditeur de la relance" at bounding box center [300, 310] width 396 height 29
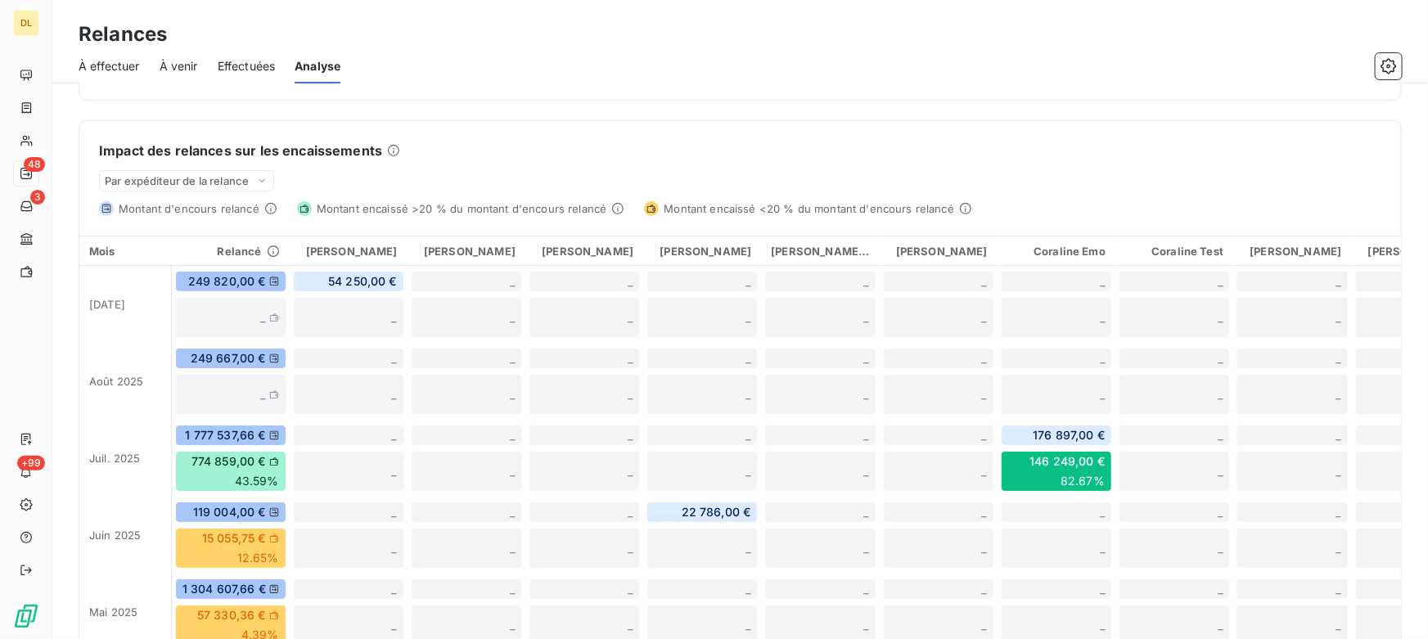
click at [446, 147] on div "Impact des relances sur les encaissements" at bounding box center [740, 151] width 1282 height 20
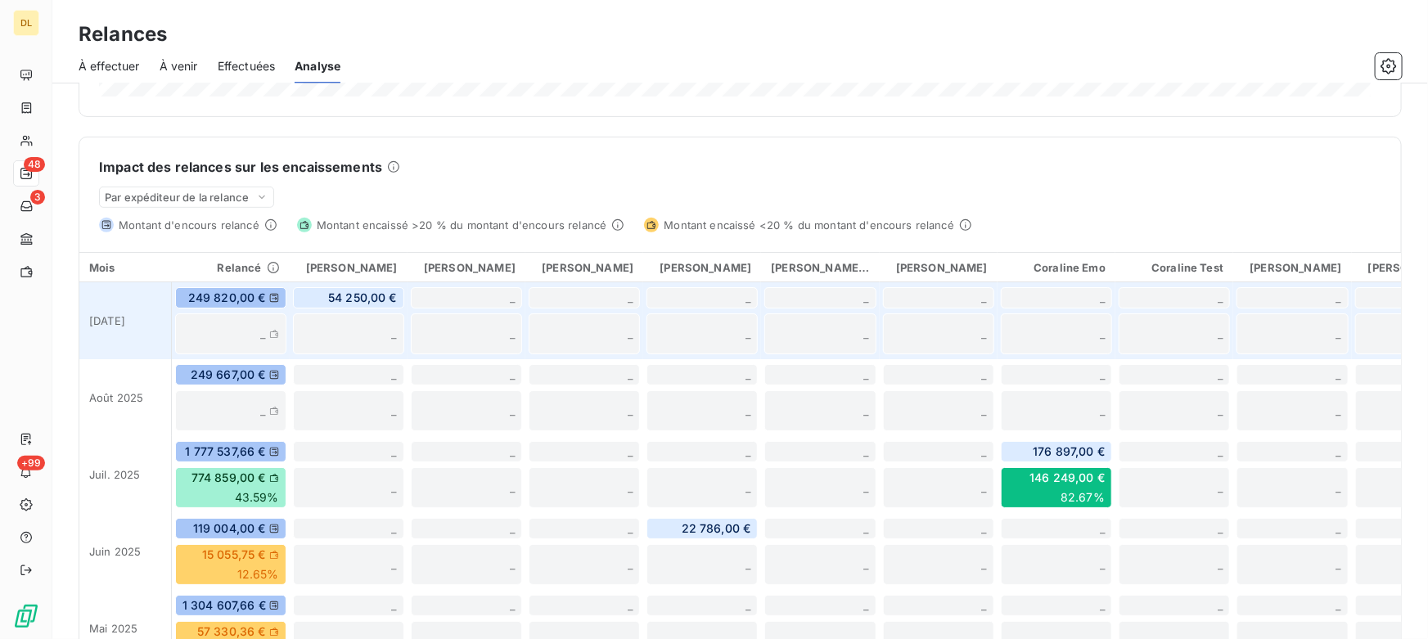
scroll to position [370, 0]
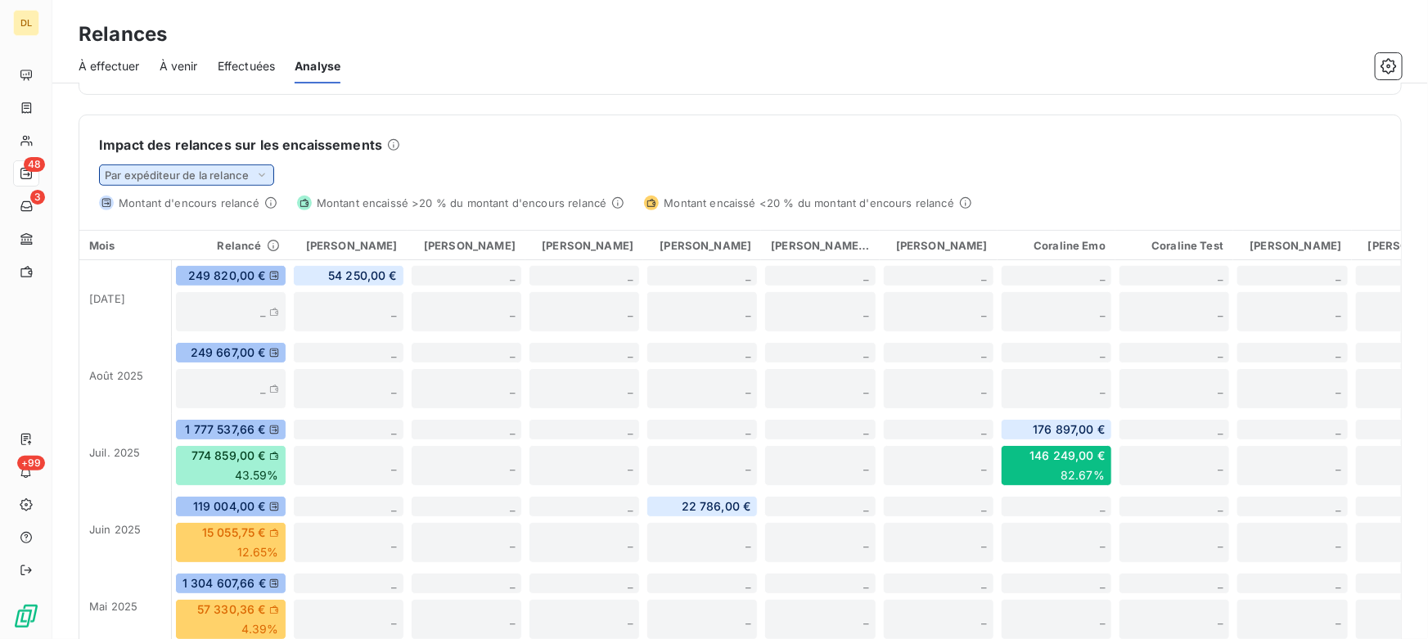
click at [229, 164] on div "Par expéditeur de la relance" at bounding box center [186, 174] width 175 height 21
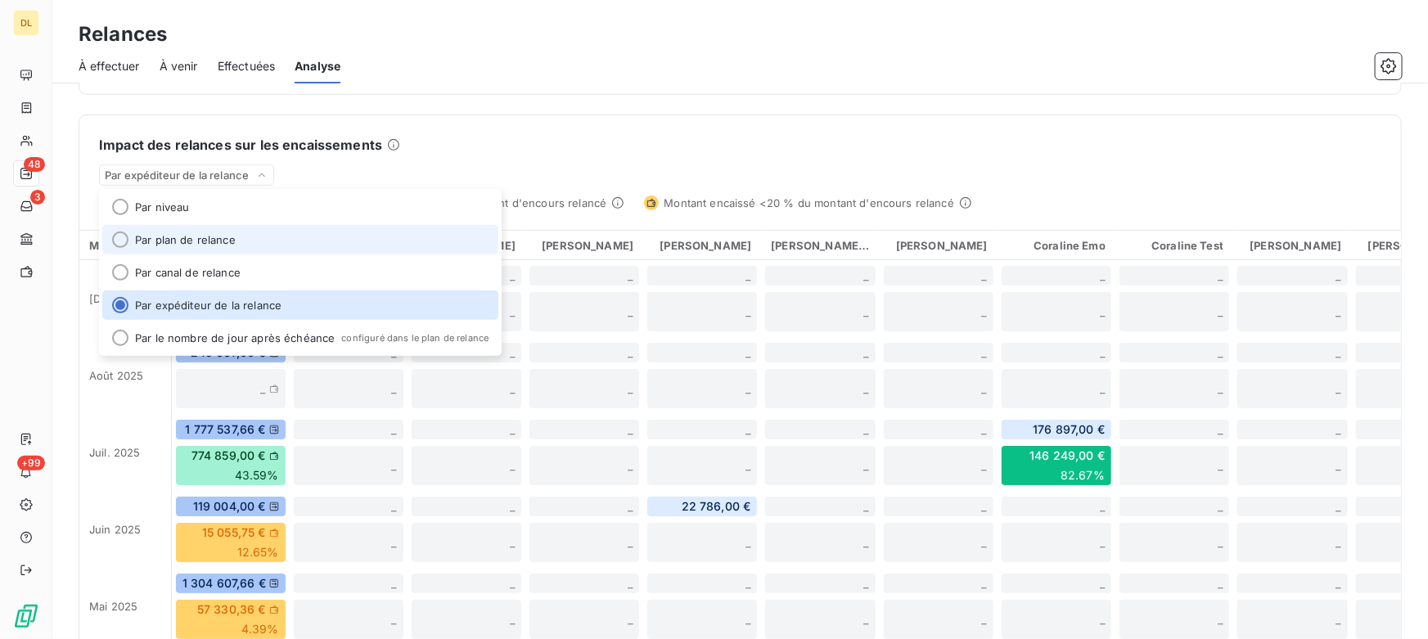
click at [216, 244] on li "Par plan de relance" at bounding box center [300, 239] width 396 height 29
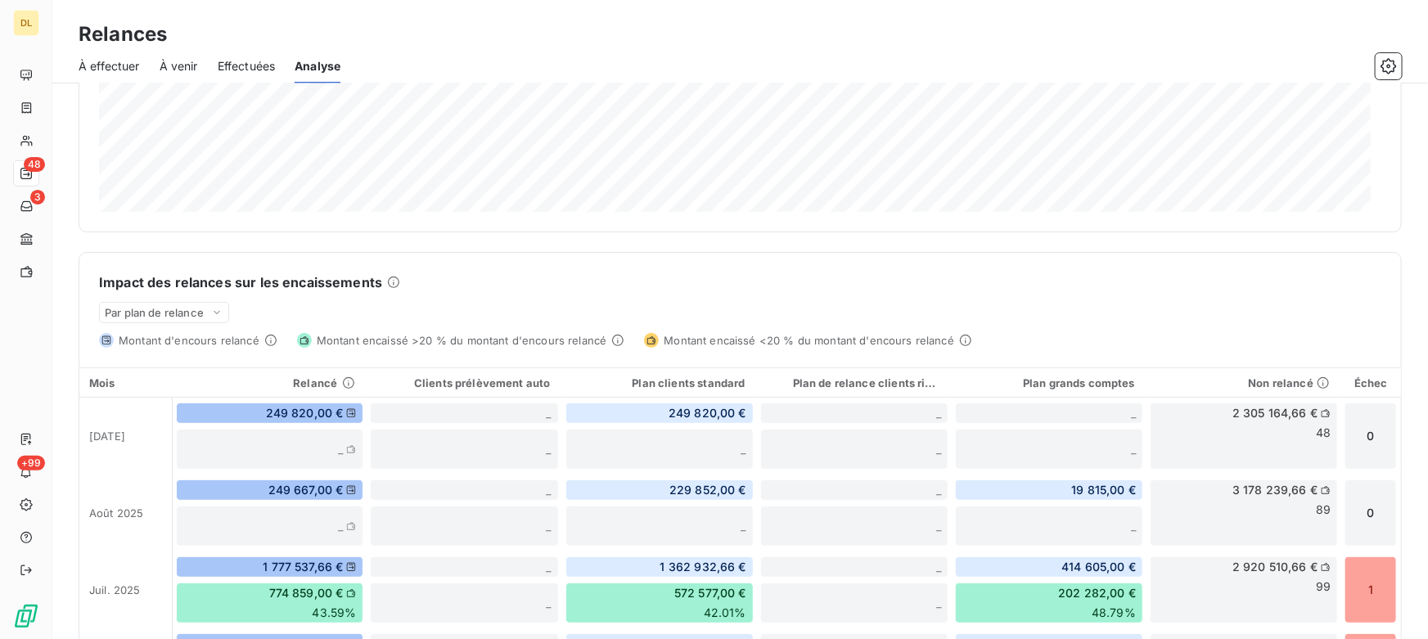
scroll to position [215, 0]
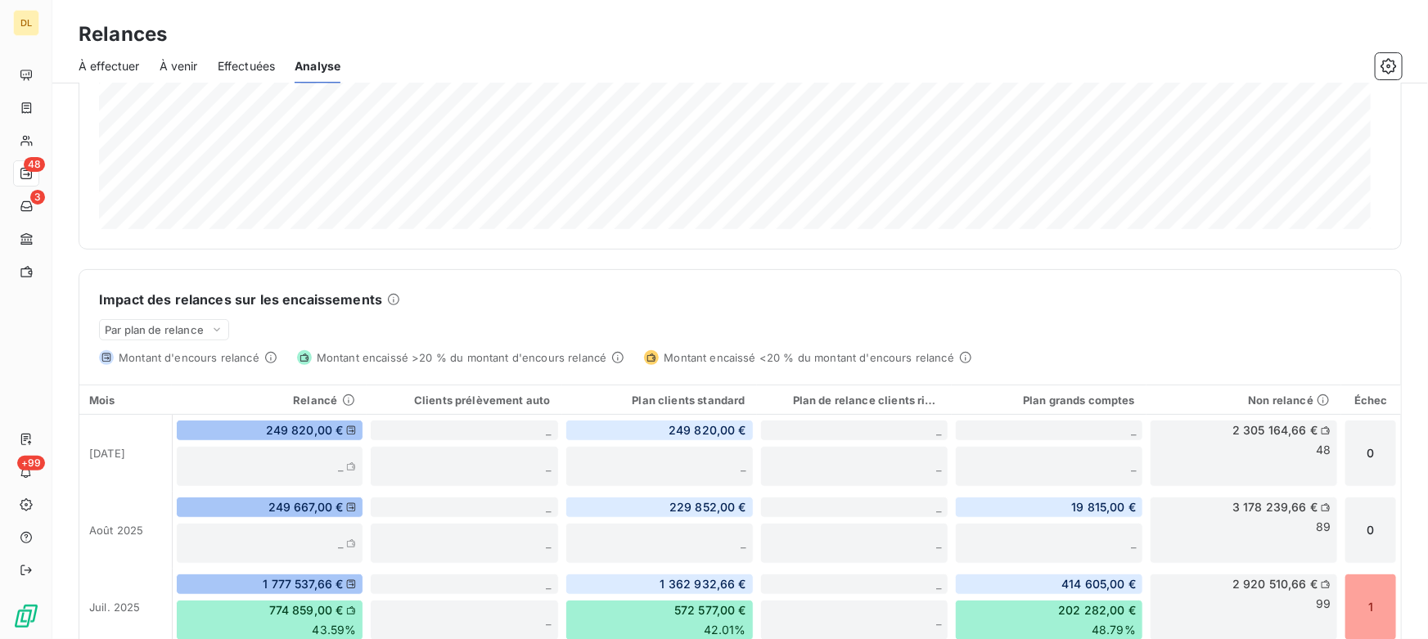
click at [392, 249] on div "Relances par montant 249 820,00 € Relances effectuées Niveau 3 65 004,00 € Nive…" at bounding box center [740, 404] width 1323 height 1046
click at [241, 66] on span "Effectuées" at bounding box center [247, 66] width 58 height 16
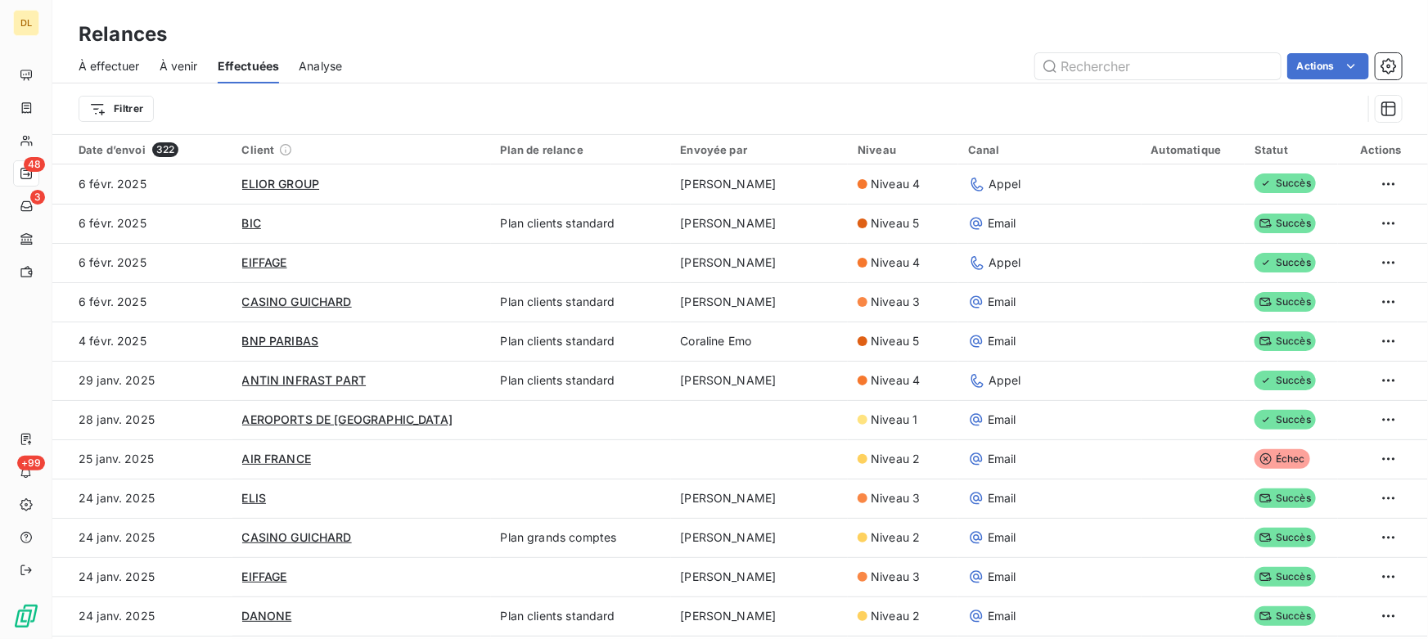
click at [126, 63] on span "À effectuer" at bounding box center [109, 66] width 61 height 16
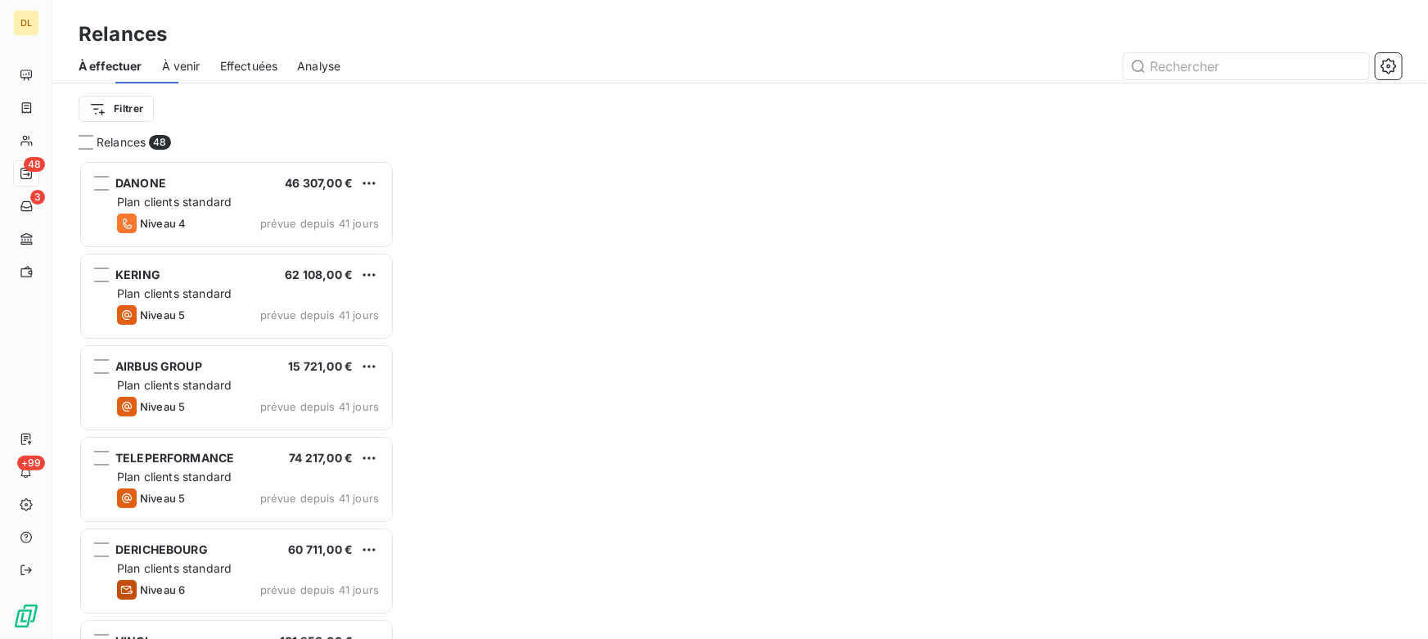
scroll to position [467, 304]
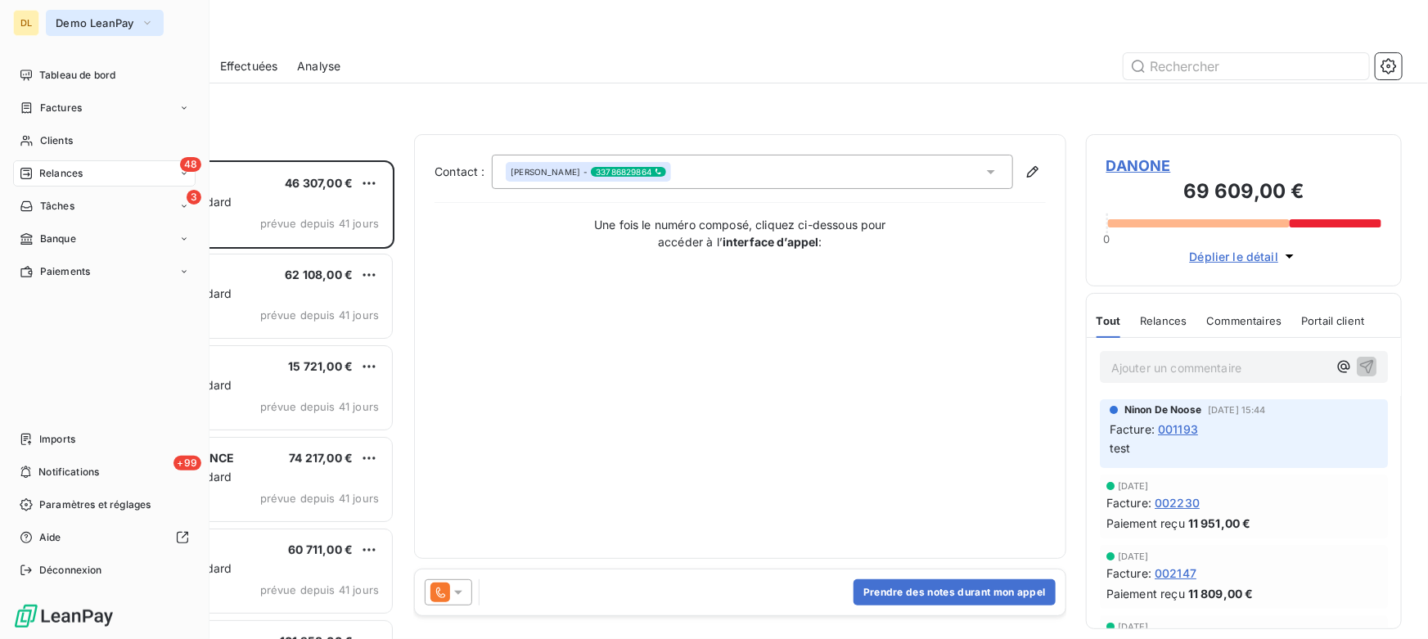
click at [119, 26] on span "Demo LeanPay" at bounding box center [95, 22] width 79 height 13
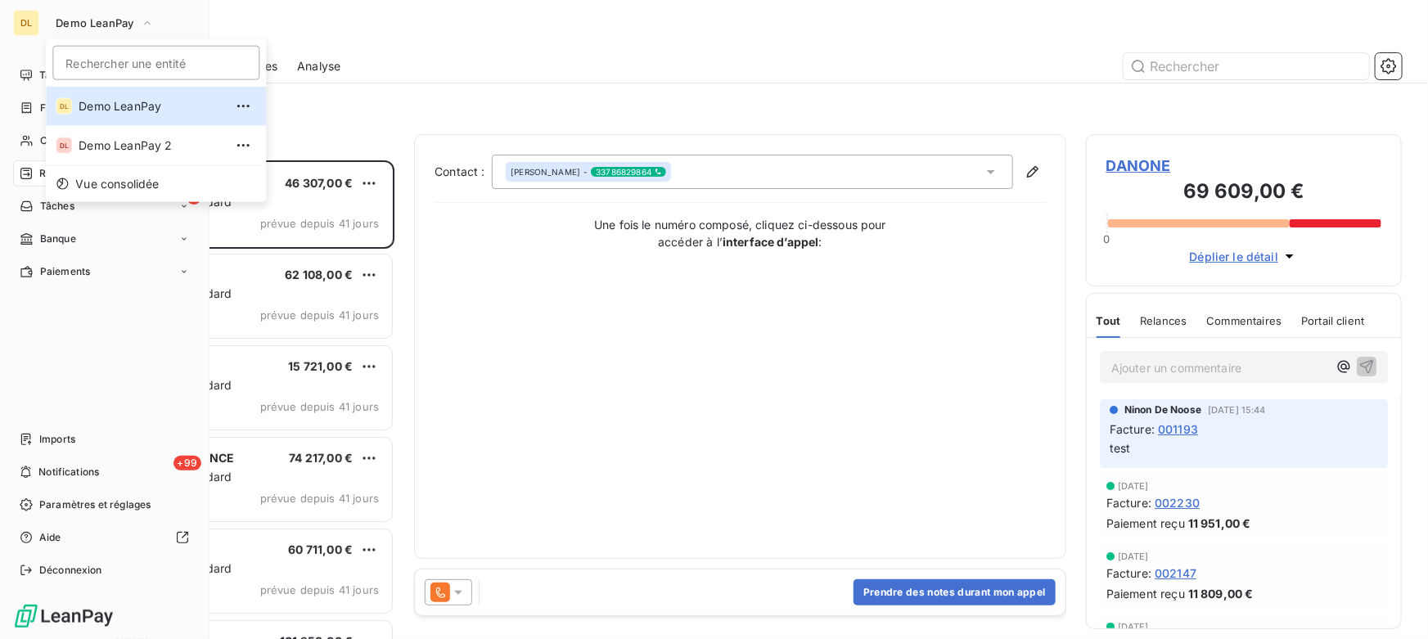
click at [92, 325] on div "Tableau de bord Factures Clients 48 Relances 3 Tâches Banque Paiements Imports …" at bounding box center [104, 322] width 182 height 521
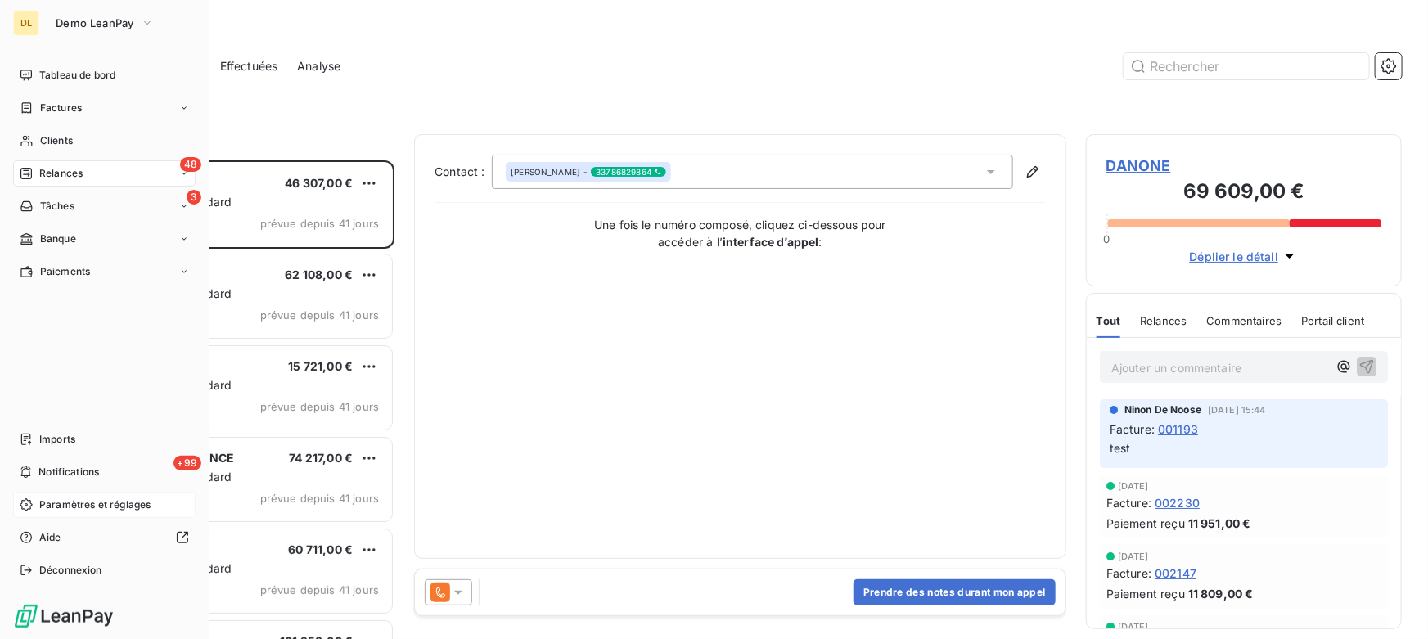
click at [70, 505] on span "Paramètres et réglages" at bounding box center [94, 504] width 111 height 15
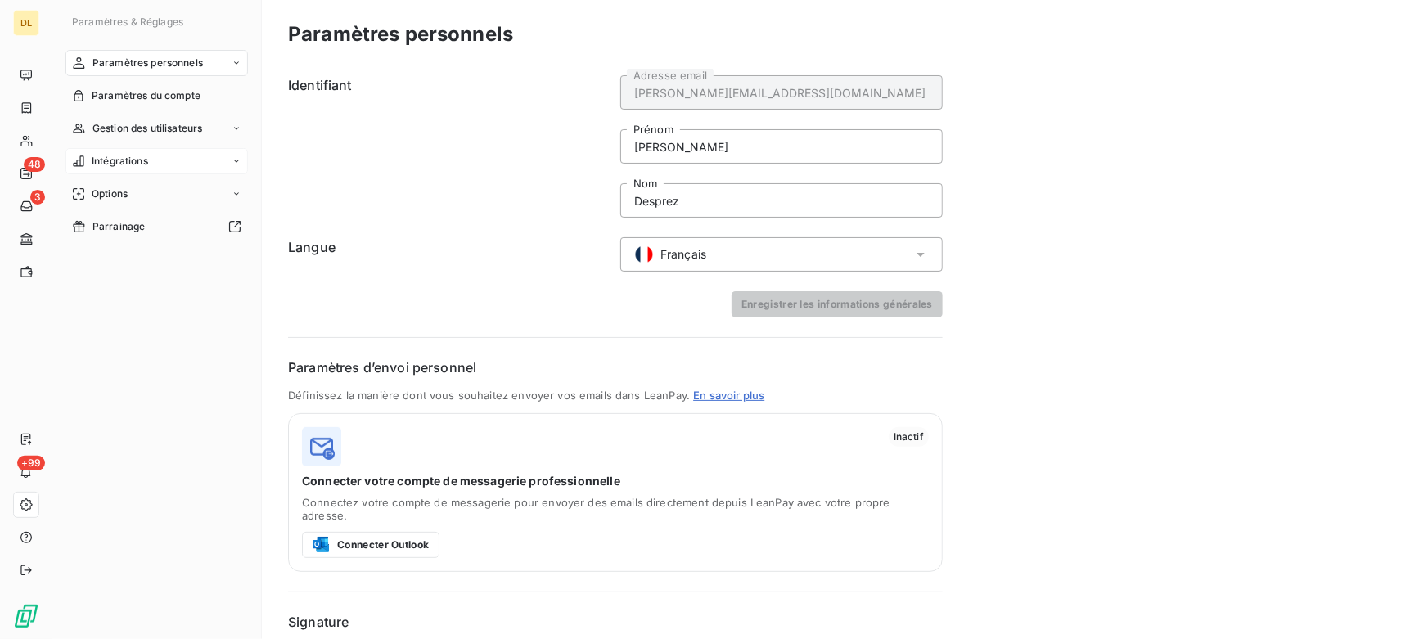
click at [169, 164] on div "Intégrations" at bounding box center [156, 161] width 182 height 26
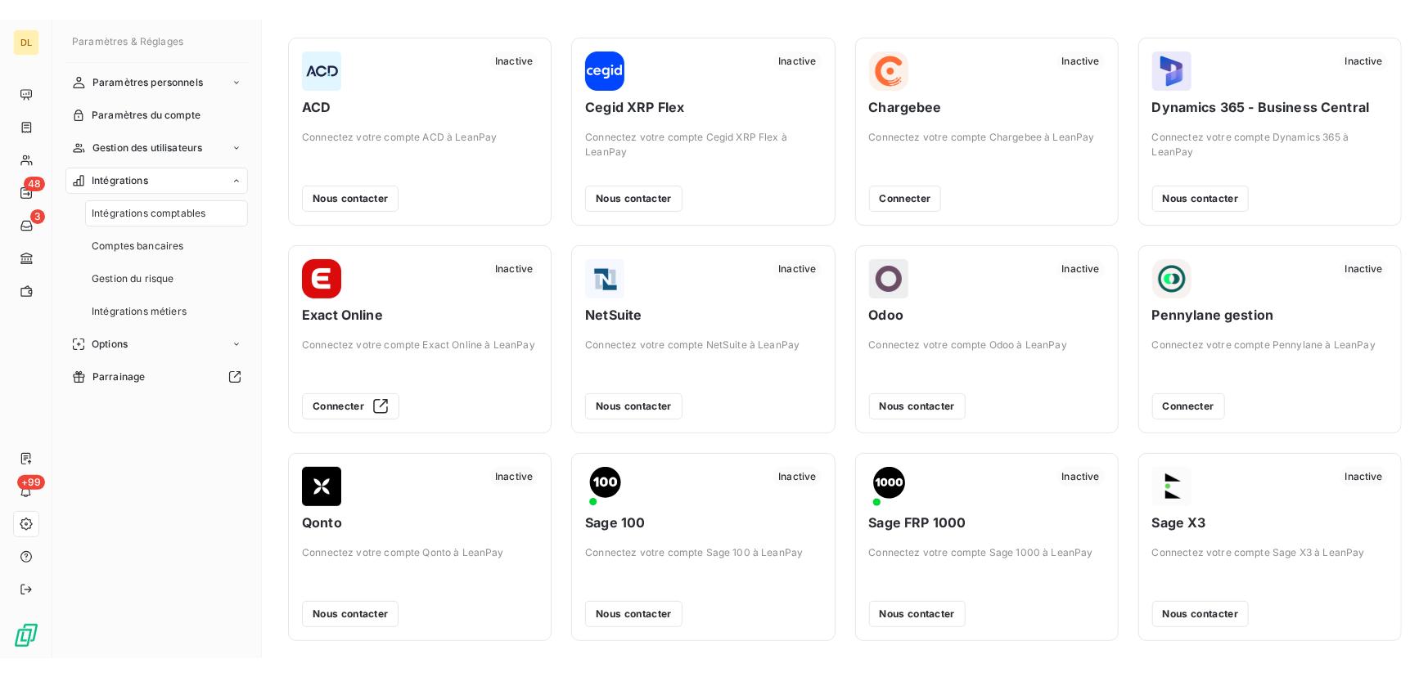
scroll to position [74, 0]
